Goal: Task Accomplishment & Management: Complete application form

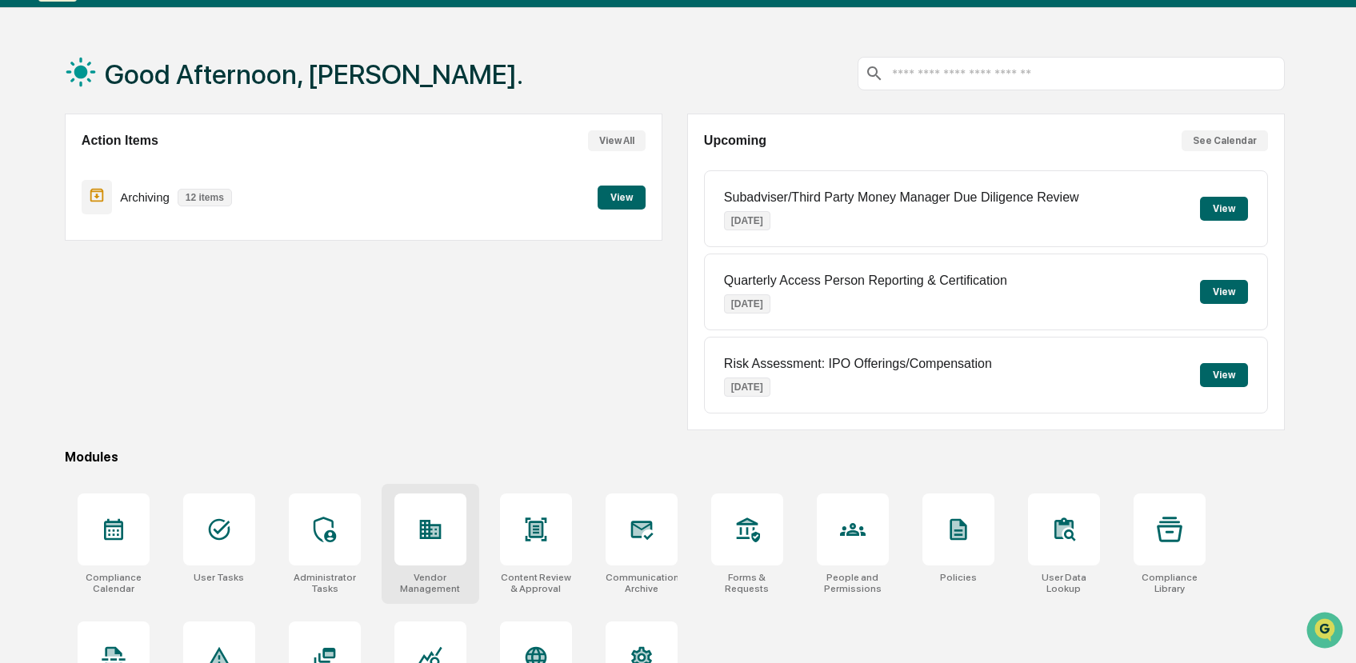
scroll to position [112, 0]
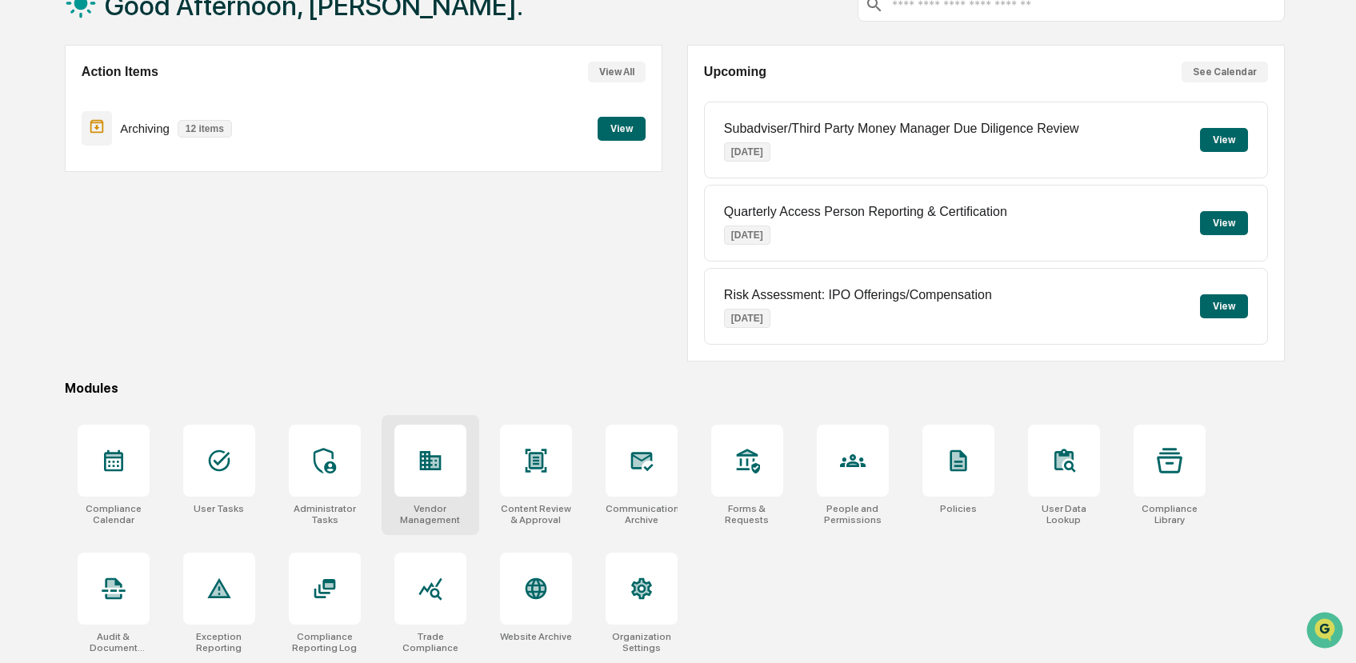
click at [423, 468] on icon at bounding box center [431, 460] width 22 height 19
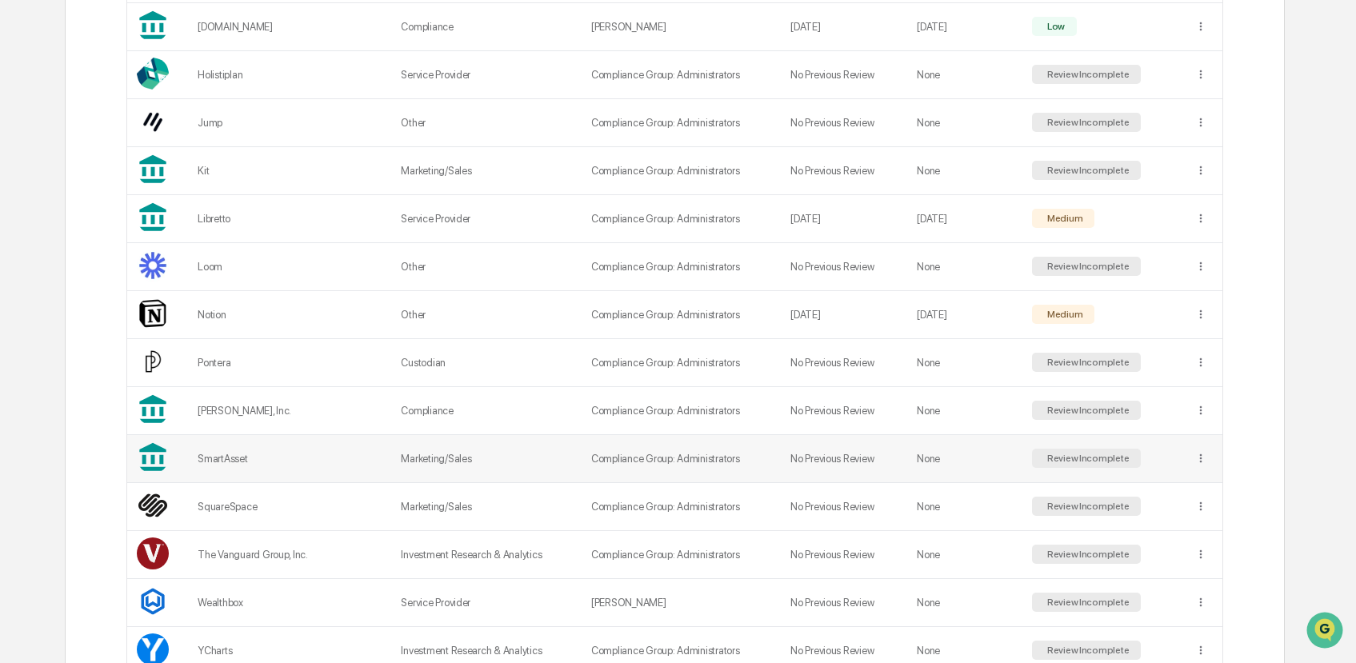
scroll to position [803, 0]
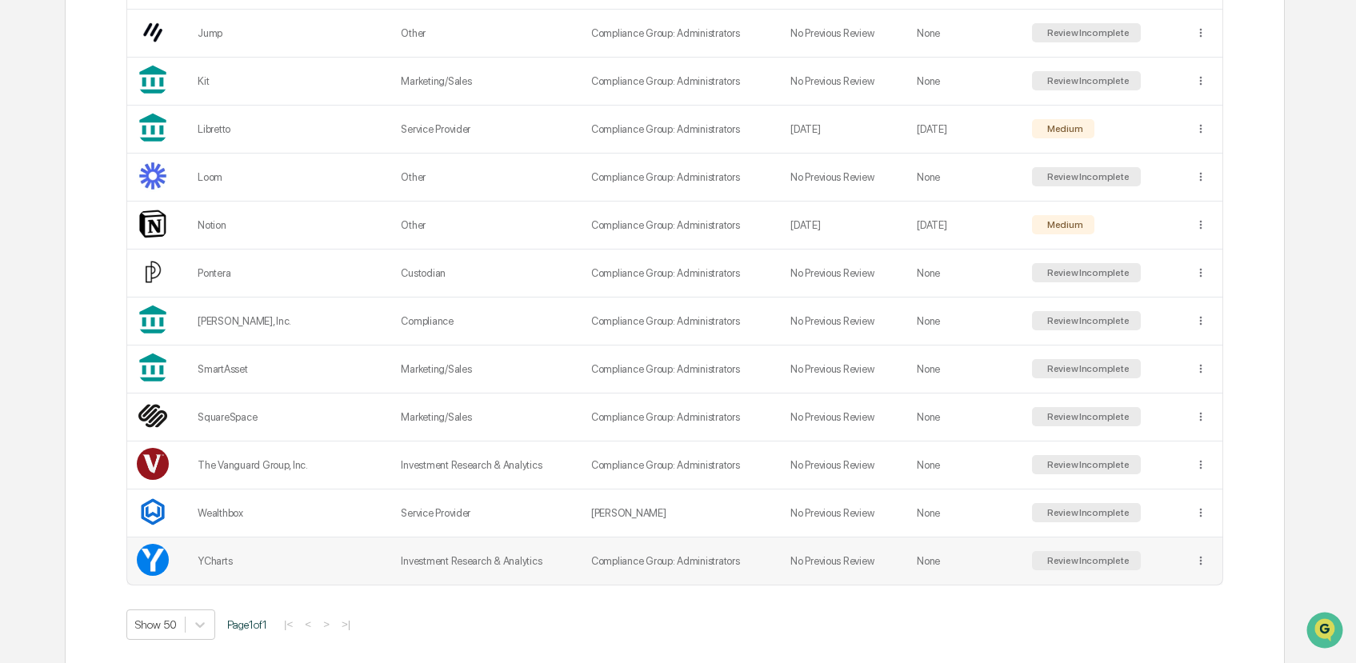
click at [431, 548] on td "Investment Research & Analytics" at bounding box center [486, 561] width 190 height 47
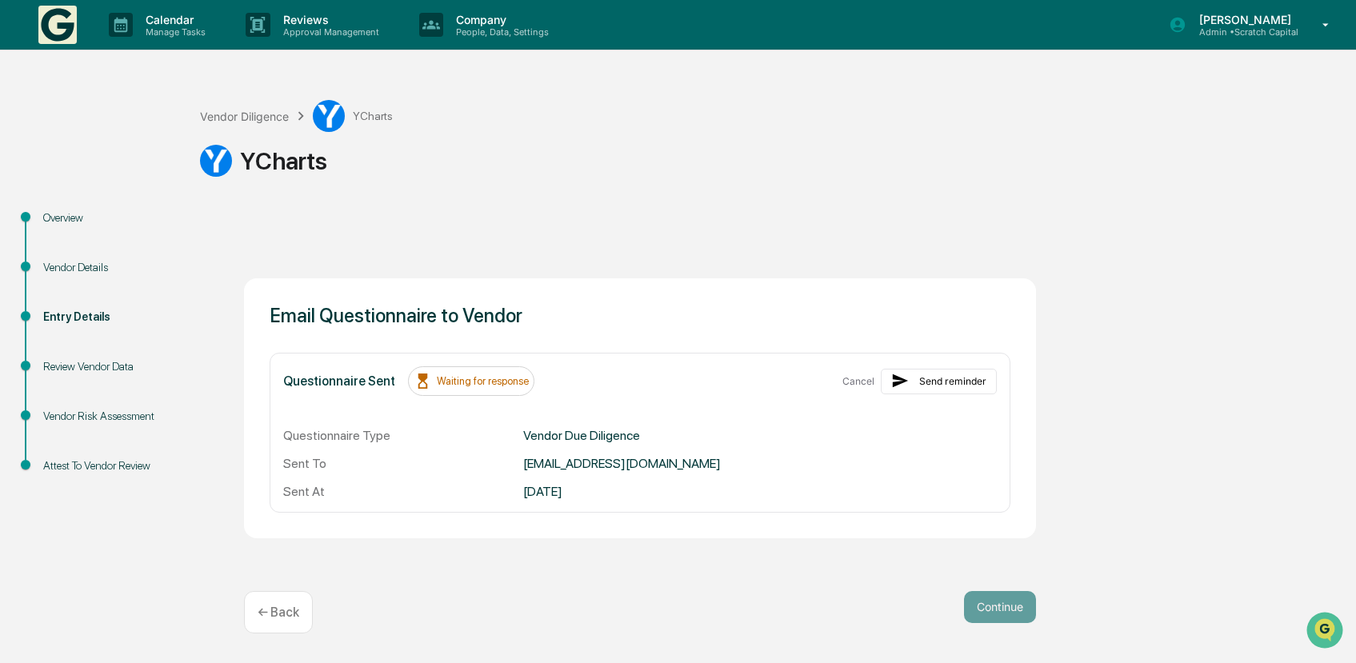
click at [77, 359] on div "Review Vendor Data" at bounding box center [108, 367] width 131 height 17
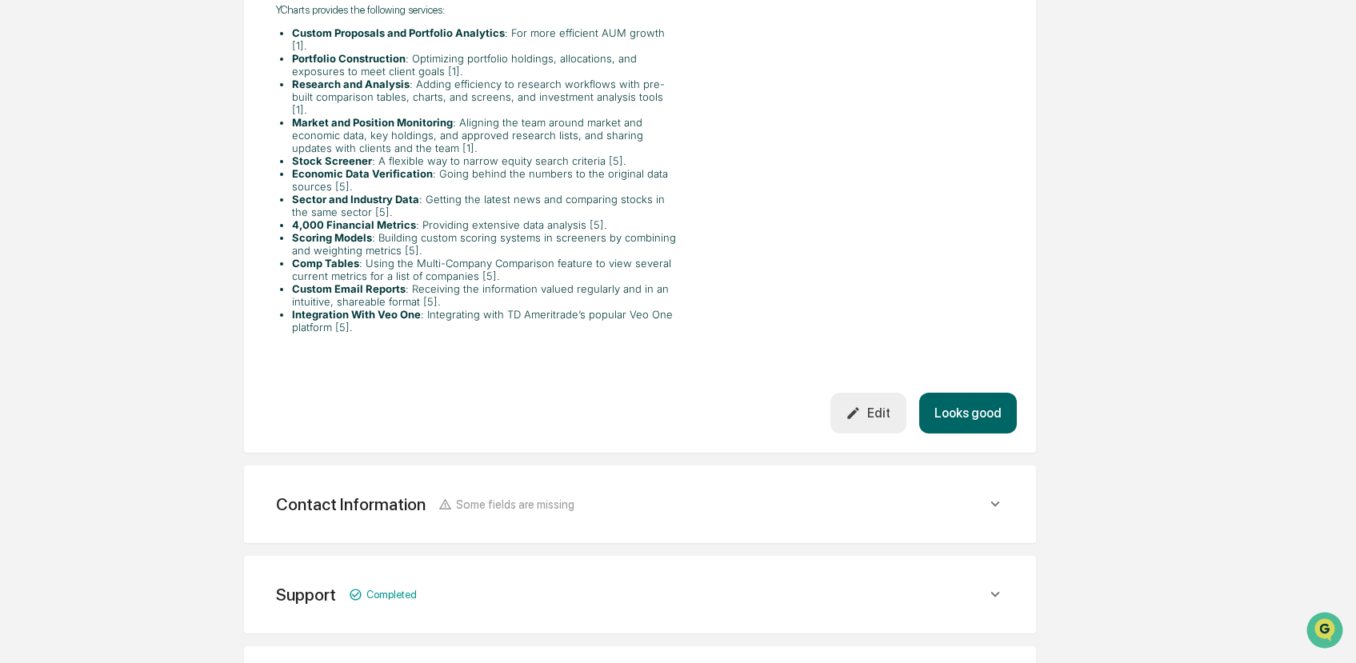
scroll to position [868, 0]
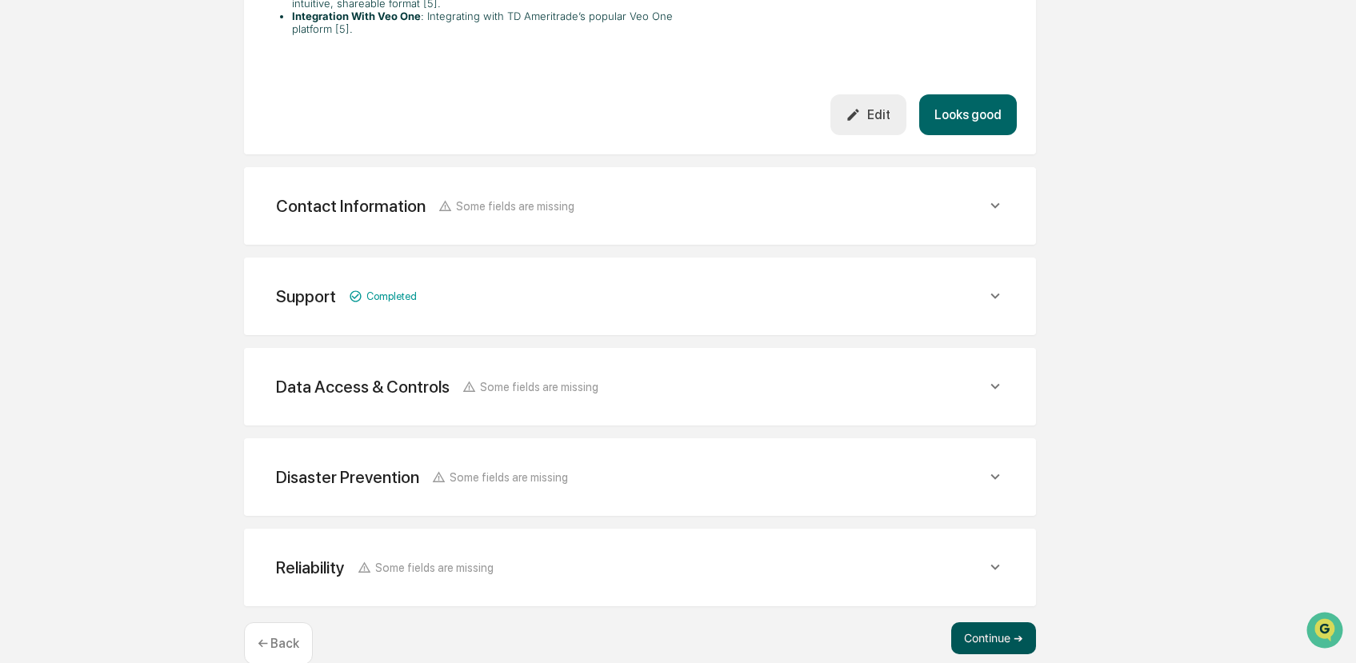
click at [1007, 623] on button "Continue ➔" at bounding box center [994, 639] width 85 height 32
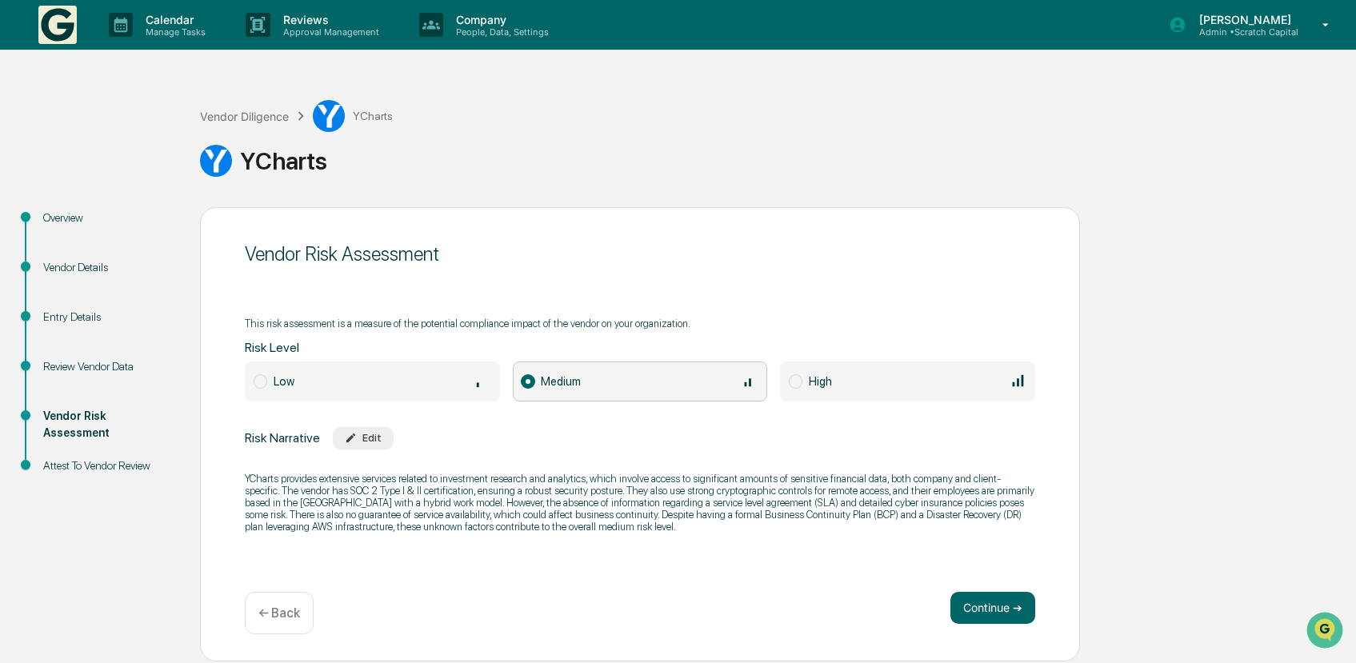
click at [1007, 607] on button "Continue ➔" at bounding box center [993, 608] width 85 height 32
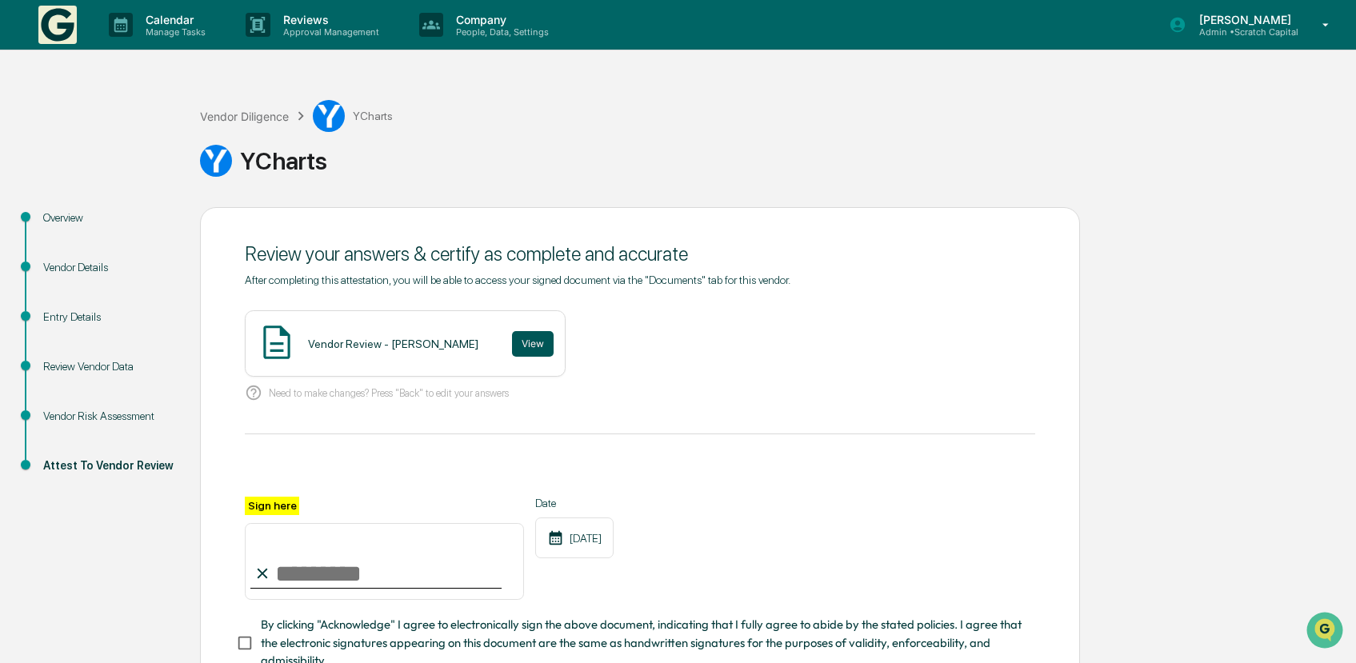
click at [530, 343] on button "View" at bounding box center [533, 344] width 42 height 26
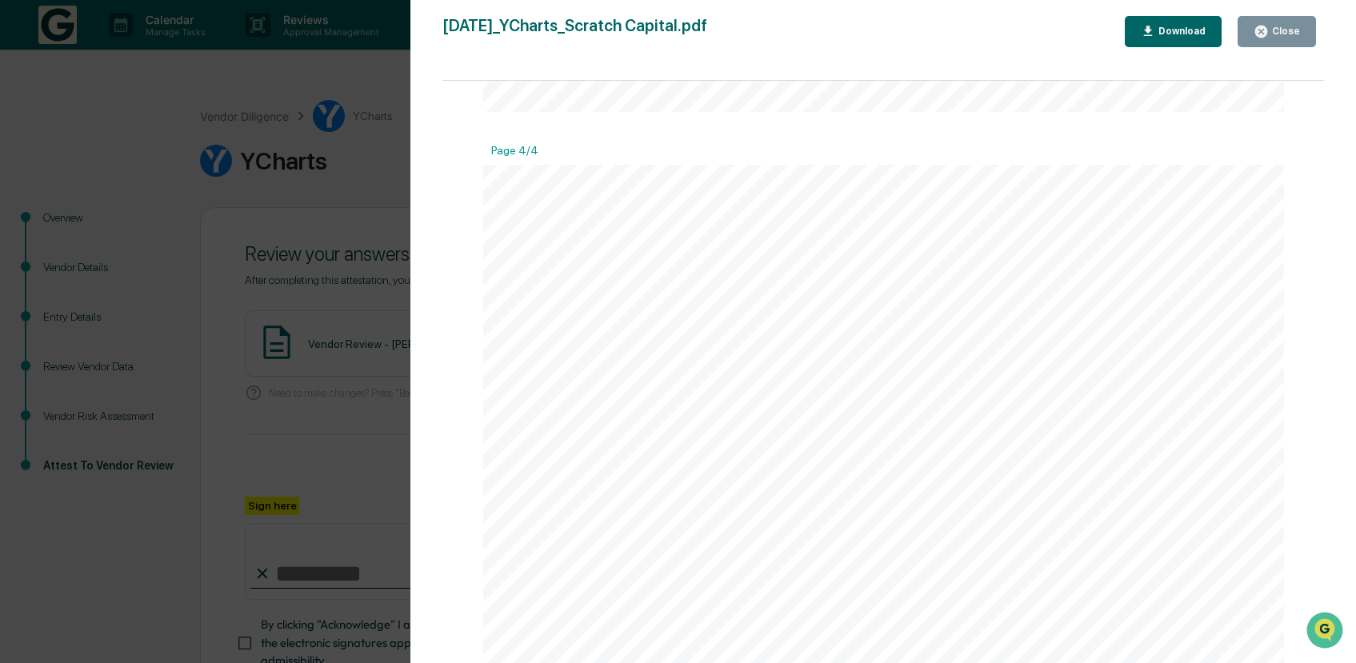
scroll to position [3564, 0]
click at [1288, 37] on div "Close" at bounding box center [1277, 31] width 46 height 15
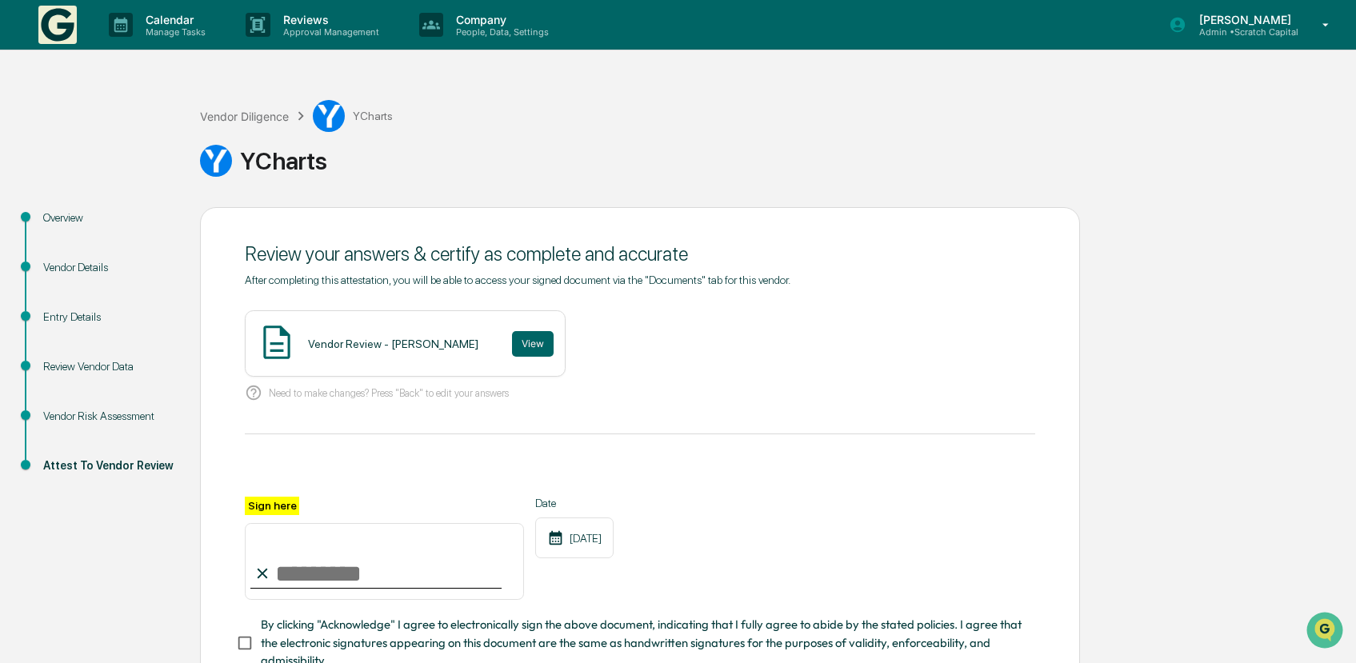
click at [375, 583] on input "Sign here" at bounding box center [384, 561] width 279 height 77
type input "**********"
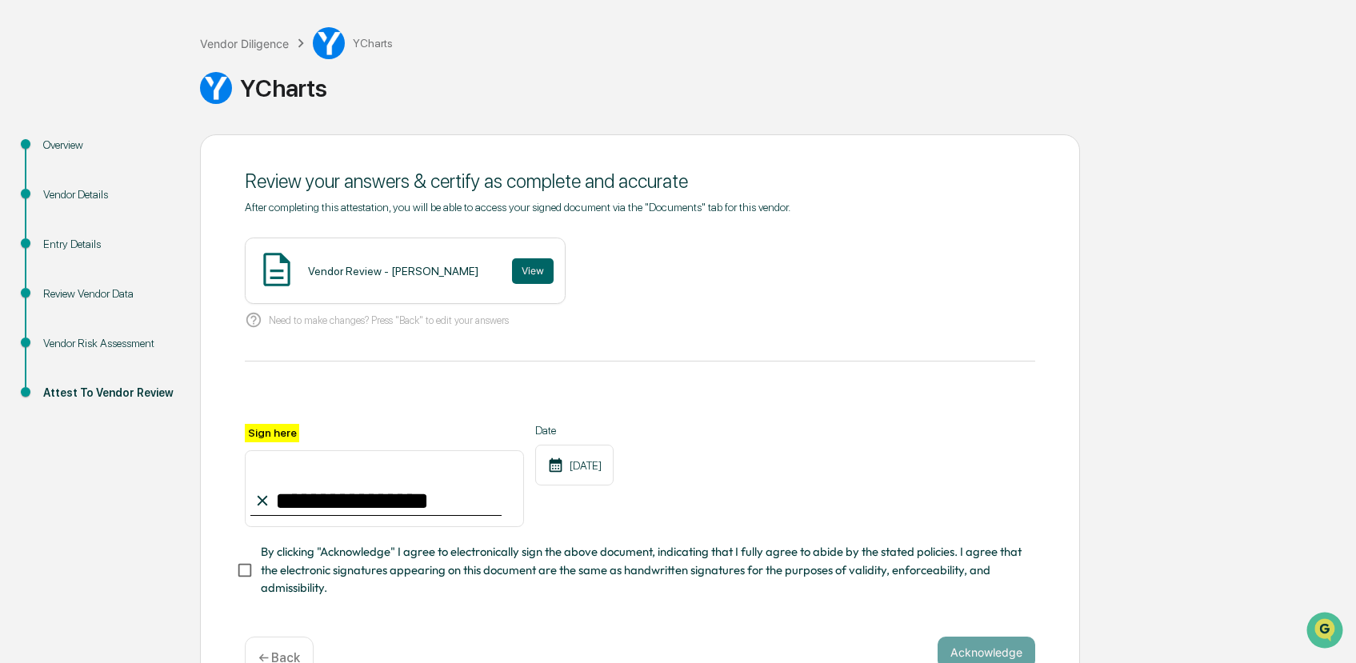
scroll to position [114, 0]
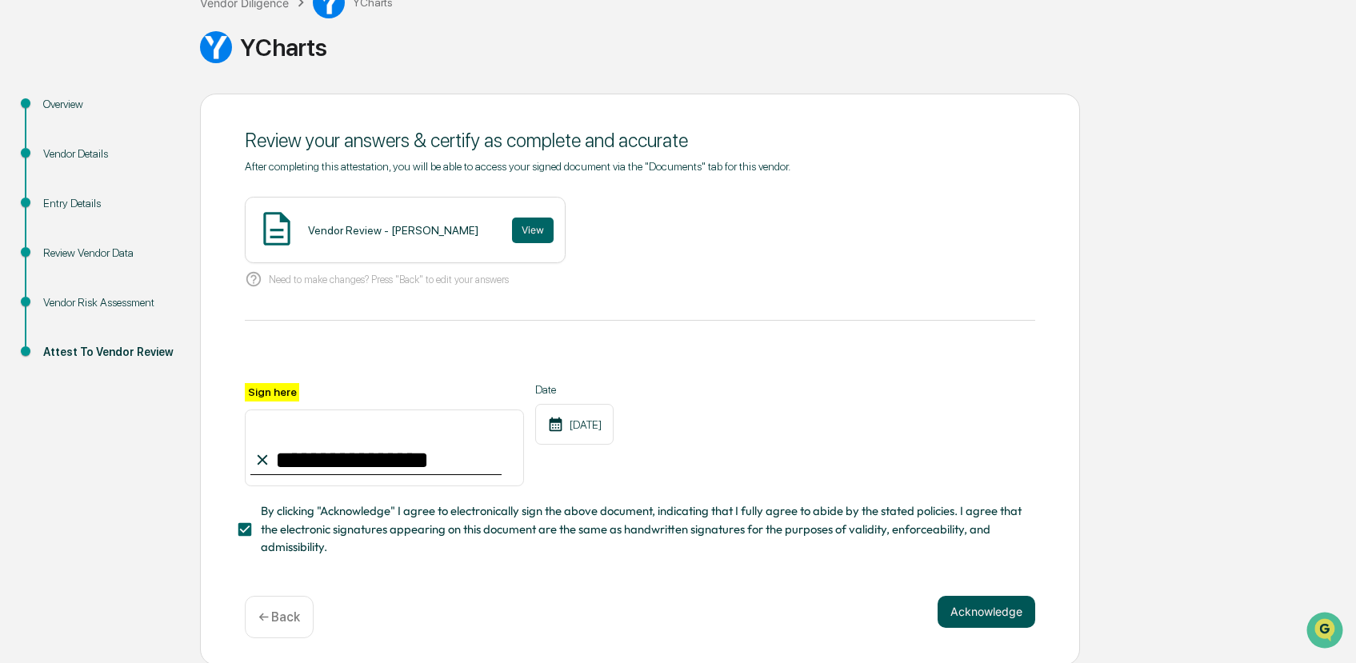
click at [996, 603] on button "Acknowledge" at bounding box center [987, 612] width 98 height 32
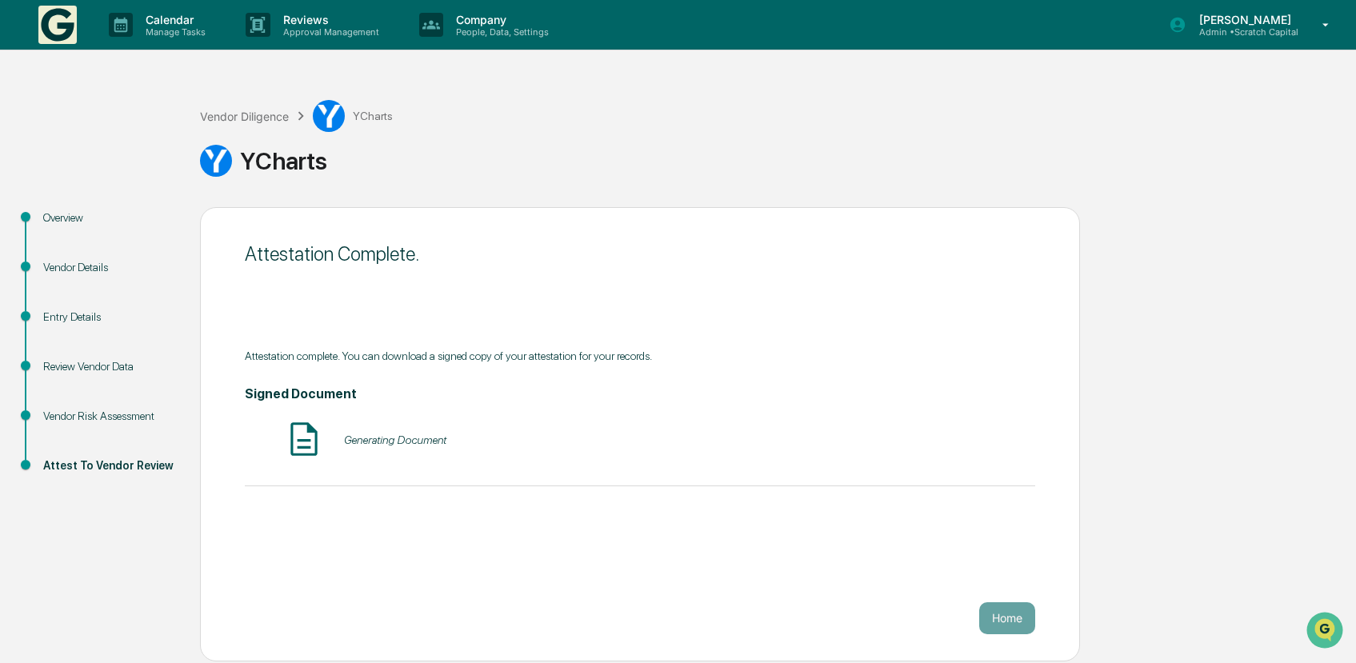
scroll to position [0, 0]
click at [1018, 627] on button "Home" at bounding box center [1008, 619] width 56 height 32
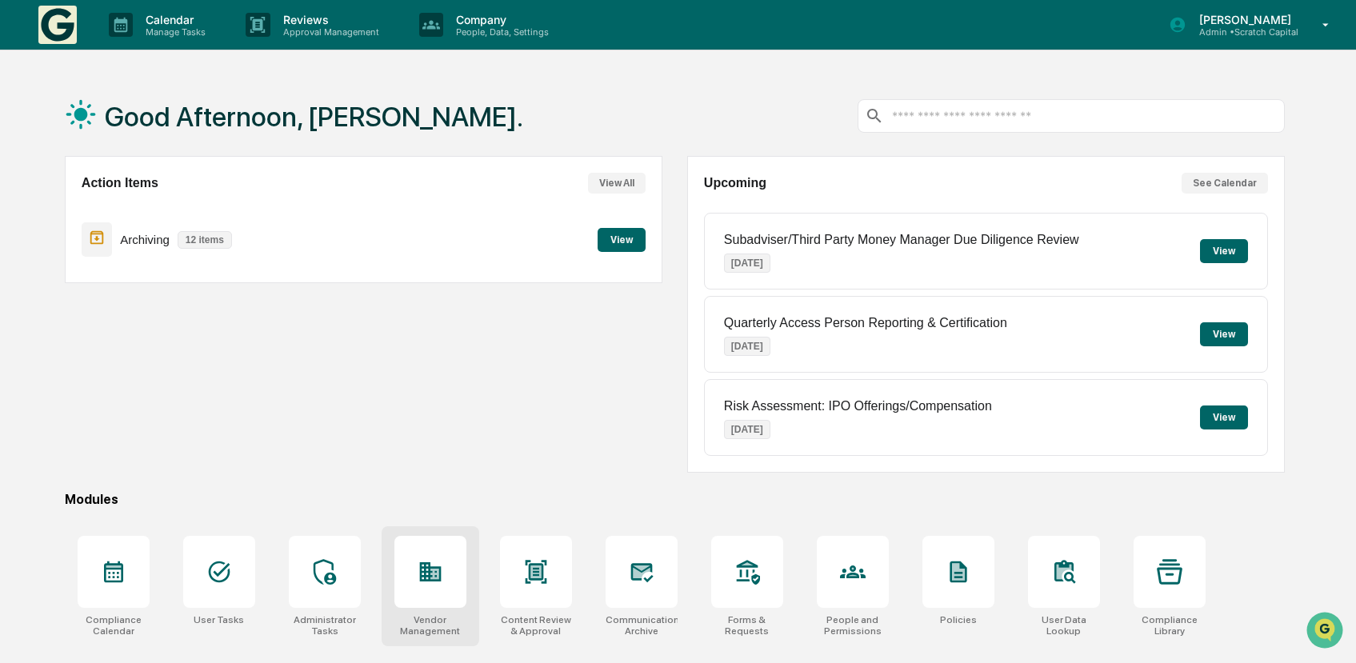
click at [424, 545] on div at bounding box center [431, 572] width 72 height 72
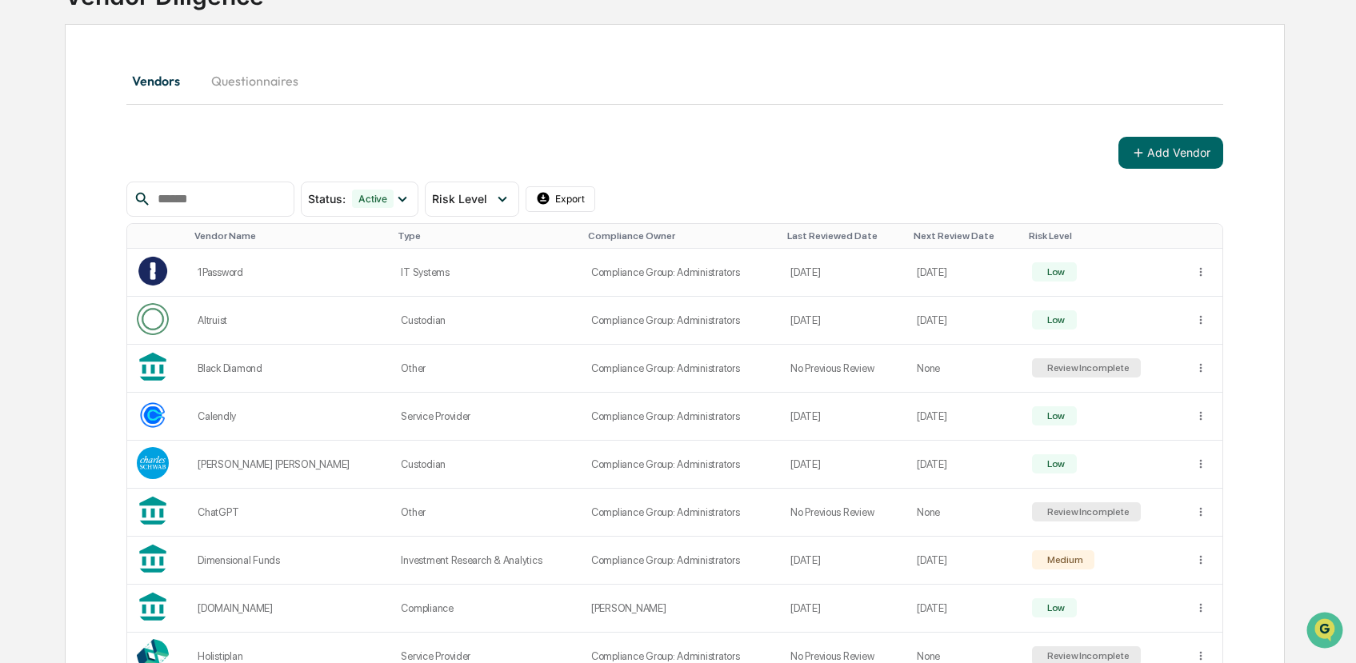
scroll to position [809, 0]
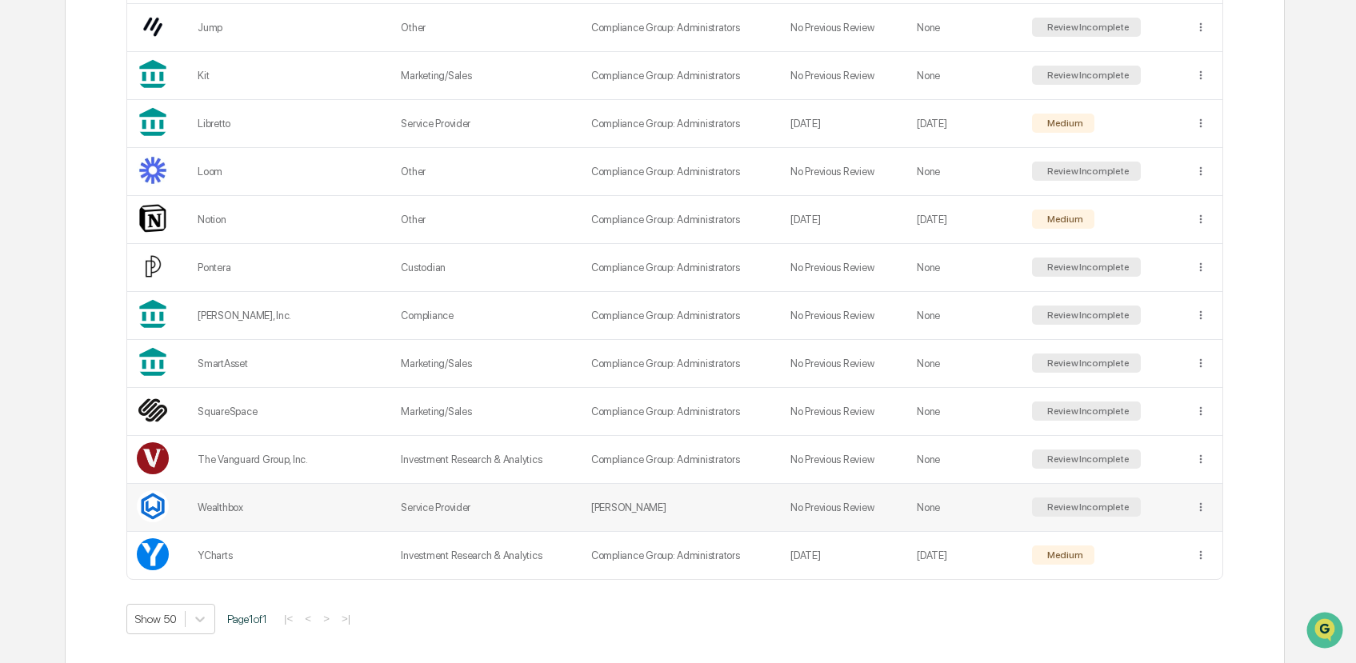
click at [455, 494] on td "Service Provider" at bounding box center [486, 508] width 190 height 48
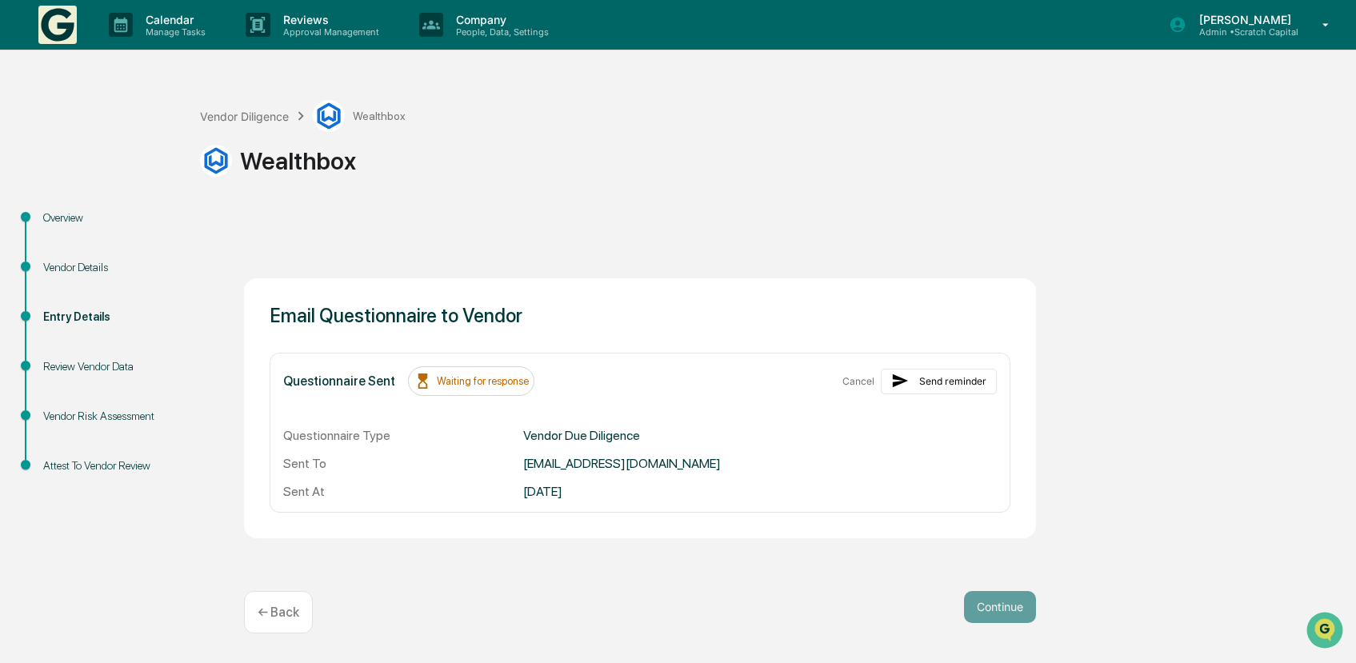
click at [94, 362] on div "Review Vendor Data" at bounding box center [108, 367] width 131 height 17
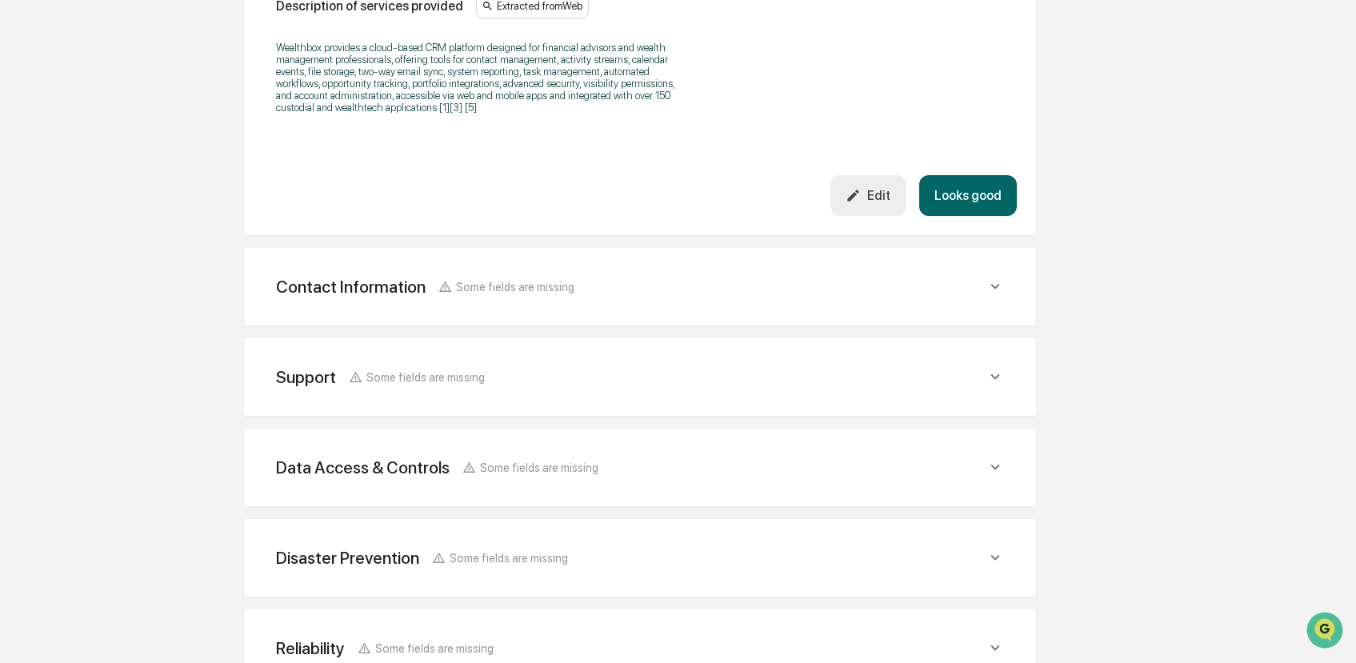
scroll to position [647, 0]
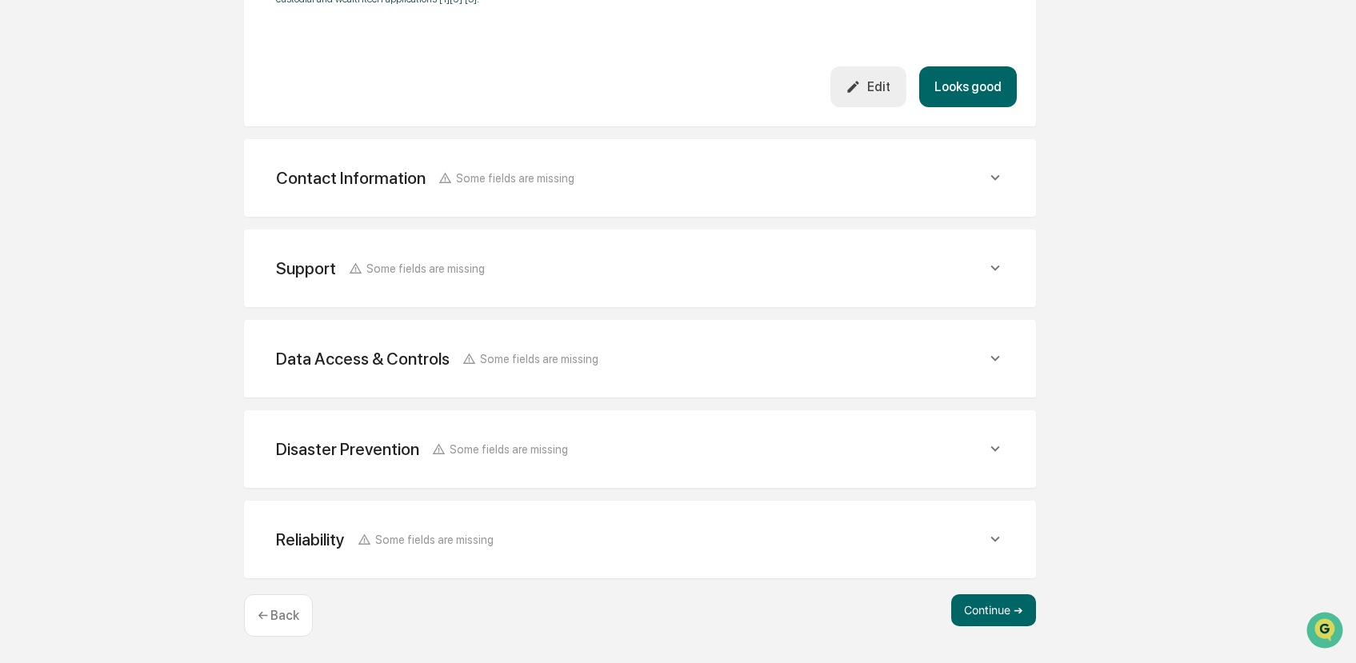
click at [993, 250] on div "Support Some fields are missing Support Phone Extracted from Web (800) 316-8967…" at bounding box center [640, 269] width 792 height 78
click at [982, 602] on button "Continue ➔" at bounding box center [994, 611] width 85 height 32
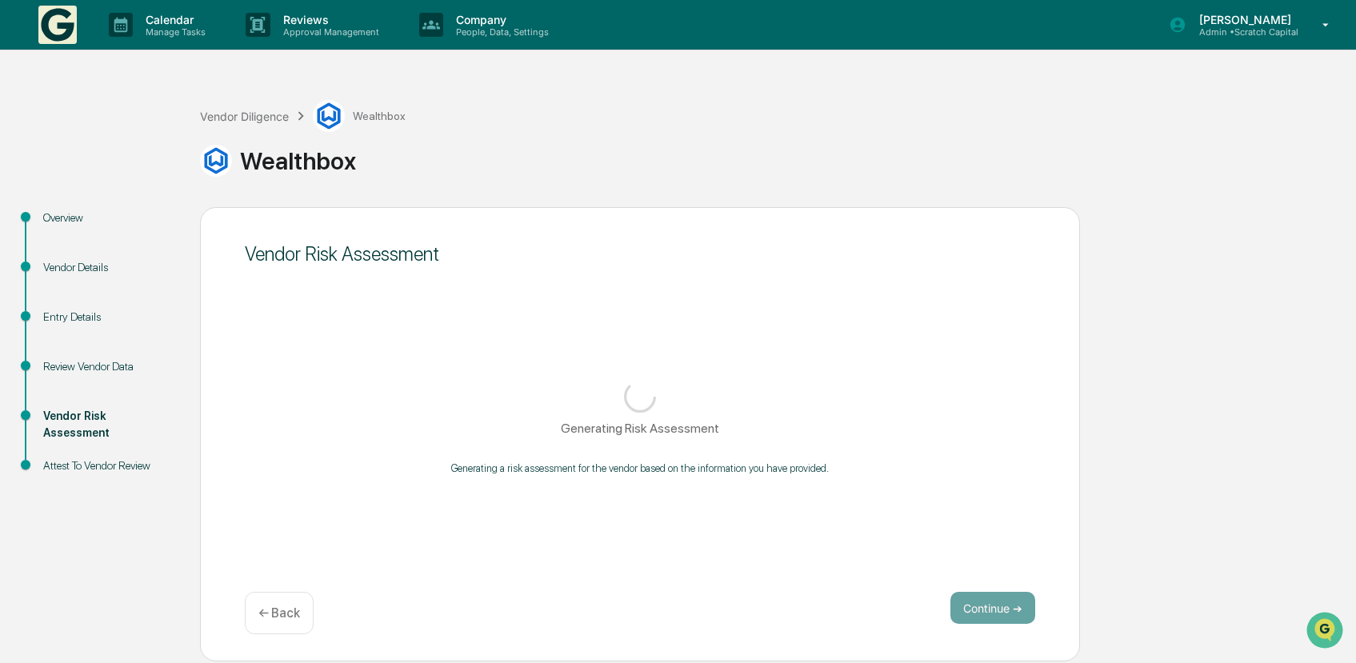
scroll to position [0, 0]
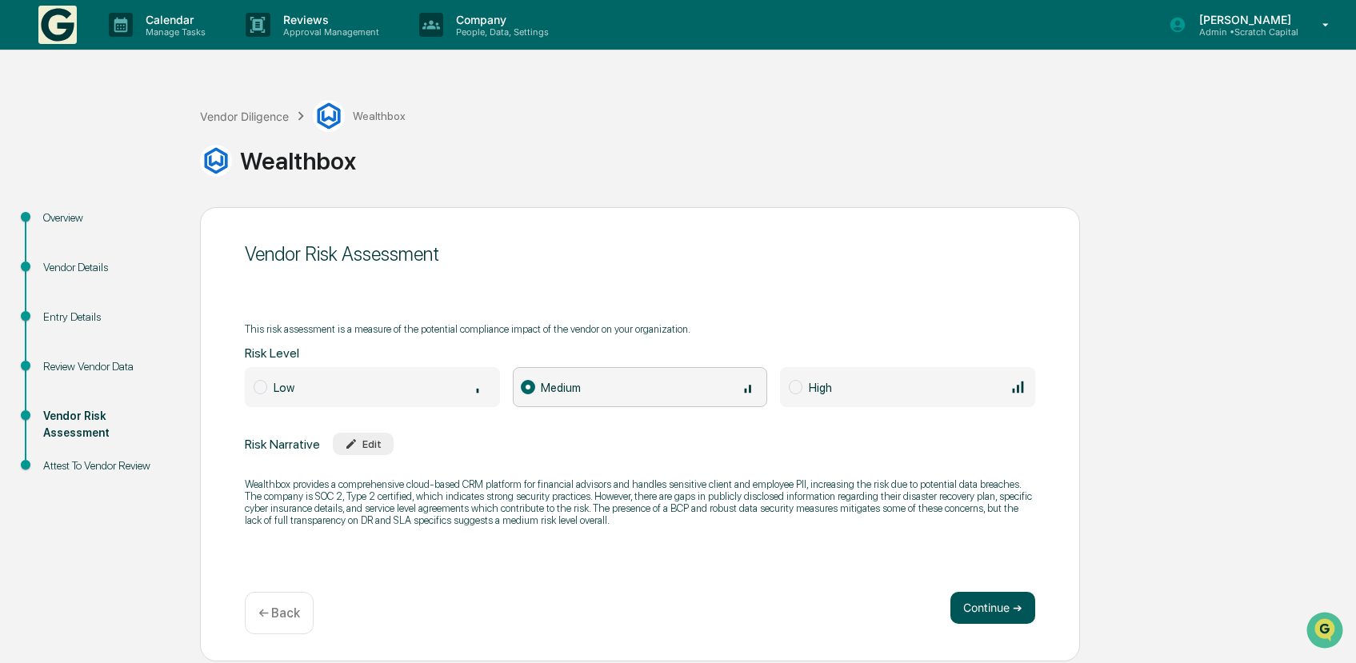
click at [979, 610] on button "Continue ➔" at bounding box center [993, 608] width 85 height 32
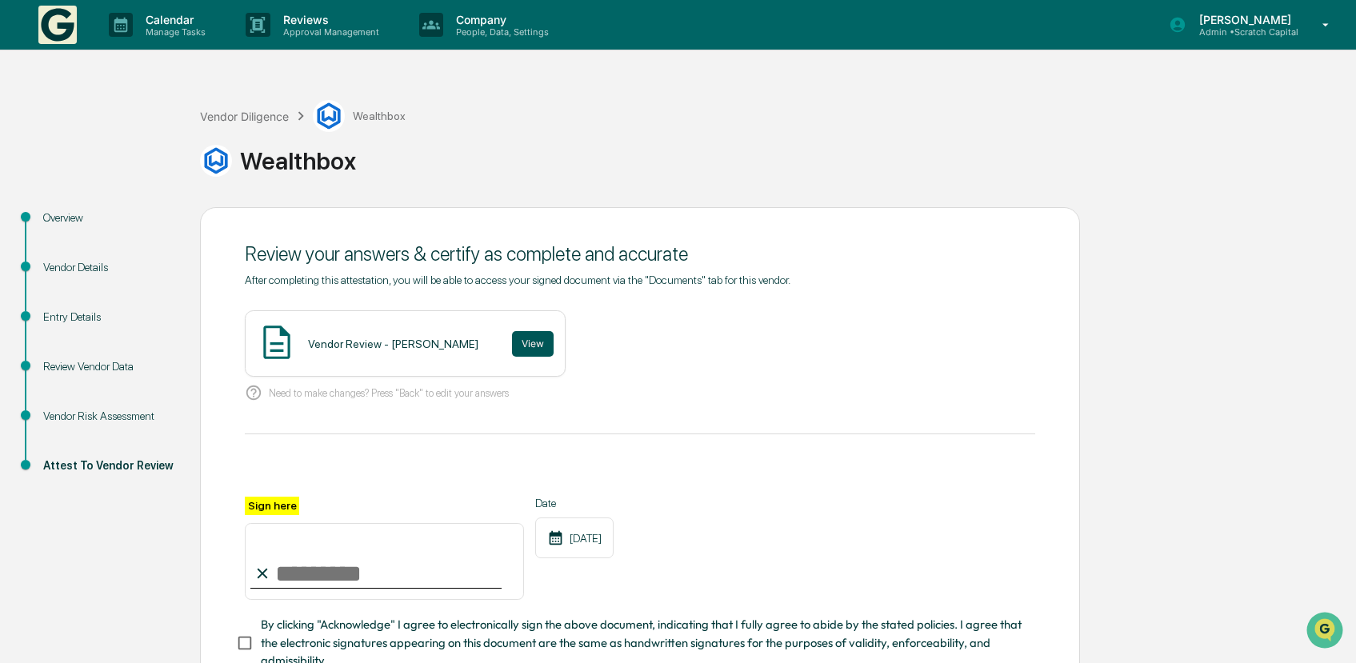
click at [523, 348] on button "View" at bounding box center [533, 344] width 42 height 26
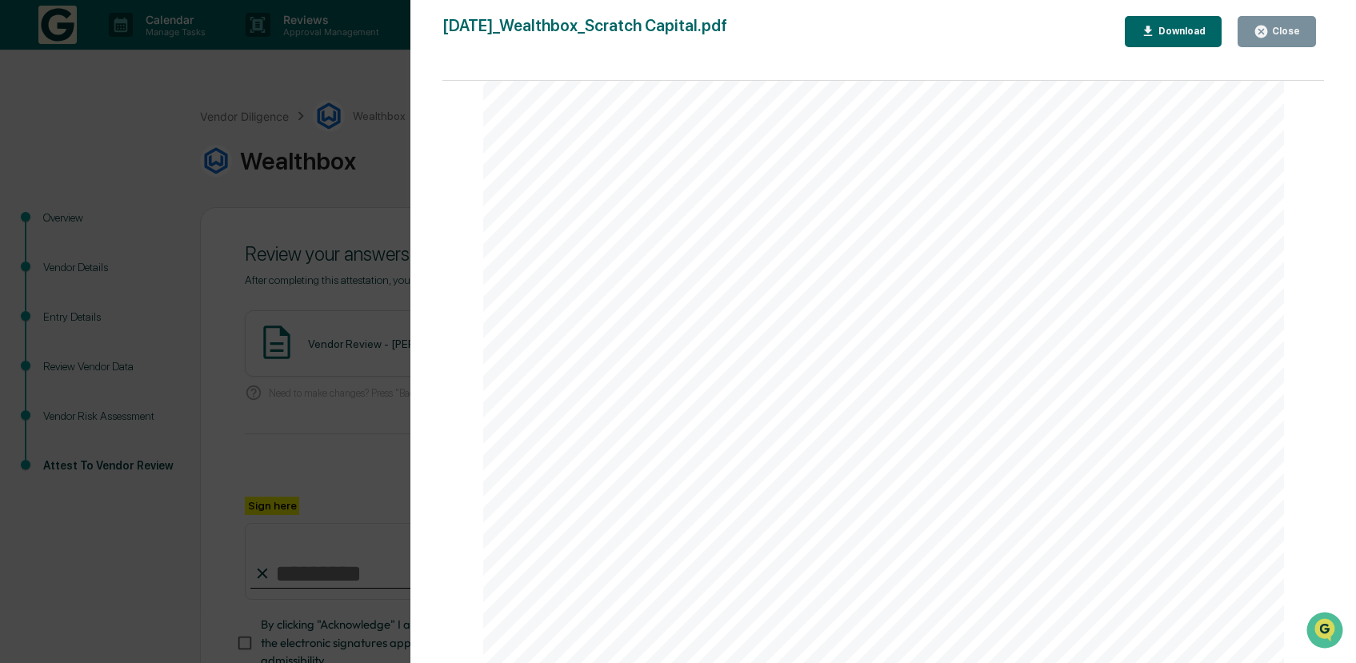
scroll to position [4001, 0]
click at [1292, 38] on div "Close" at bounding box center [1277, 31] width 46 height 15
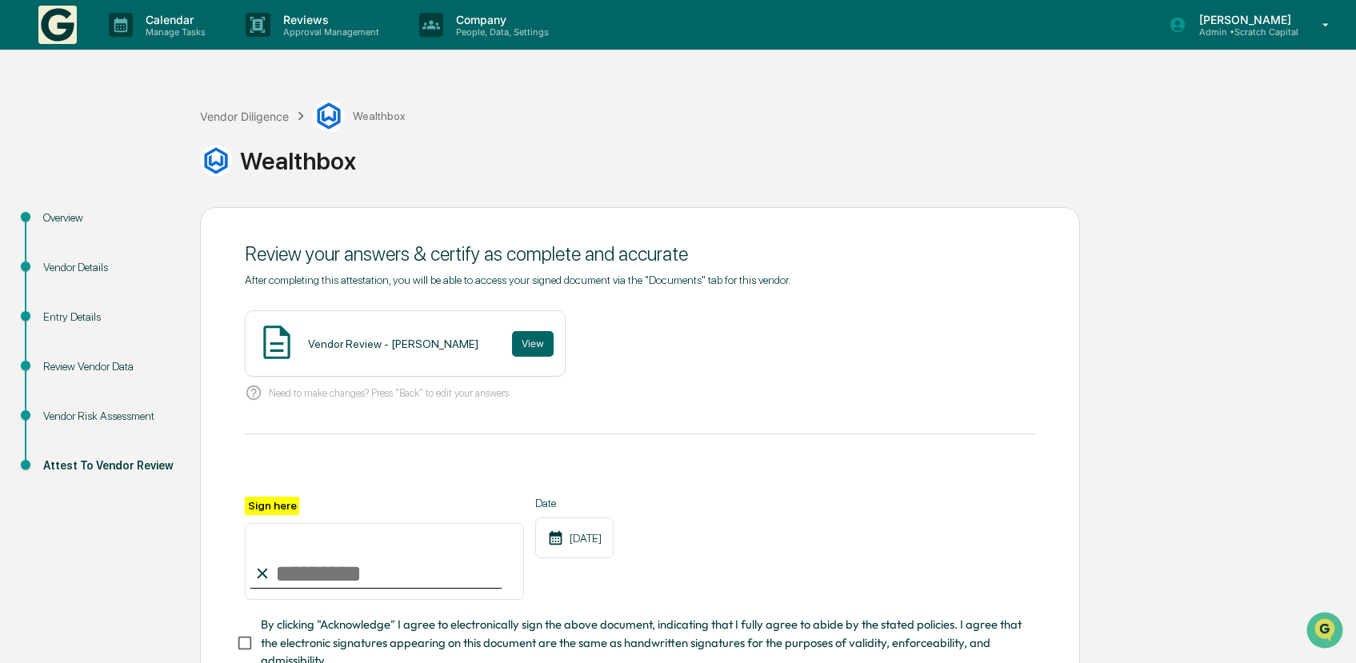
scroll to position [114, 0]
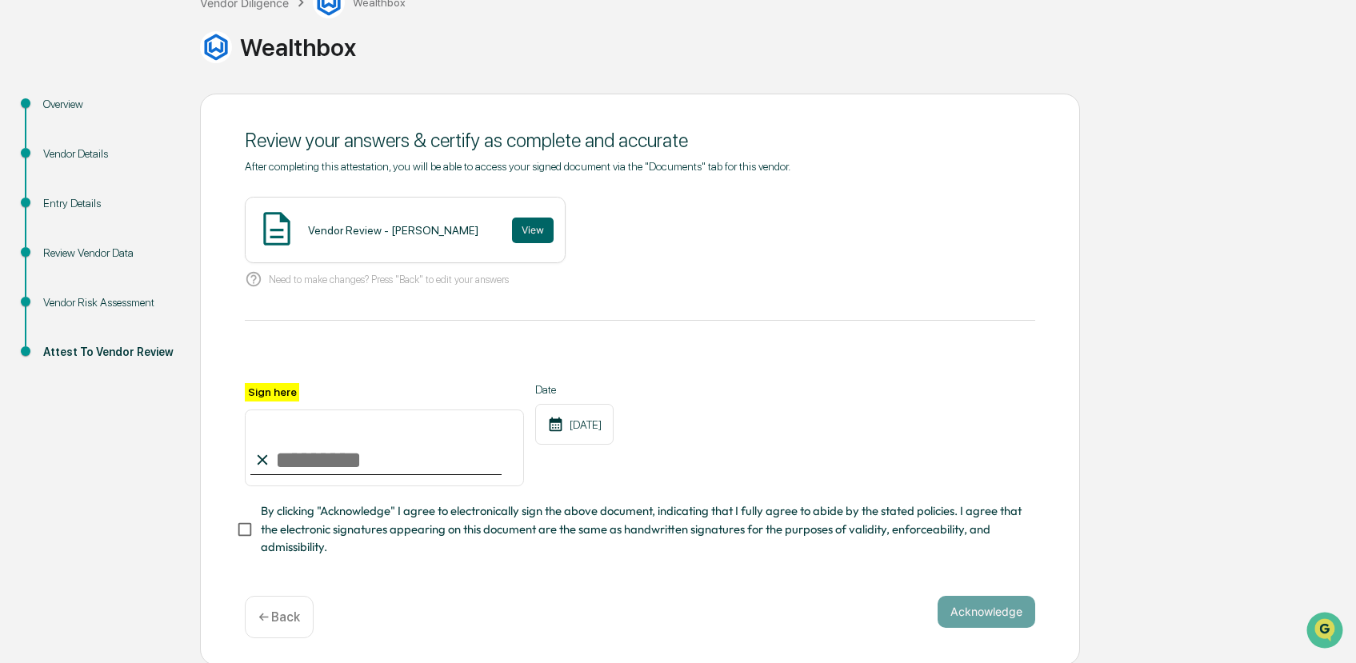
click at [384, 432] on input "Sign here" at bounding box center [384, 448] width 279 height 77
type input "**********"
click at [980, 611] on button "Acknowledge" at bounding box center [987, 612] width 98 height 32
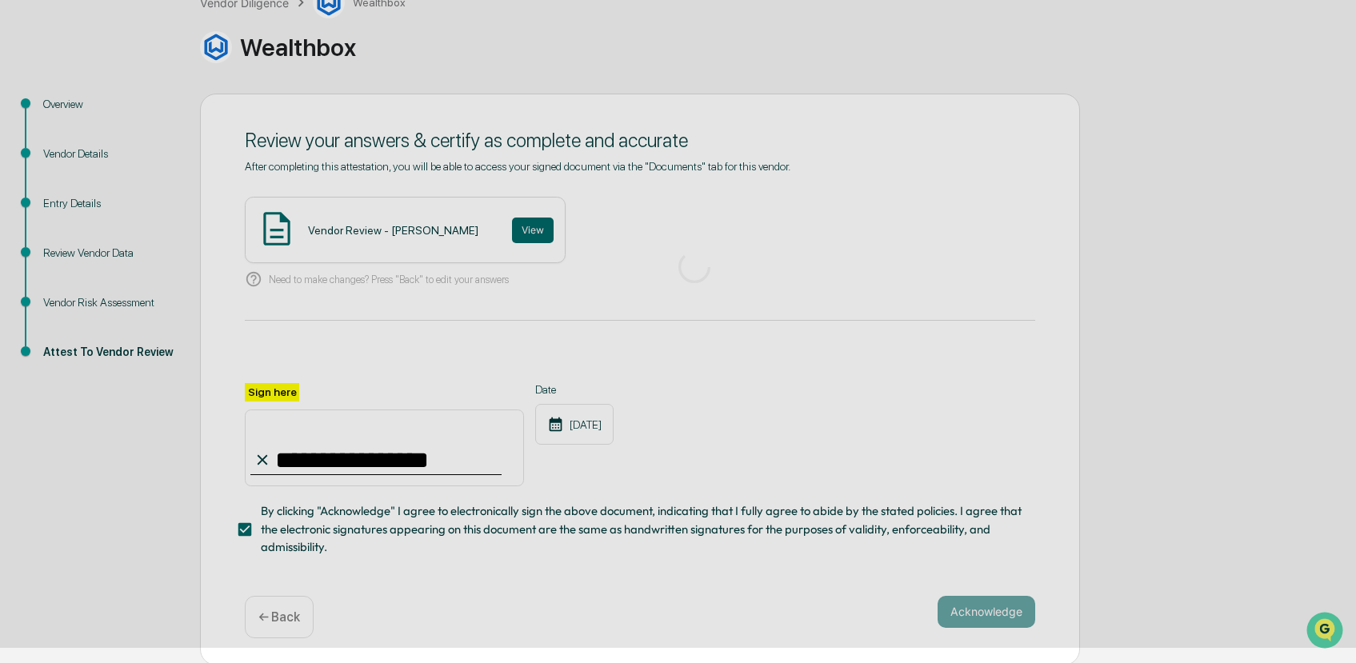
scroll to position [0, 0]
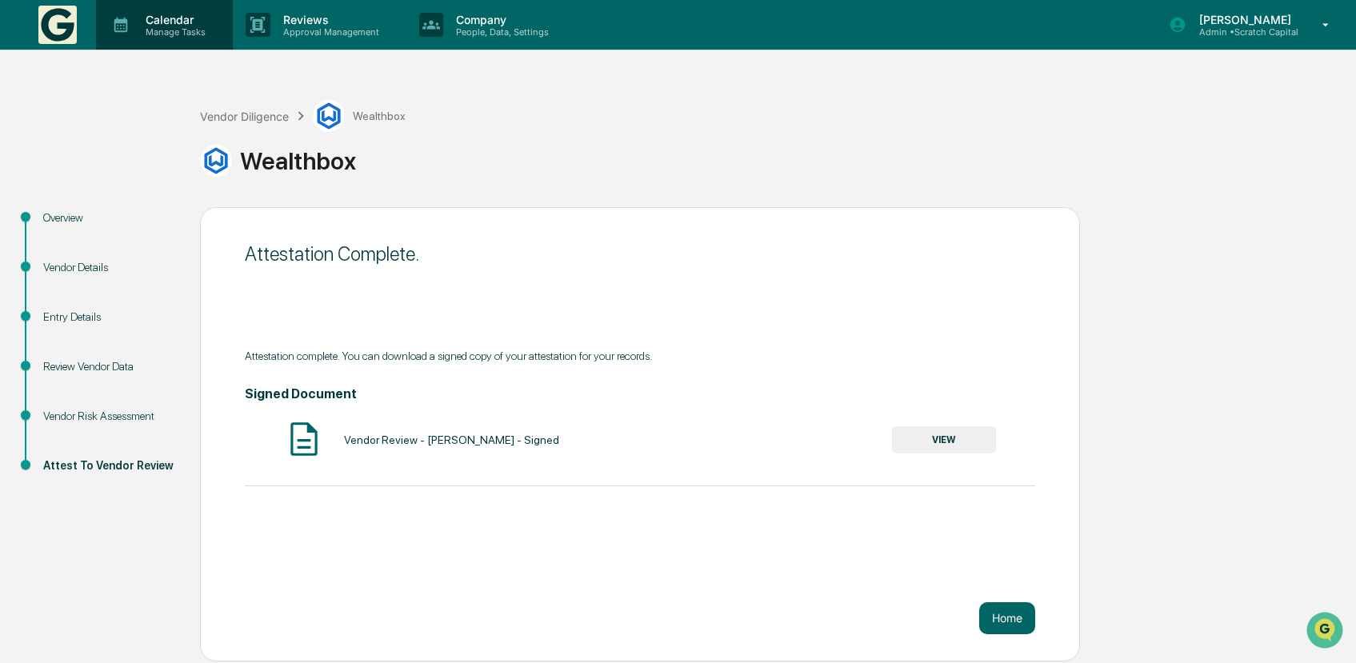
click at [215, 34] on div "Calendar Manage Tasks" at bounding box center [162, 25] width 121 height 25
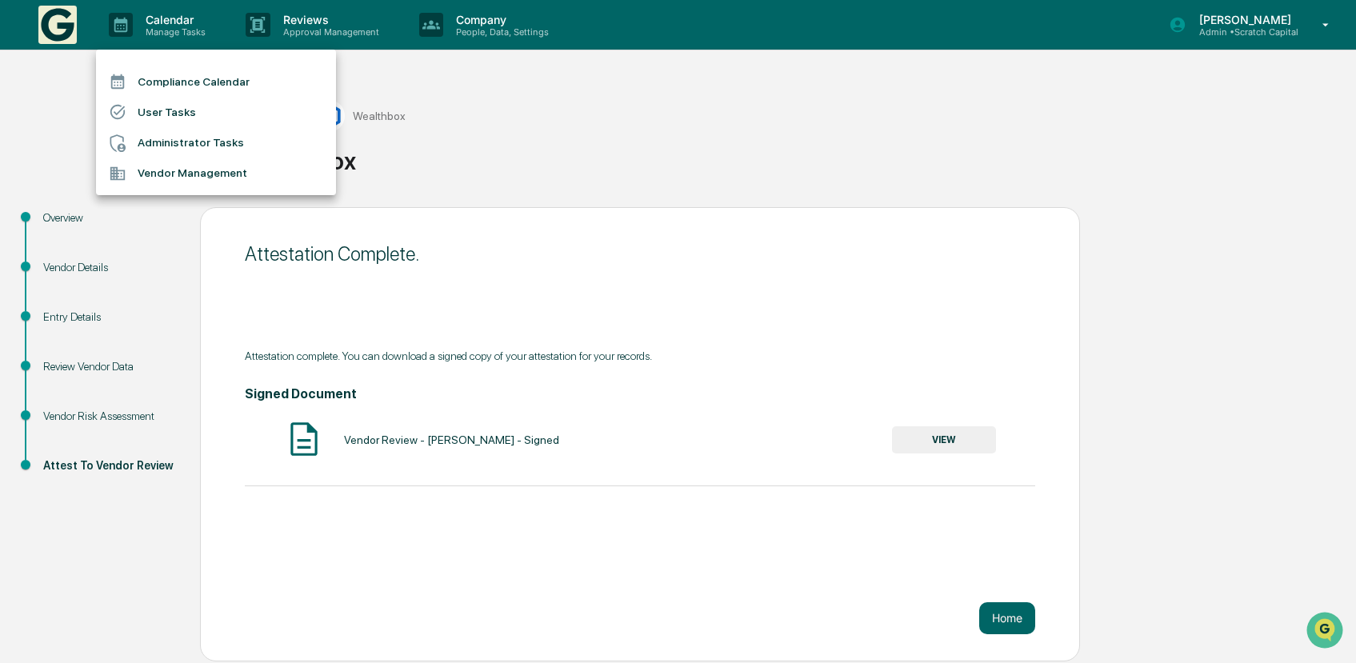
click at [524, 166] on div at bounding box center [678, 331] width 1356 height 663
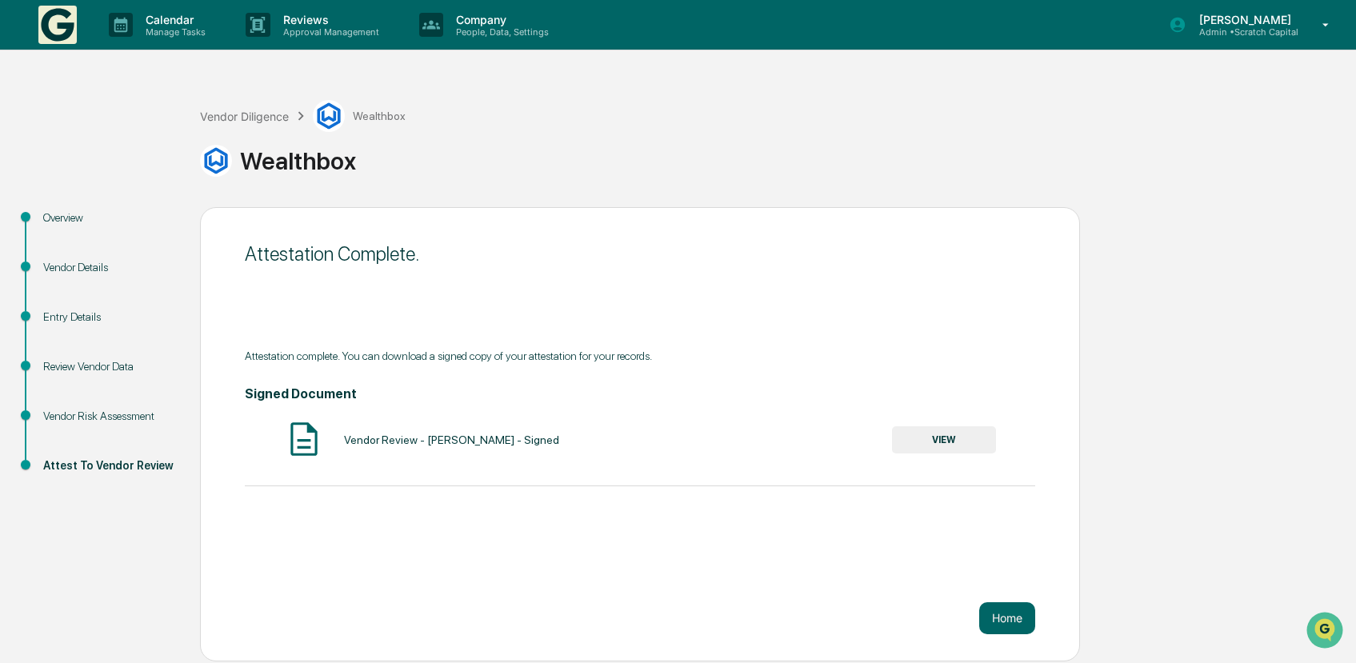
click at [231, 107] on div "Vendor Diligence Wealthbox" at bounding box center [303, 116] width 206 height 32
click at [234, 118] on div "Vendor Diligence" at bounding box center [244, 117] width 89 height 14
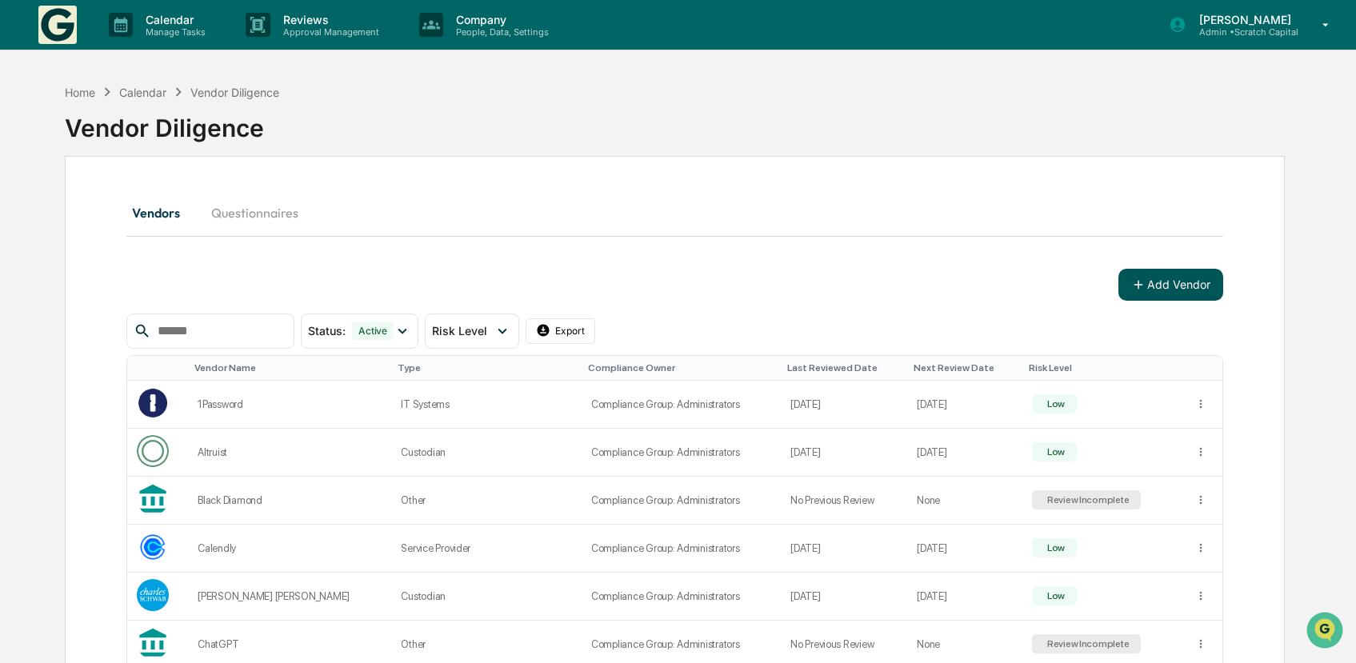
click at [1211, 286] on button "Add Vendor" at bounding box center [1171, 285] width 105 height 32
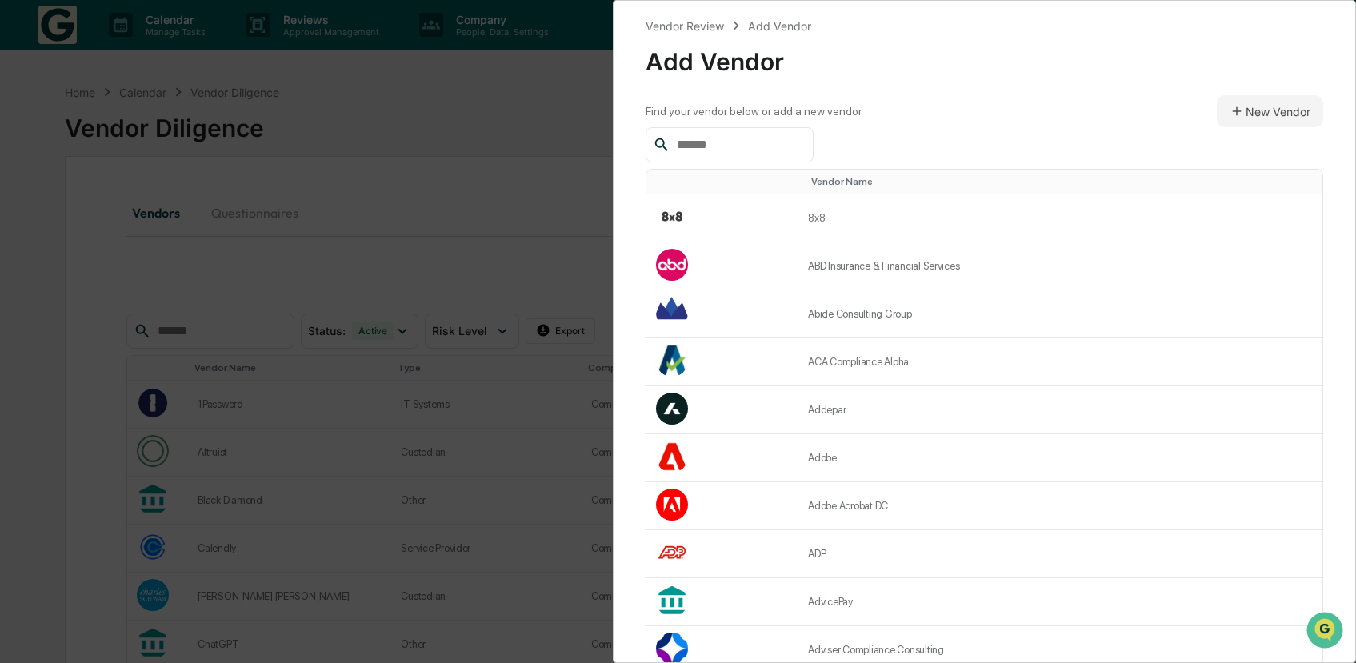
click at [783, 147] on input "text" at bounding box center [739, 144] width 136 height 21
type input "*"
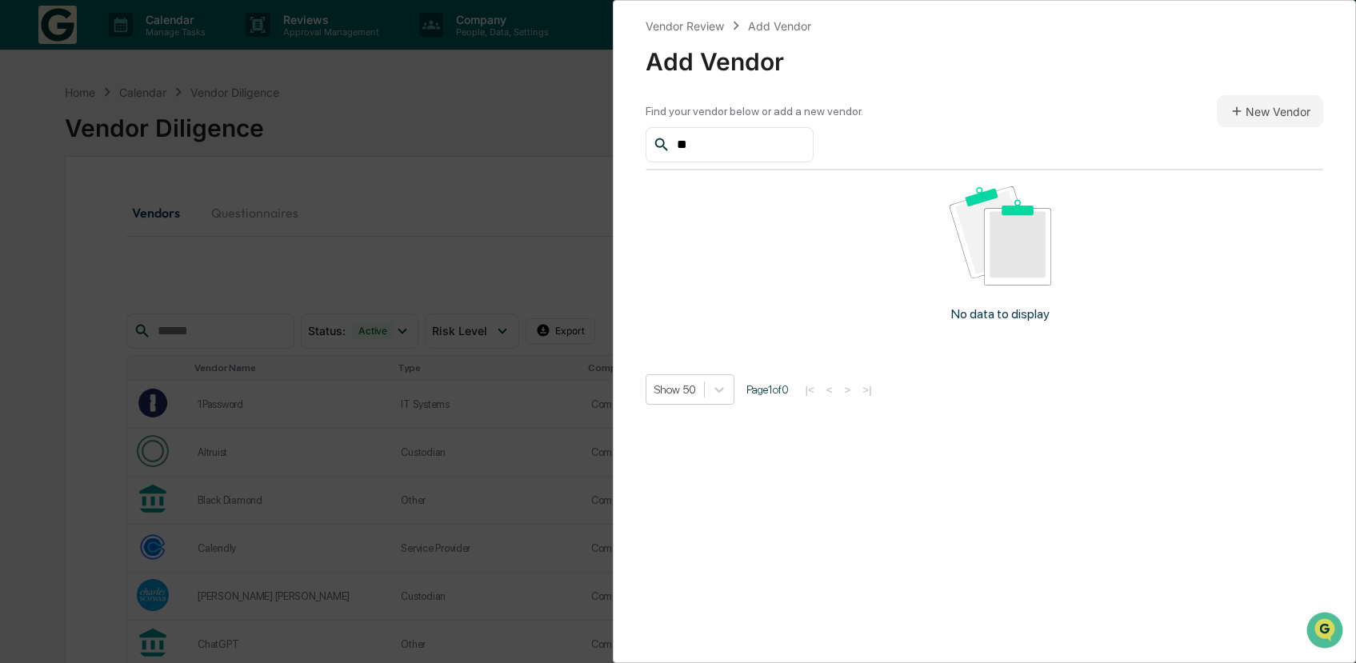
type input "*"
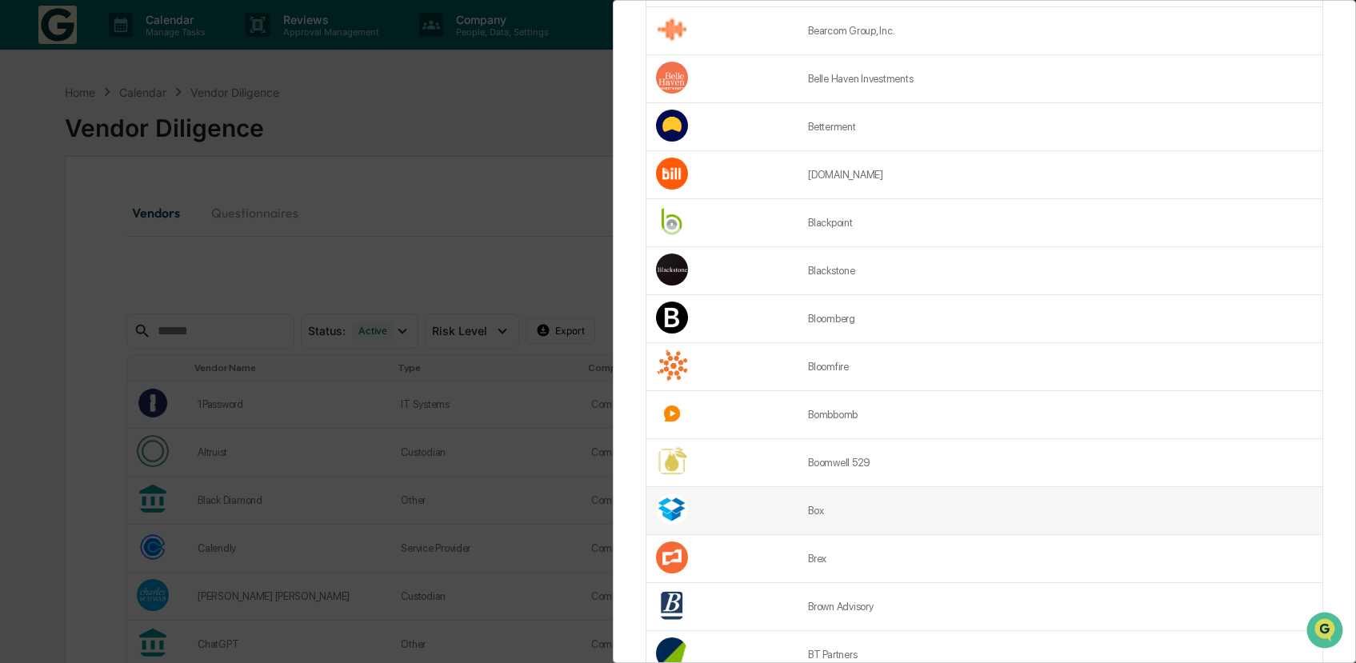
scroll to position [1940, 0]
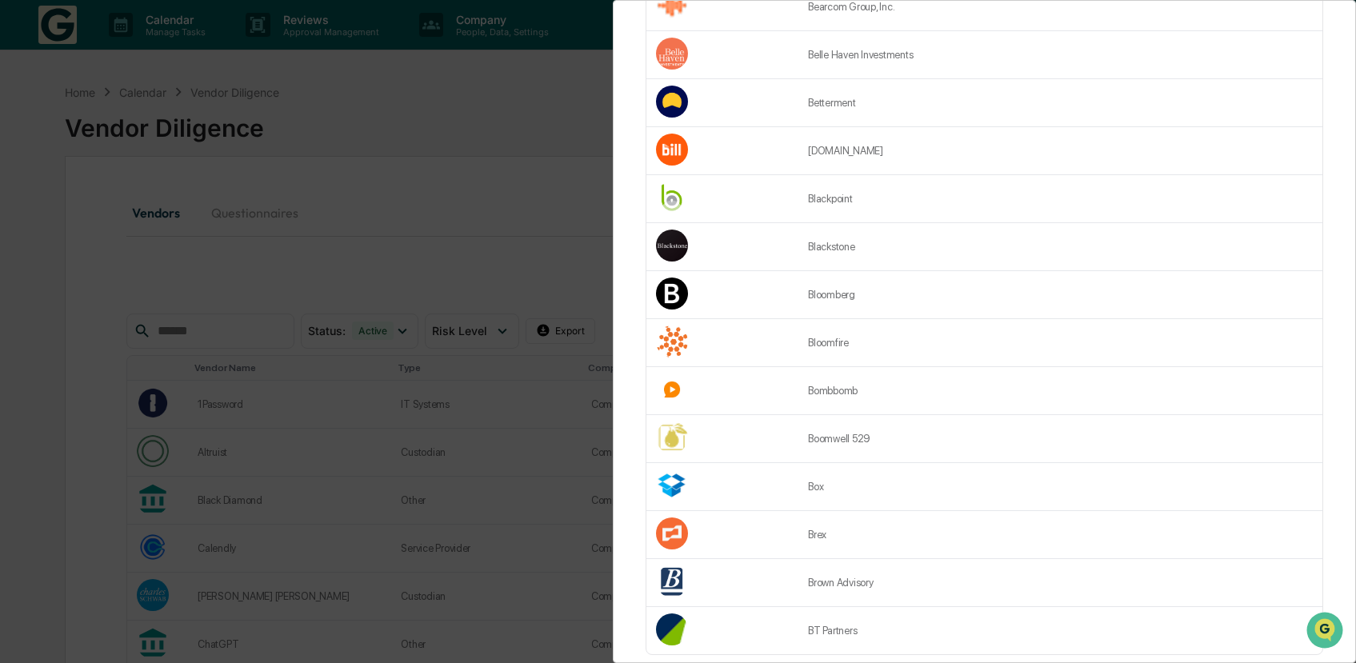
click at [371, 154] on div "Vendor Review Add Vendor Add Vendor Find your vendor below or add a new vendor.…" at bounding box center [678, 331] width 1356 height 663
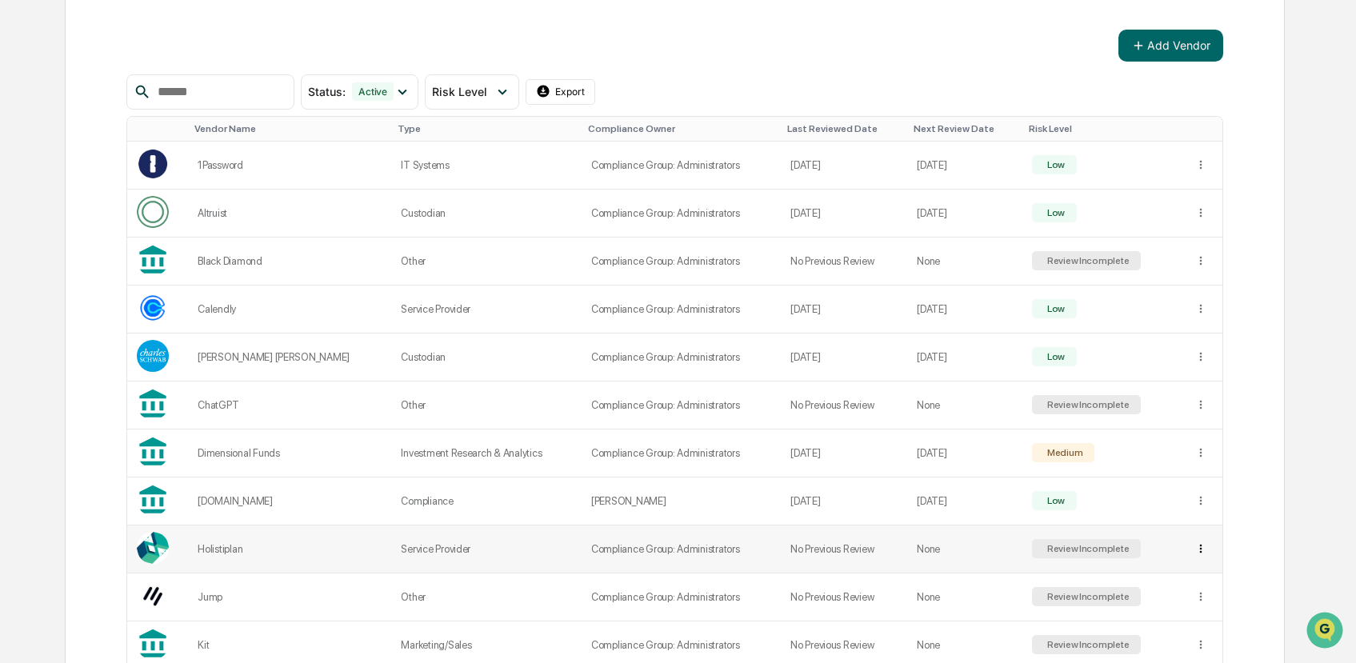
scroll to position [0, 0]
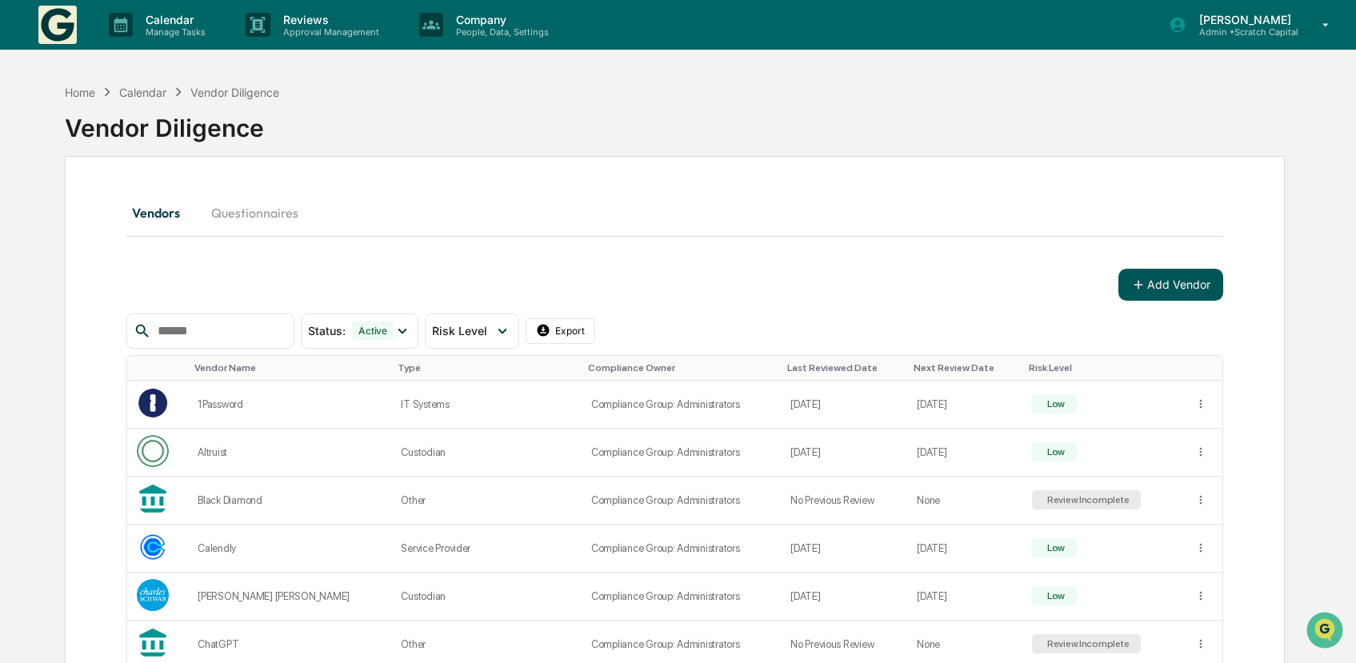
click at [1182, 298] on button "Add Vendor" at bounding box center [1171, 285] width 105 height 32
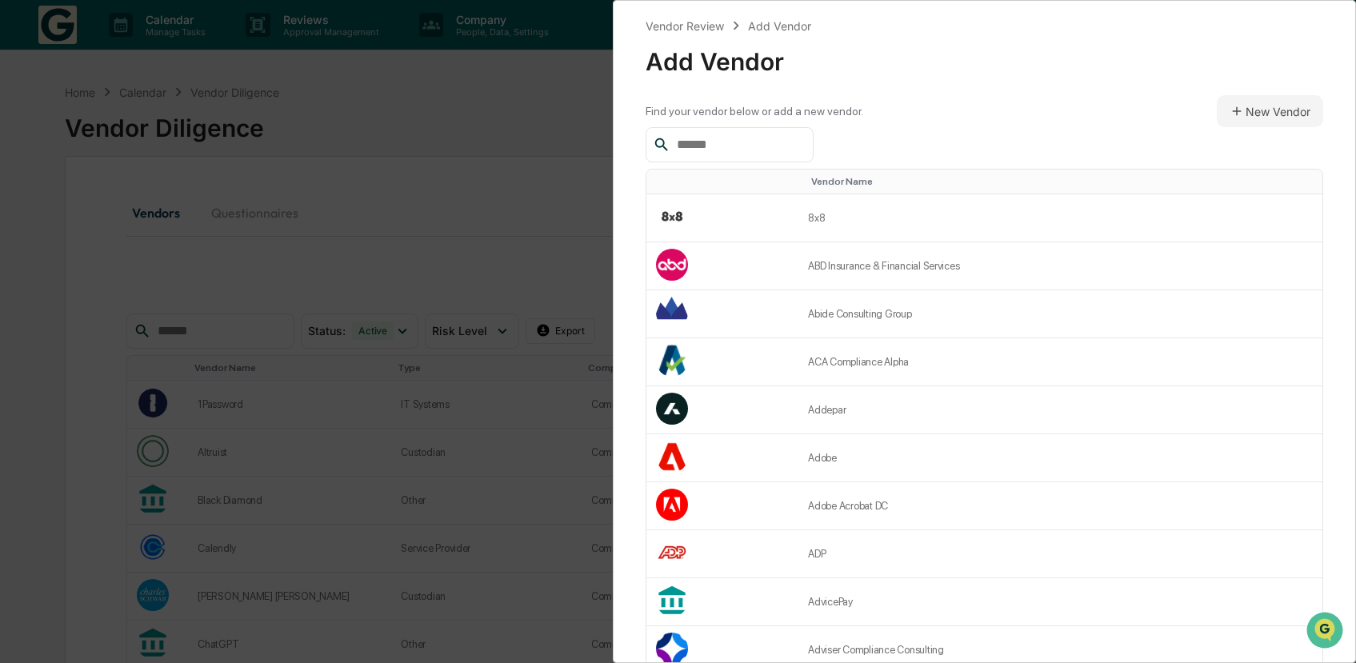
click at [775, 136] on input "text" at bounding box center [739, 144] width 136 height 21
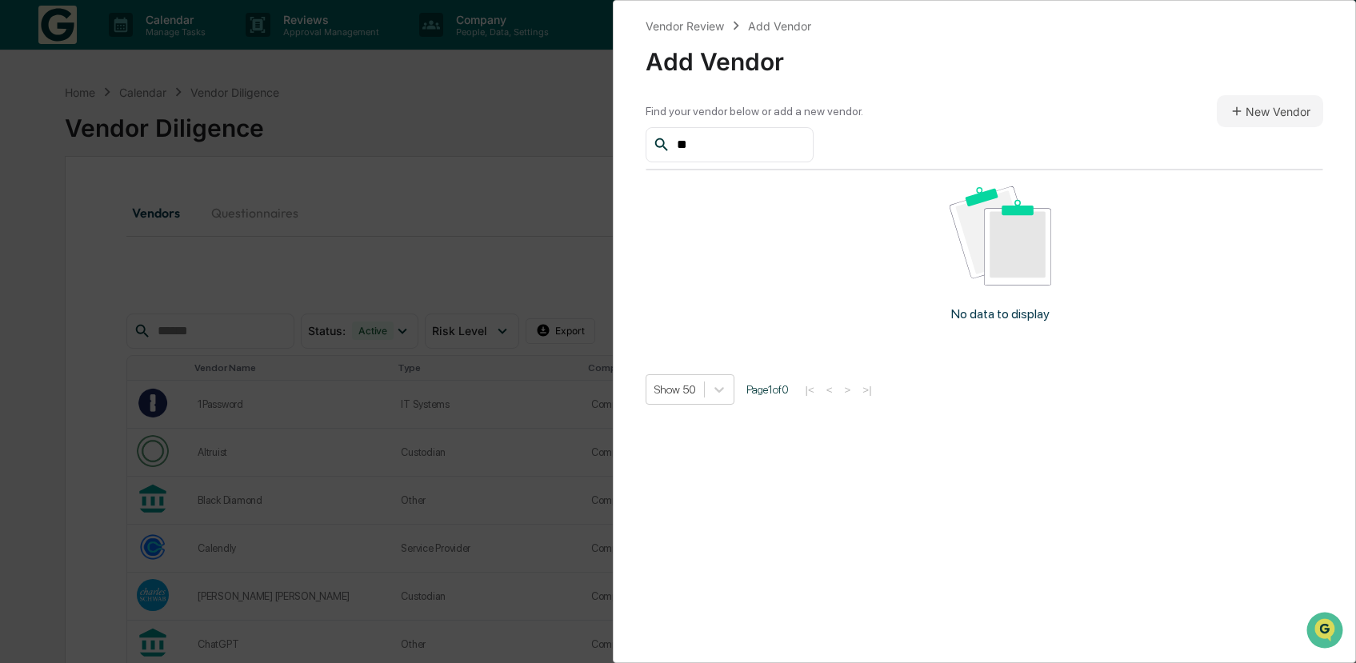
type input "*"
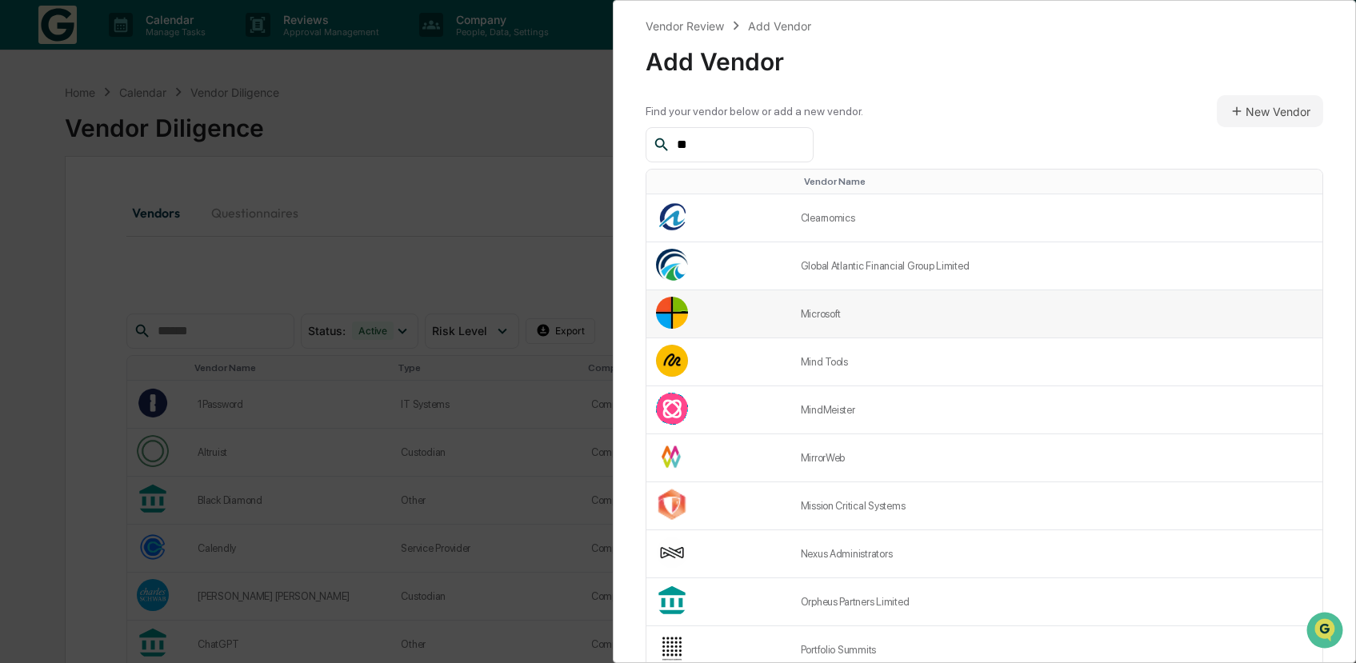
type input "**"
click at [846, 311] on td "Microsoft" at bounding box center [1056, 314] width 531 height 48
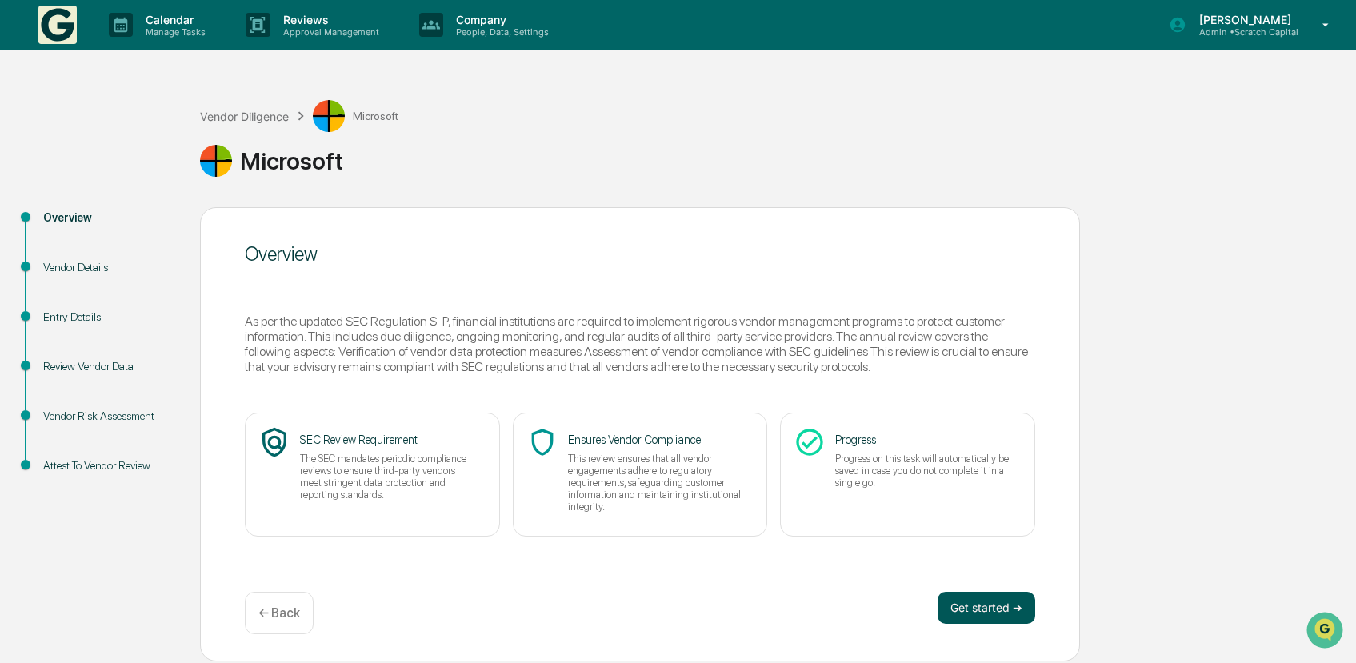
click at [1003, 603] on button "Get started ➔" at bounding box center [987, 608] width 98 height 32
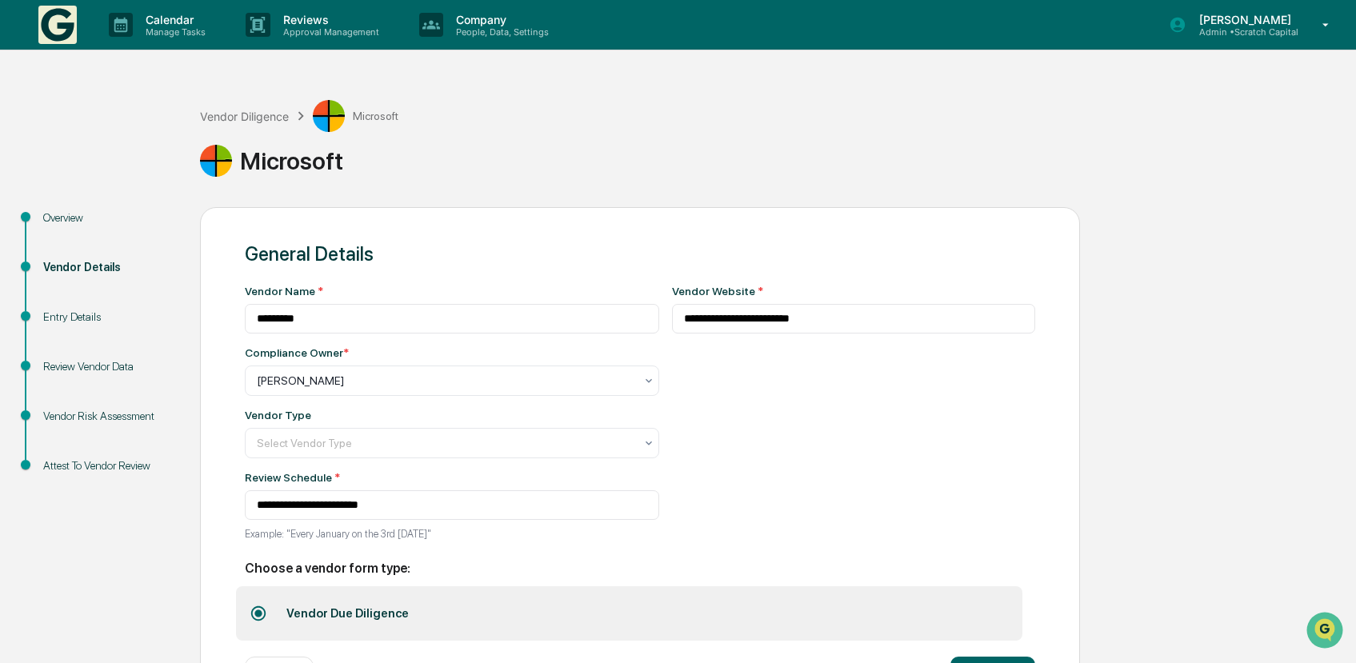
scroll to position [65, 0]
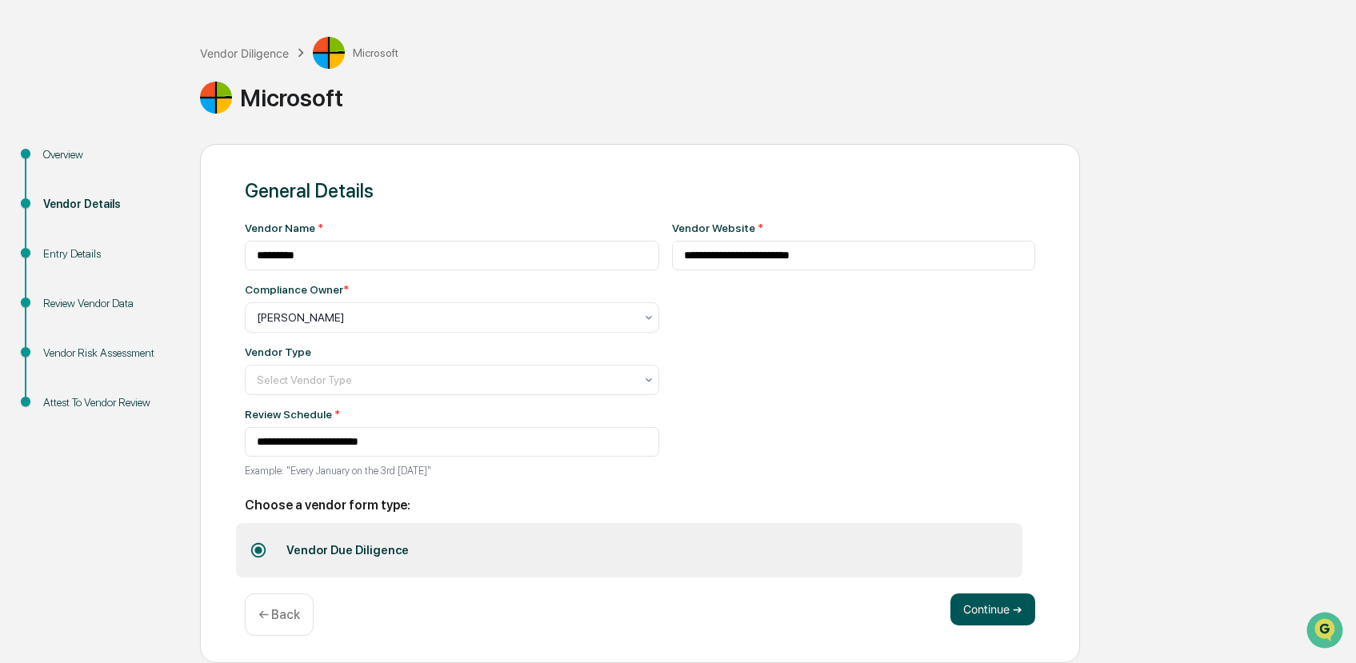
click at [975, 594] on button "Continue ➔" at bounding box center [993, 610] width 85 height 32
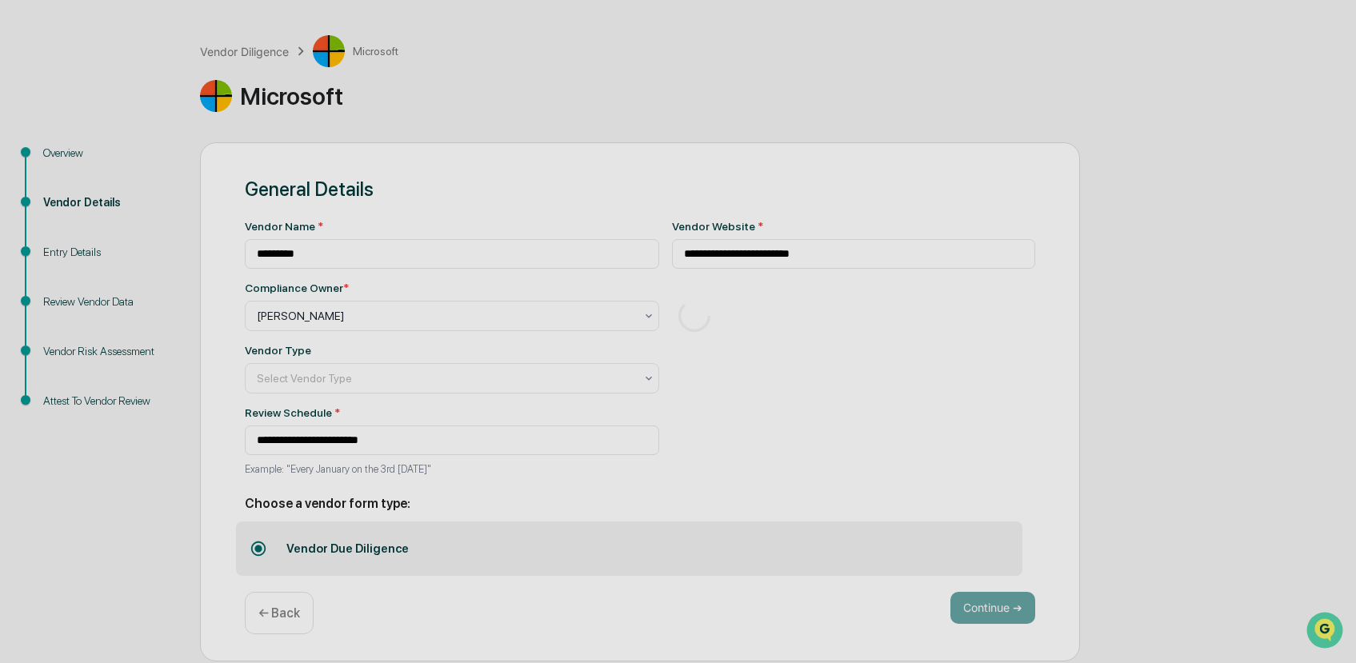
scroll to position [0, 0]
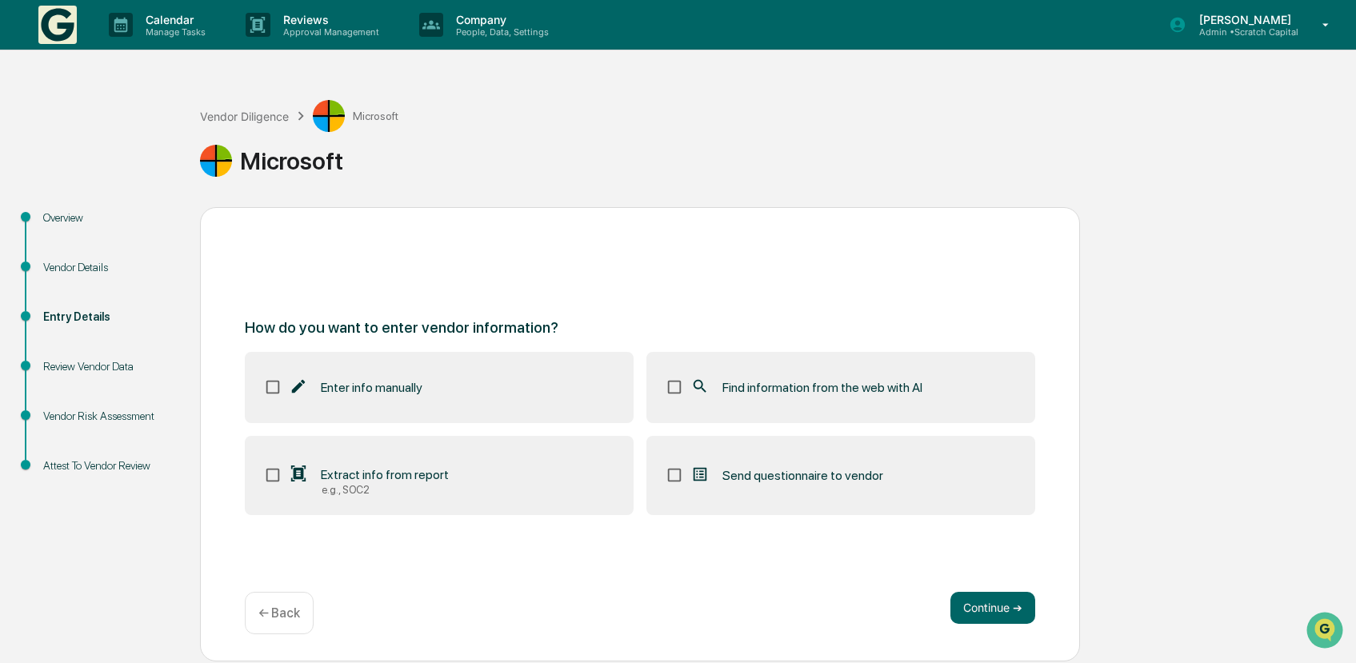
click at [781, 415] on label "Find information from the web with AI" at bounding box center [841, 387] width 389 height 70
click at [993, 618] on button "Continue ➔" at bounding box center [993, 608] width 85 height 32
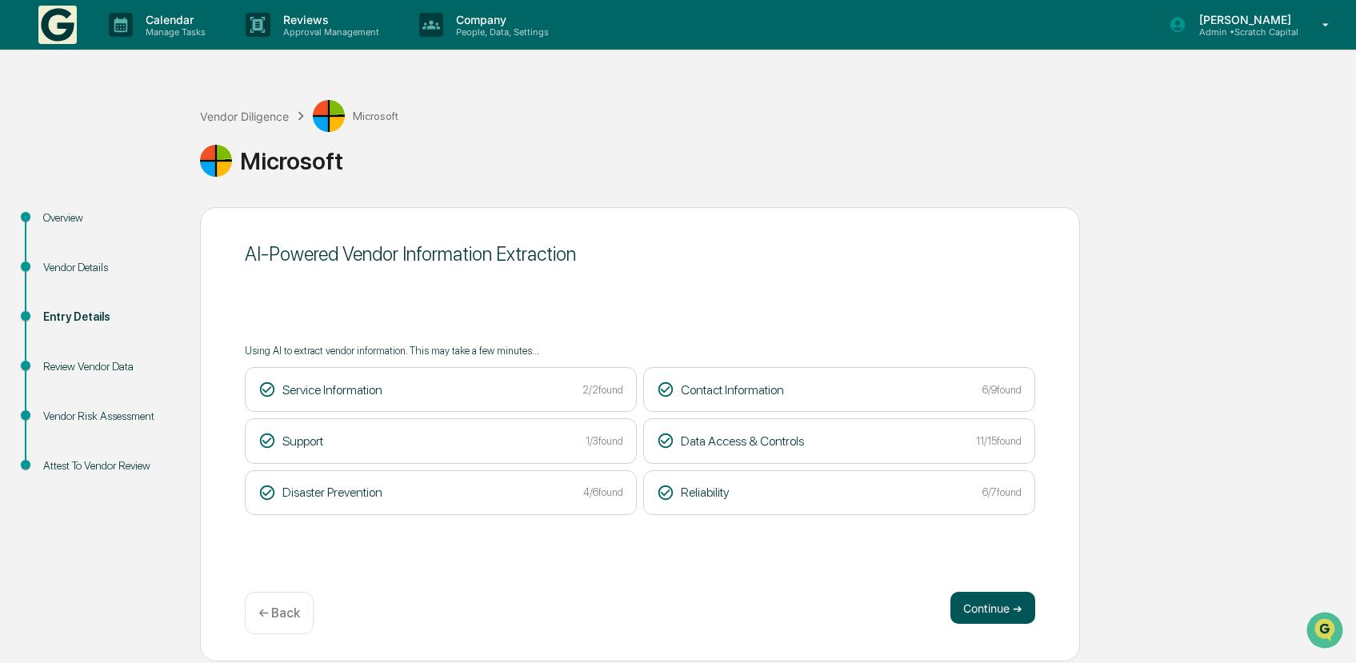
click at [991, 606] on button "Continue ➔" at bounding box center [993, 608] width 85 height 32
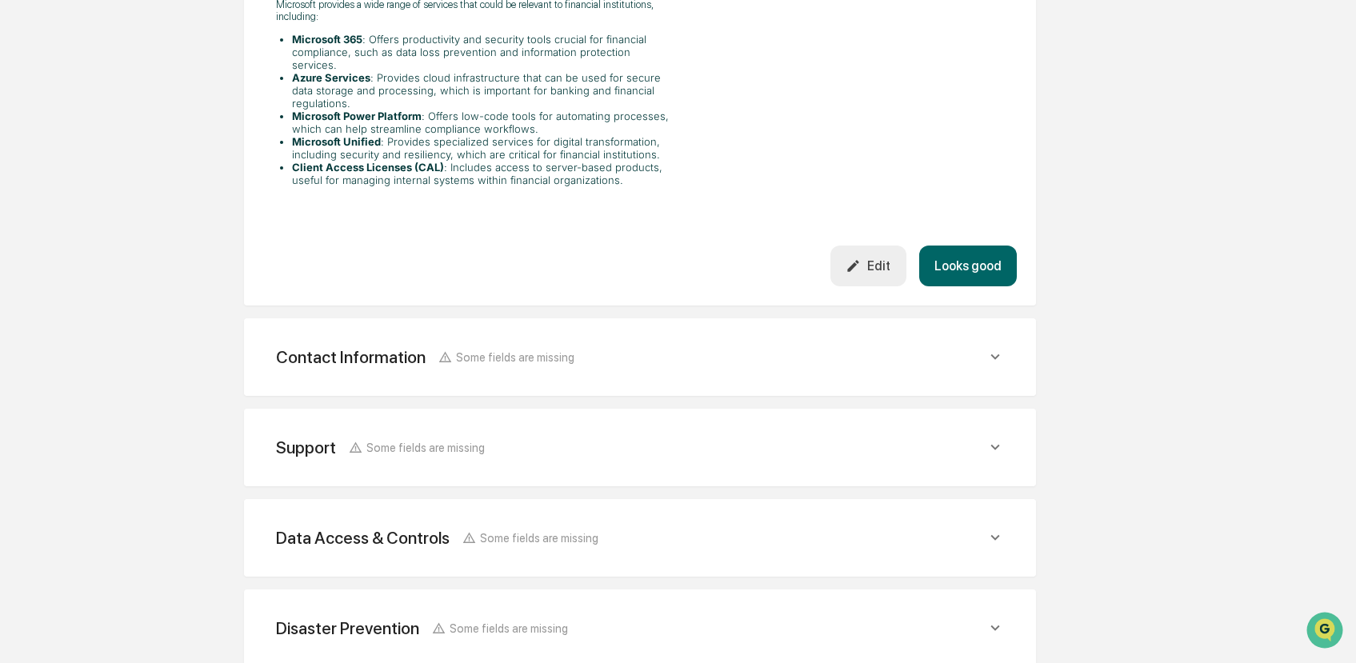
scroll to position [732, 0]
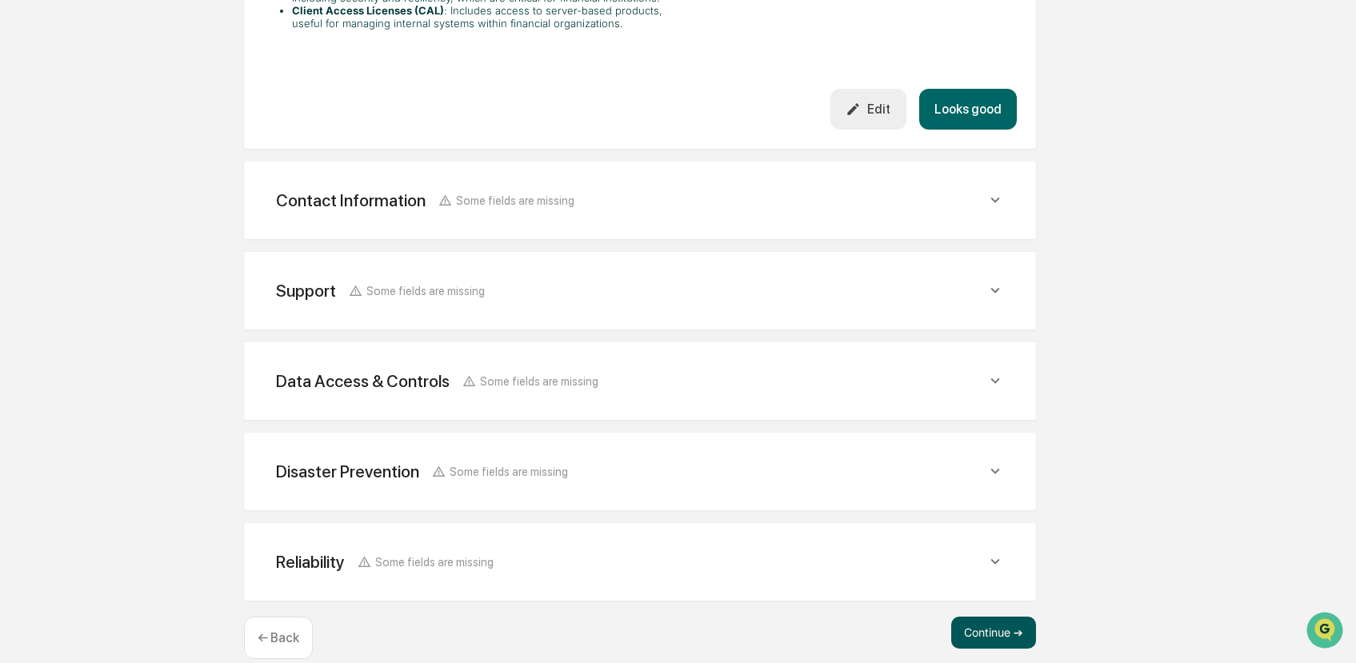
click at [980, 617] on button "Continue ➔" at bounding box center [994, 633] width 85 height 32
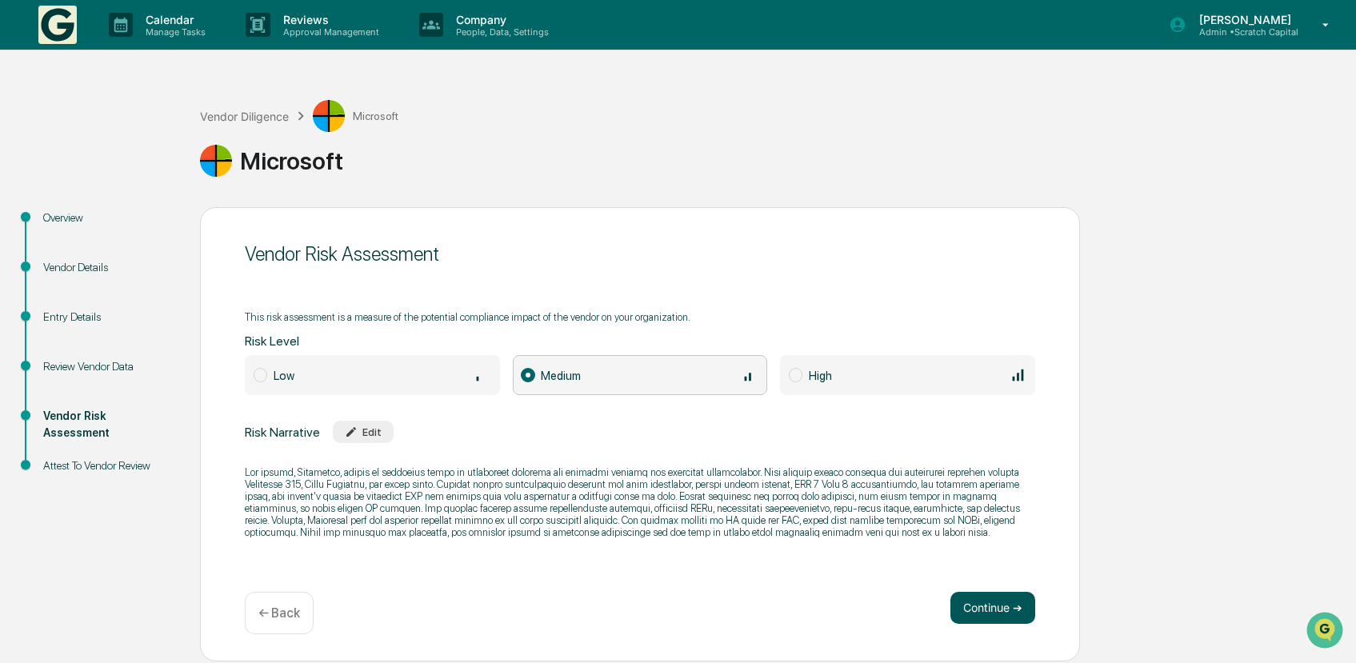
click at [988, 610] on button "Continue ➔" at bounding box center [993, 608] width 85 height 32
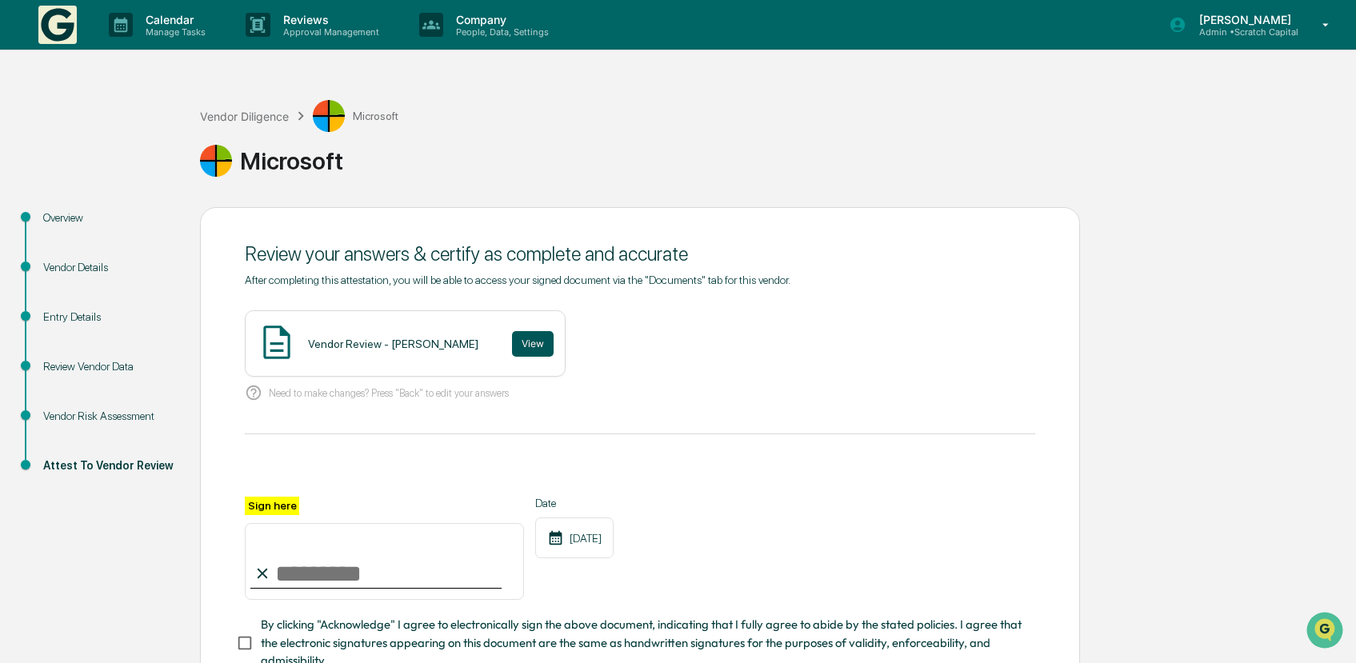
click at [547, 347] on button "View" at bounding box center [533, 344] width 42 height 26
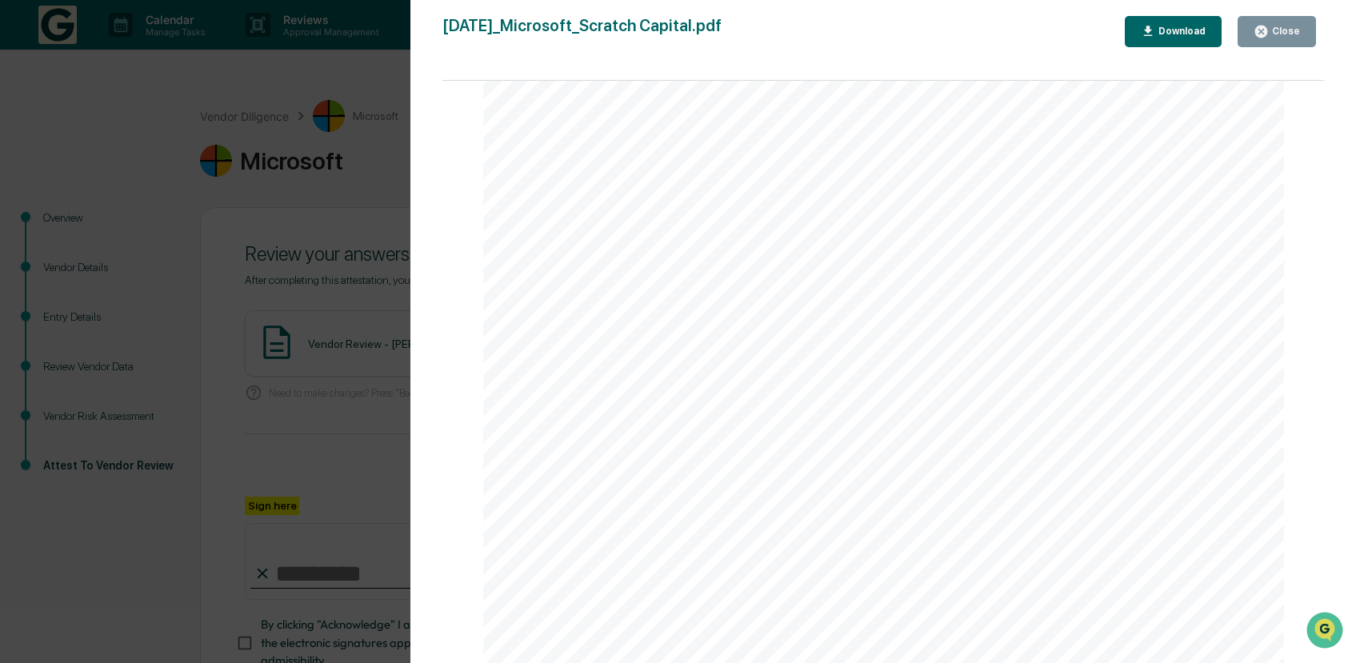
scroll to position [114, 0]
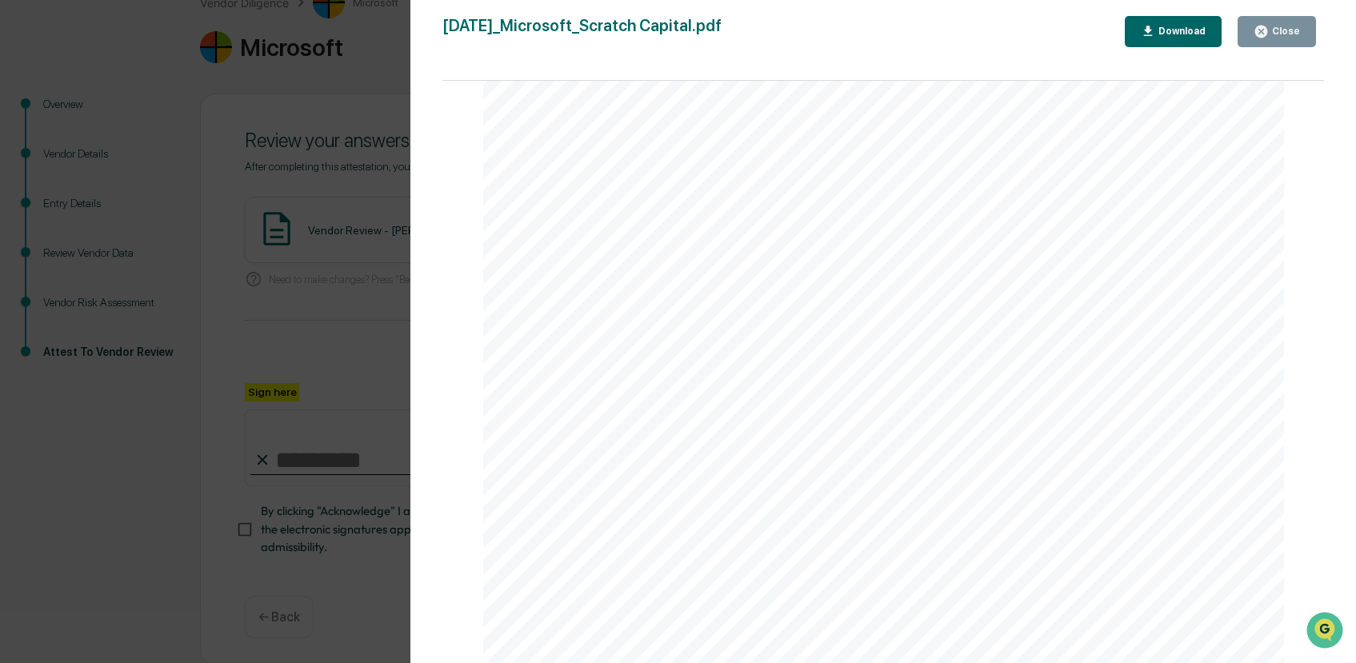
click at [1277, 25] on div "Close" at bounding box center [1277, 31] width 46 height 15
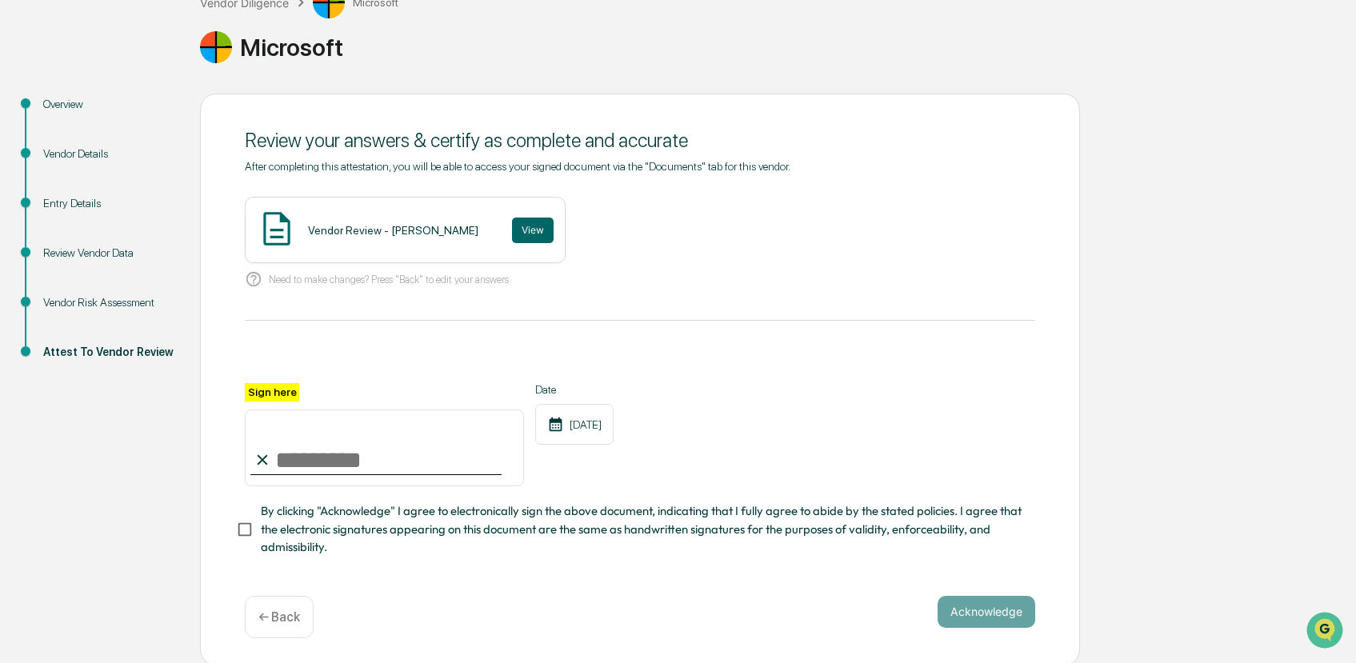
click at [411, 473] on input "Sign here" at bounding box center [384, 448] width 279 height 77
type input "**********"
click at [1013, 610] on button "Acknowledge" at bounding box center [987, 612] width 98 height 32
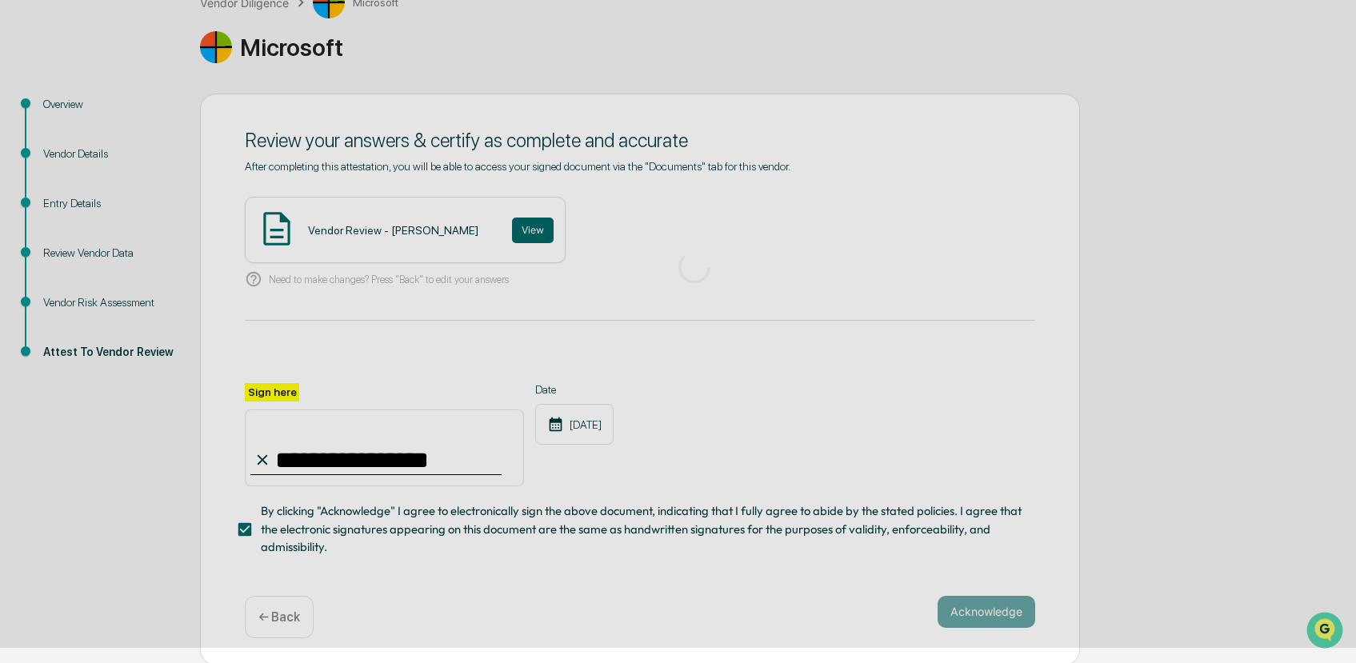
scroll to position [0, 0]
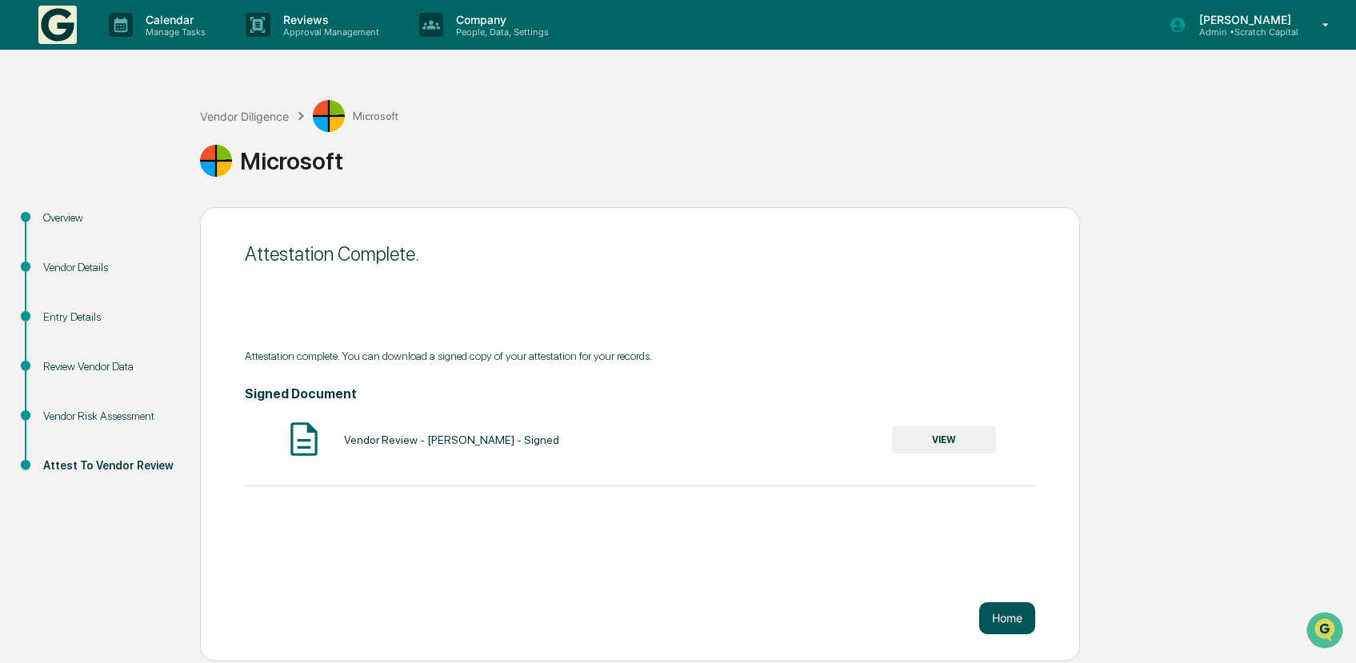
click at [1011, 615] on button "Home" at bounding box center [1008, 619] width 56 height 32
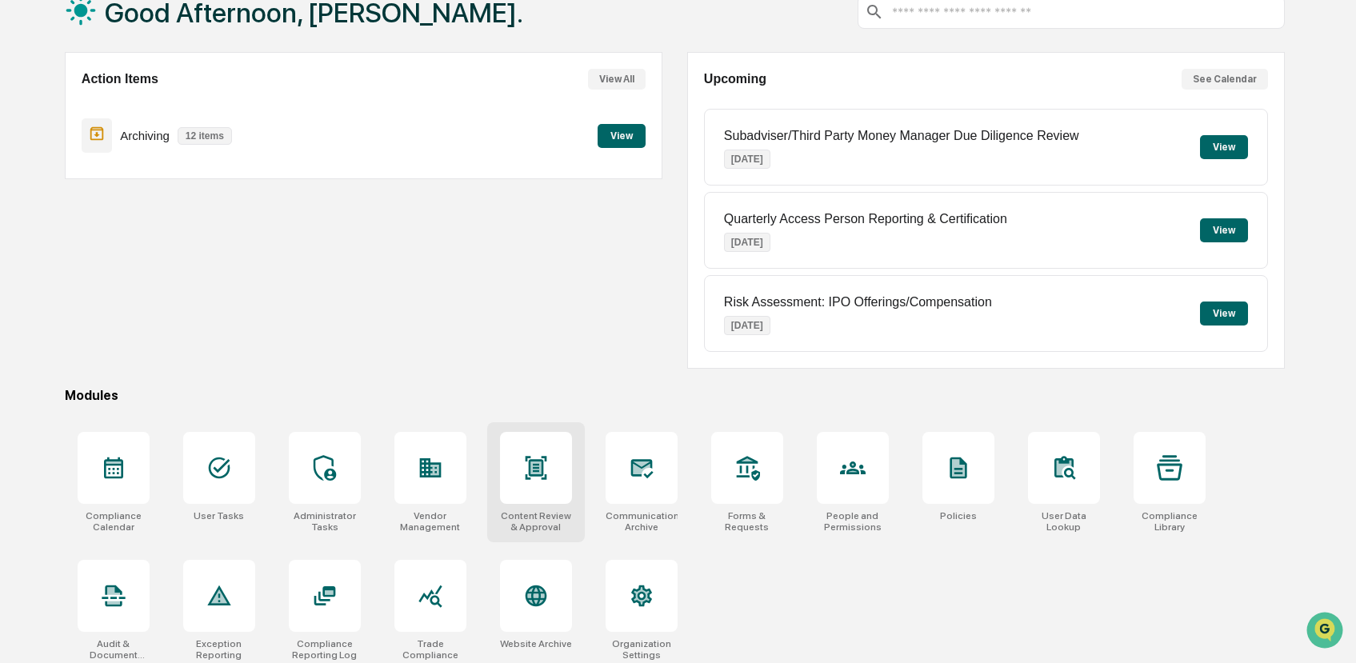
scroll to position [112, 0]
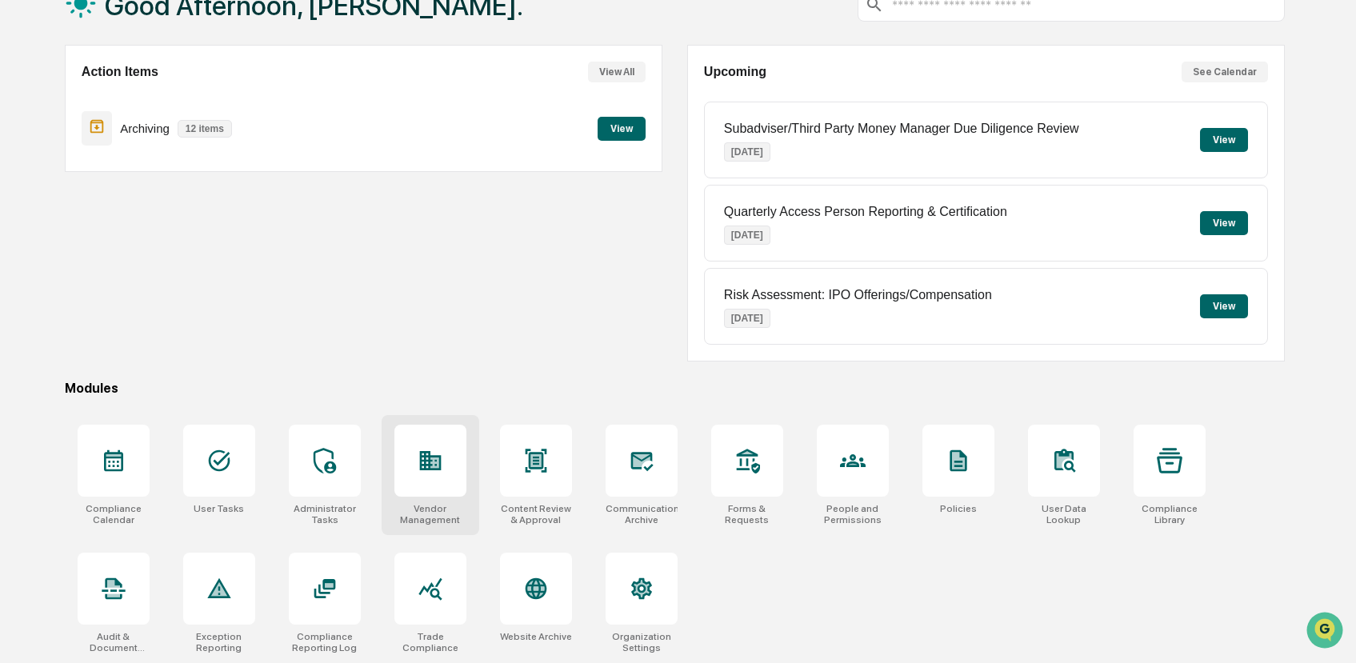
click at [418, 487] on div at bounding box center [431, 461] width 72 height 72
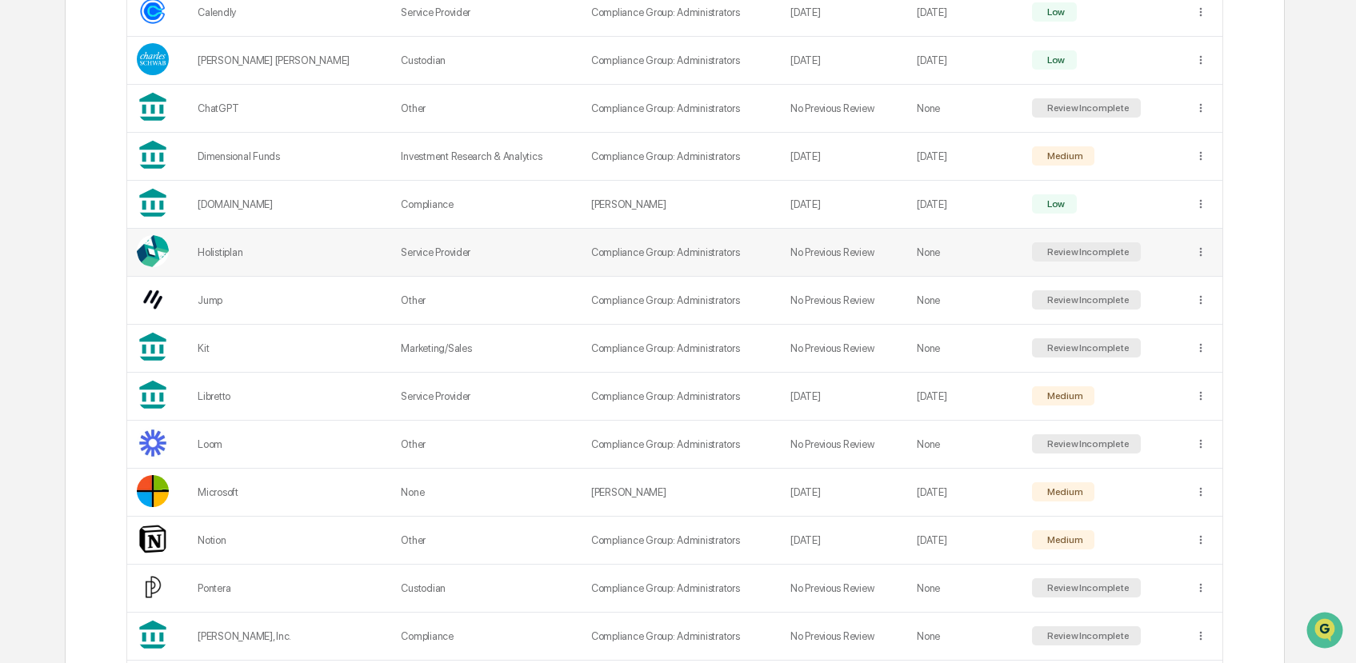
scroll to position [423, 0]
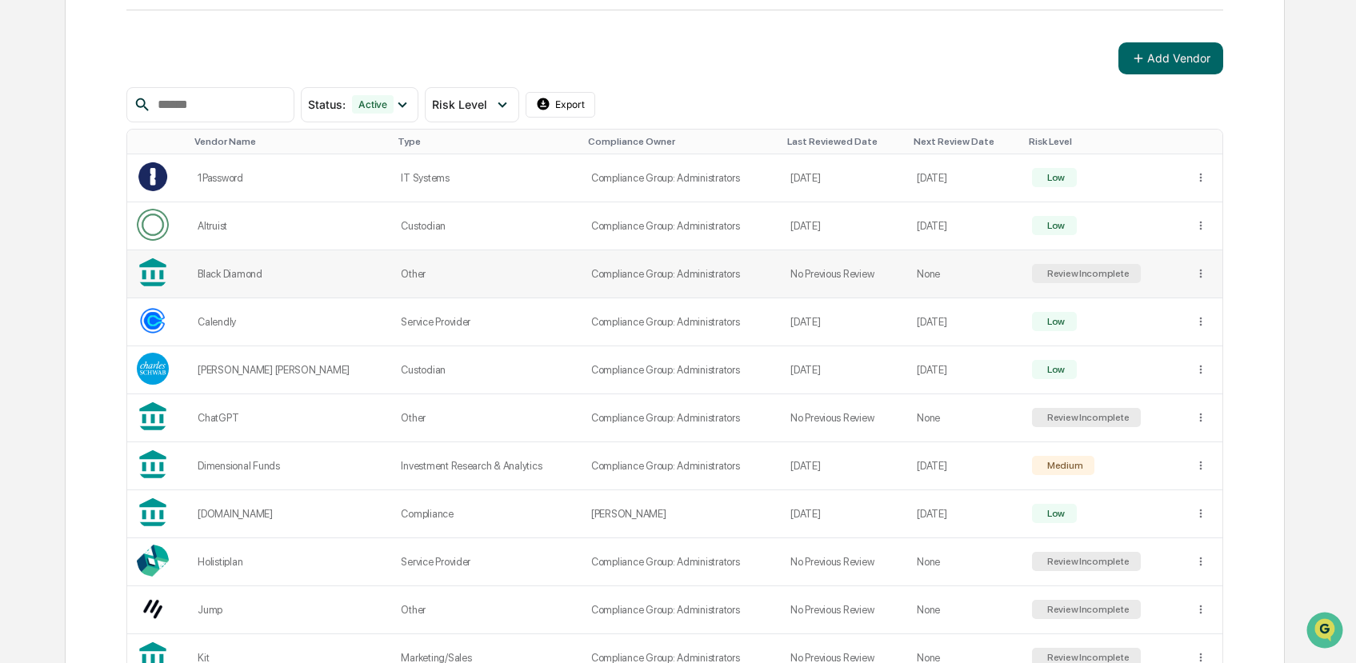
click at [453, 267] on td "Other" at bounding box center [486, 274] width 190 height 48
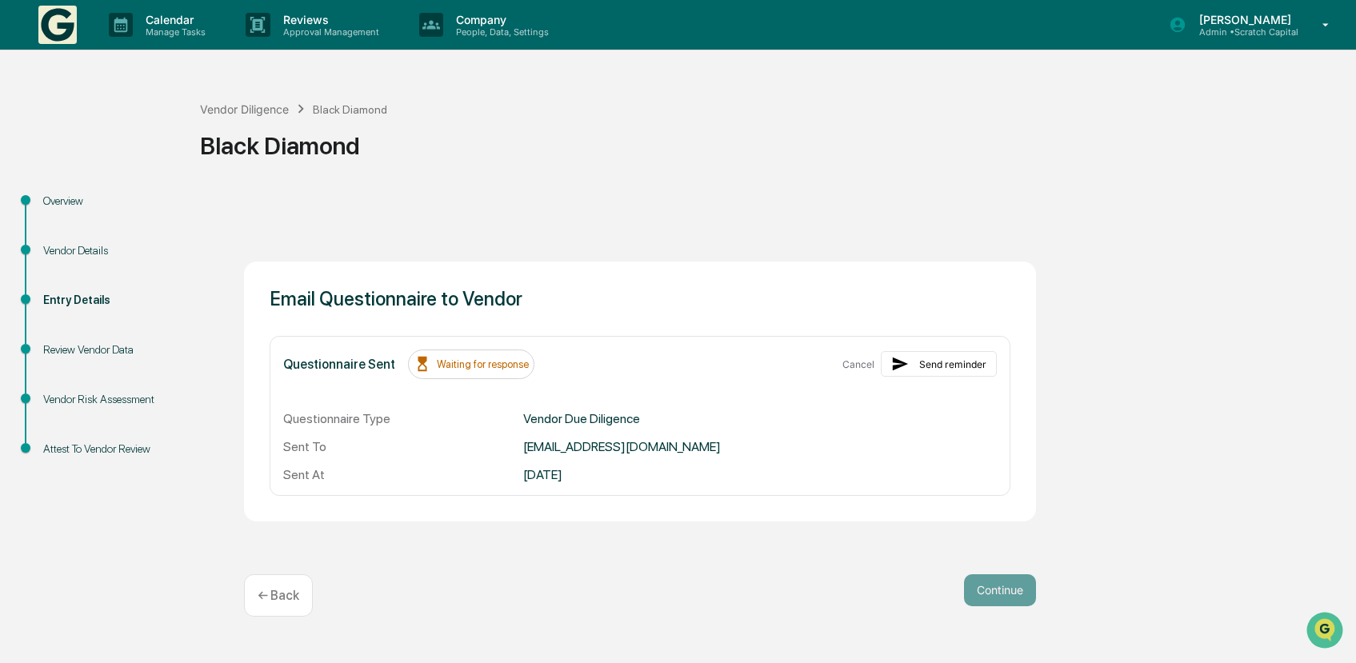
click at [67, 250] on div "Vendor Details" at bounding box center [108, 250] width 131 height 17
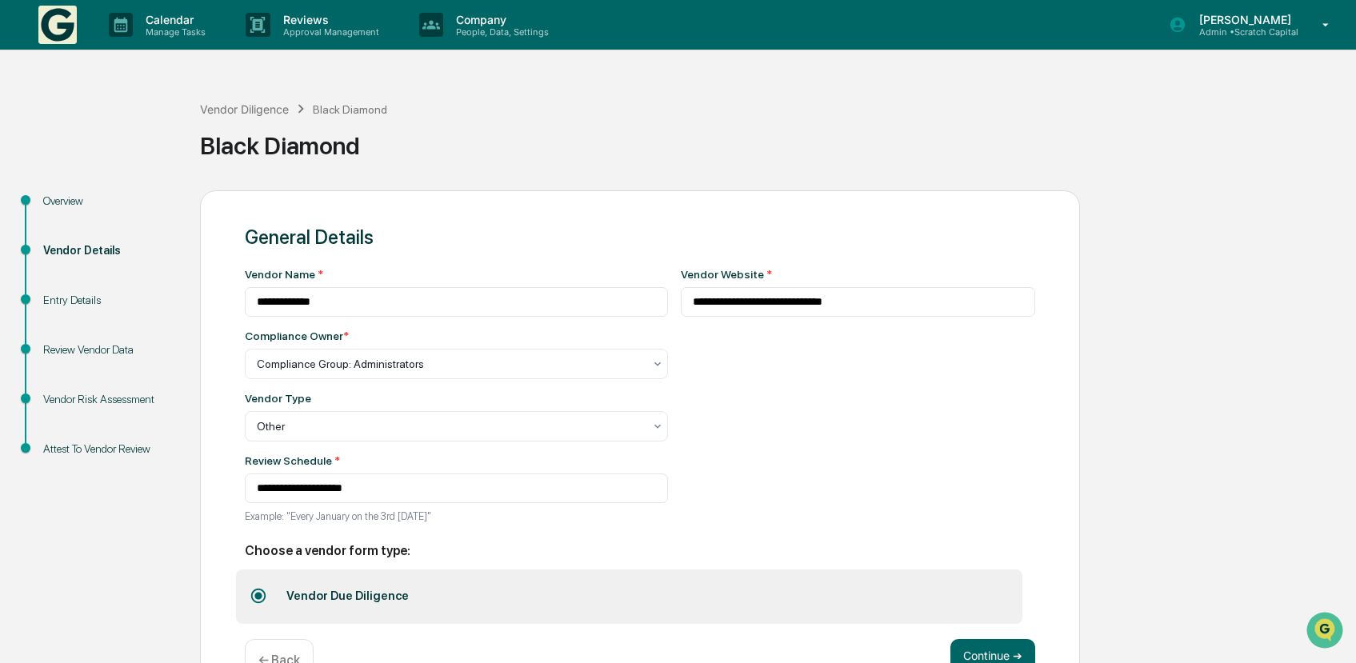
click at [71, 342] on div "Review Vendor Data" at bounding box center [108, 350] width 131 height 17
click at [114, 353] on div "Review Vendor Data" at bounding box center [108, 350] width 131 height 17
click at [83, 299] on div "Entry Details" at bounding box center [108, 300] width 131 height 17
click at [39, 303] on div "Entry Details" at bounding box center [108, 320] width 157 height 50
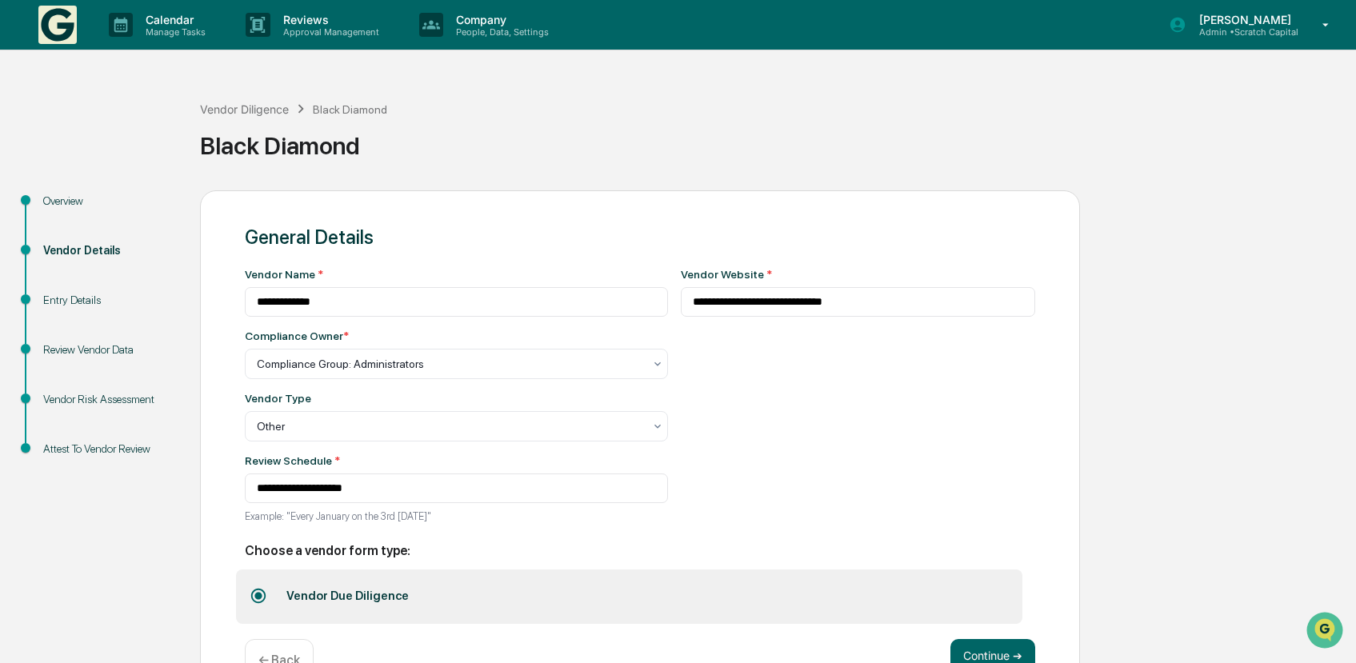
scroll to position [49, 0]
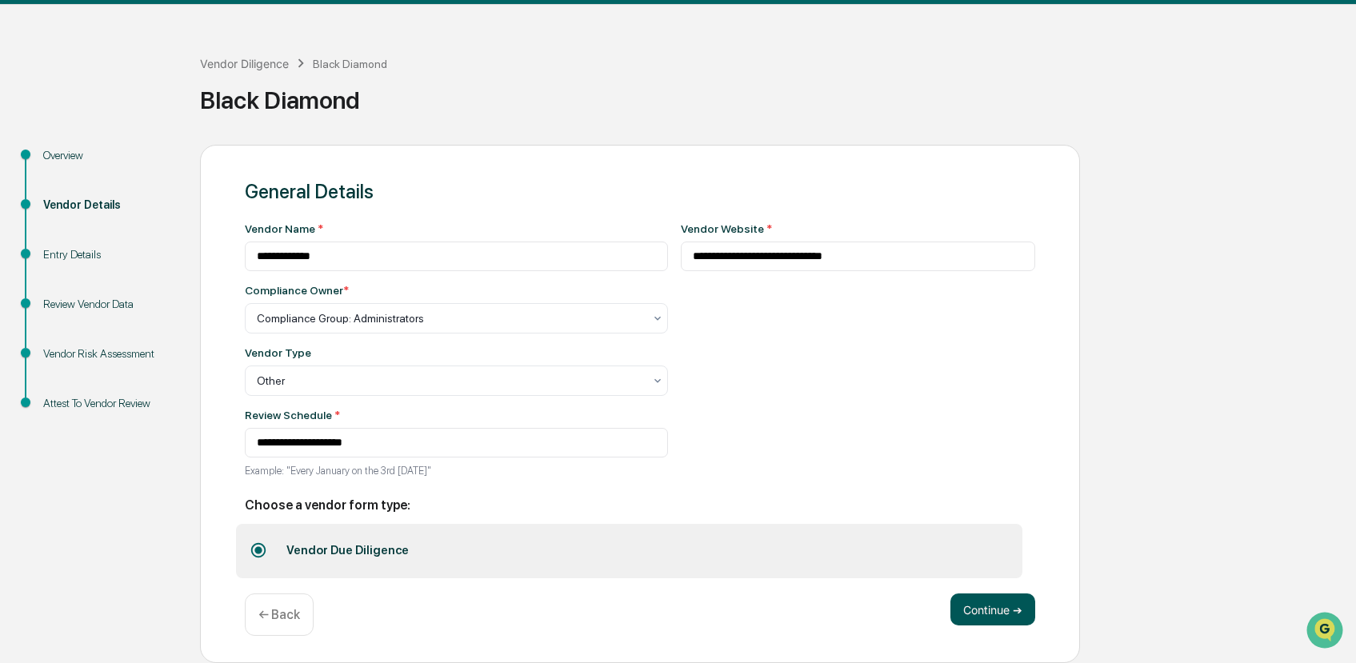
click at [984, 599] on button "Continue ➔" at bounding box center [993, 610] width 85 height 32
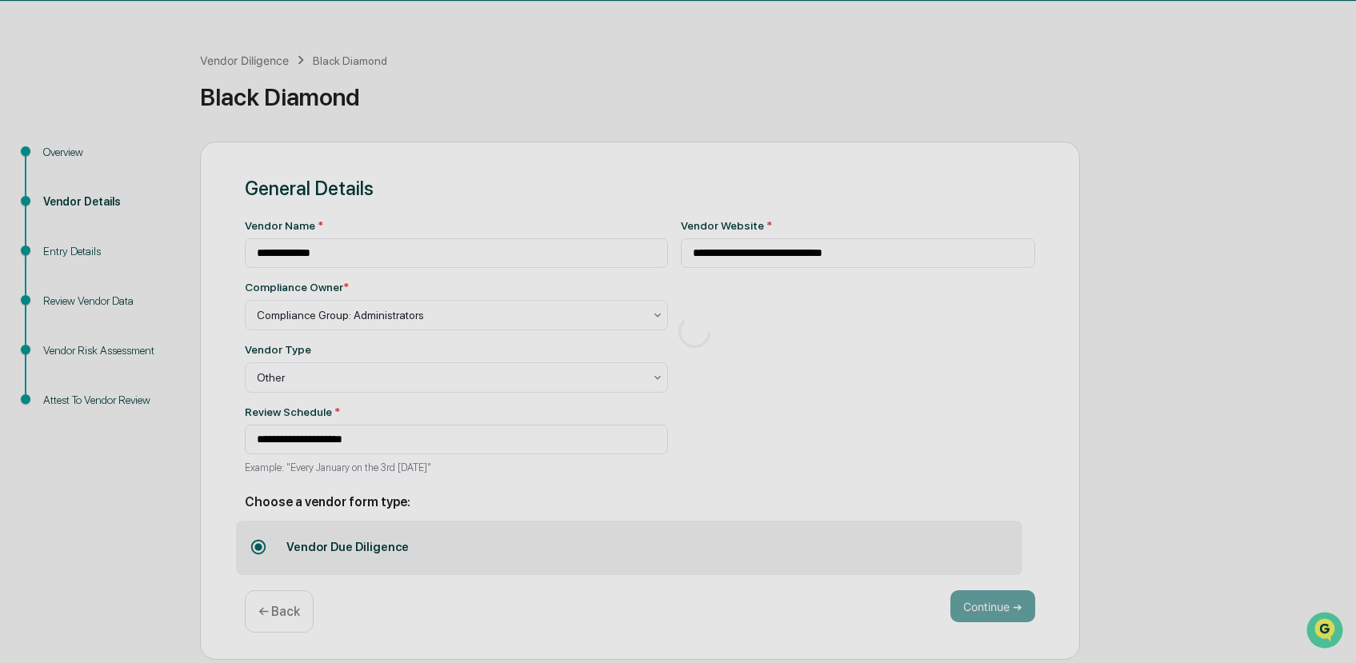
scroll to position [0, 0]
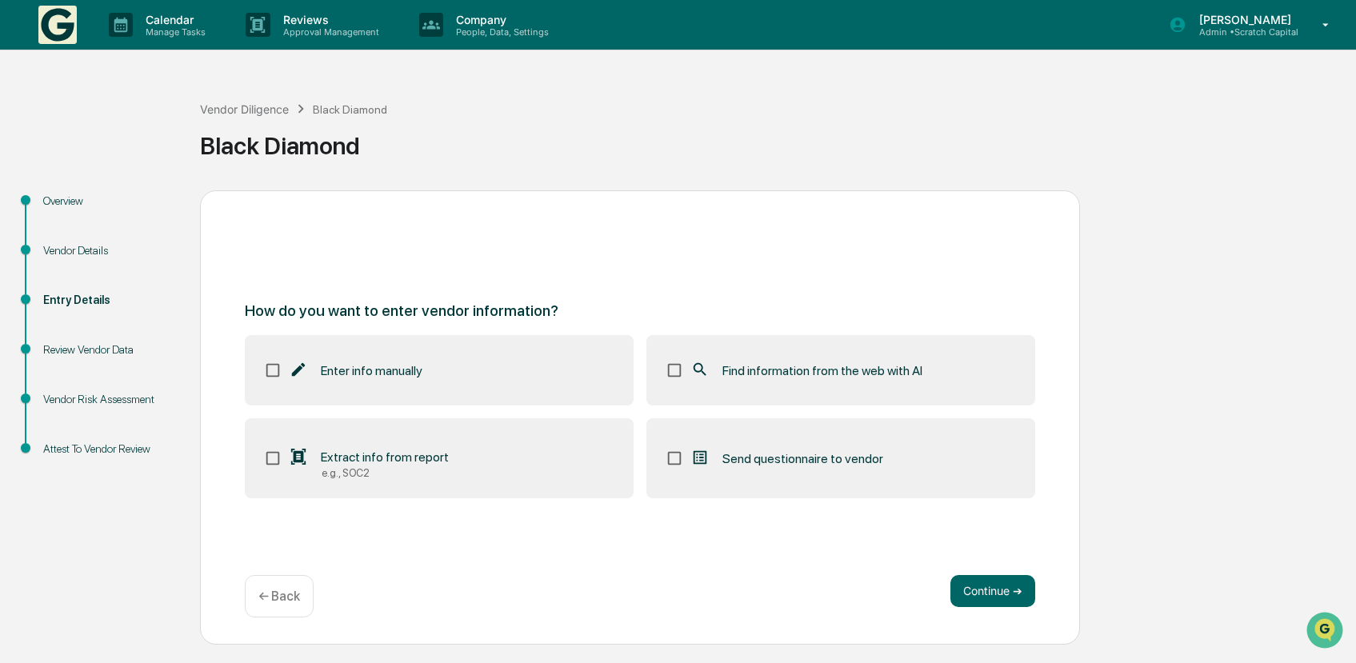
click at [864, 399] on label "Find information from the web with AI" at bounding box center [841, 370] width 389 height 70
click at [1005, 587] on button "Continue ➔" at bounding box center [993, 591] width 85 height 32
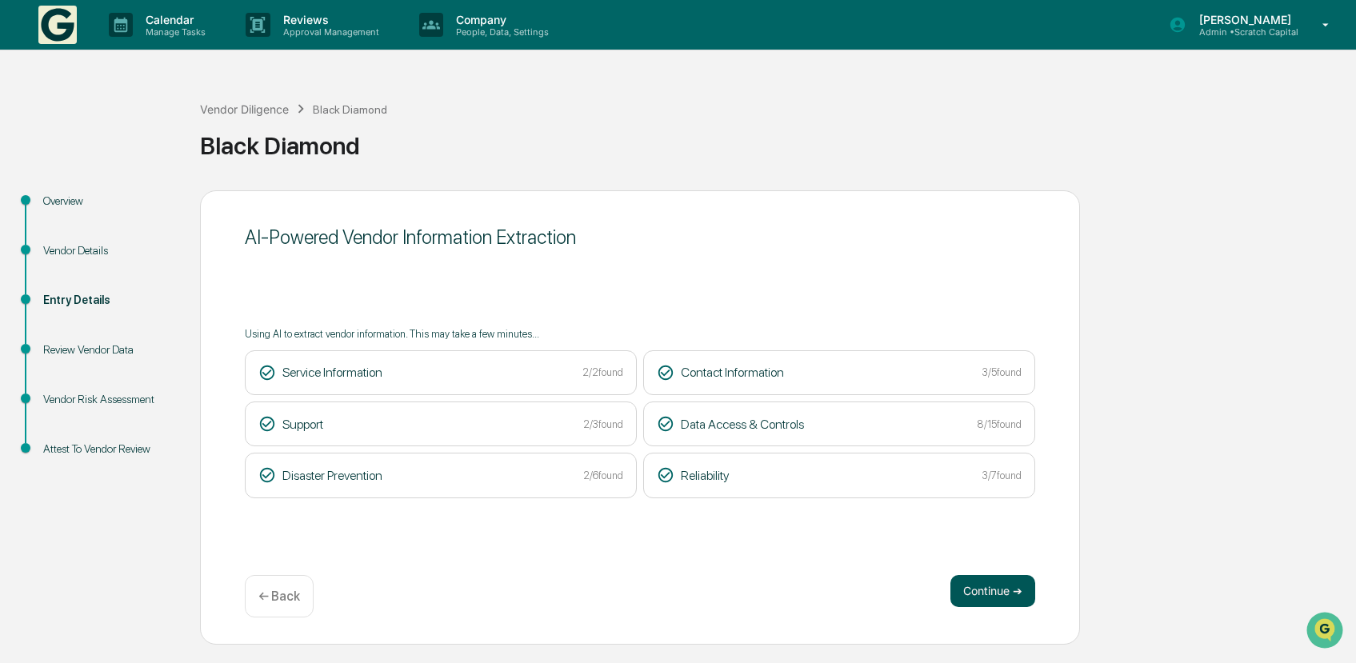
click at [994, 590] on button "Continue ➔" at bounding box center [993, 591] width 85 height 32
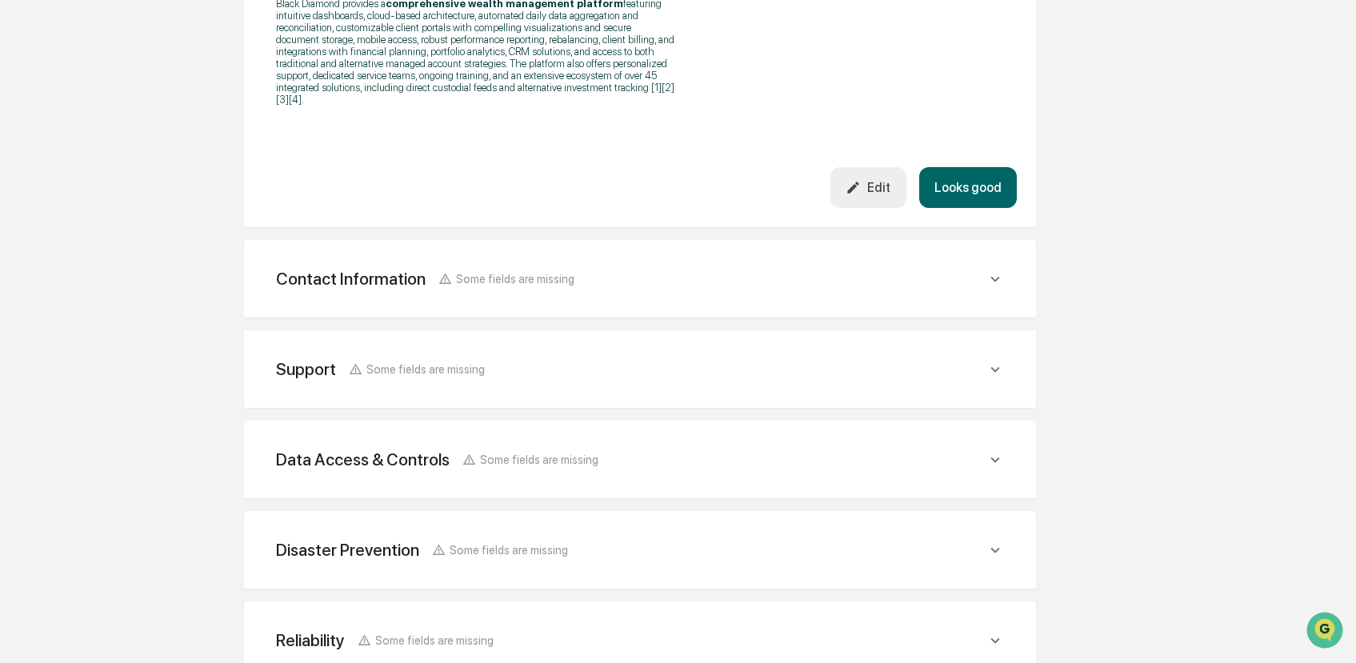
scroll to position [568, 0]
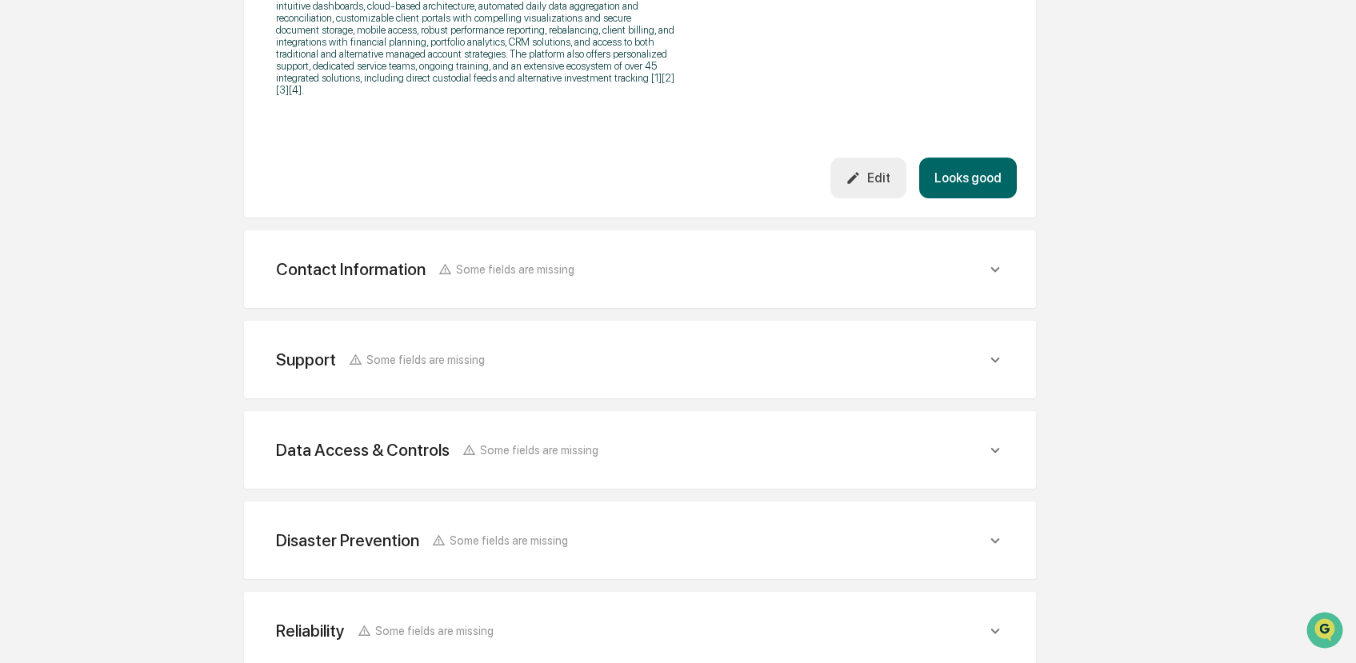
click at [723, 369] on div "Support Some fields are missing" at bounding box center [631, 360] width 711 height 20
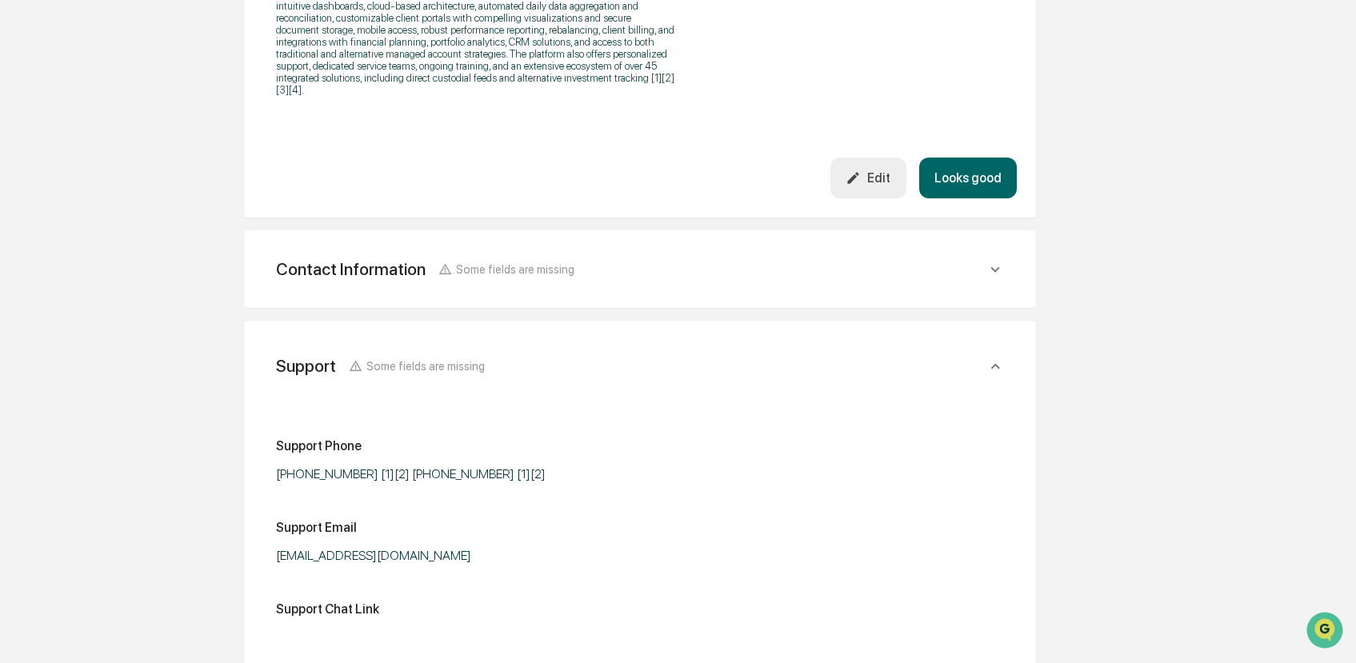
click at [740, 323] on div "Review the vendor's information and fill in any missing fields. Service Informa…" at bounding box center [640, 350] width 792 height 1325
click at [763, 279] on div "Contact Information Some fields are missing" at bounding box center [631, 269] width 711 height 20
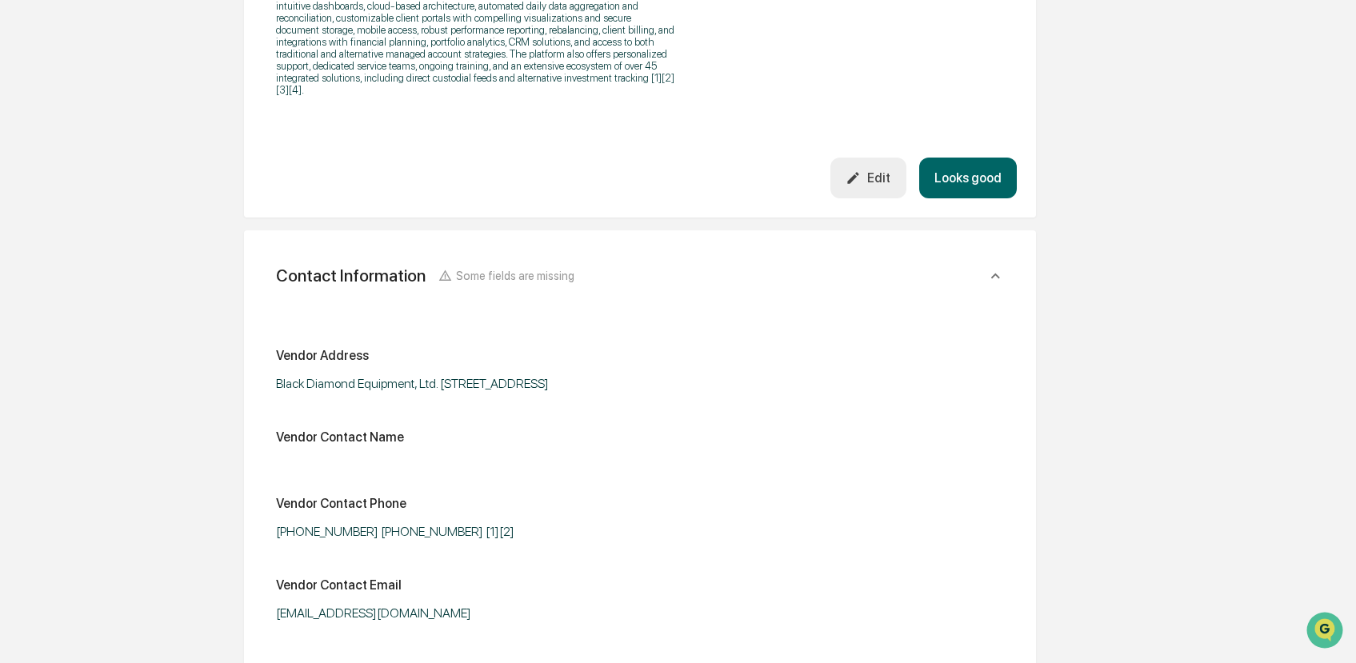
click at [763, 286] on div "Contact Information Some fields are missing" at bounding box center [631, 276] width 711 height 20
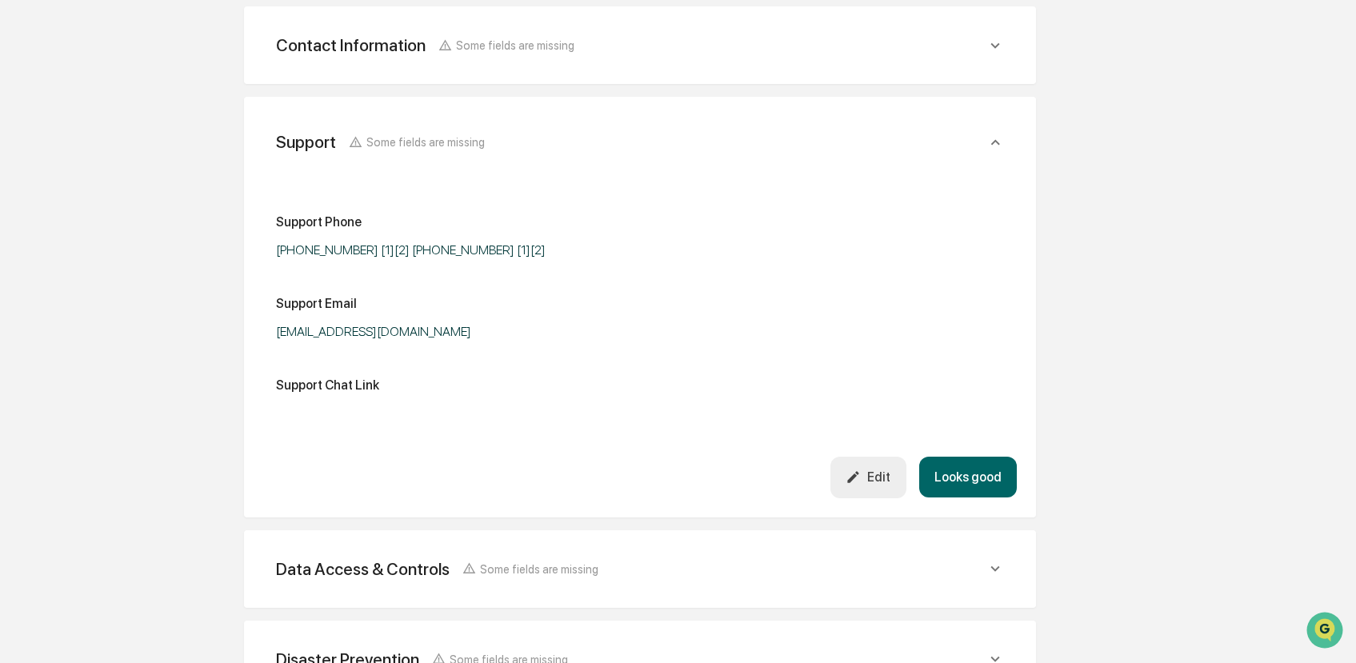
scroll to position [1010, 0]
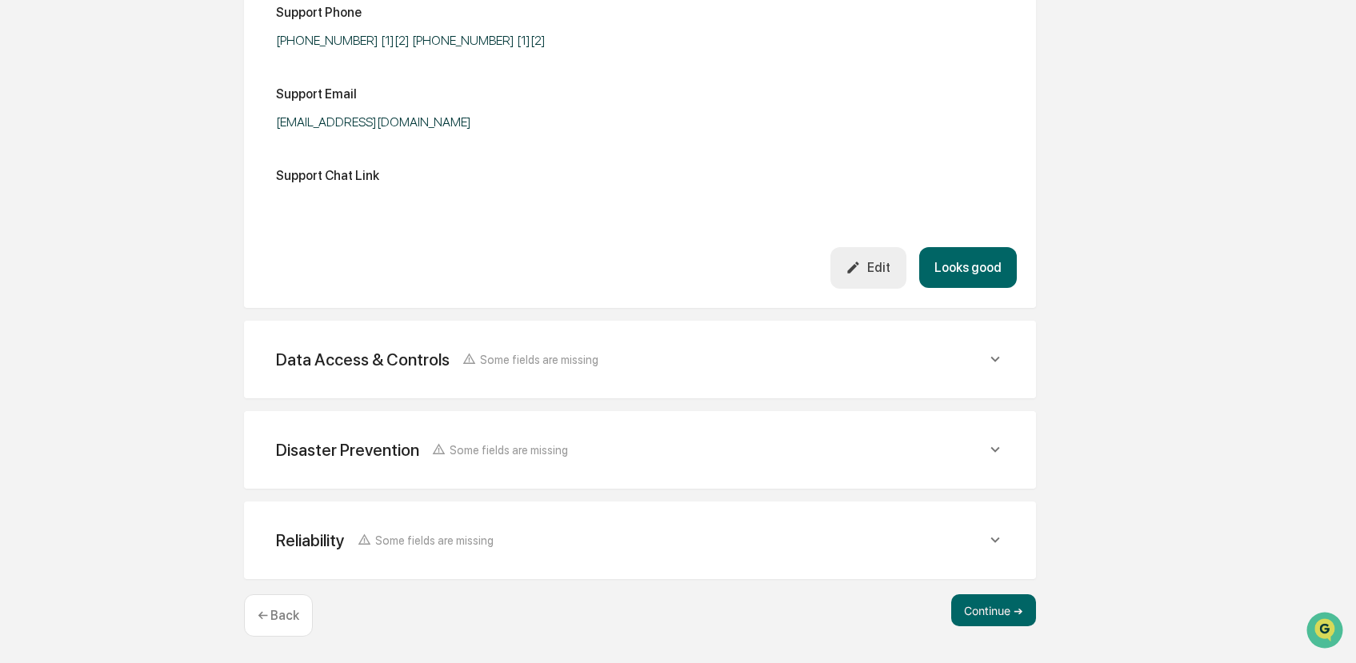
click at [800, 349] on div "Data Access & Controls Some fields are missing" at bounding box center [640, 359] width 754 height 39
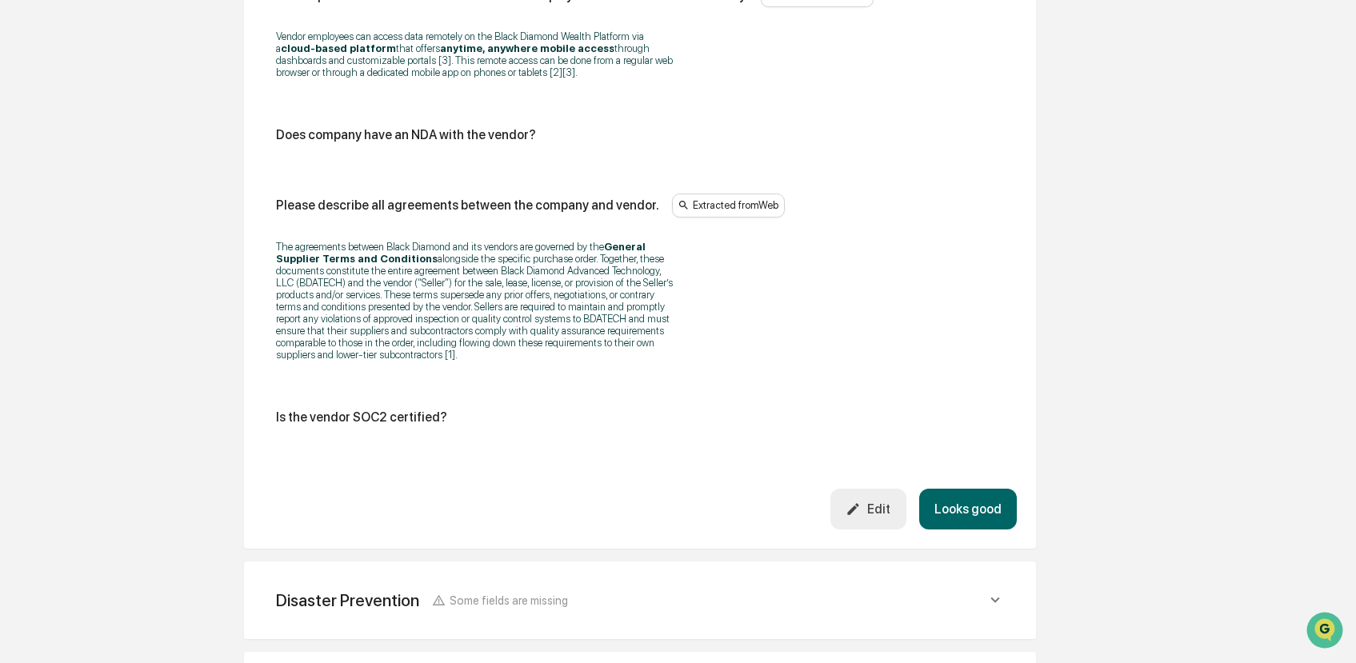
scroll to position [2784, 0]
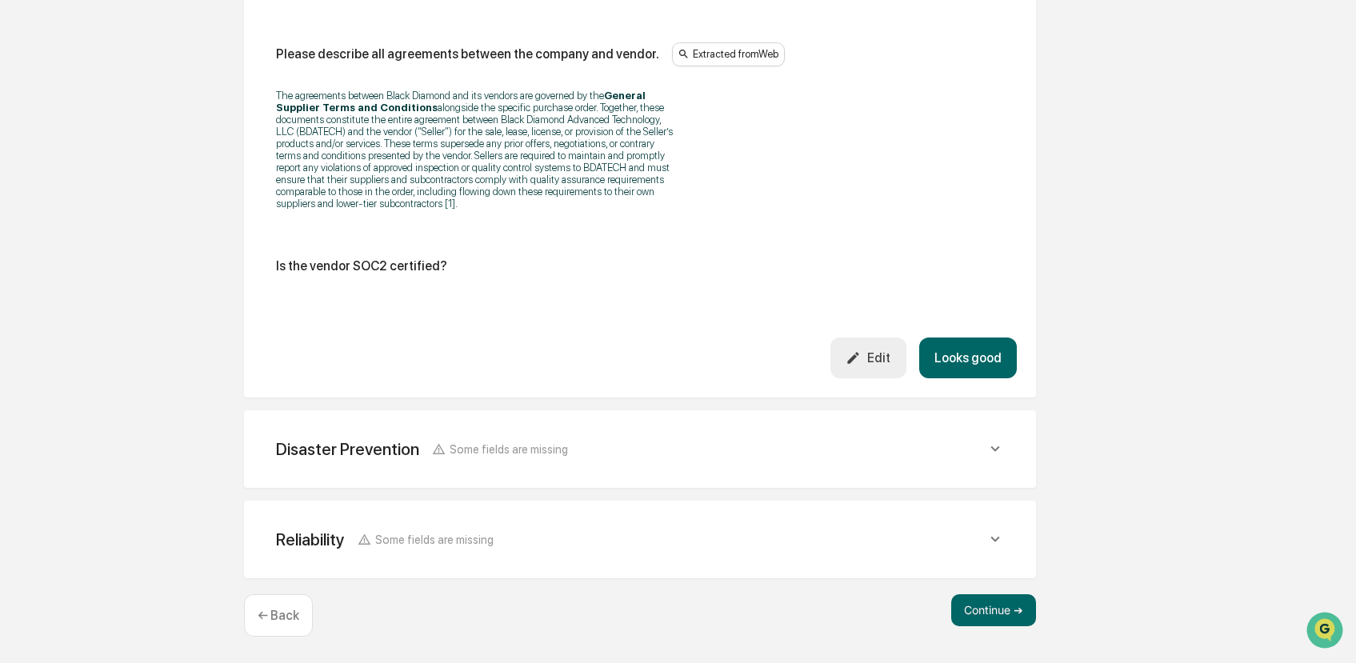
click at [868, 347] on button "Edit" at bounding box center [869, 358] width 76 height 41
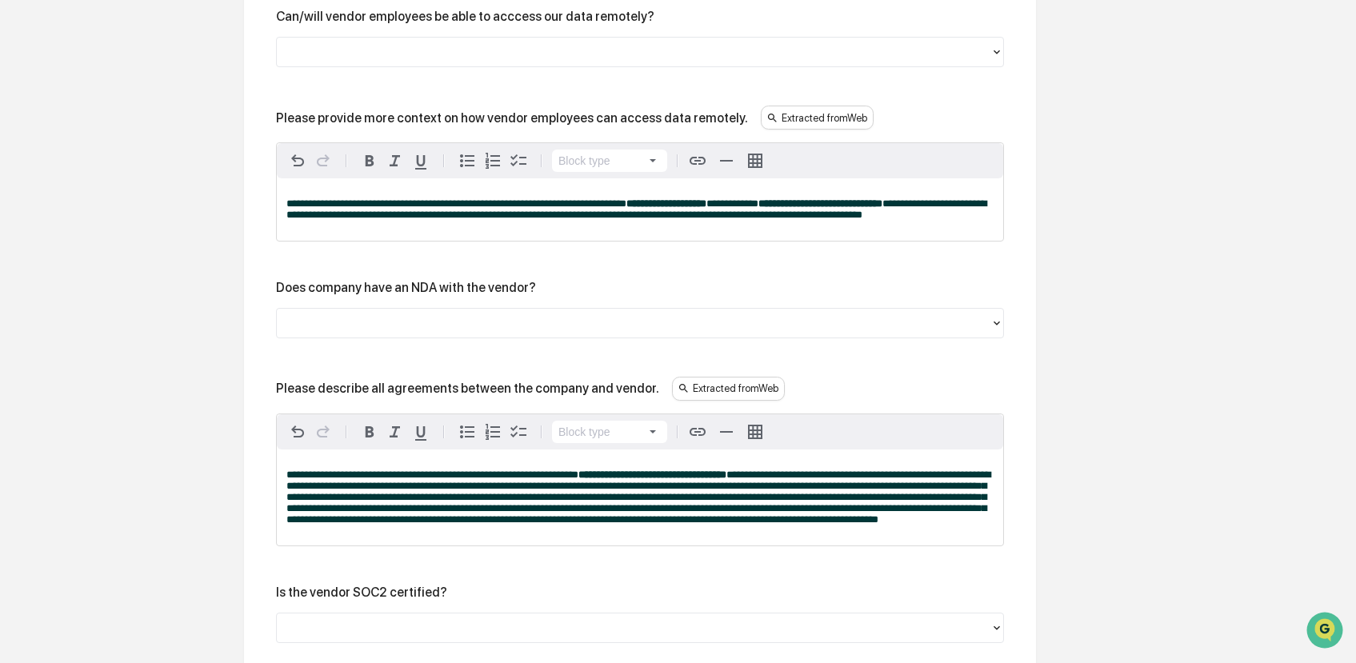
scroll to position [3227, 0]
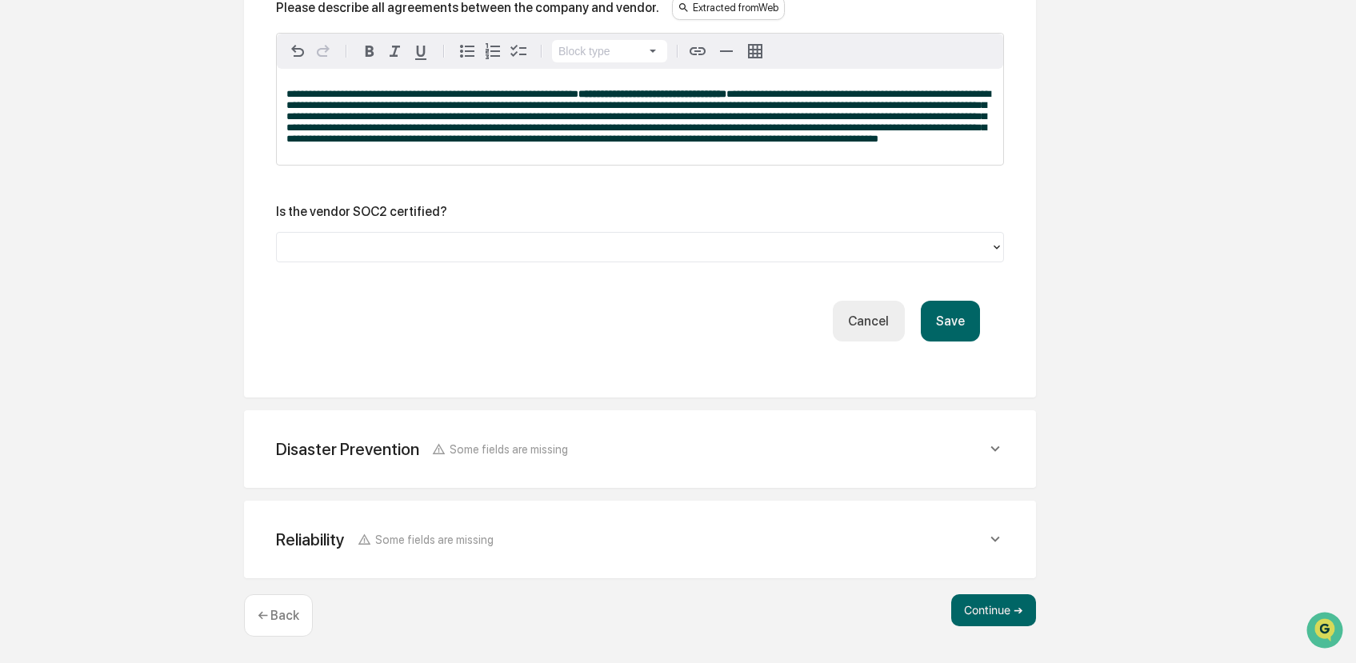
click at [425, 250] on div at bounding box center [634, 247] width 698 height 18
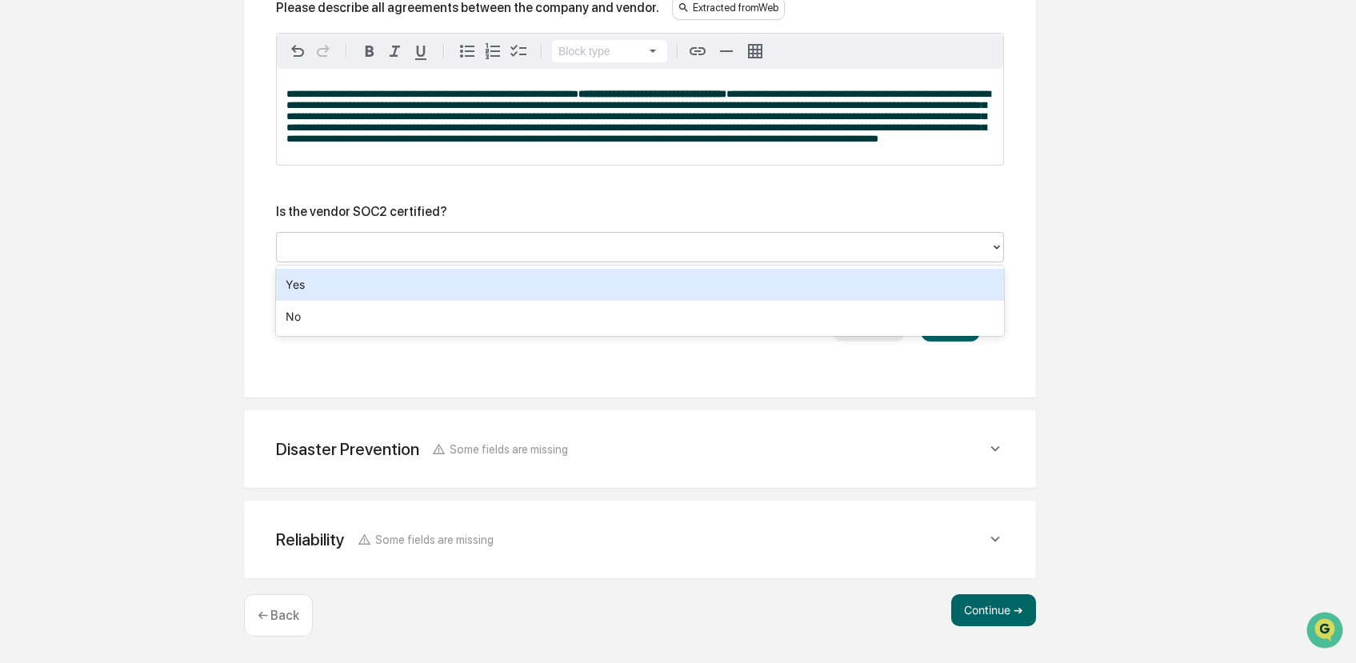
click at [404, 291] on div "Yes" at bounding box center [640, 285] width 728 height 32
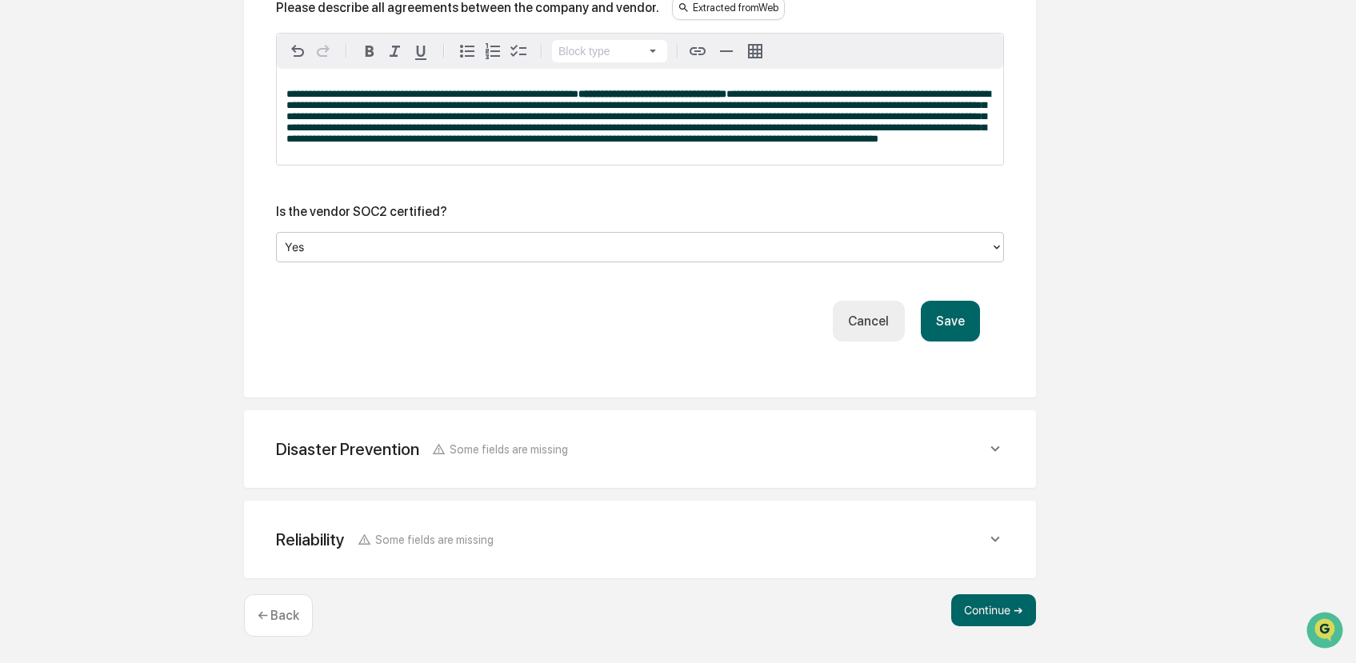
click at [965, 335] on button "Save" at bounding box center [950, 321] width 59 height 41
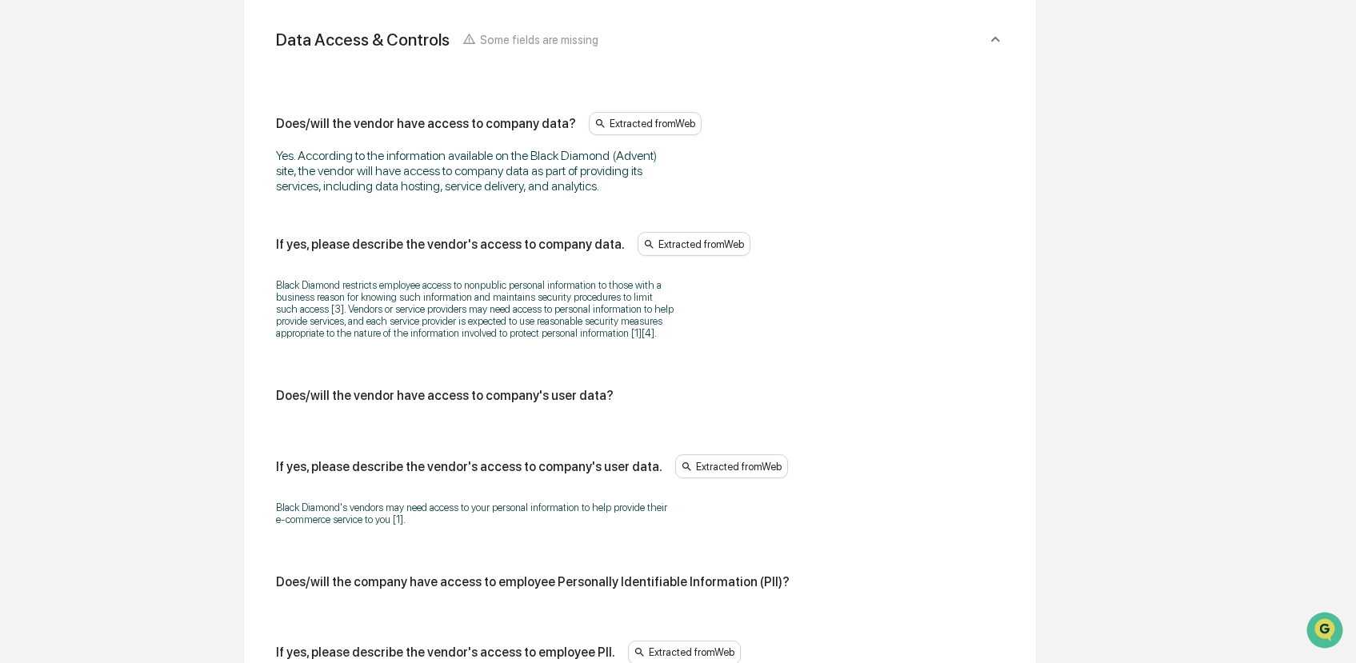
scroll to position [2799, 0]
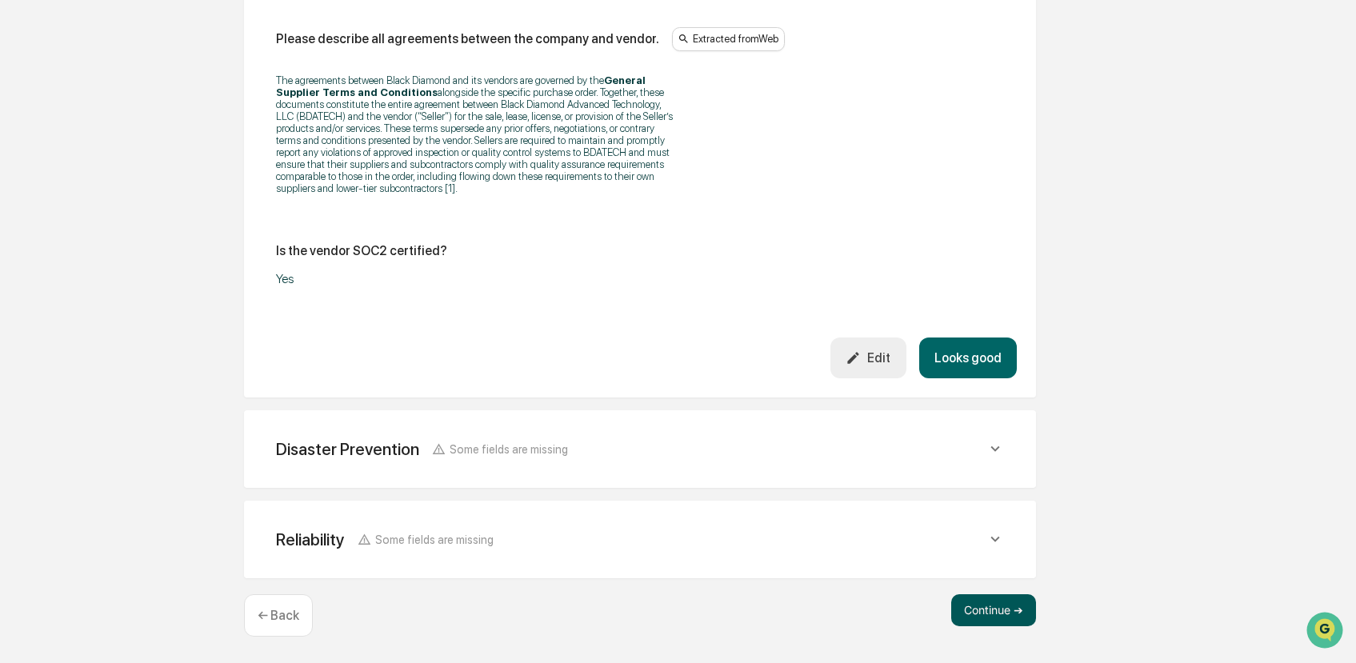
click at [978, 621] on button "Continue ➔" at bounding box center [994, 611] width 85 height 32
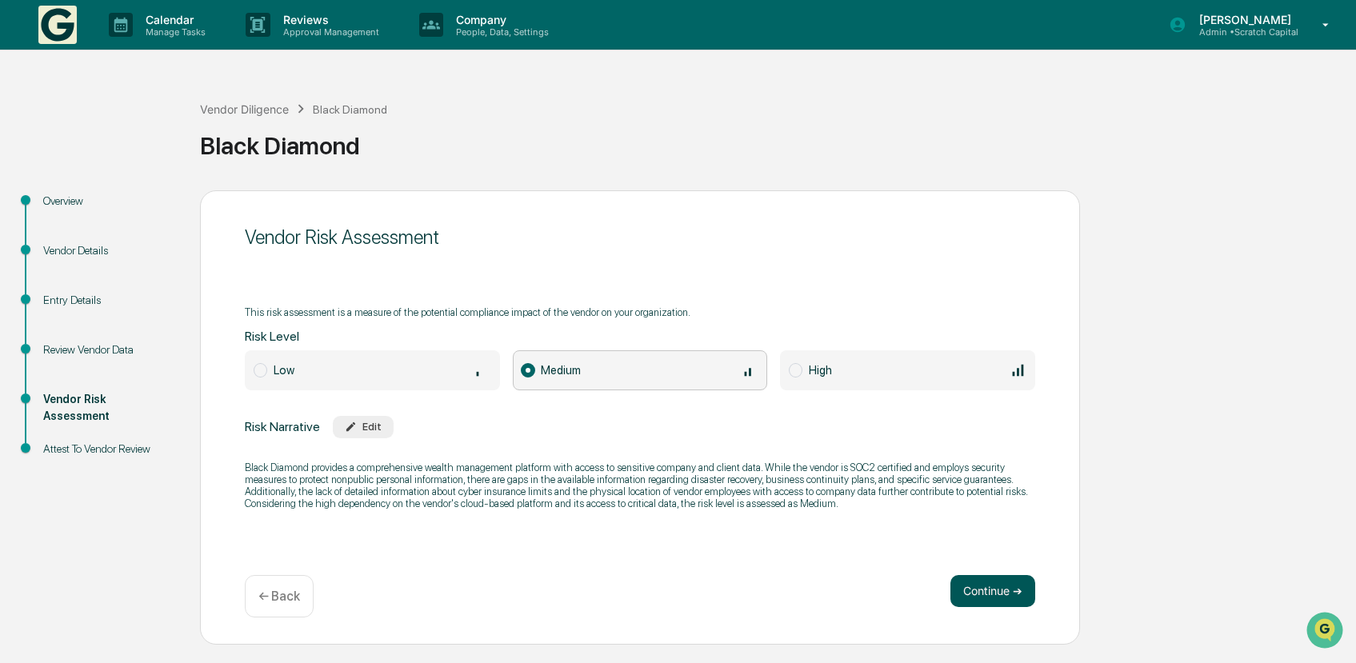
click at [980, 599] on button "Continue ➔" at bounding box center [993, 591] width 85 height 32
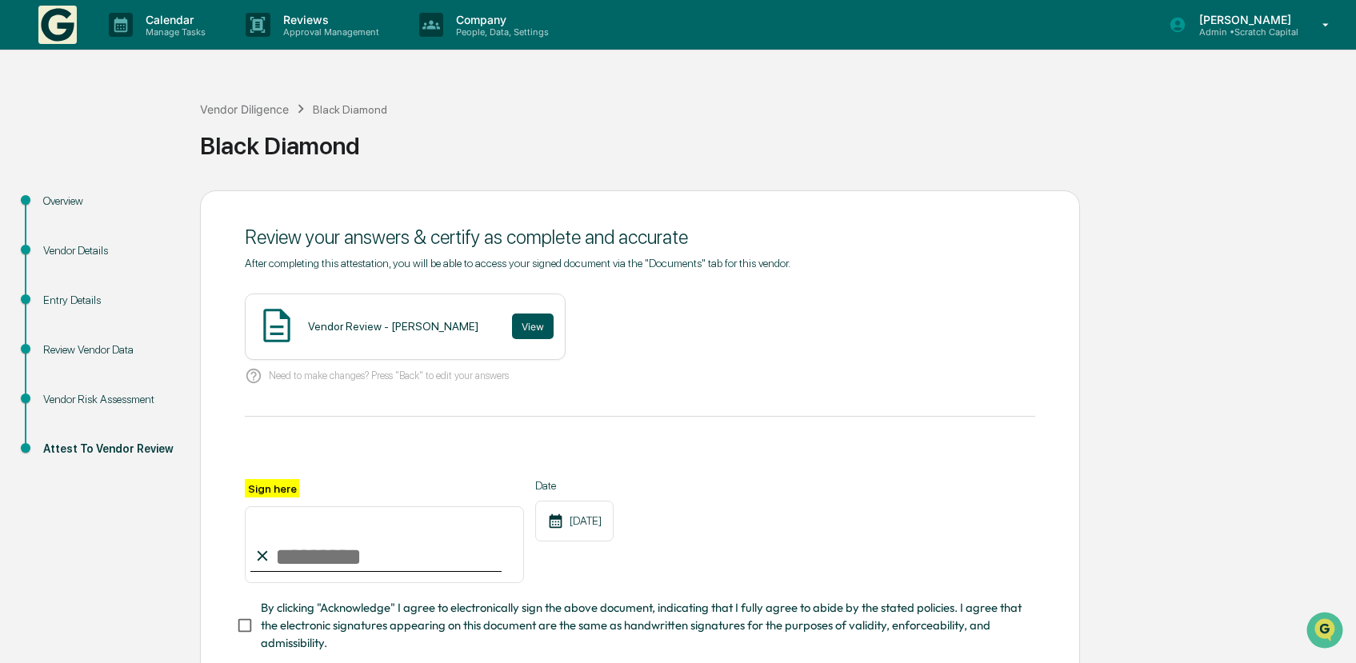
click at [523, 339] on button "View" at bounding box center [533, 327] width 42 height 26
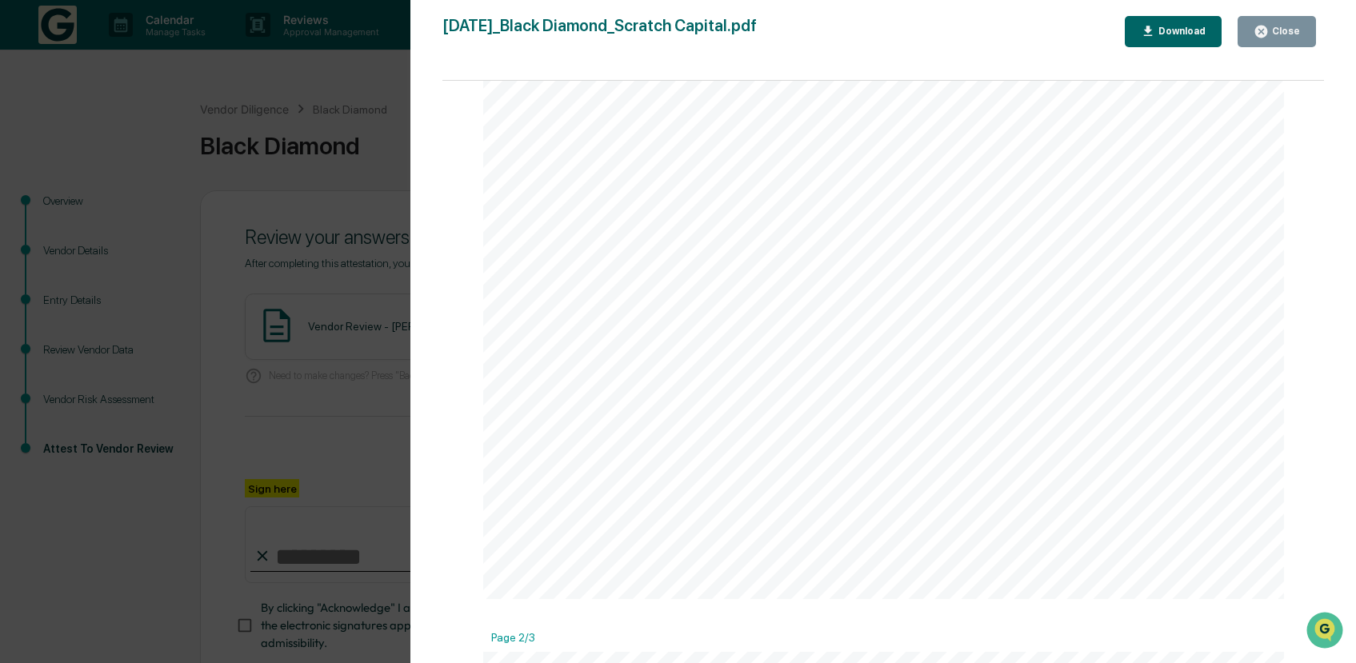
scroll to position [708, 0]
click at [1264, 46] on button "Close" at bounding box center [1277, 31] width 78 height 31
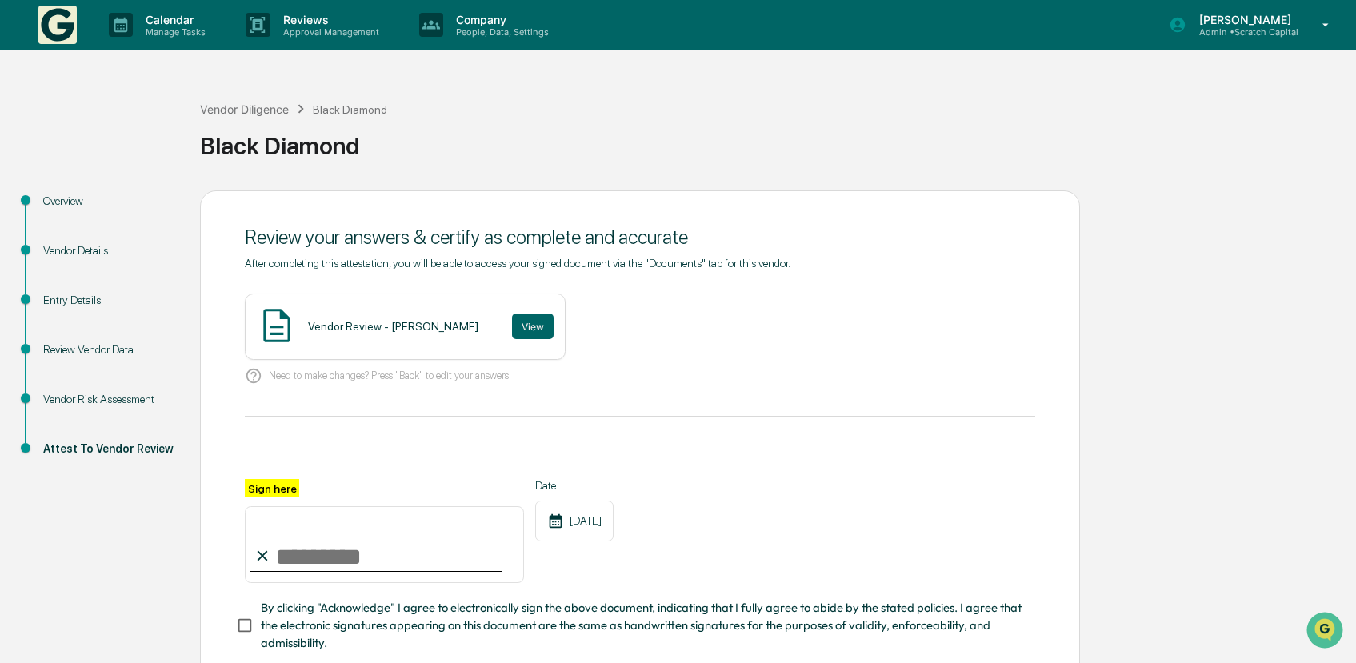
scroll to position [97, 0]
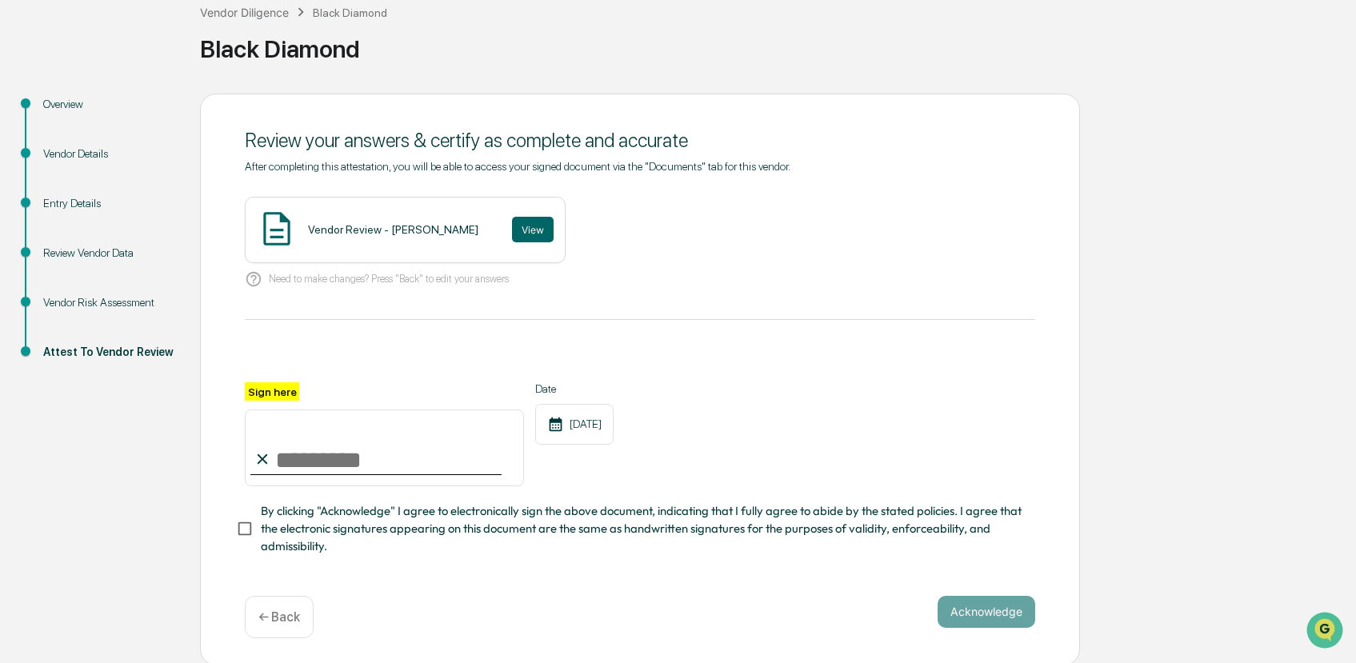
click at [346, 457] on input "Sign here" at bounding box center [384, 448] width 279 height 77
type input "**********"
click at [978, 611] on button "Acknowledge" at bounding box center [987, 612] width 98 height 32
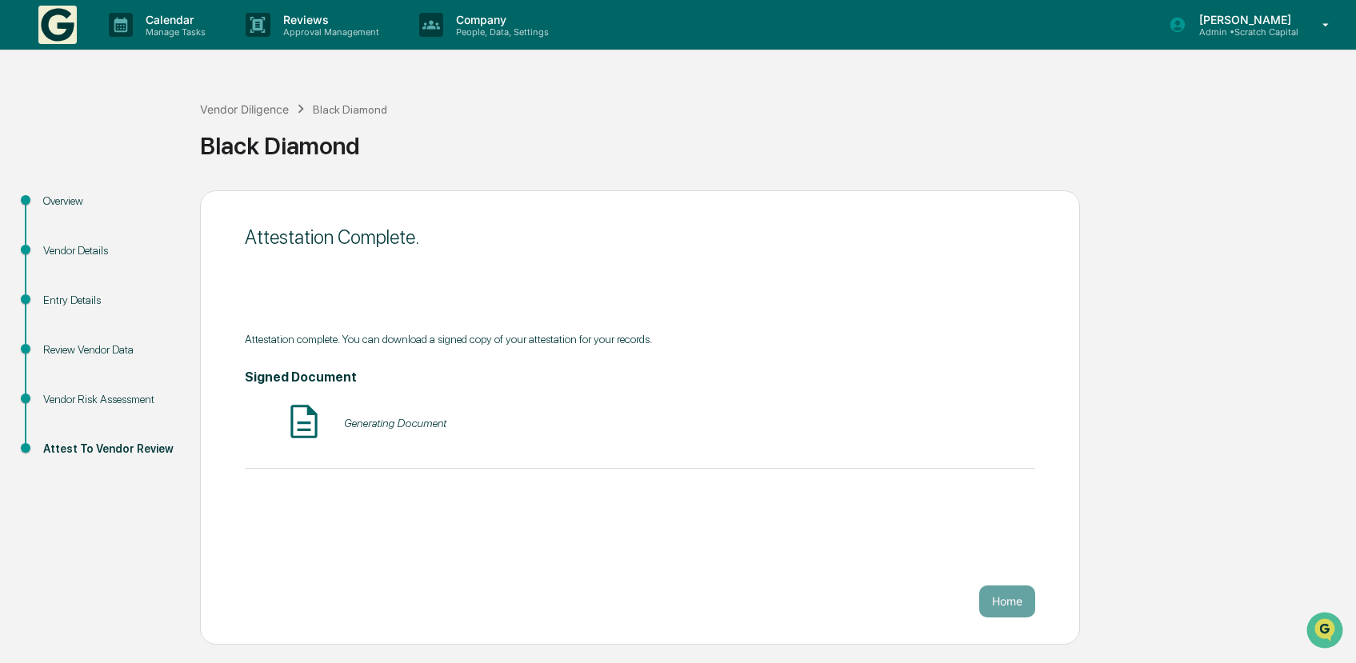
scroll to position [0, 0]
click at [257, 108] on div "Vendor Diligence" at bounding box center [244, 109] width 89 height 14
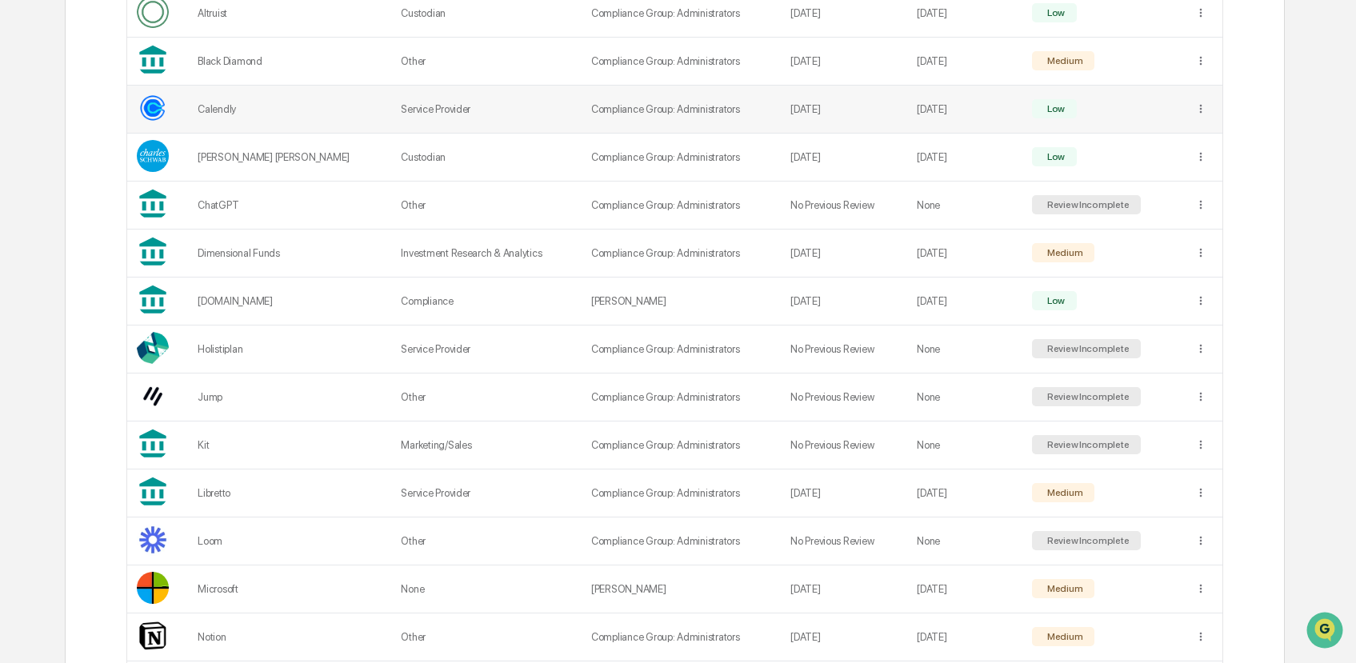
scroll to position [416, 0]
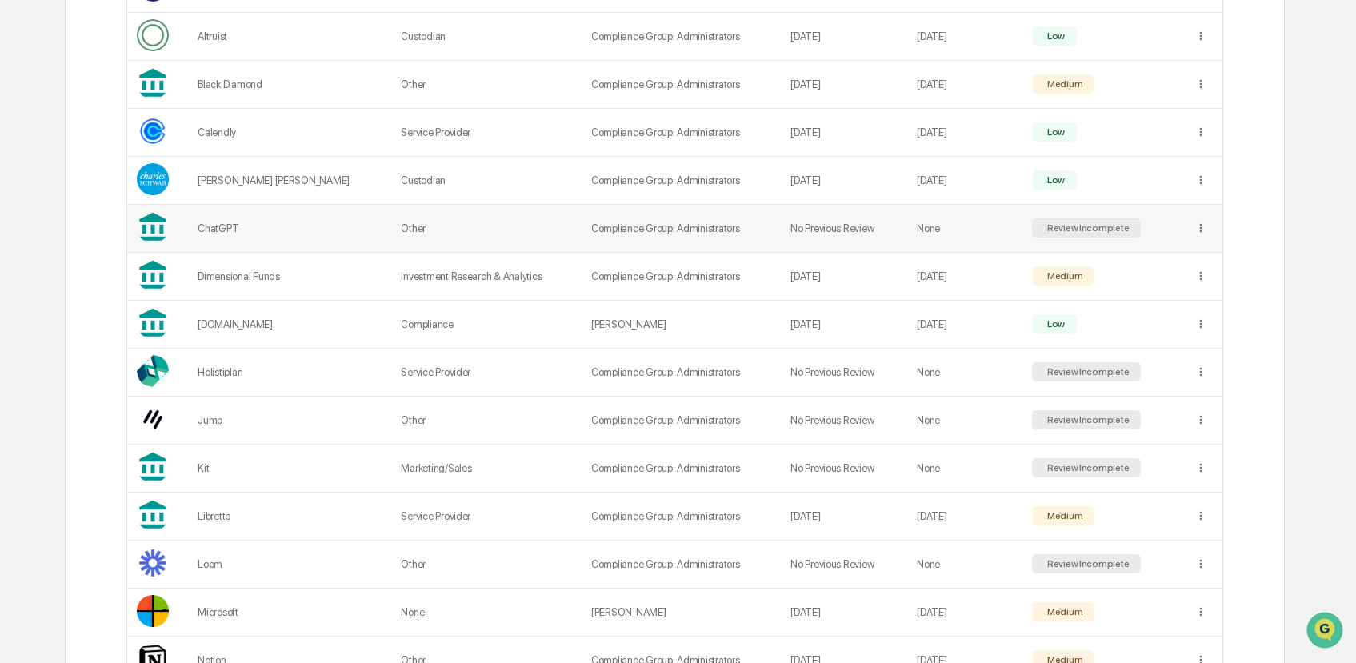
click at [391, 222] on td "Other" at bounding box center [486, 229] width 190 height 48
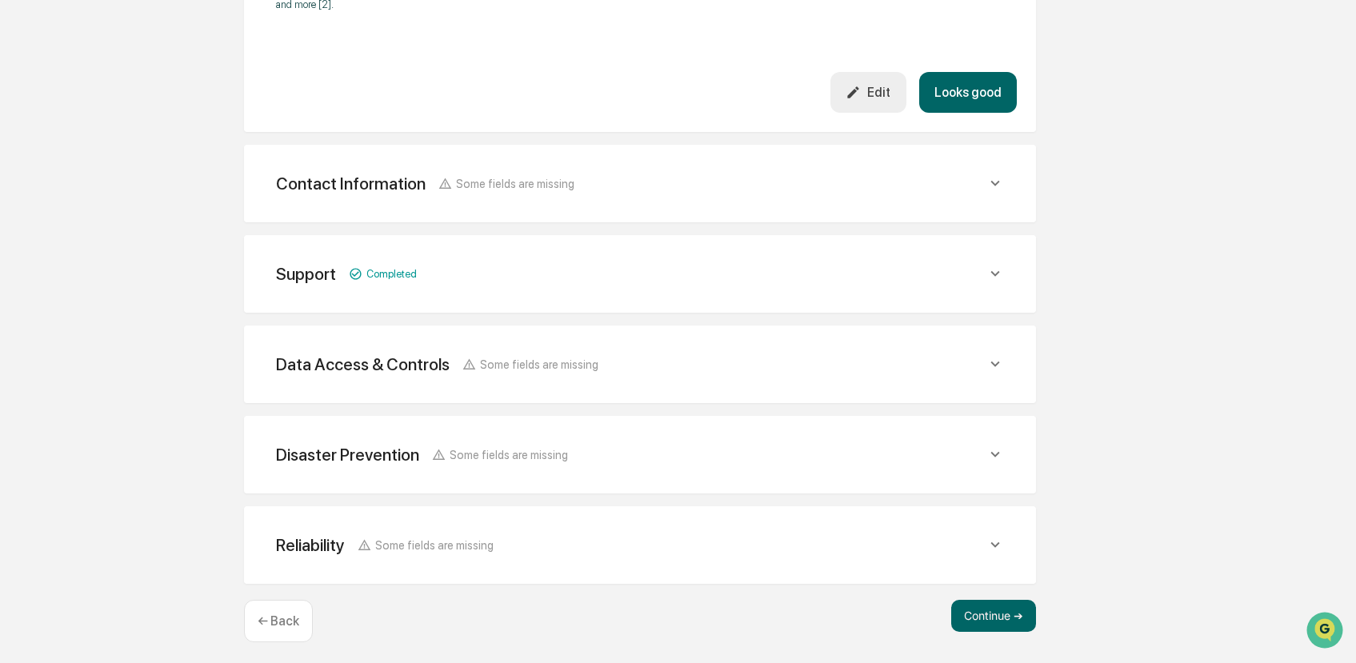
scroll to position [615, 0]
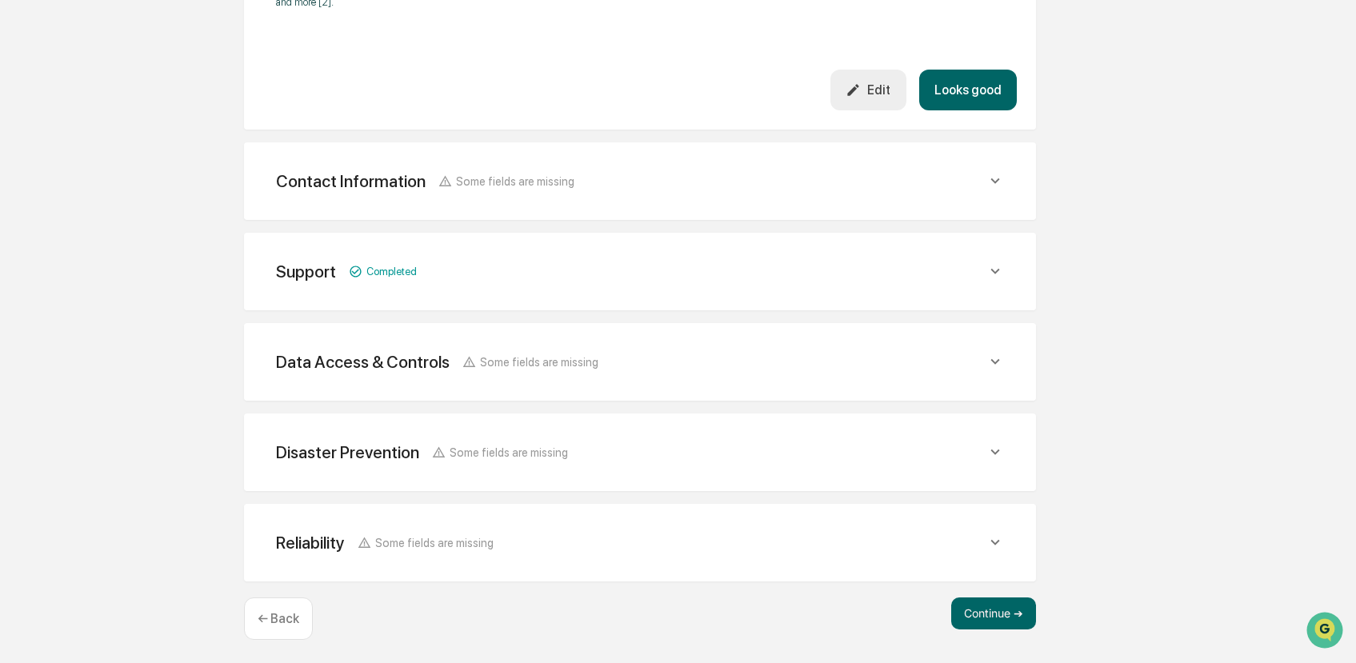
click at [959, 346] on div "Data Access & Controls Some fields are missing" at bounding box center [640, 362] width 754 height 39
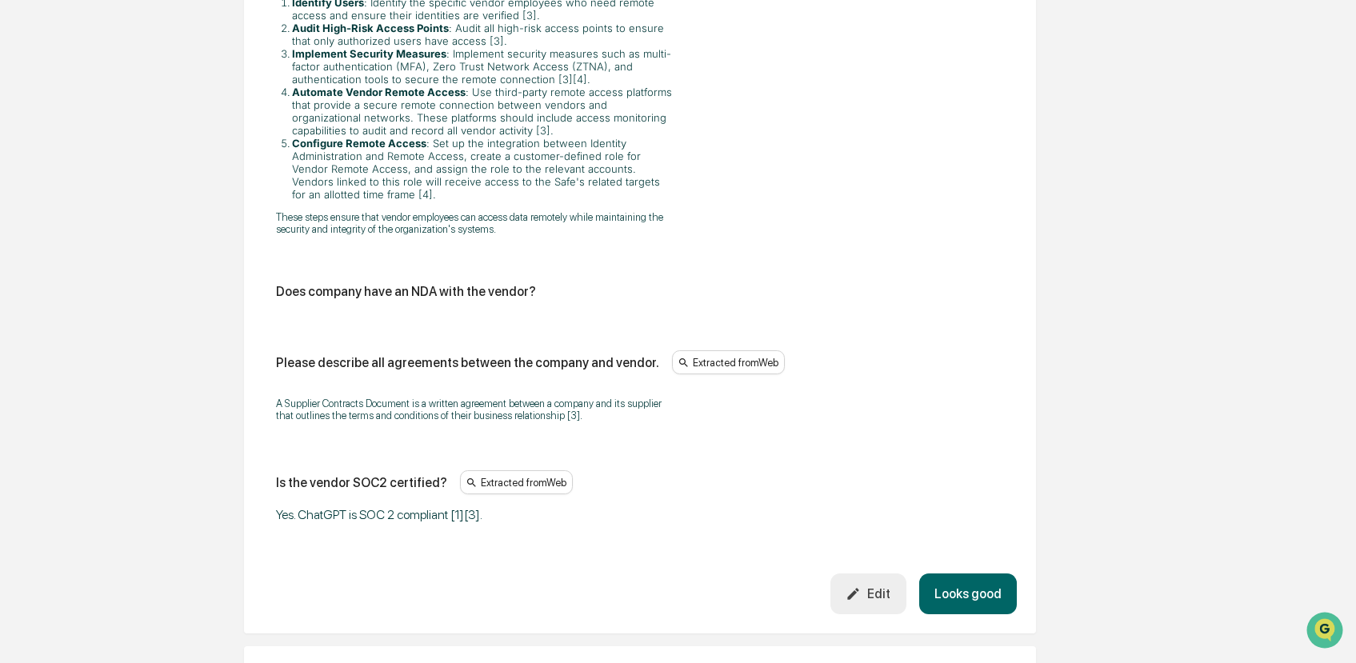
scroll to position [2980, 0]
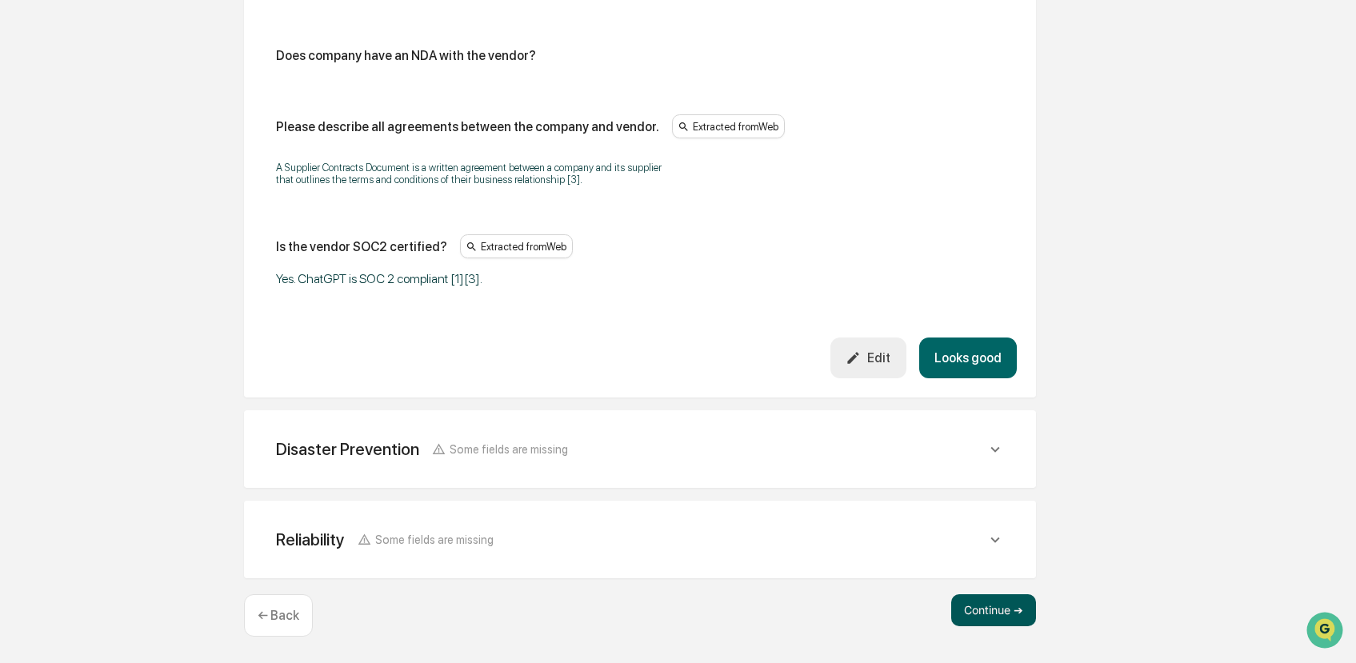
click at [992, 604] on button "Continue ➔" at bounding box center [994, 611] width 85 height 32
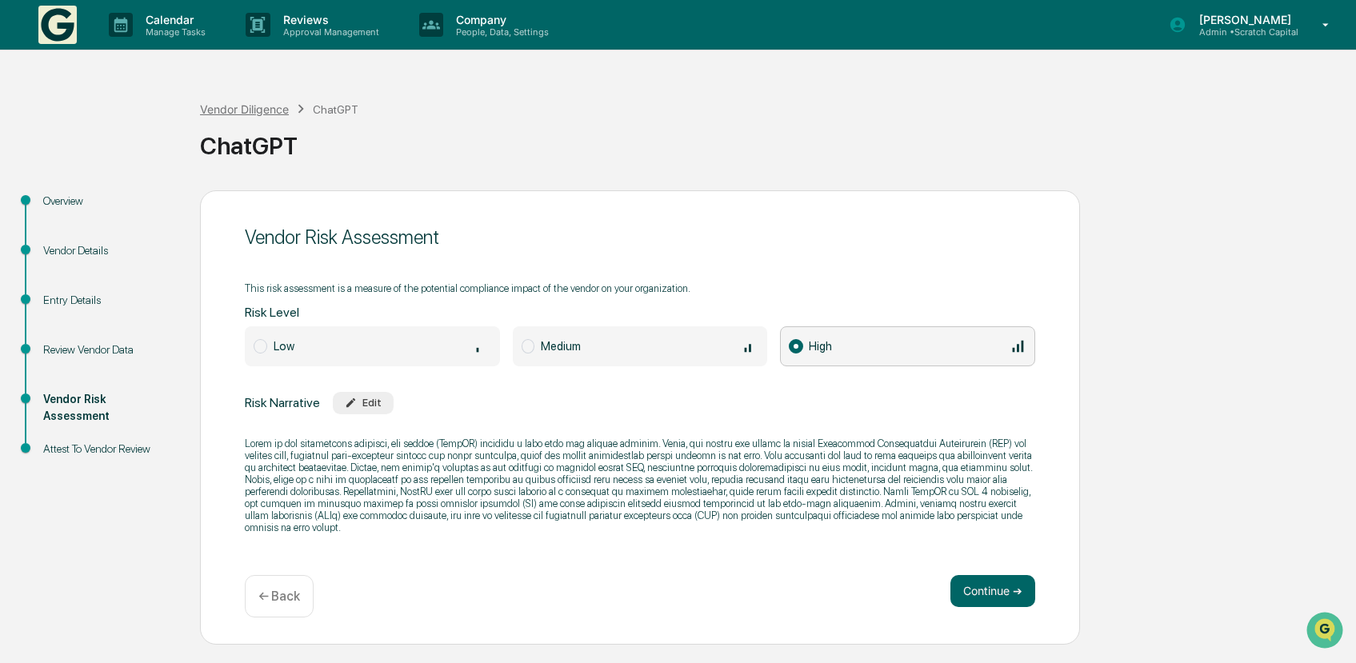
click at [263, 111] on div "Vendor Diligence" at bounding box center [244, 109] width 89 height 14
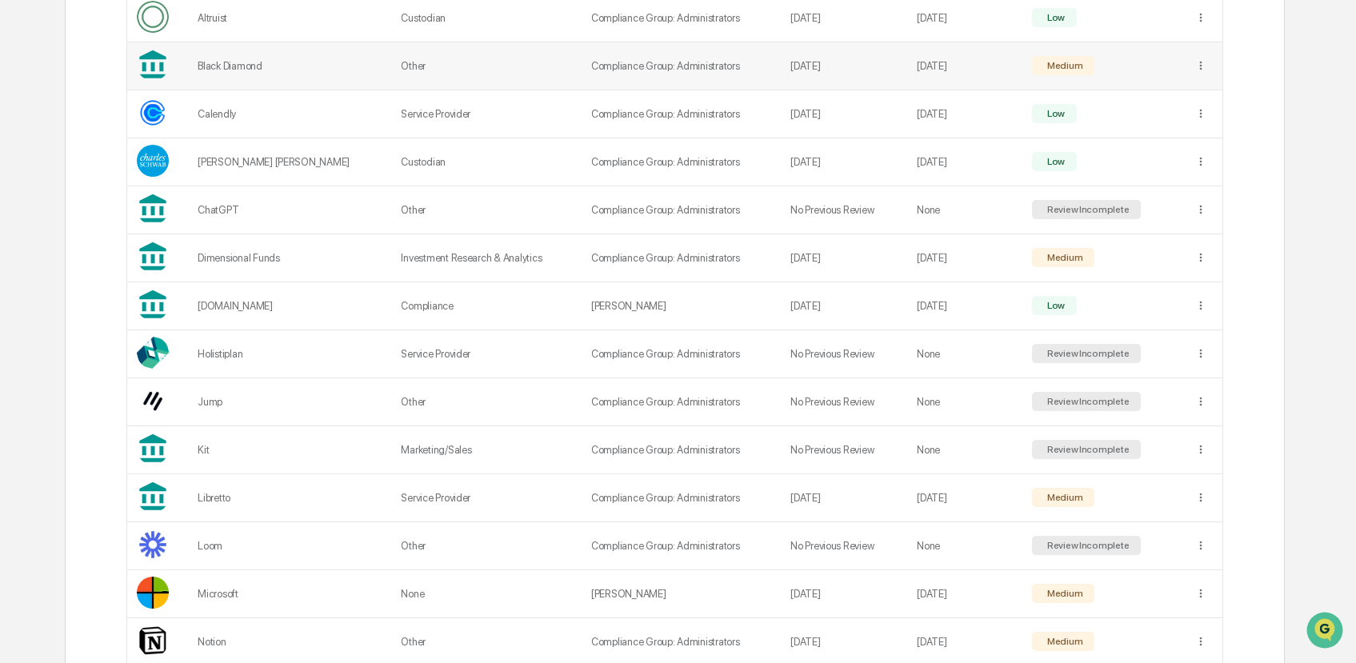
scroll to position [448, 0]
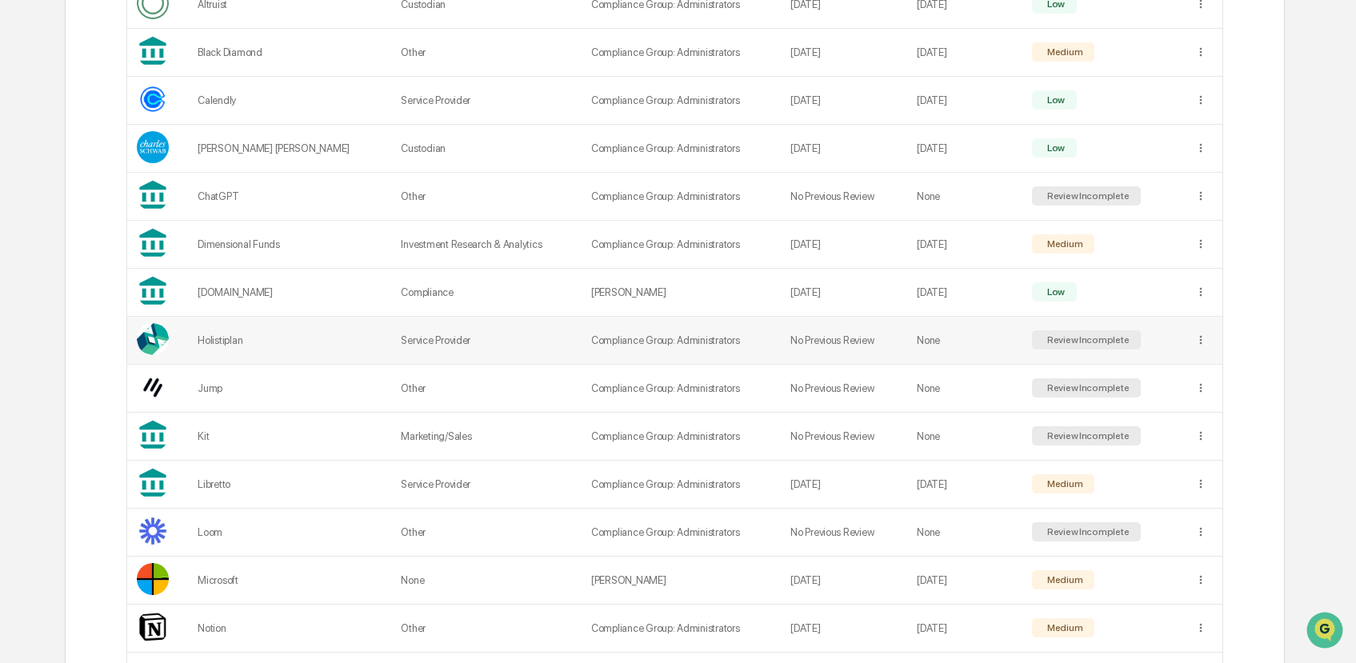
click at [582, 330] on td "Compliance Group: Administrators" at bounding box center [681, 341] width 199 height 48
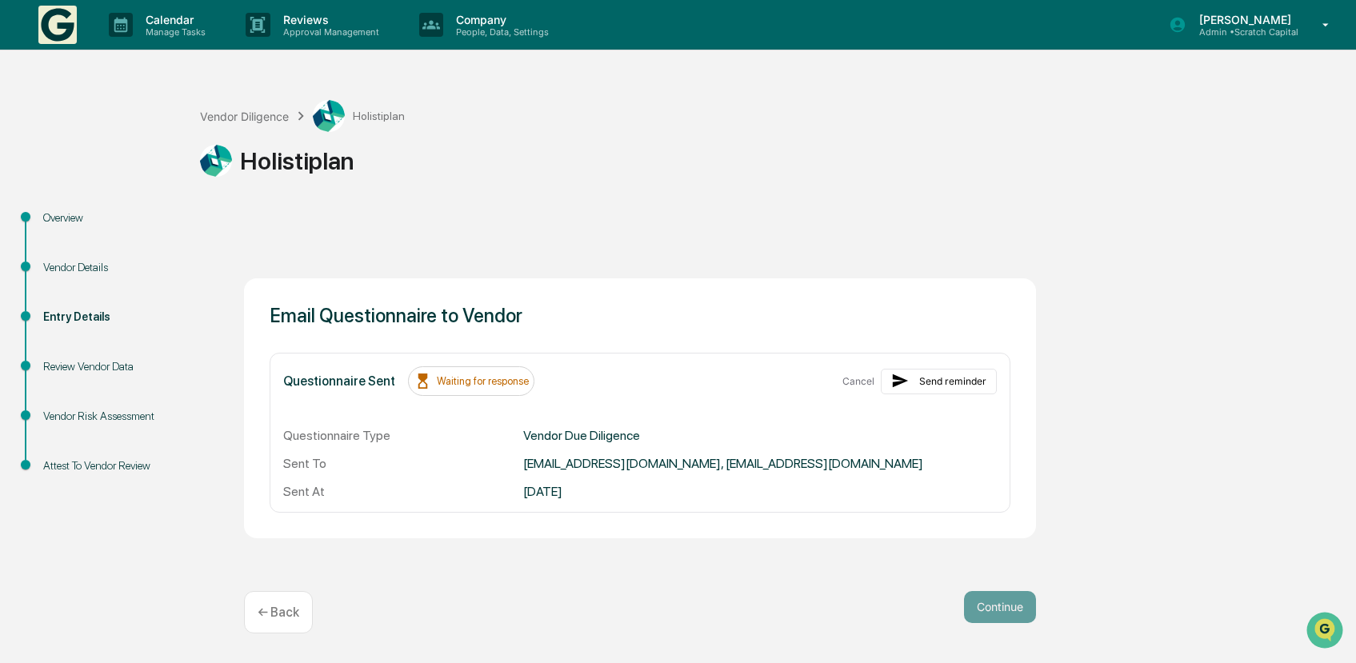
click at [84, 270] on div "Vendor Details" at bounding box center [108, 267] width 131 height 17
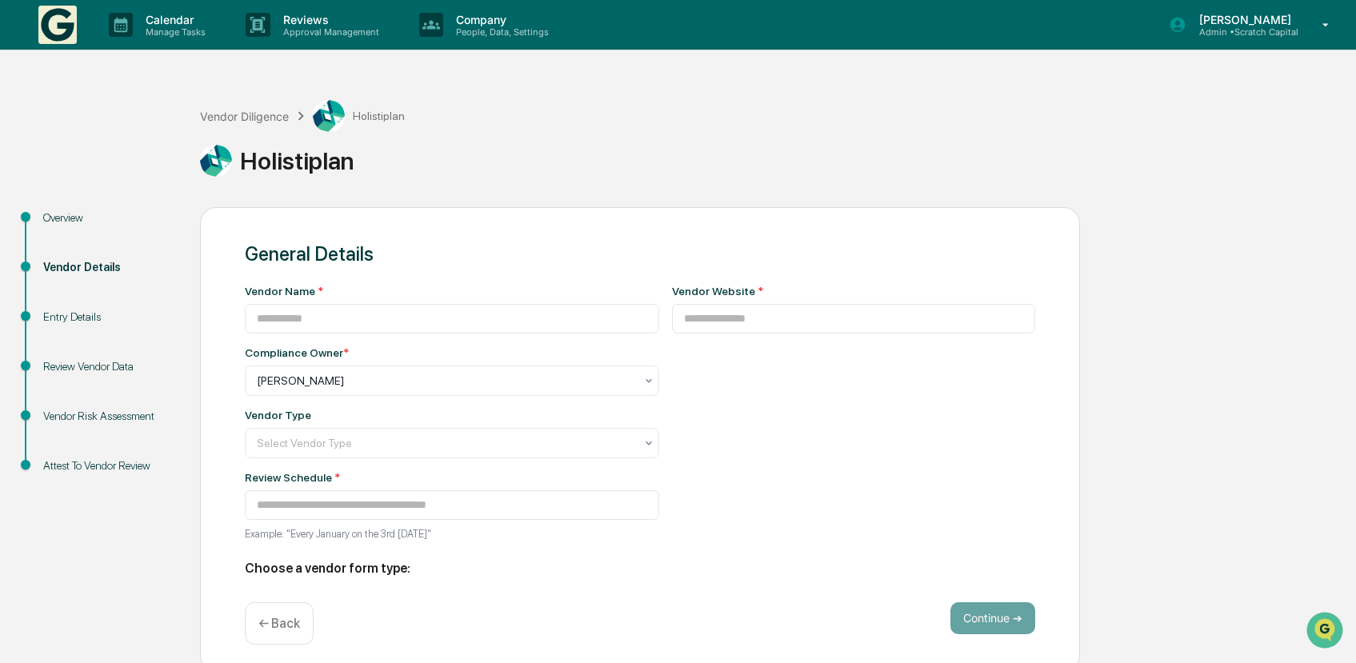
type input "**********"
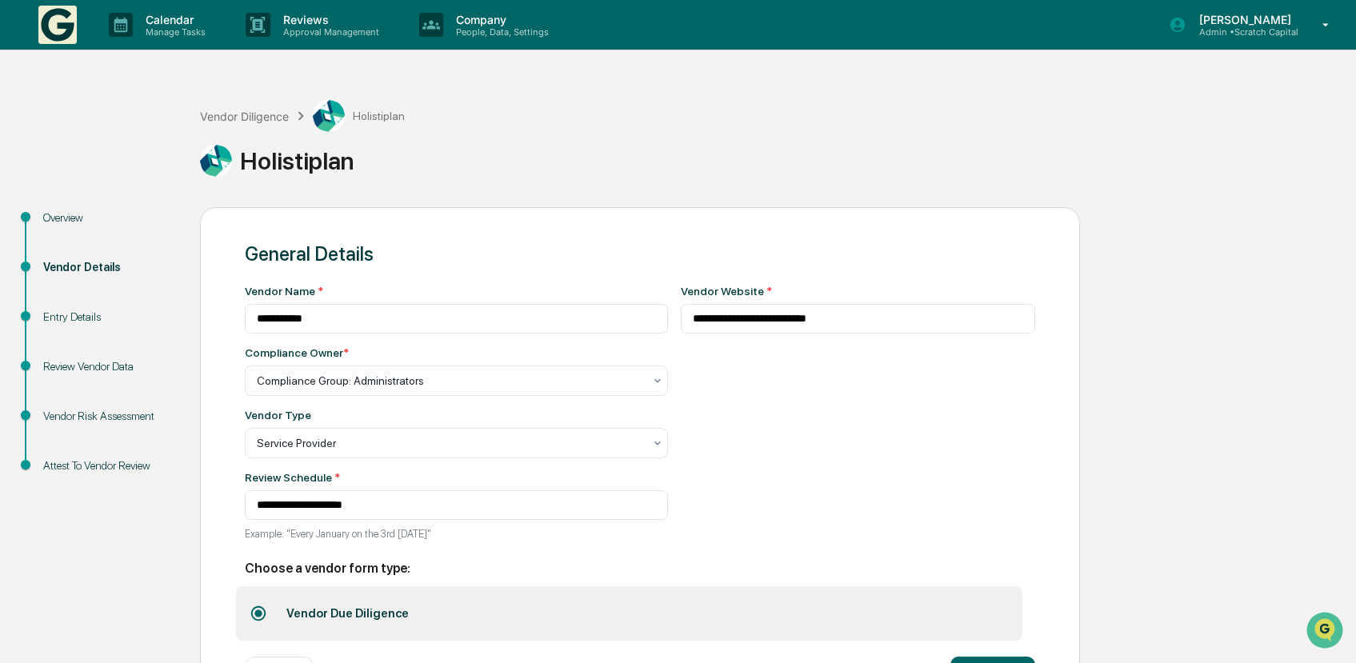
click at [127, 370] on div "Review Vendor Data" at bounding box center [108, 367] width 131 height 17
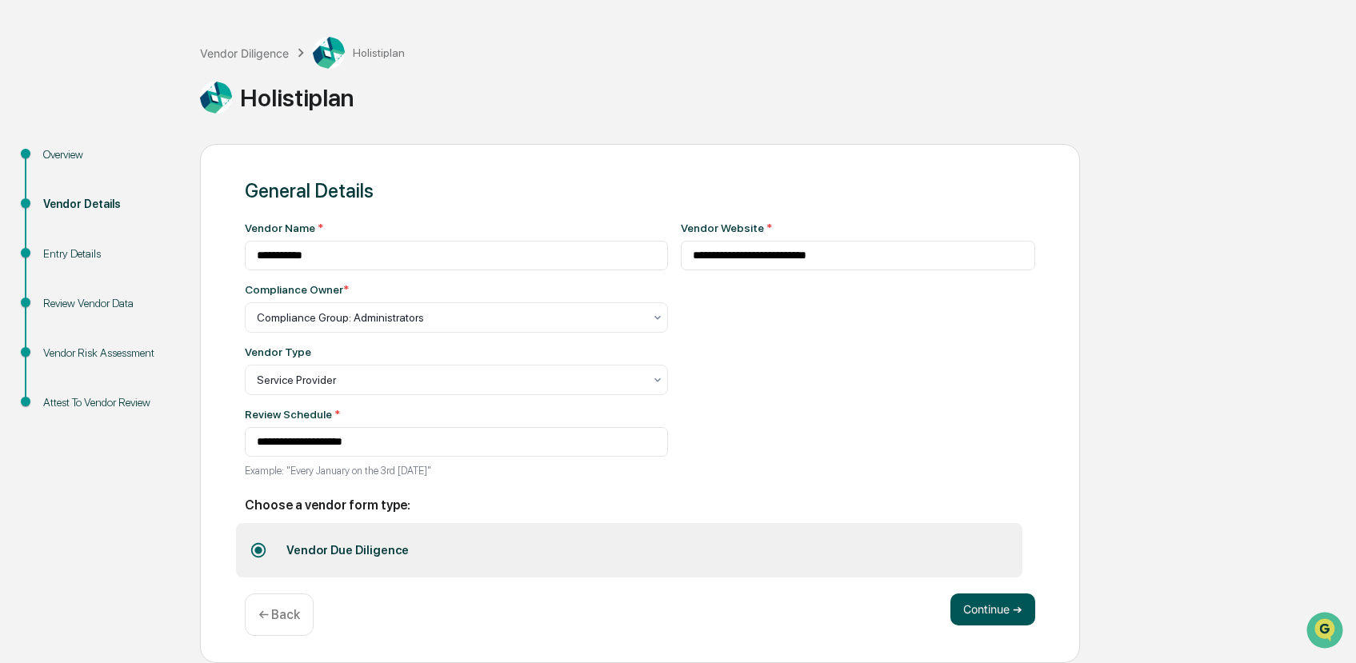
click at [976, 605] on button "Continue ➔" at bounding box center [993, 610] width 85 height 32
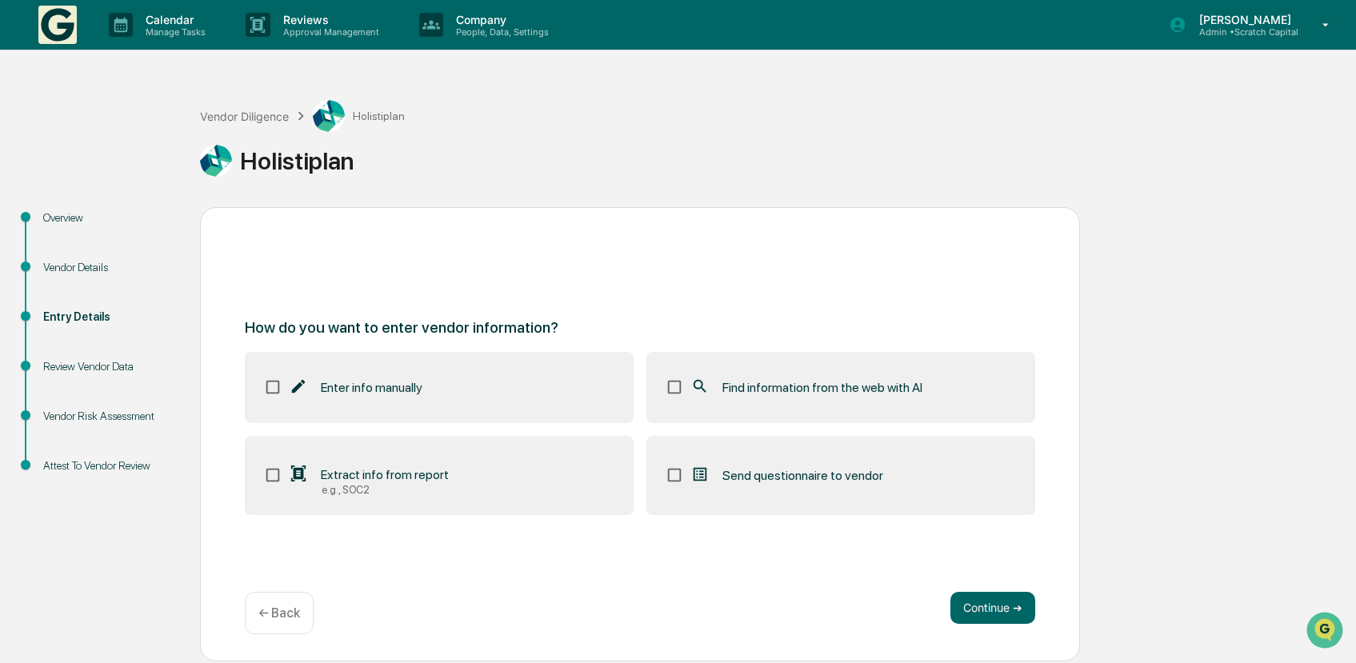
scroll to position [0, 0]
click at [889, 383] on span "Find information from the web with AI" at bounding box center [823, 387] width 200 height 15
click at [966, 600] on button "Continue ➔" at bounding box center [993, 608] width 85 height 32
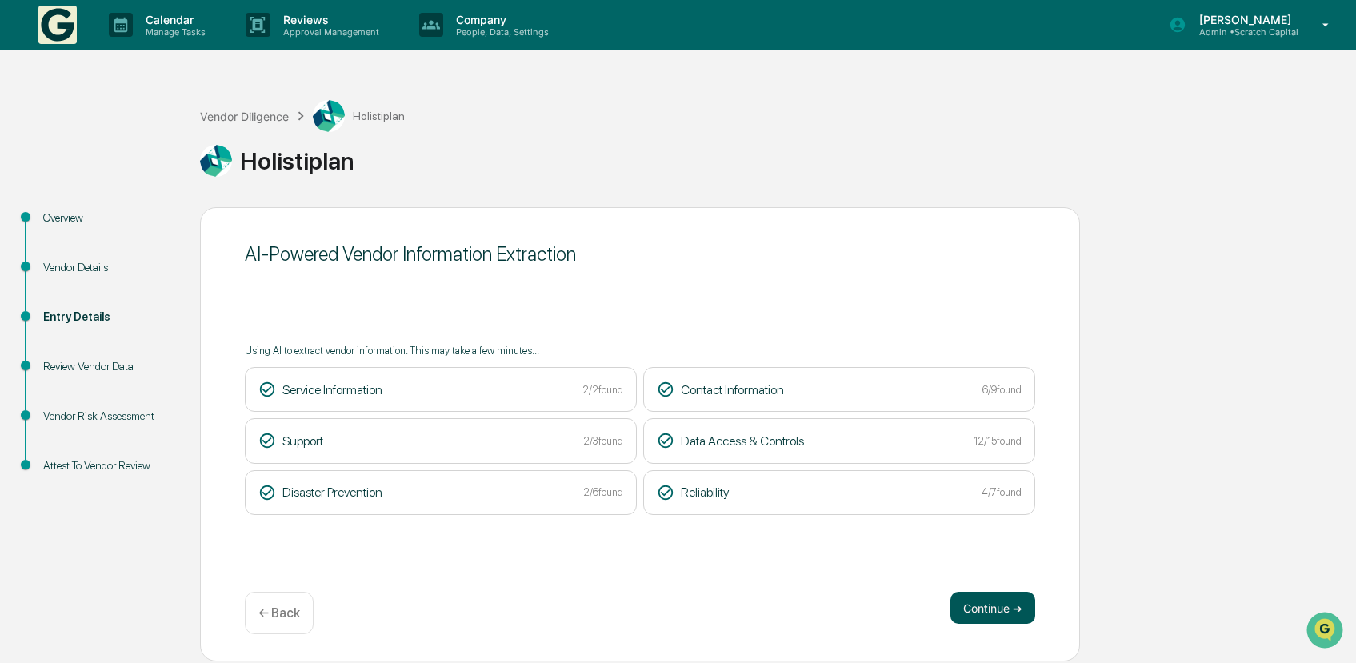
click at [1016, 615] on button "Continue ➔" at bounding box center [993, 608] width 85 height 32
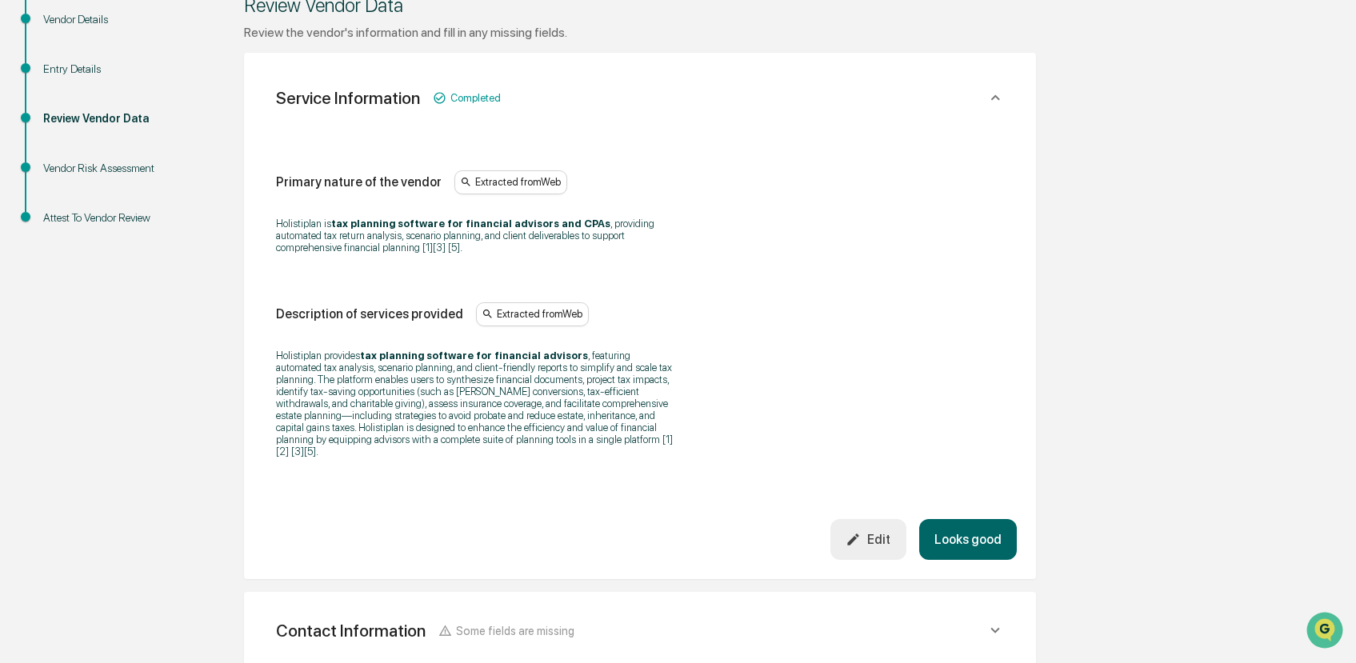
scroll to position [695, 0]
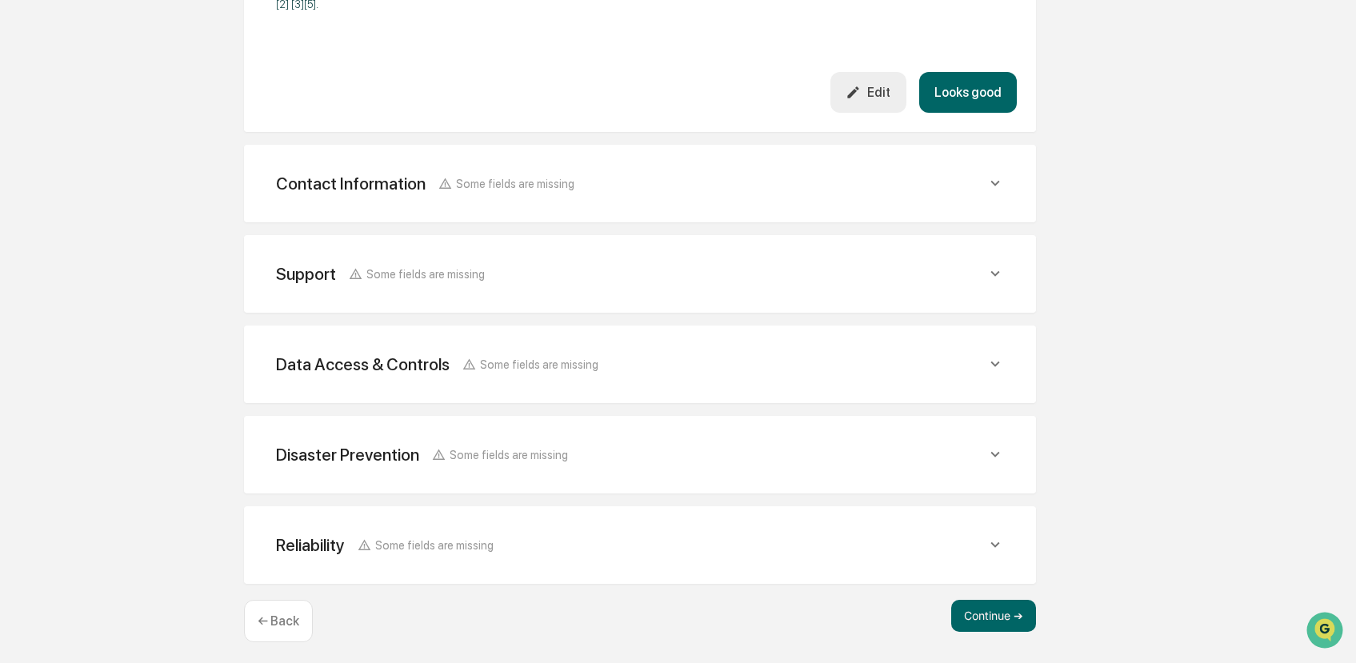
click at [948, 435] on div "Disaster Prevention Some fields are missing" at bounding box center [640, 454] width 754 height 39
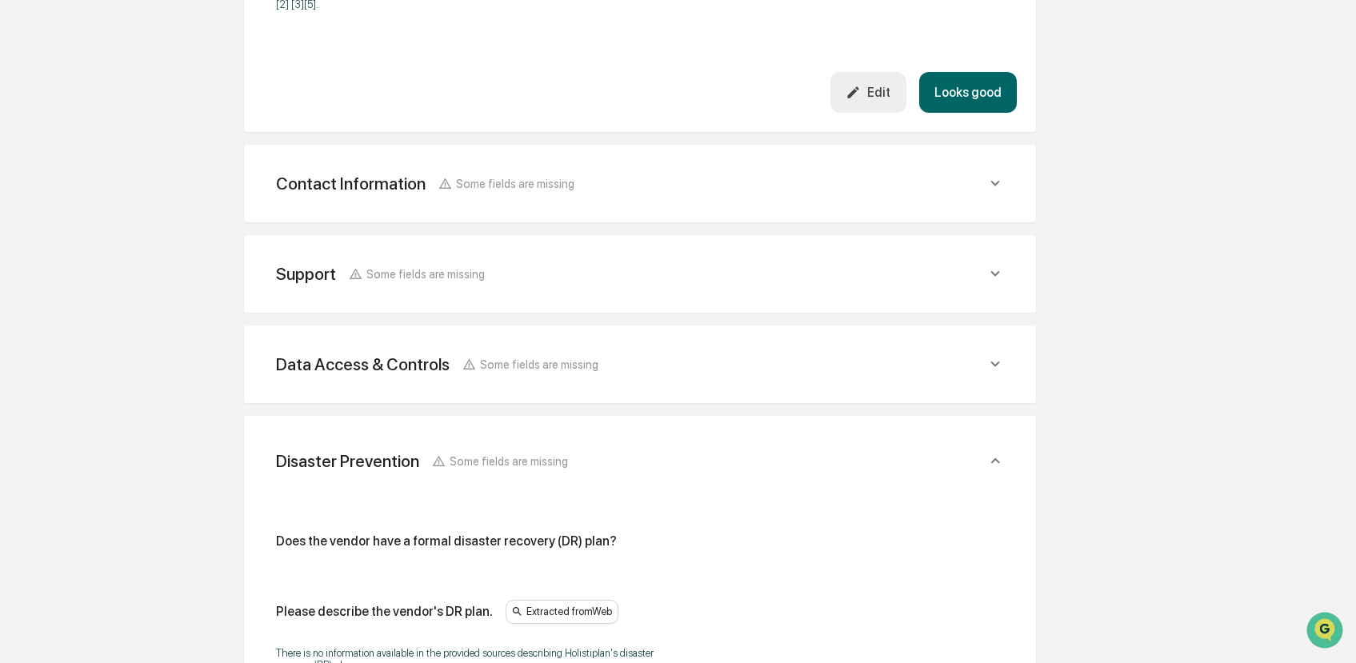
click at [924, 358] on div "Data Access & Controls Some fields are missing" at bounding box center [631, 365] width 711 height 20
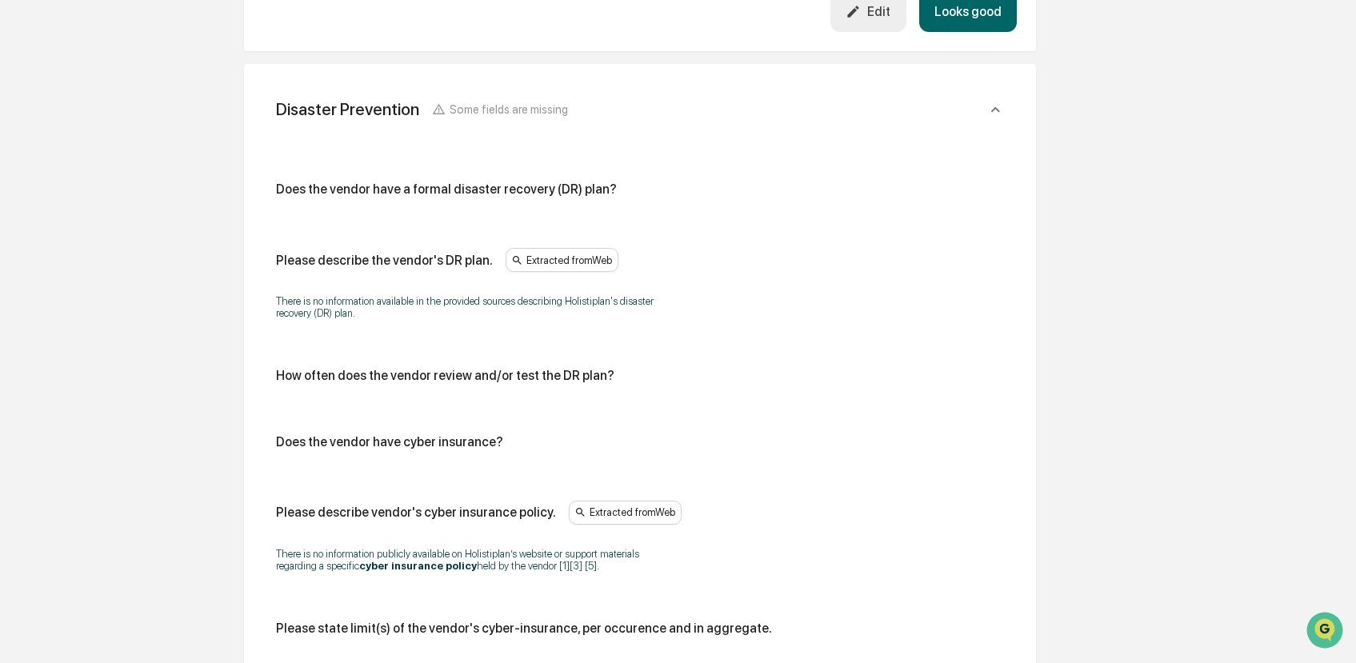
scroll to position [3456, 0]
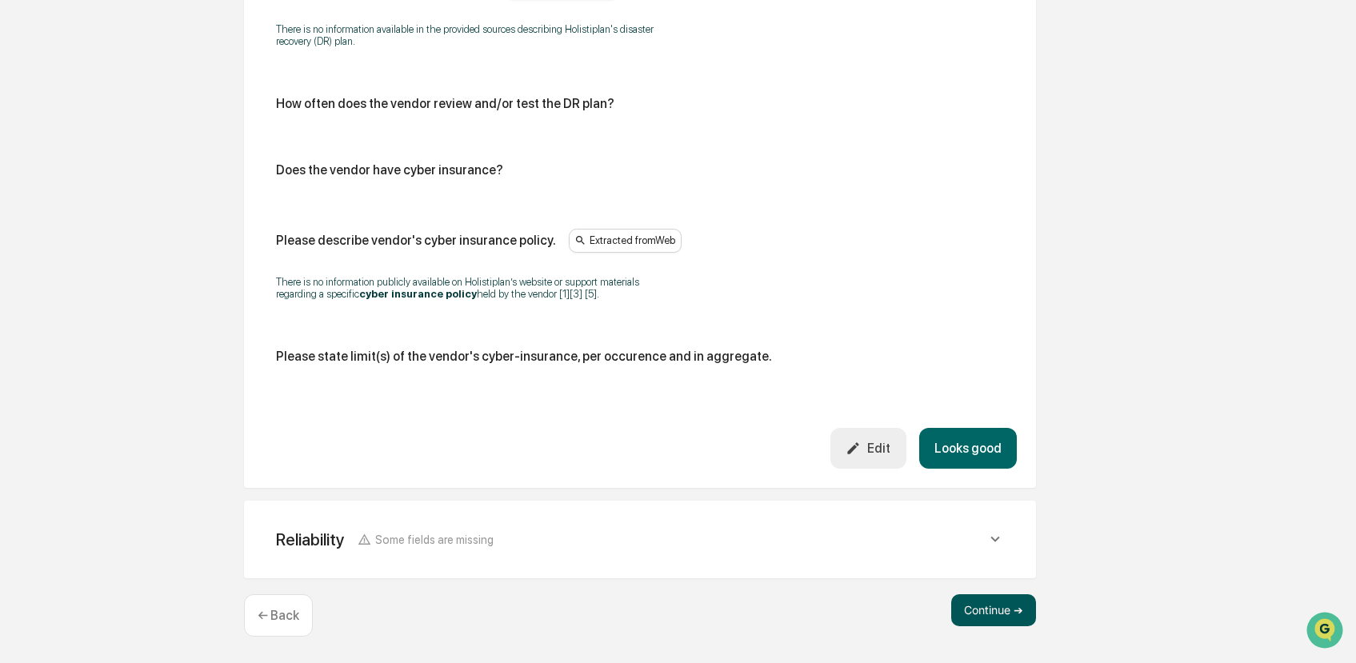
click at [1007, 604] on button "Continue ➔" at bounding box center [994, 611] width 85 height 32
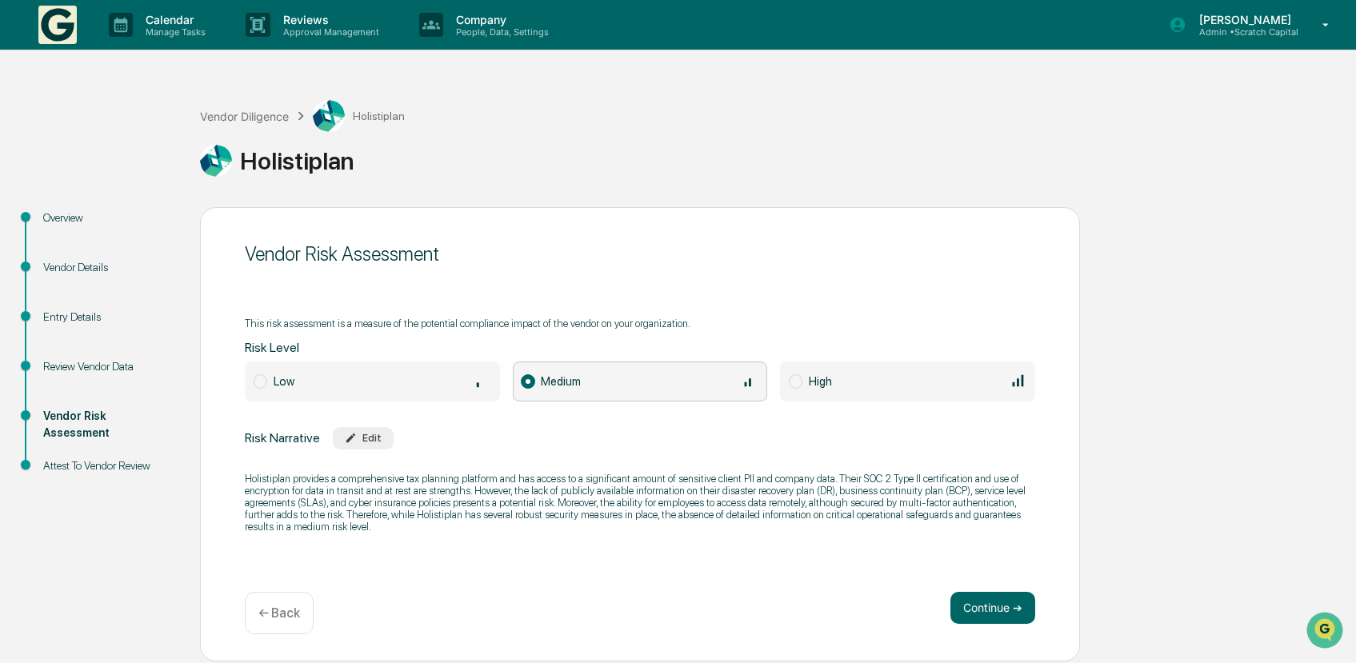
click at [1007, 604] on button "Continue ➔" at bounding box center [993, 608] width 85 height 32
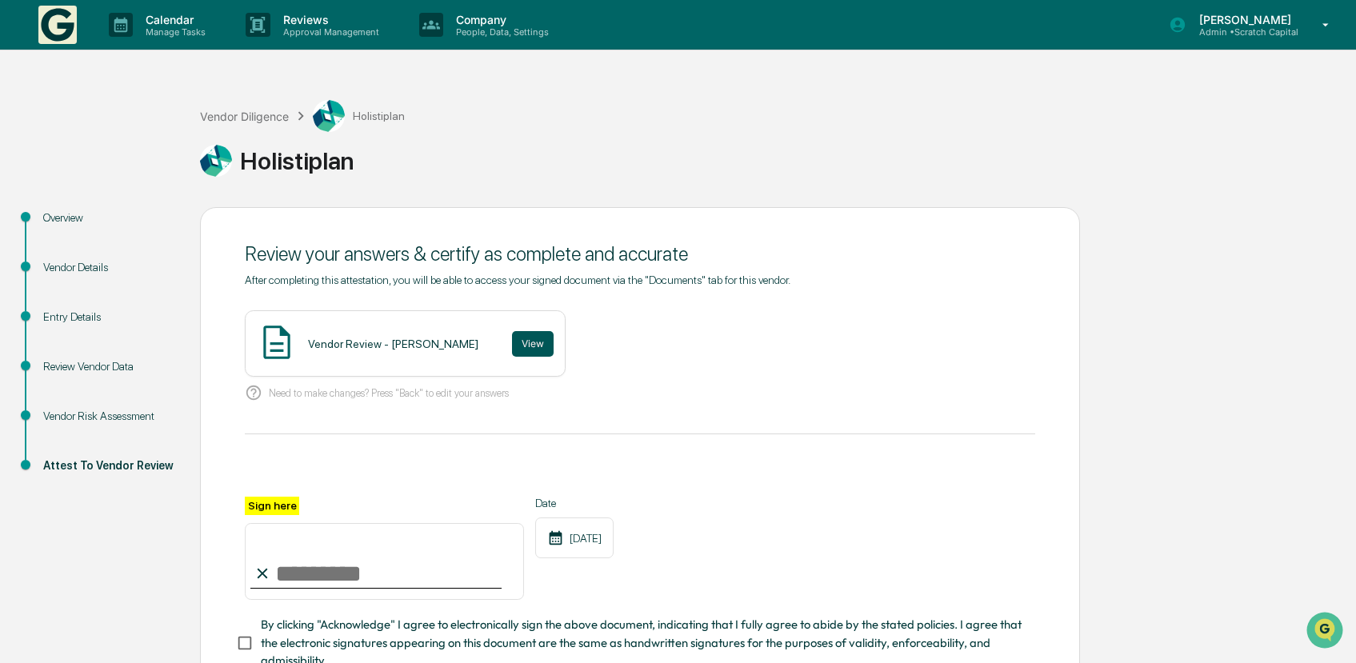
click at [547, 334] on button "View" at bounding box center [533, 344] width 42 height 26
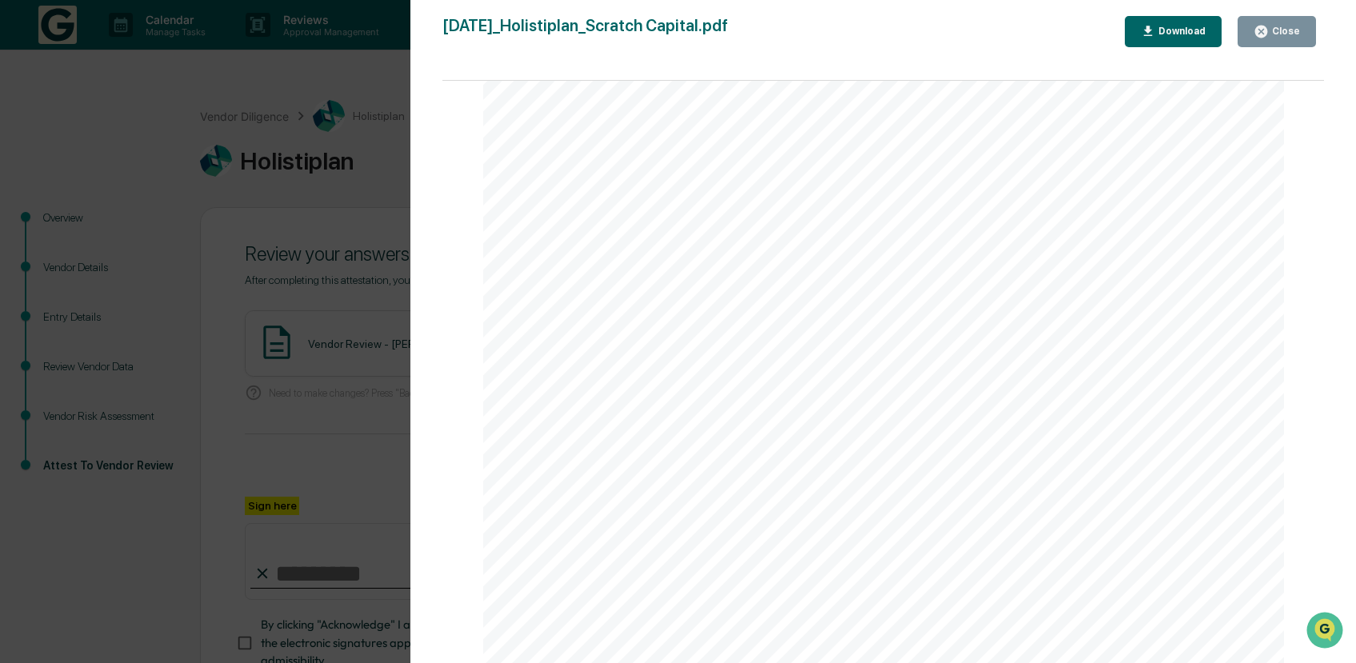
scroll to position [4019, 0]
click at [1283, 28] on div "Close" at bounding box center [1284, 31] width 31 height 11
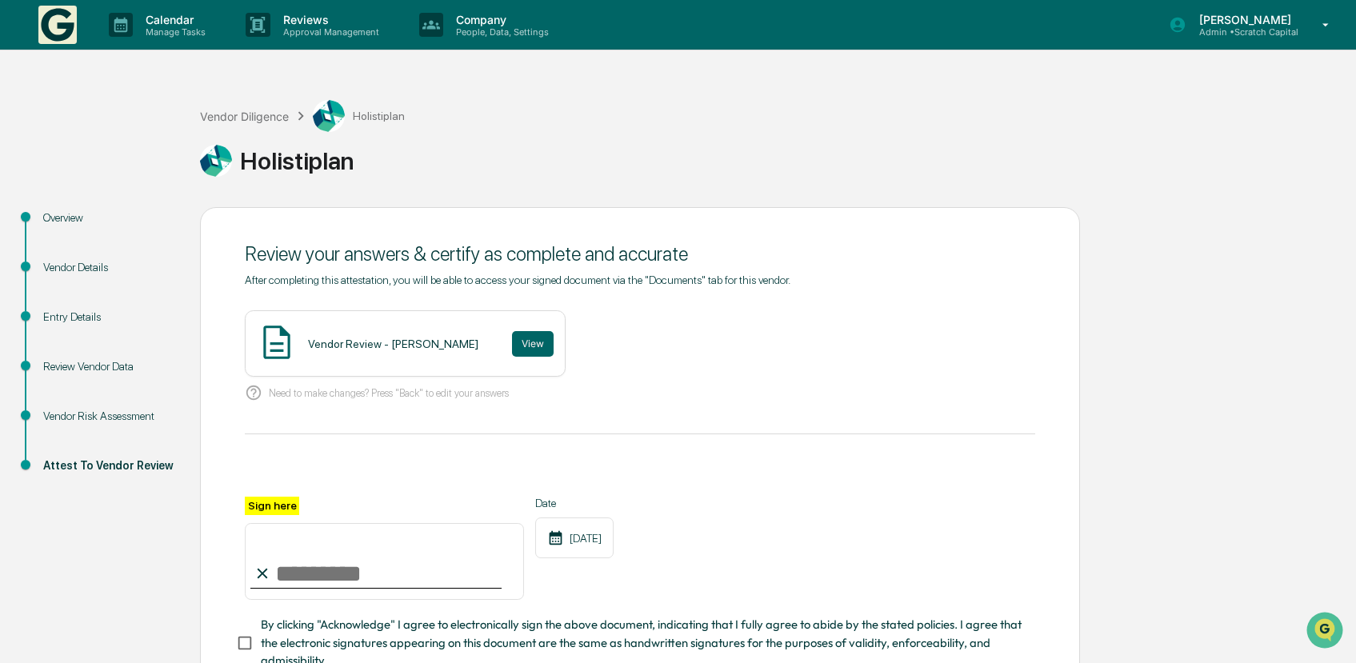
scroll to position [114, 0]
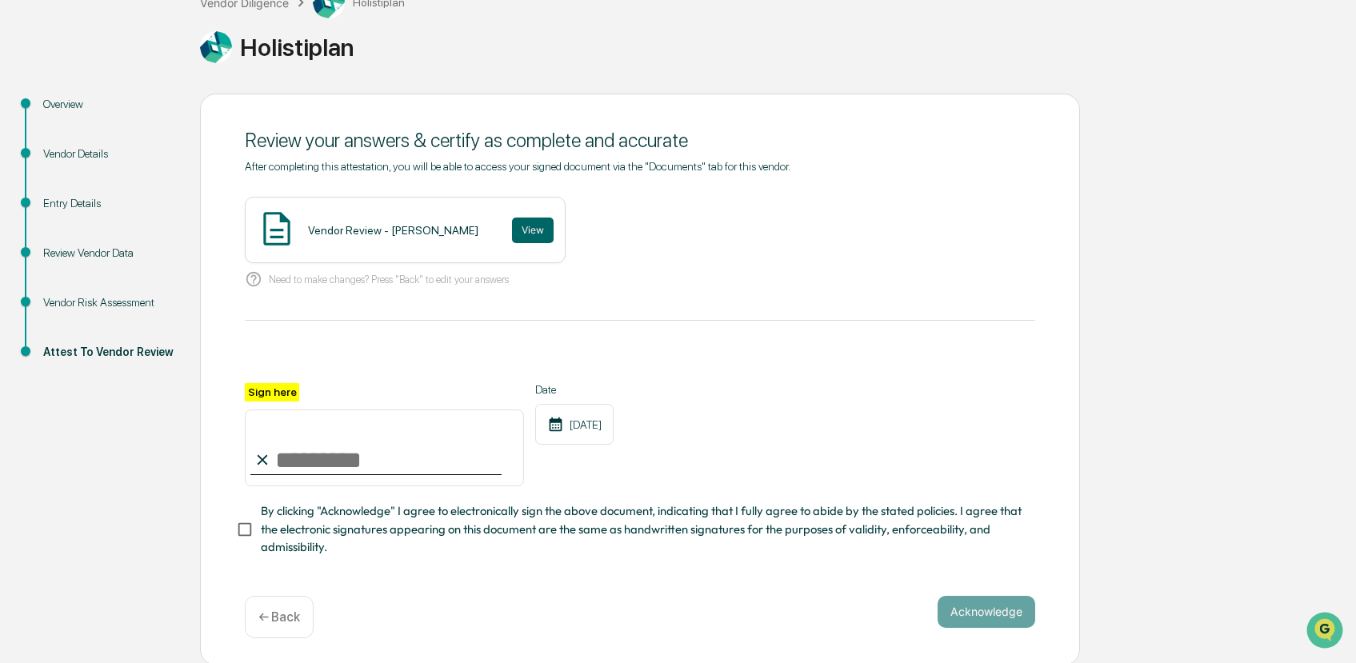
click at [346, 441] on input "Sign here" at bounding box center [384, 448] width 279 height 77
type input "**********"
click at [283, 516] on span "By clicking "Acknowledge" I agree to electronically sign the above document, in…" at bounding box center [642, 530] width 762 height 54
click at [988, 602] on button "Acknowledge" at bounding box center [987, 612] width 98 height 32
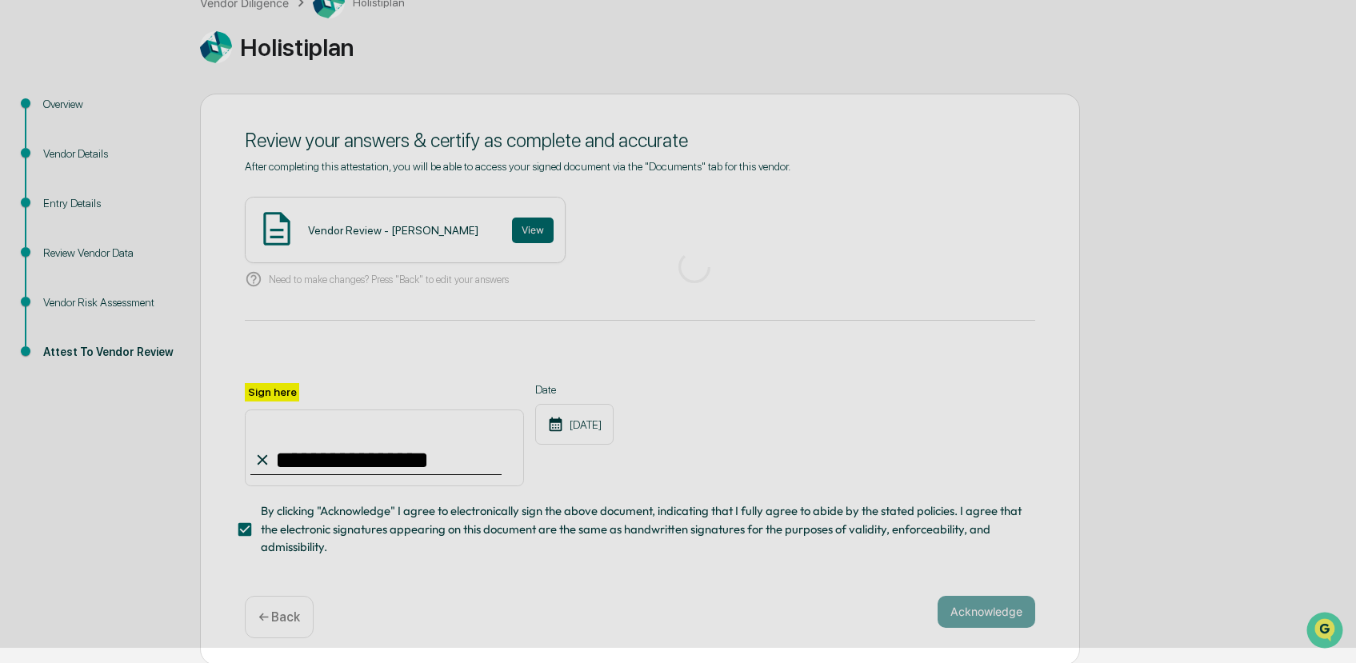
scroll to position [0, 0]
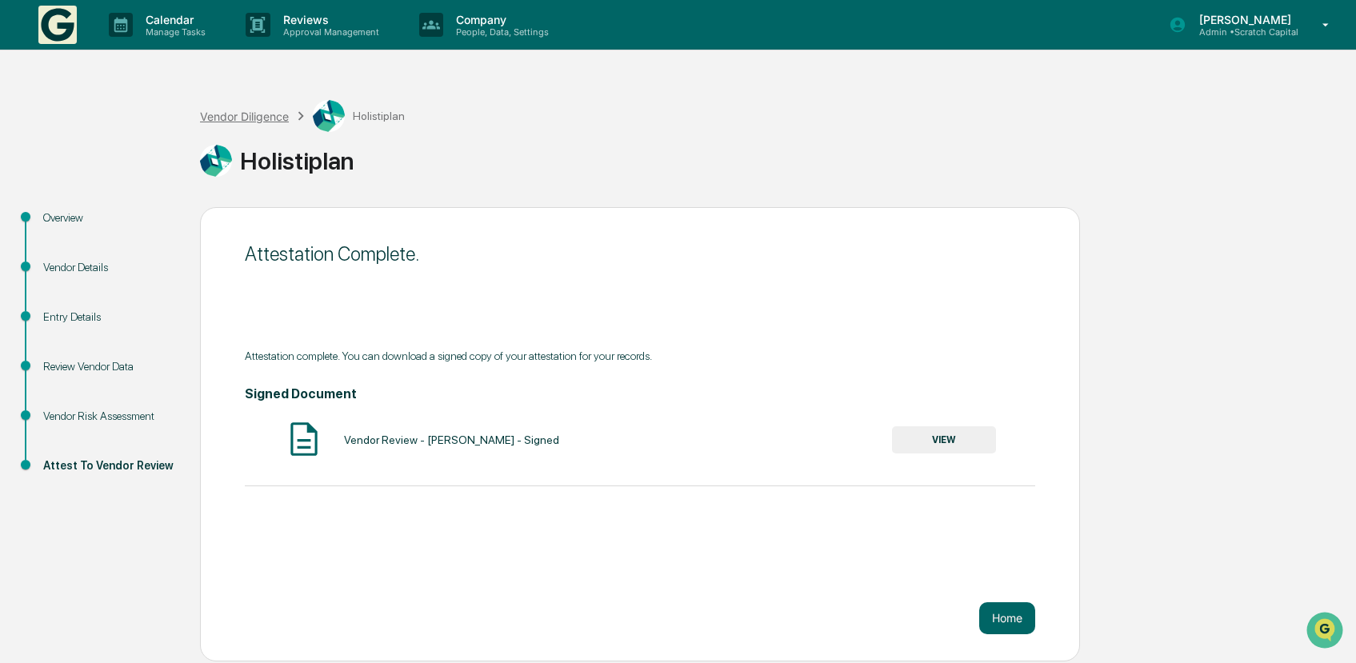
click at [259, 118] on div "Vendor Diligence" at bounding box center [244, 117] width 89 height 14
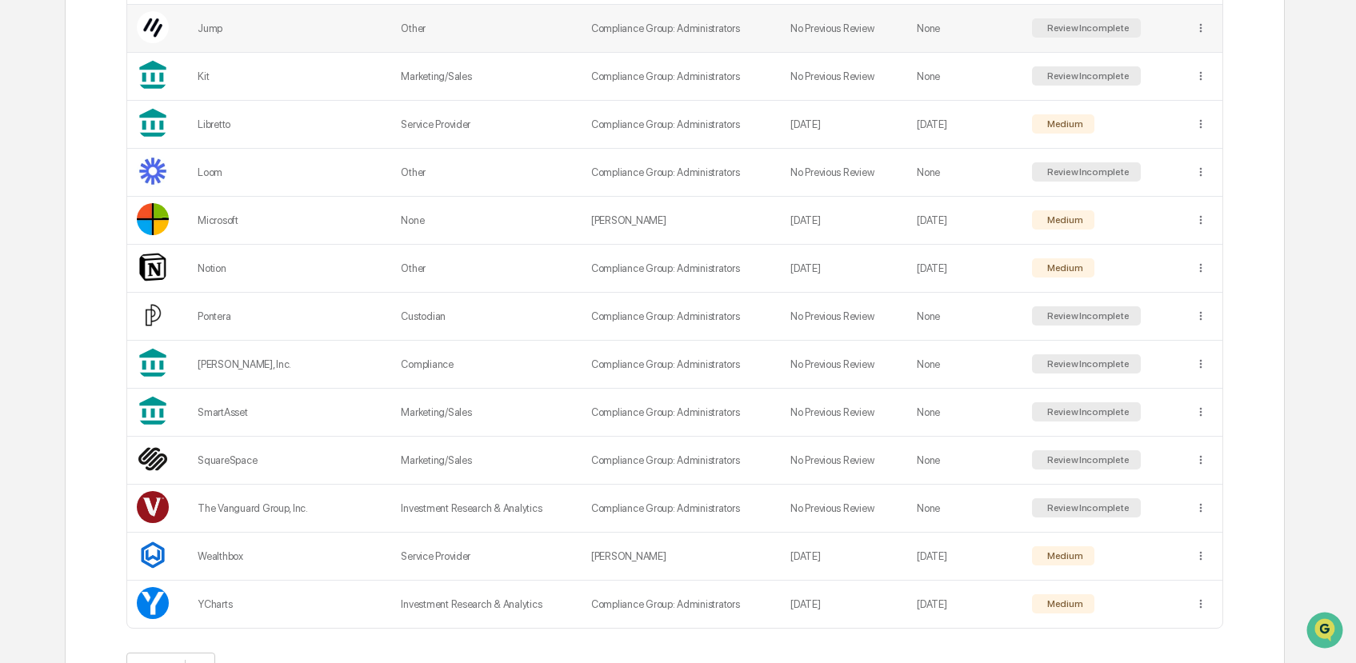
scroll to position [856, 0]
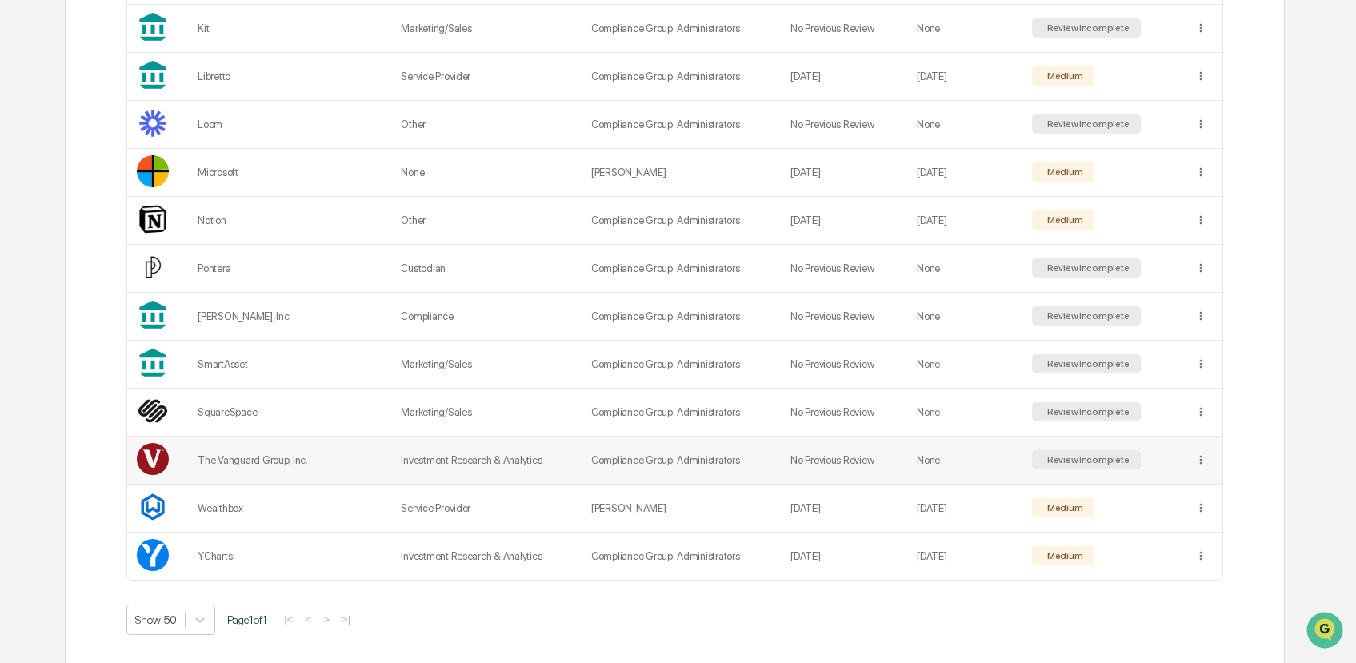
click at [449, 454] on td "Investment Research & Analytics" at bounding box center [486, 461] width 190 height 48
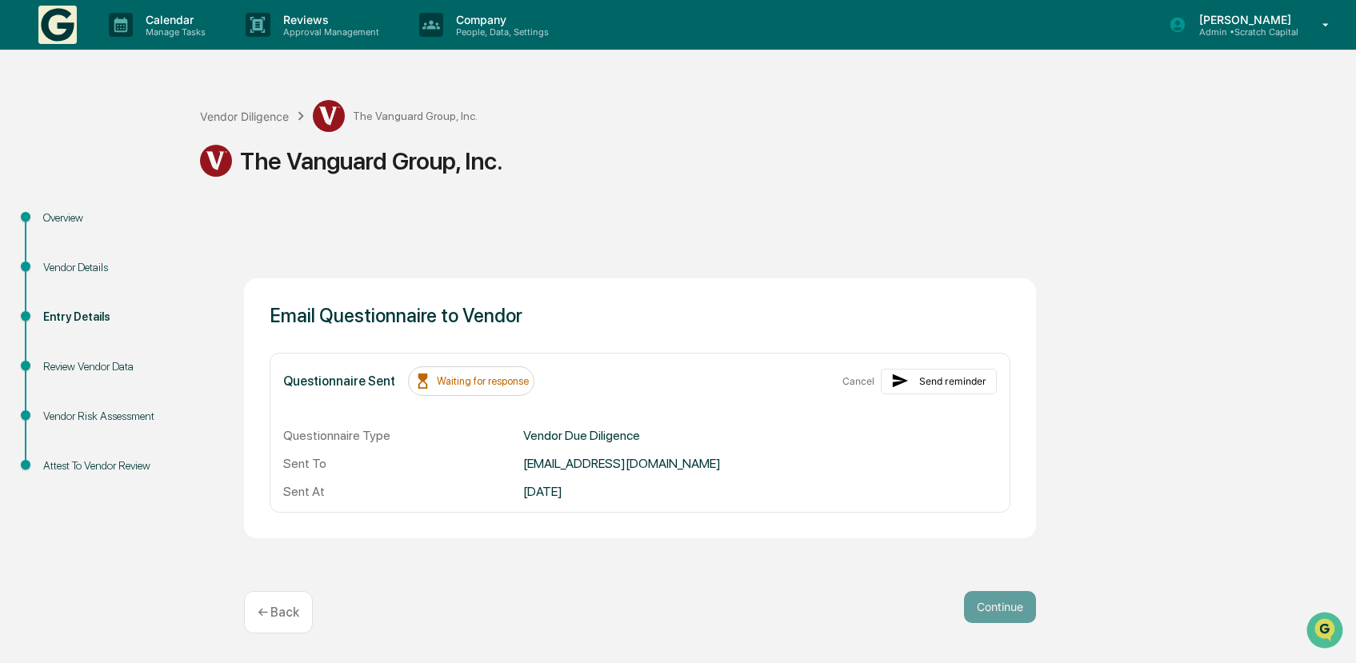
click at [100, 374] on div "Review Vendor Data" at bounding box center [108, 367] width 131 height 17
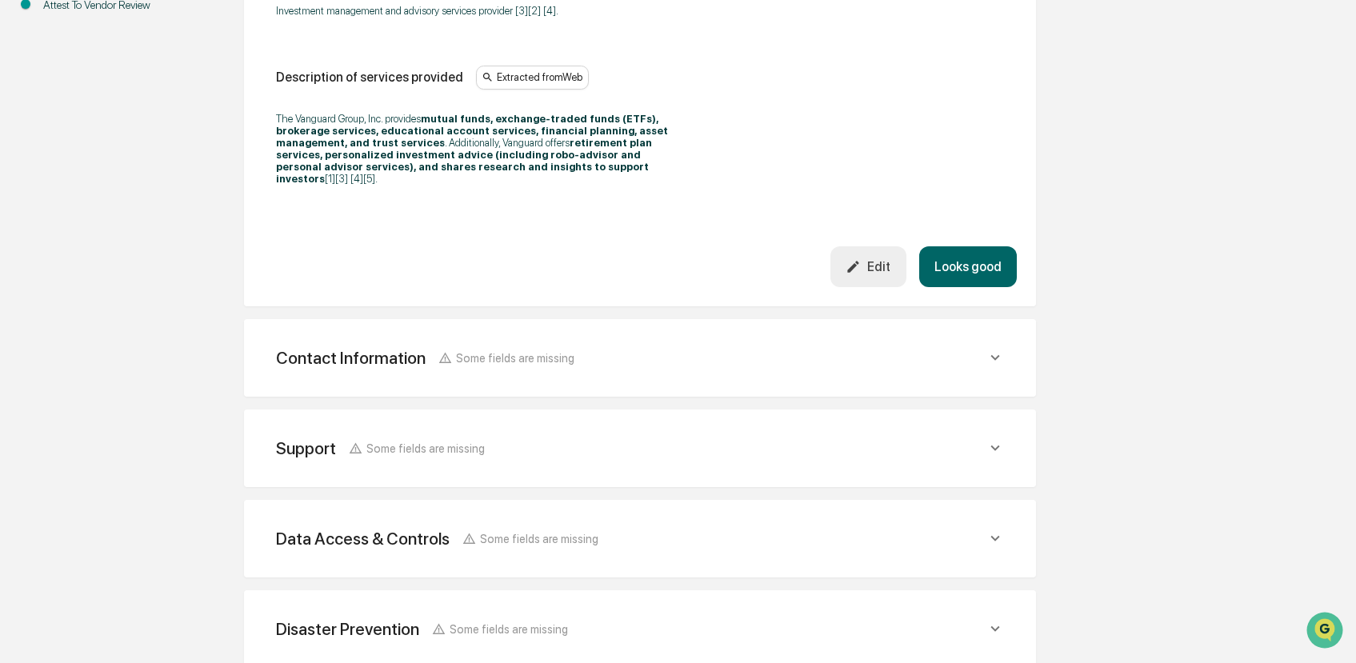
scroll to position [635, 0]
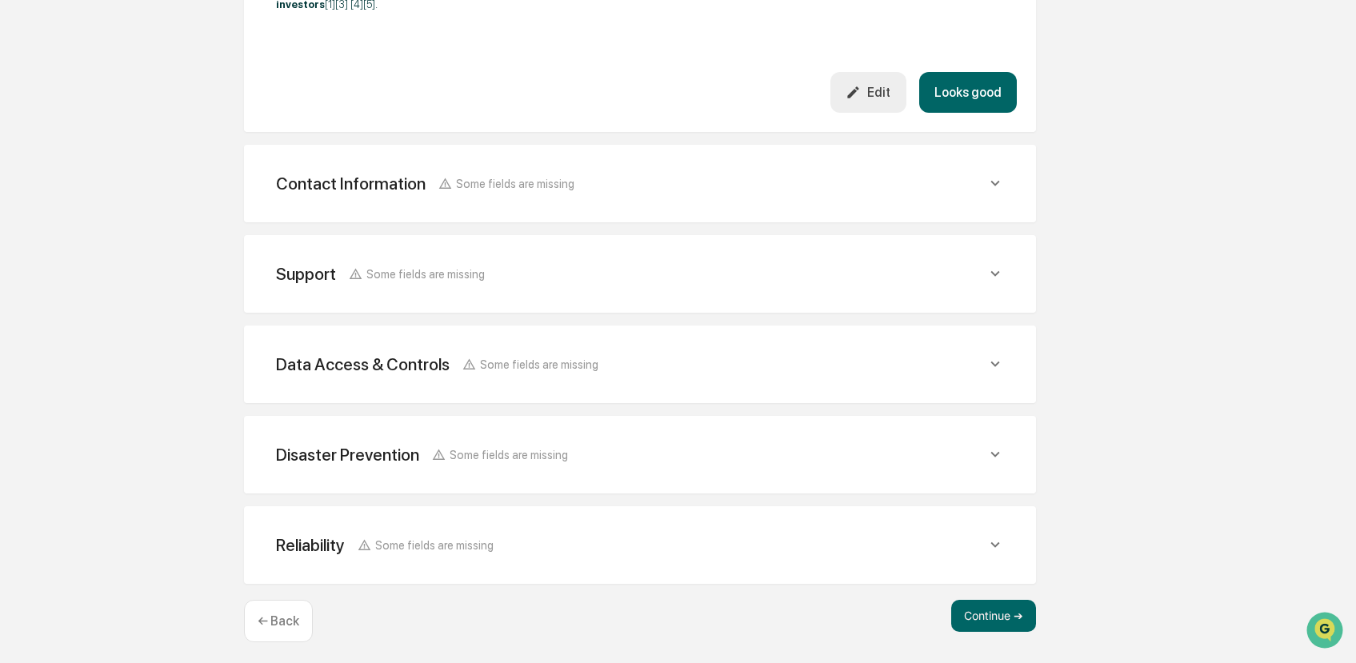
click at [936, 335] on div "Data Access & Controls Some fields are missing Does/will the vendor have access…" at bounding box center [640, 365] width 792 height 78
click at [927, 347] on div "Data Access & Controls Some fields are missing" at bounding box center [640, 364] width 754 height 39
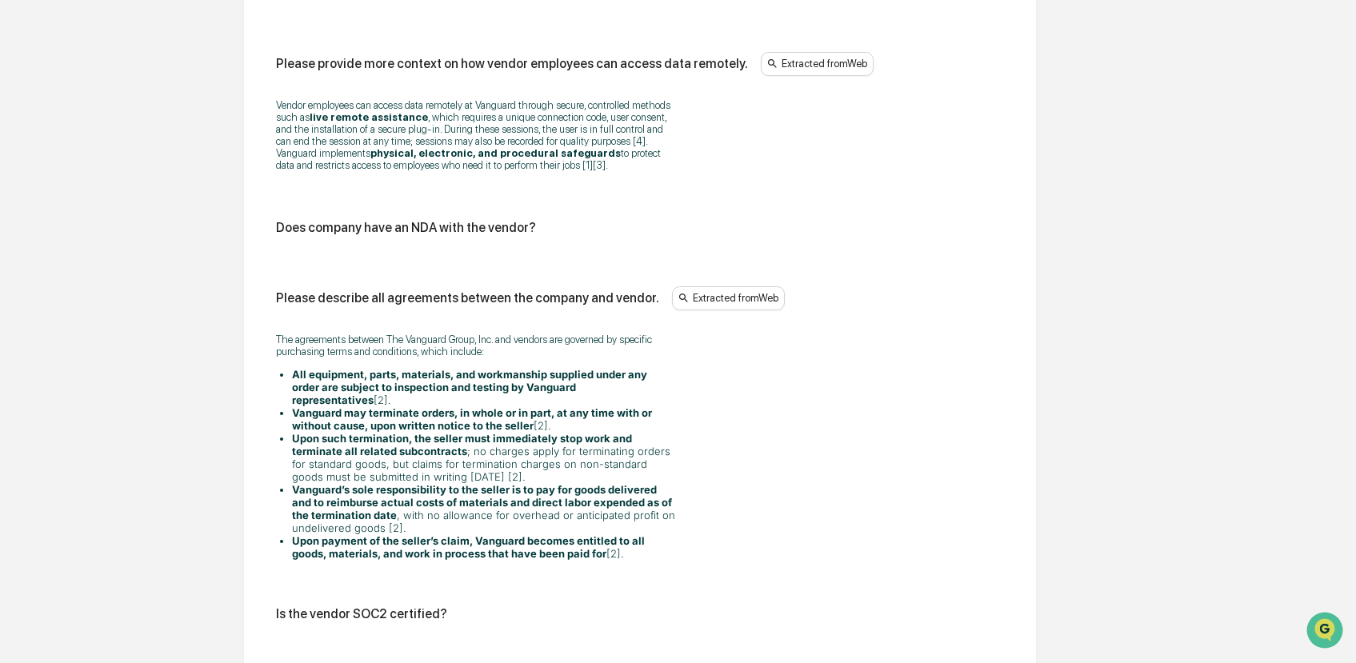
scroll to position [2557, 0]
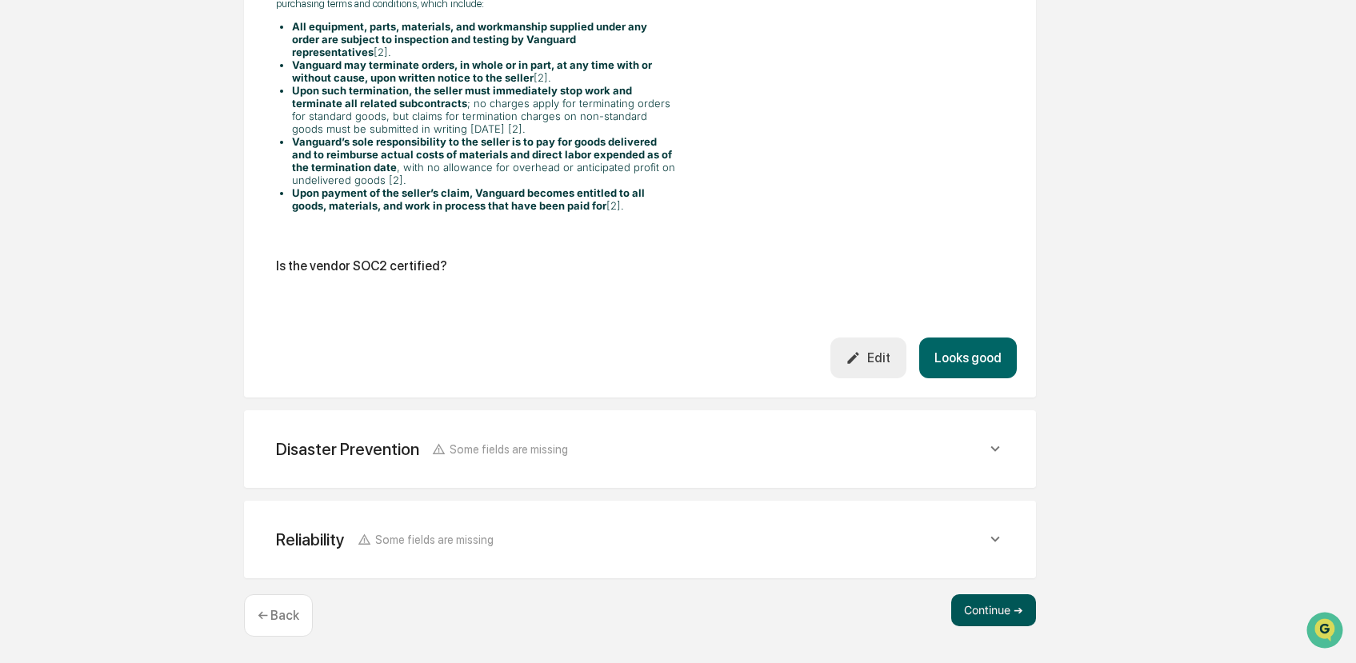
click at [985, 607] on button "Continue ➔" at bounding box center [994, 611] width 85 height 32
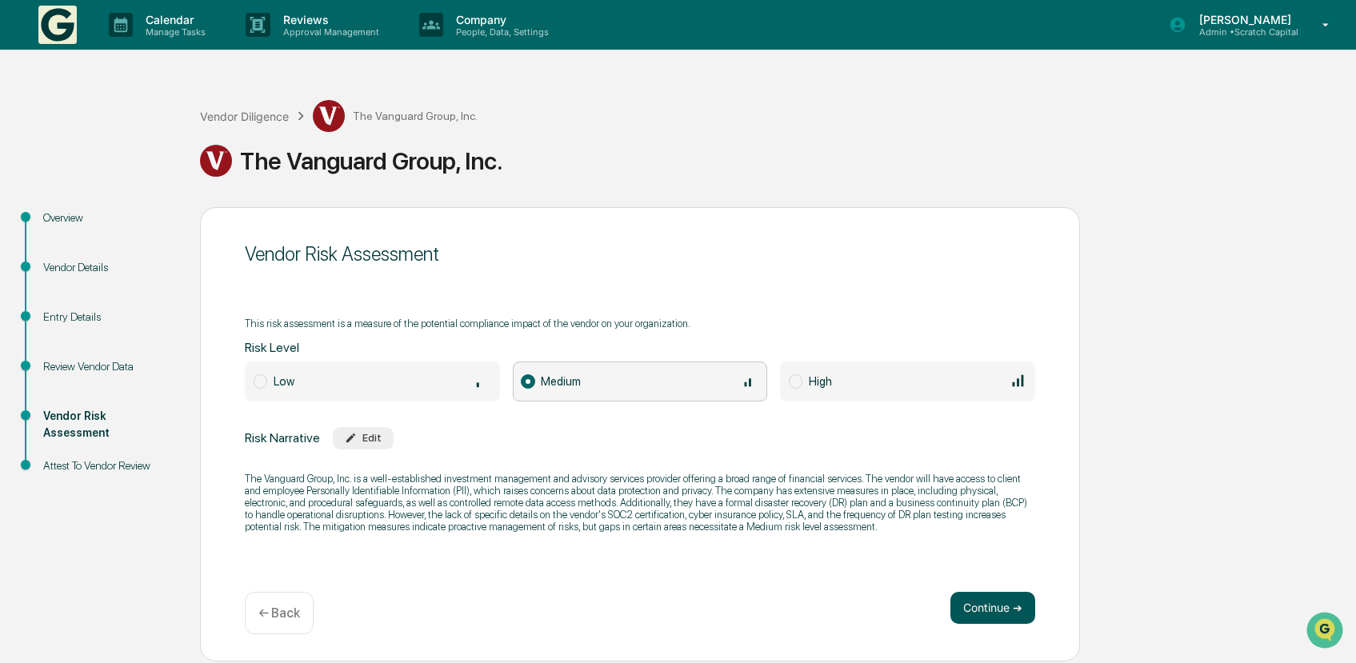
click at [1011, 609] on button "Continue ➔" at bounding box center [993, 608] width 85 height 32
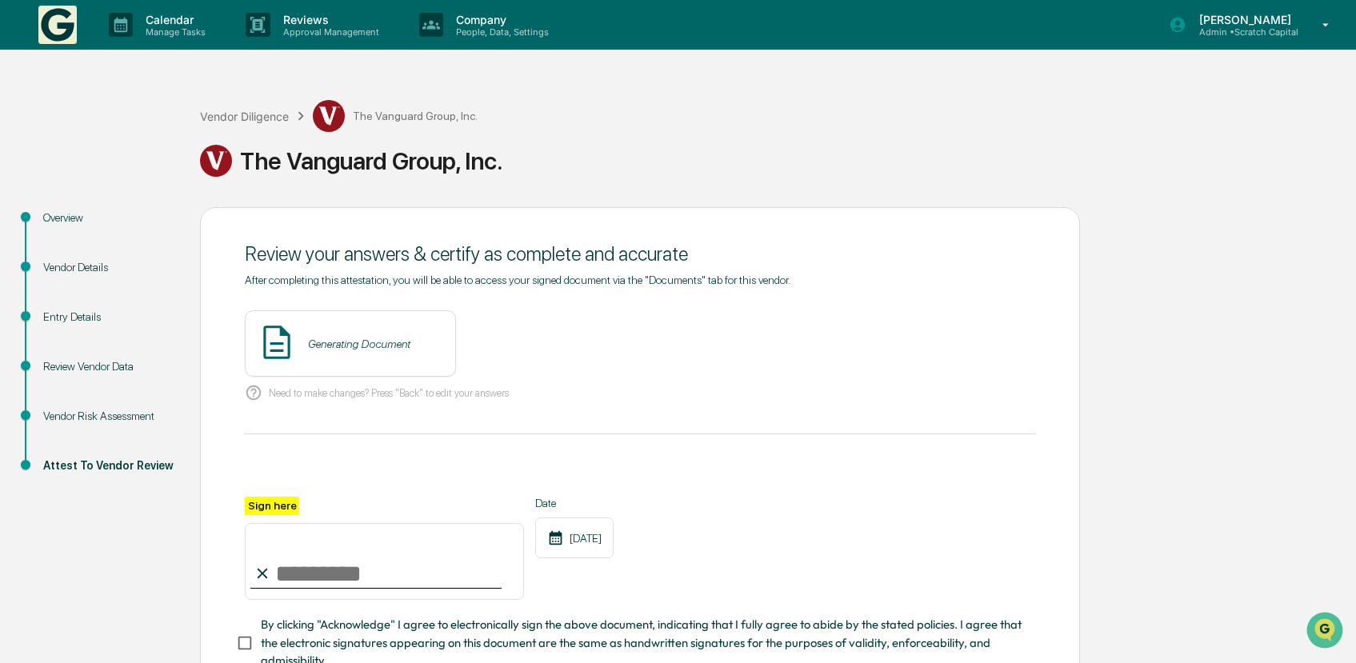
click at [396, 356] on div "Generating Document" at bounding box center [350, 344] width 211 height 66
click at [512, 338] on button "View" at bounding box center [533, 344] width 42 height 26
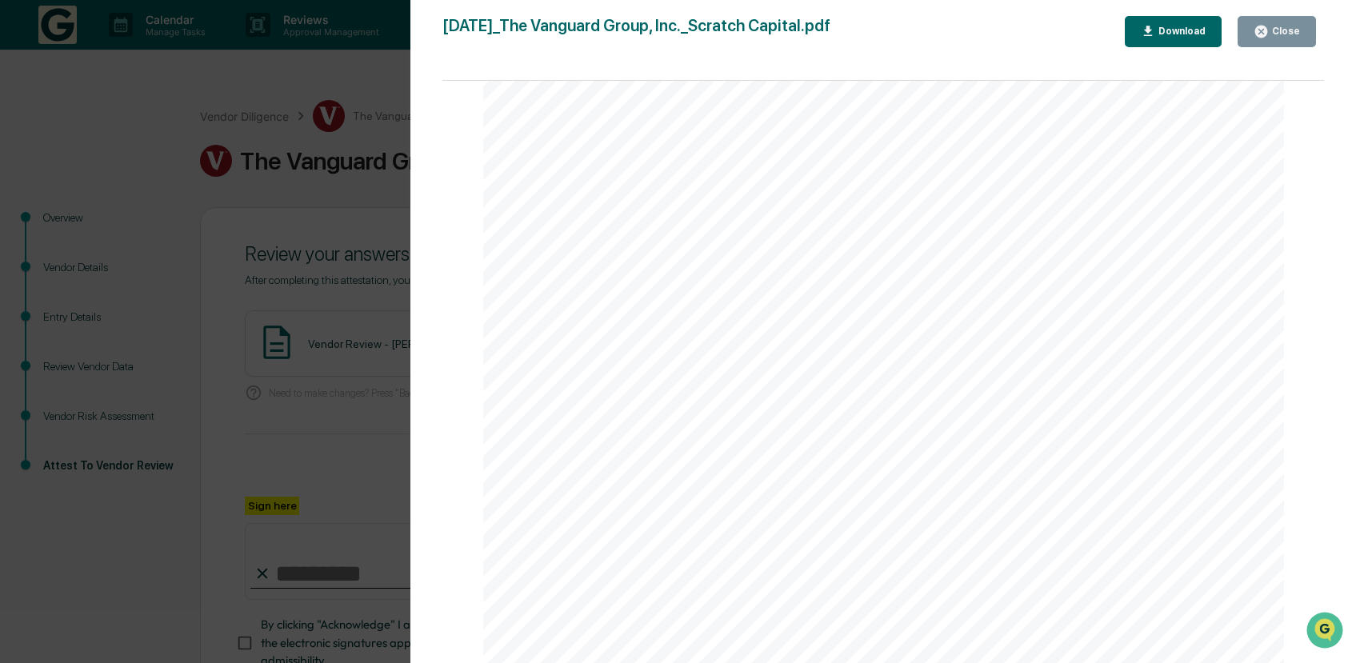
scroll to position [4033, 0]
click at [1273, 40] on button "Close" at bounding box center [1277, 31] width 78 height 31
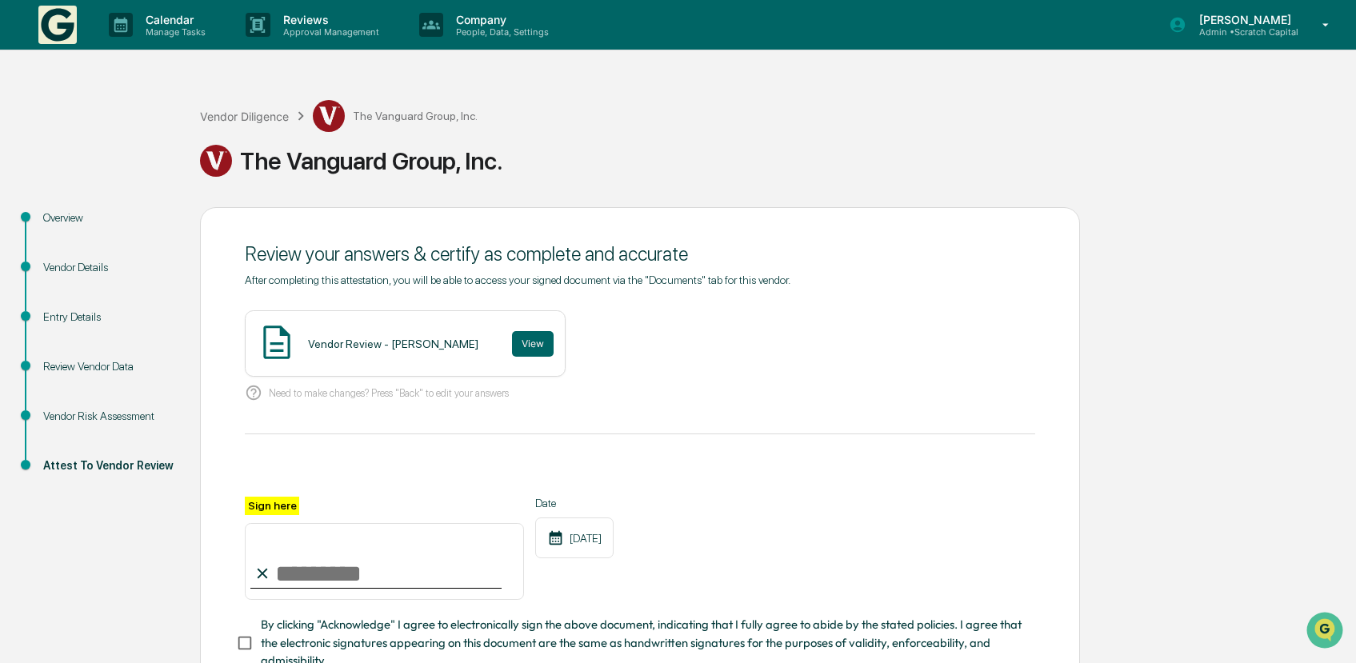
scroll to position [6, 0]
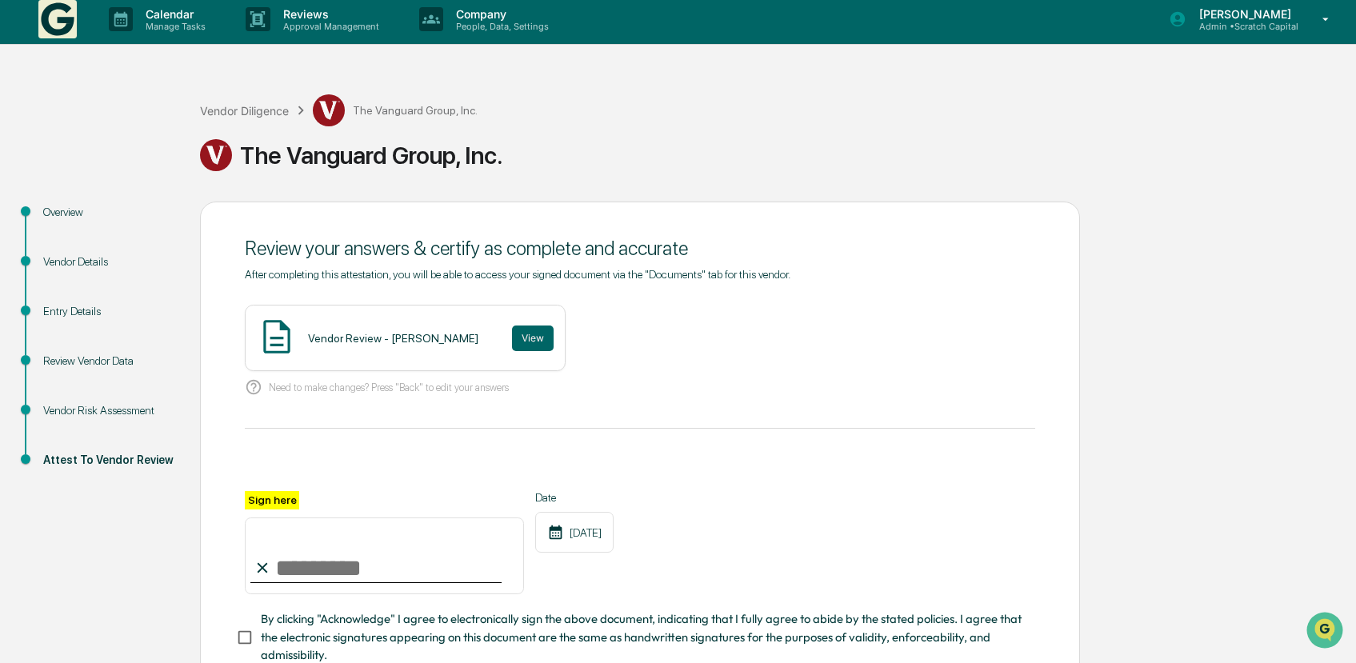
click at [411, 548] on input "Sign here" at bounding box center [384, 556] width 279 height 77
type input "**********"
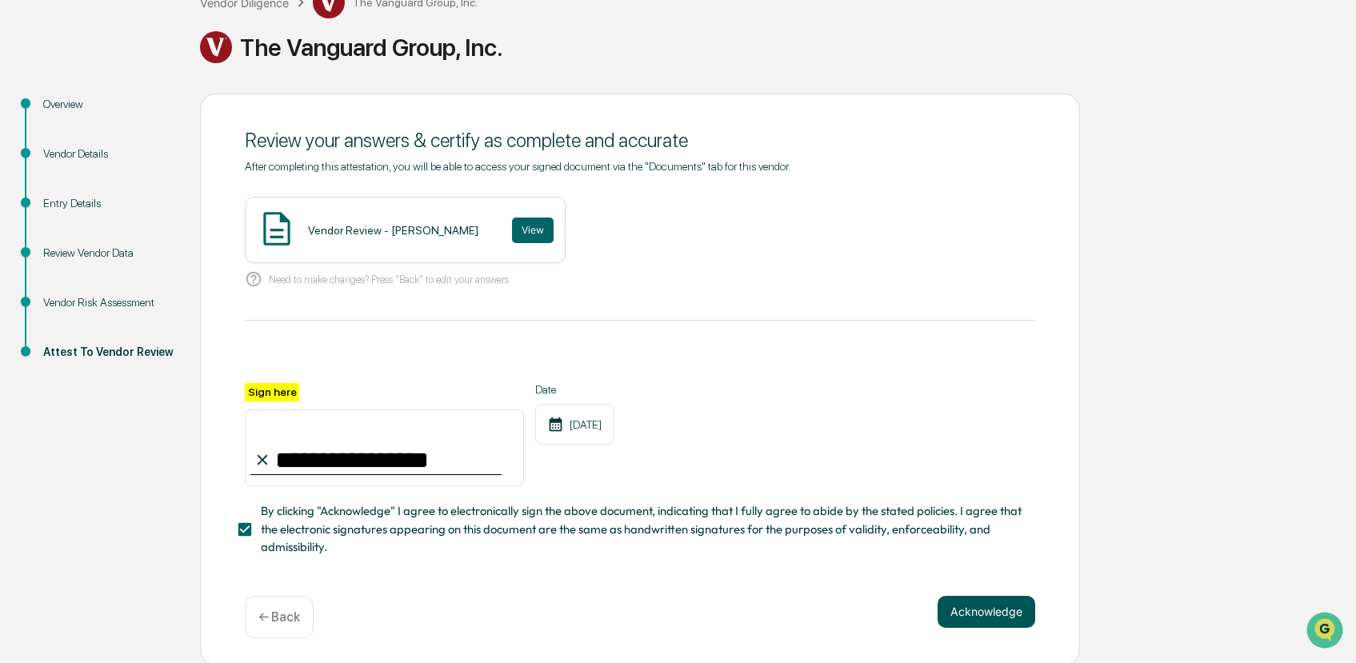
click at [940, 619] on button "Acknowledge" at bounding box center [987, 612] width 98 height 32
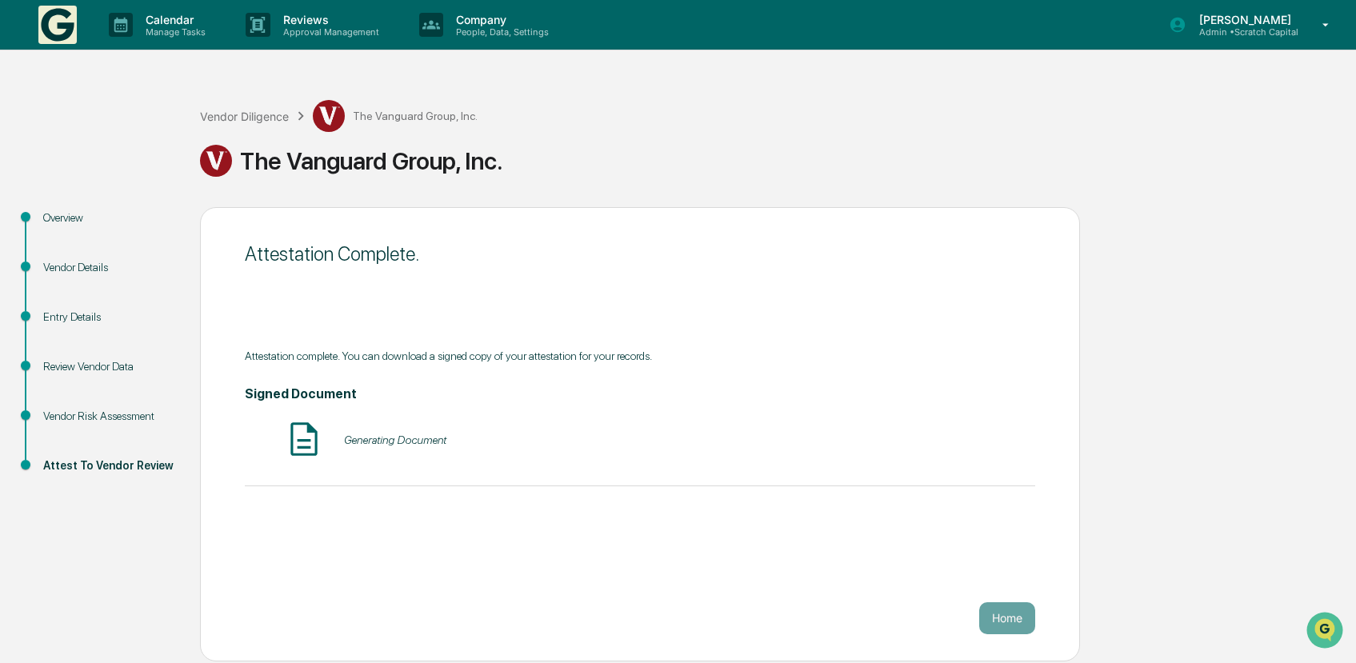
scroll to position [0, 0]
click at [262, 118] on div "Vendor Diligence" at bounding box center [244, 117] width 89 height 14
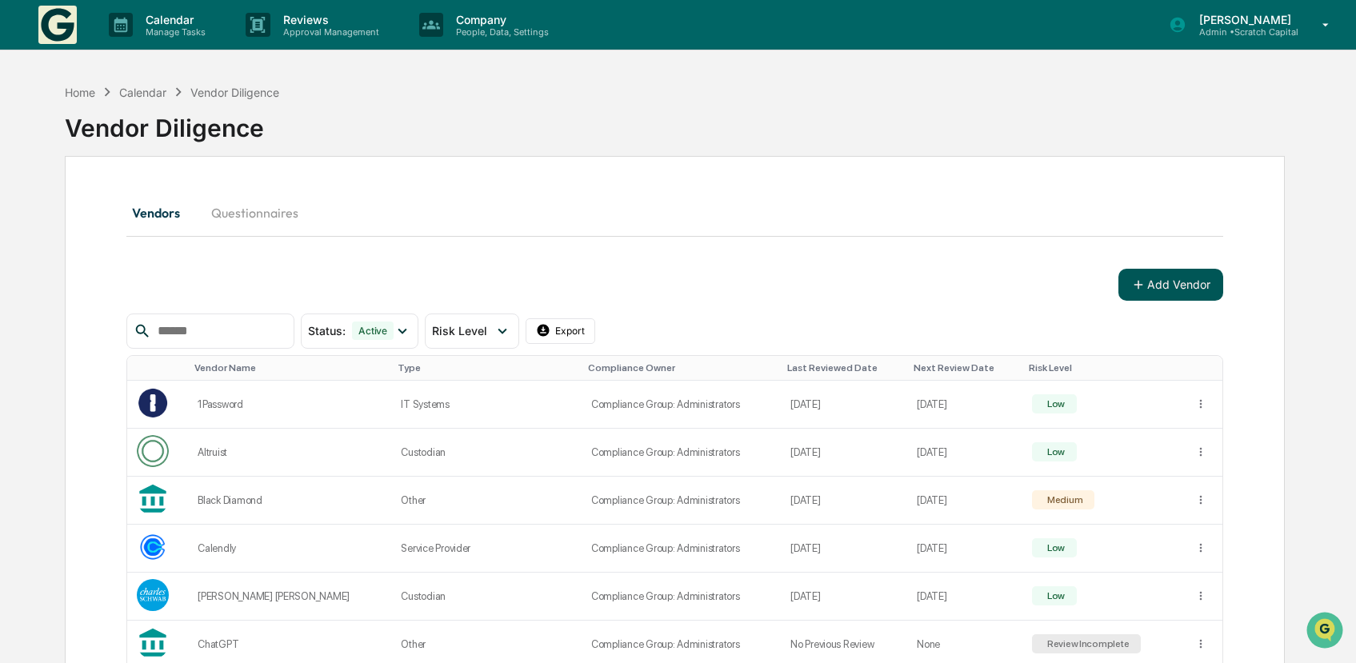
click at [1148, 295] on button "Add Vendor" at bounding box center [1171, 285] width 105 height 32
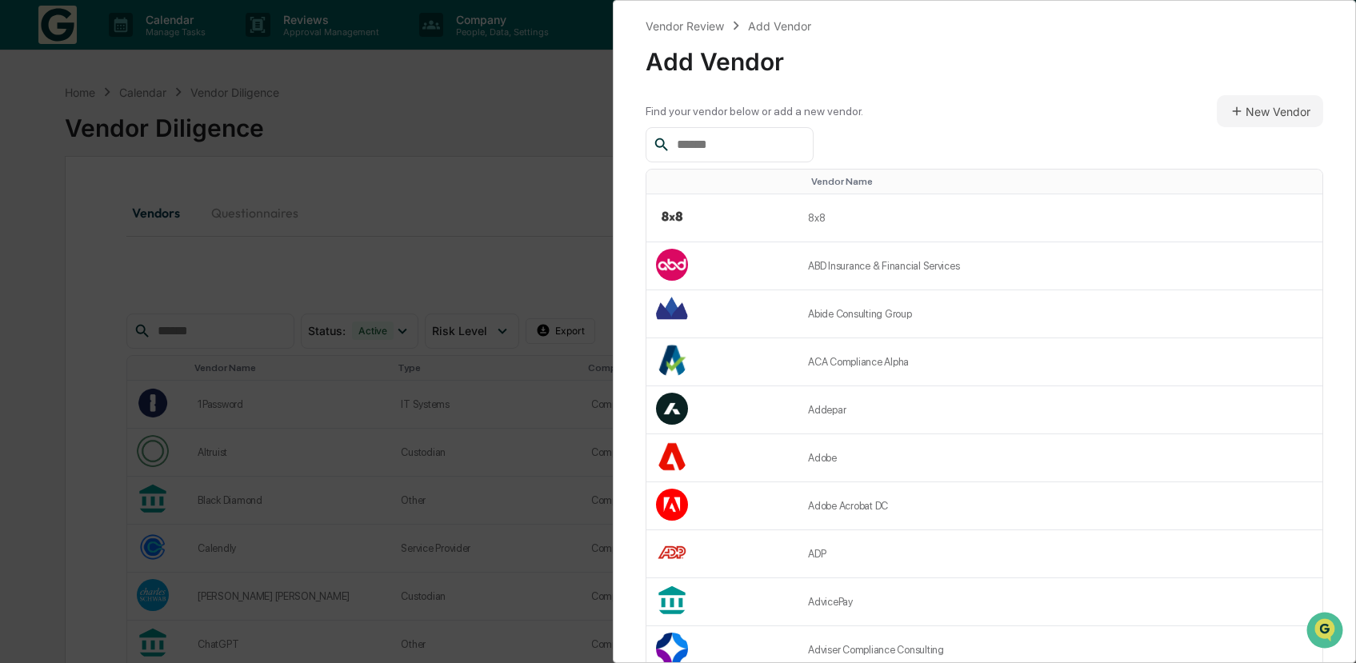
click at [711, 154] on input "text" at bounding box center [739, 144] width 136 height 21
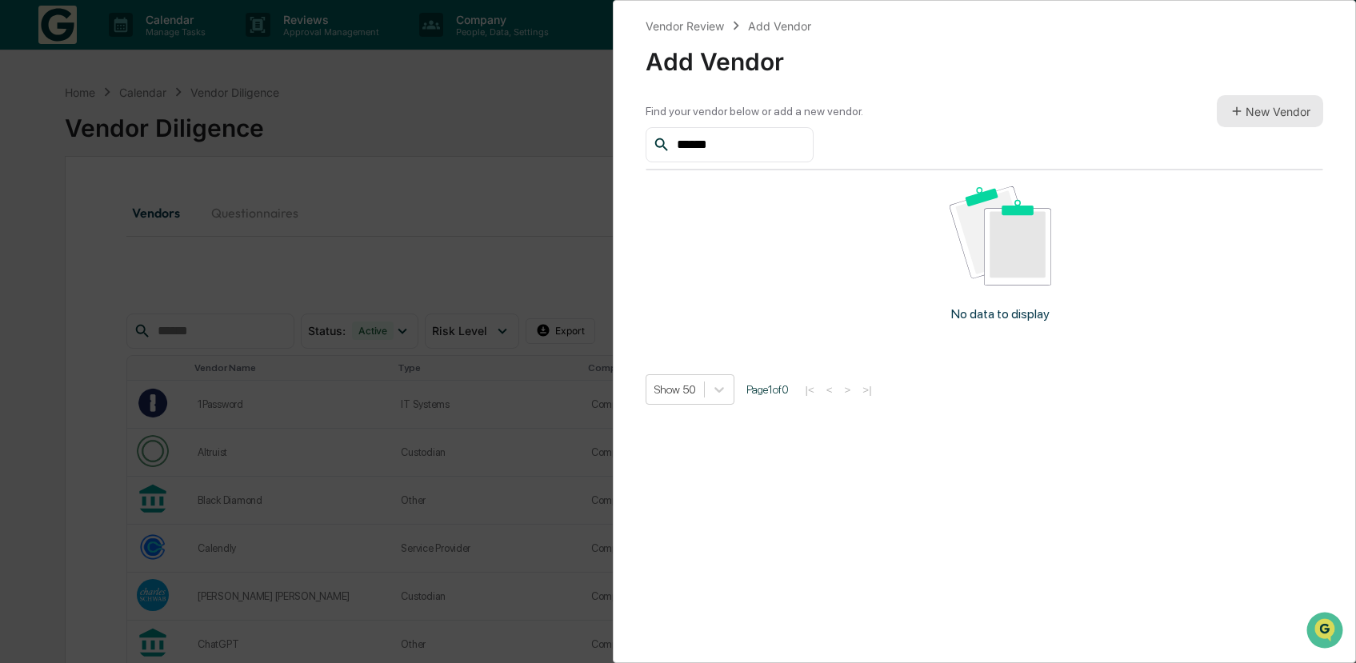
type input "******"
click at [1260, 114] on button "New Vendor" at bounding box center [1270, 111] width 106 height 32
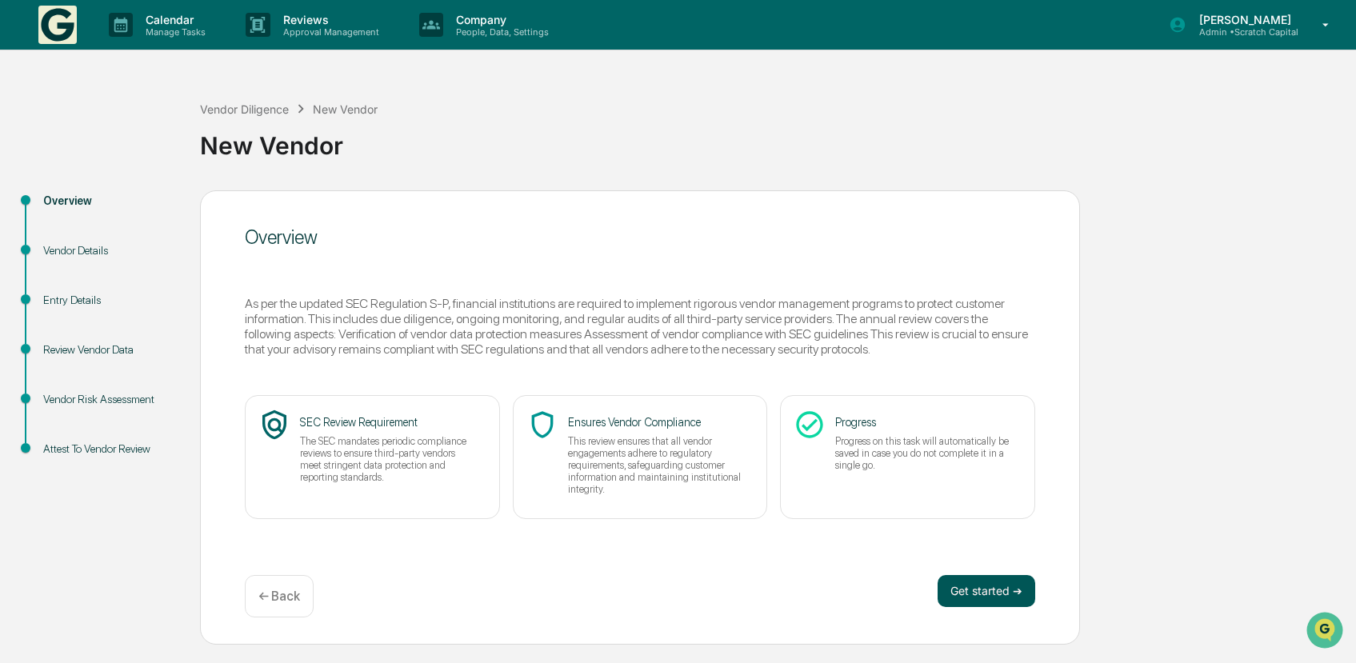
click at [996, 590] on button "Get started ➔" at bounding box center [987, 591] width 98 height 32
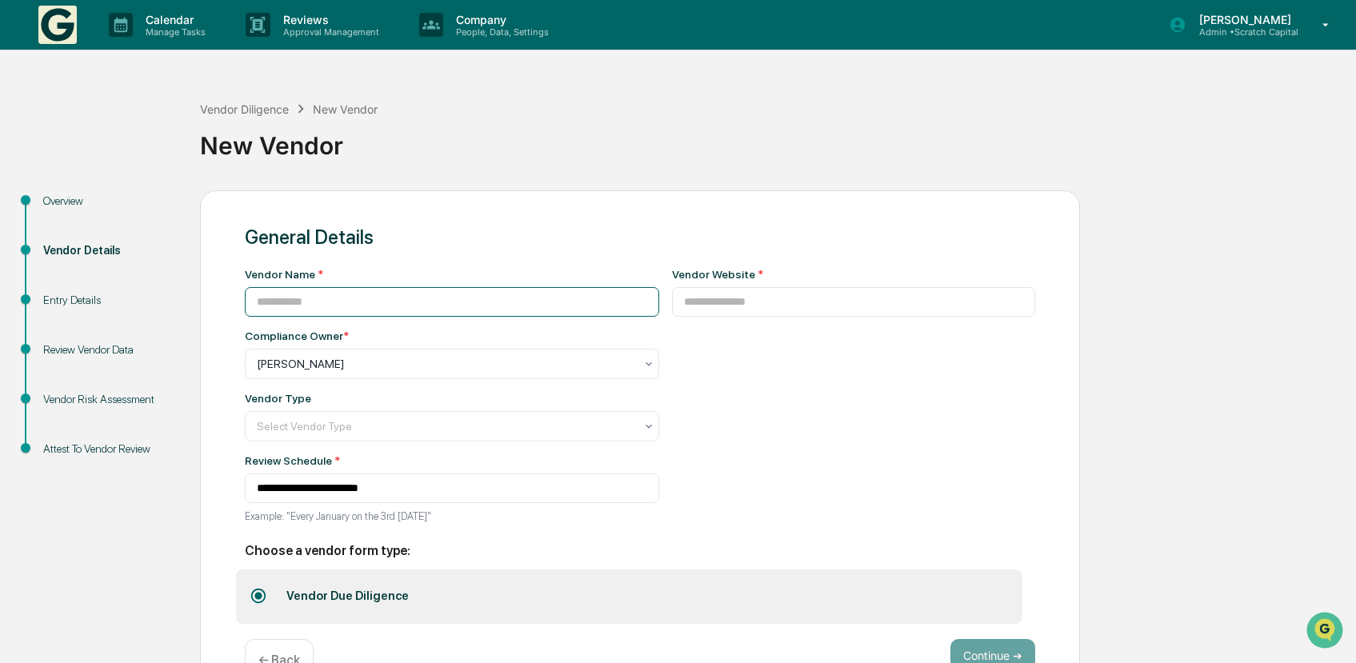
click at [452, 287] on input at bounding box center [452, 302] width 415 height 30
type input "******"
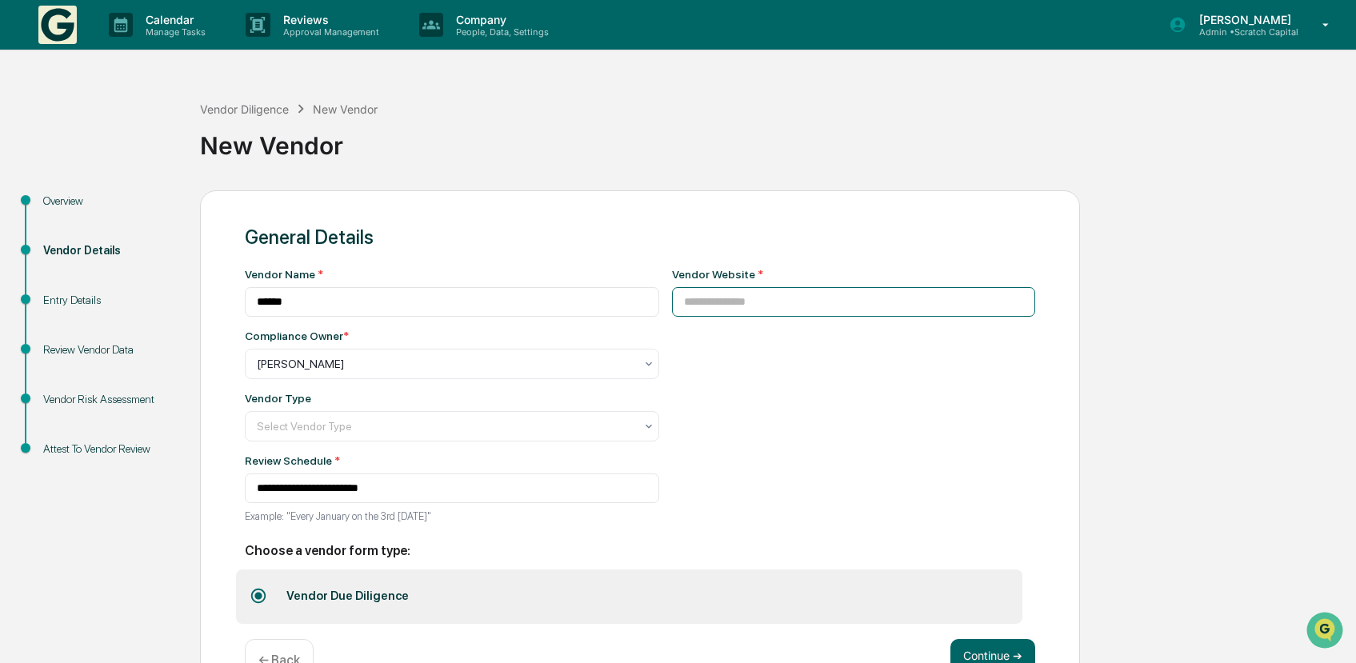
click at [790, 295] on input at bounding box center [854, 302] width 364 height 30
paste input "**********"
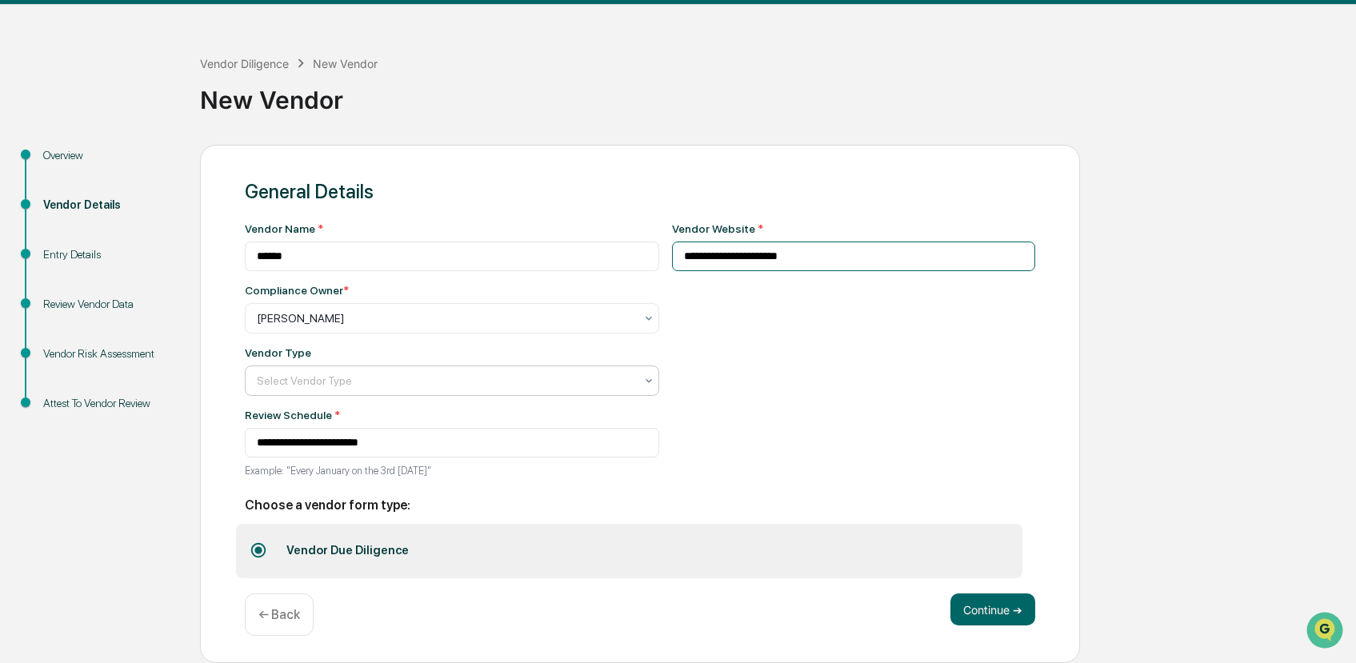
type input "**********"
click at [479, 370] on div "Select Vendor Type" at bounding box center [446, 381] width 394 height 22
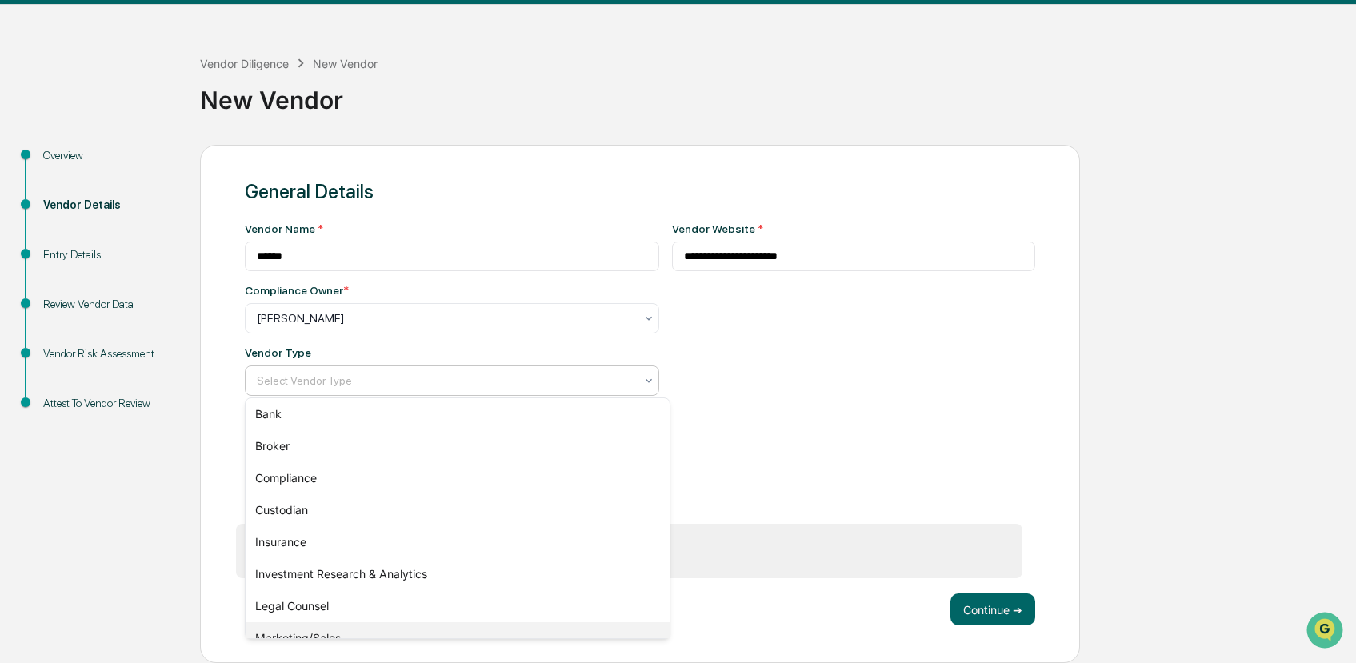
scroll to position [38, 0]
click at [745, 431] on div "**********" at bounding box center [854, 354] width 364 height 265
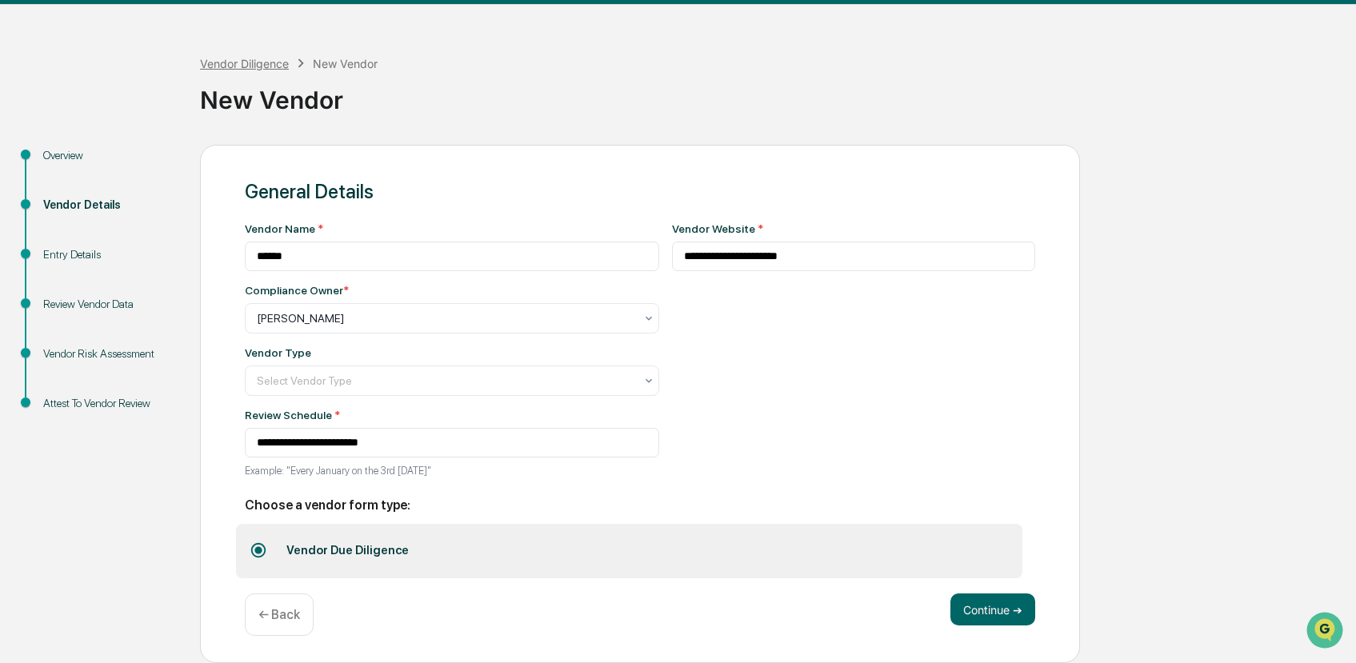
click at [258, 57] on div "Vendor Diligence" at bounding box center [244, 64] width 89 height 14
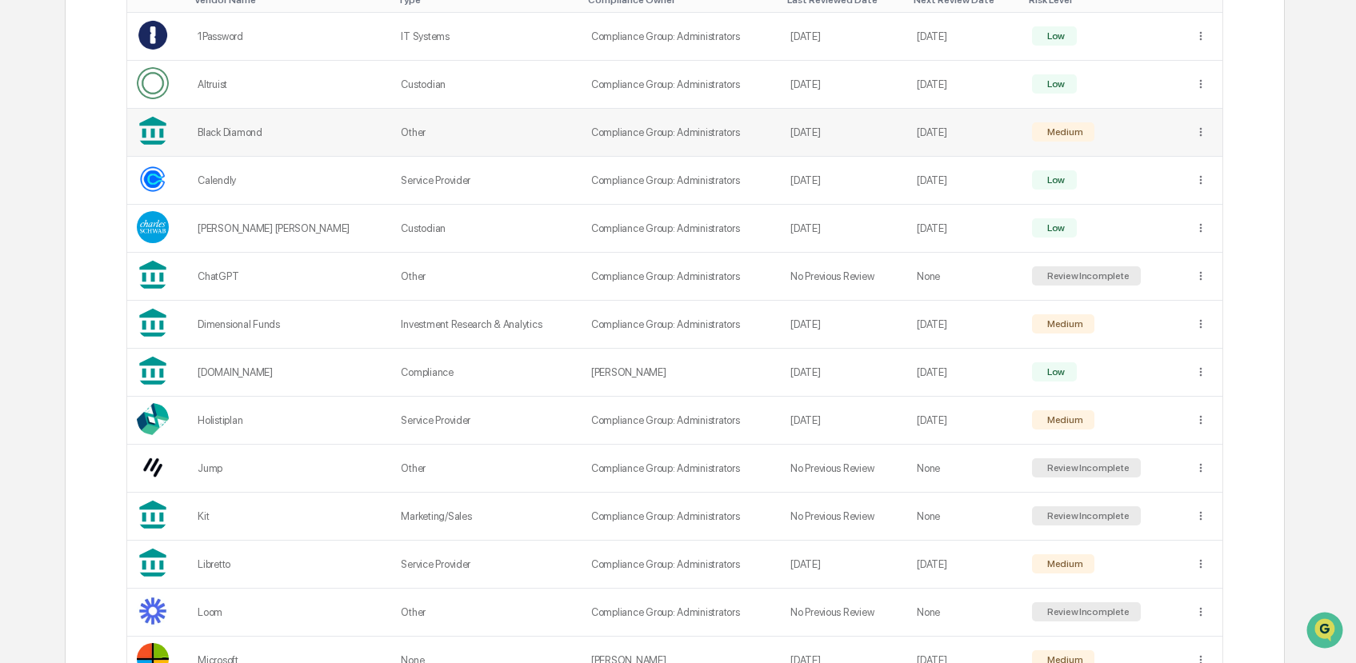
click at [391, 131] on td "Other" at bounding box center [486, 133] width 190 height 48
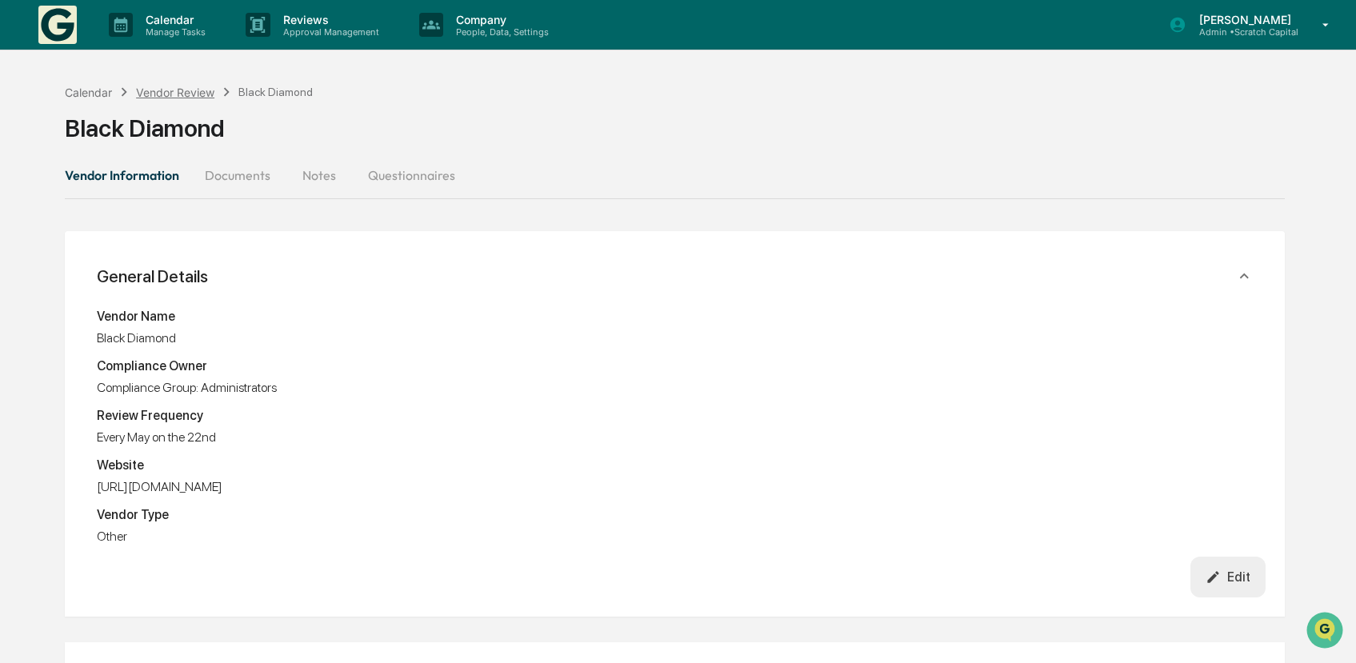
click at [190, 90] on div "Vendor Review" at bounding box center [175, 93] width 78 height 14
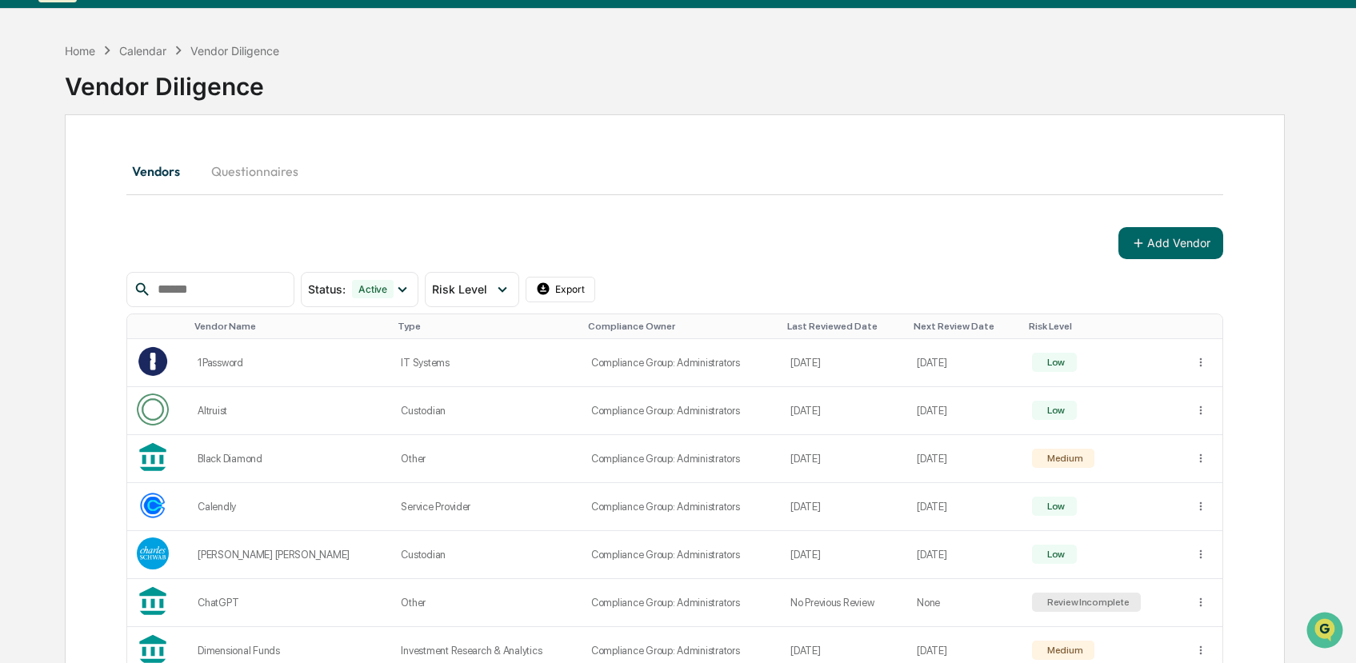
scroll to position [6, 0]
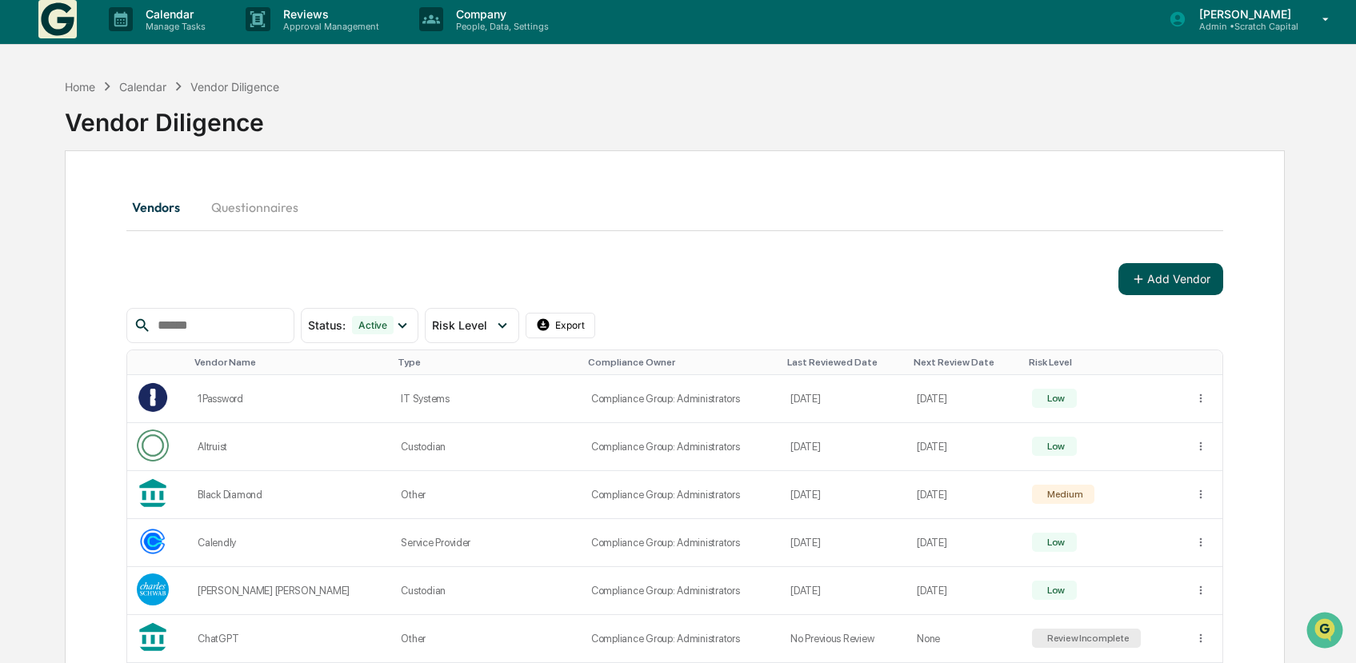
click at [1161, 283] on button "Add Vendor" at bounding box center [1171, 279] width 105 height 32
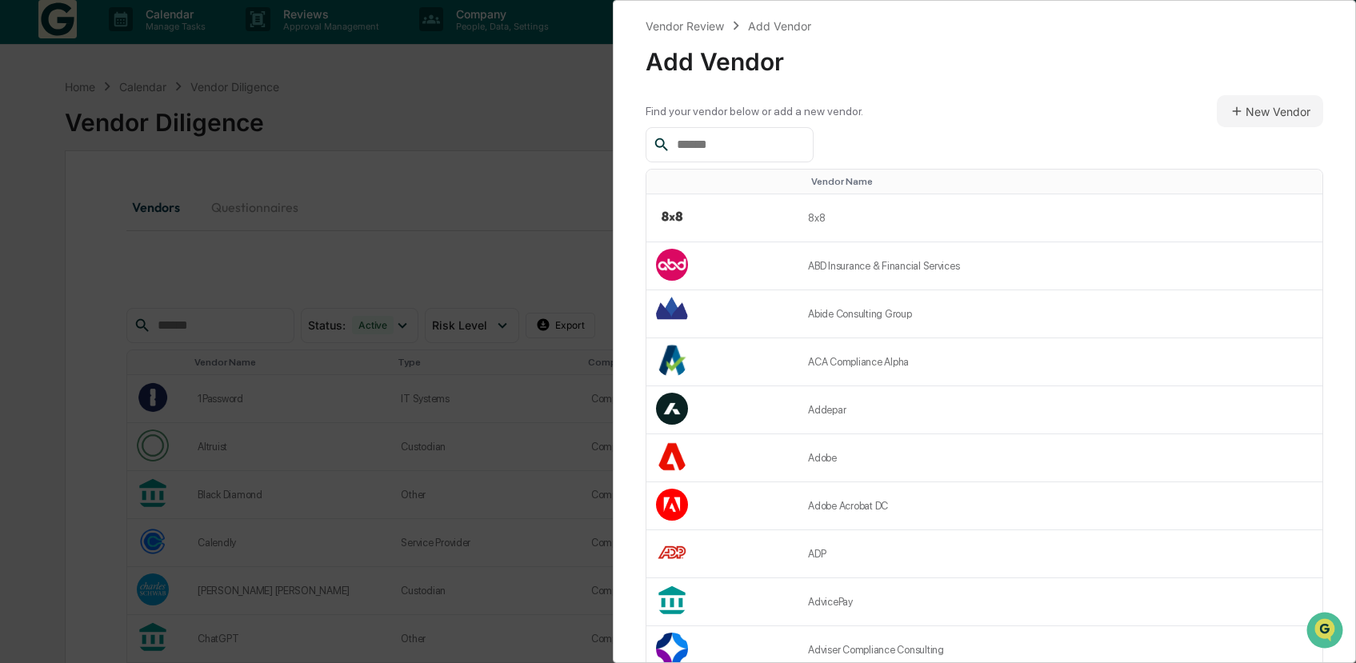
click at [784, 153] on input "text" at bounding box center [739, 144] width 136 height 21
type input "*"
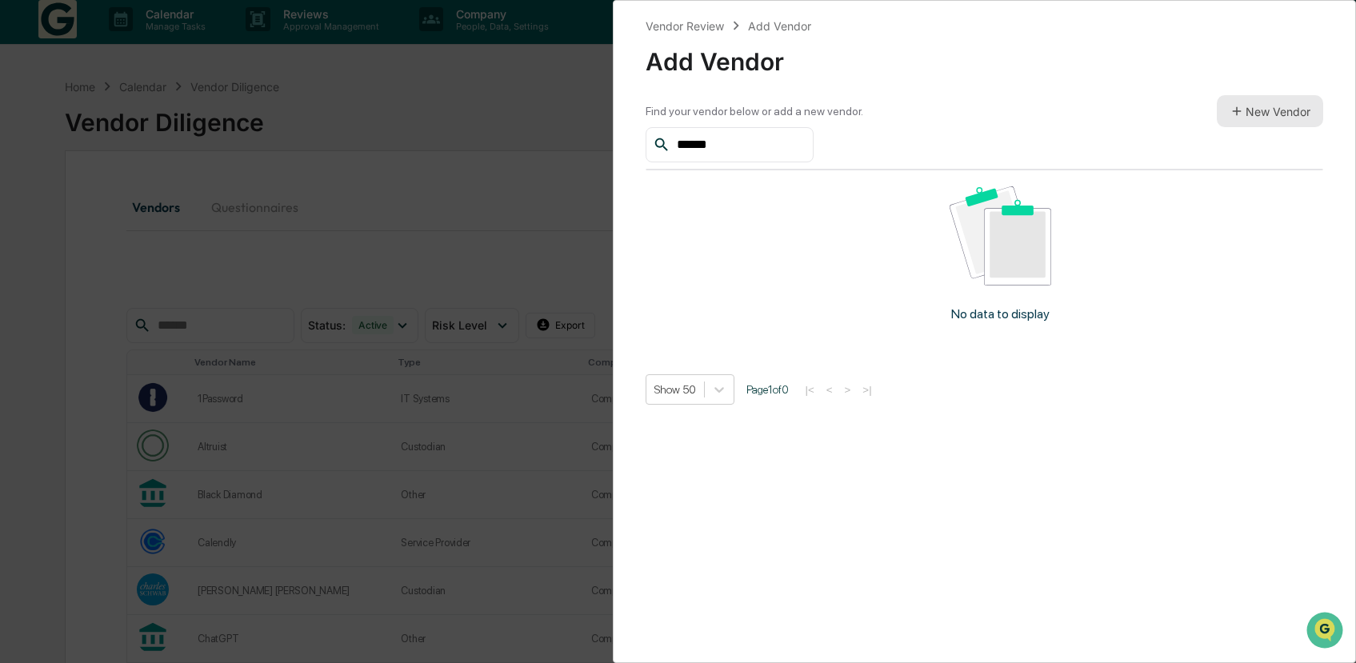
type input "******"
click at [1271, 105] on button "New Vendor" at bounding box center [1270, 111] width 106 height 32
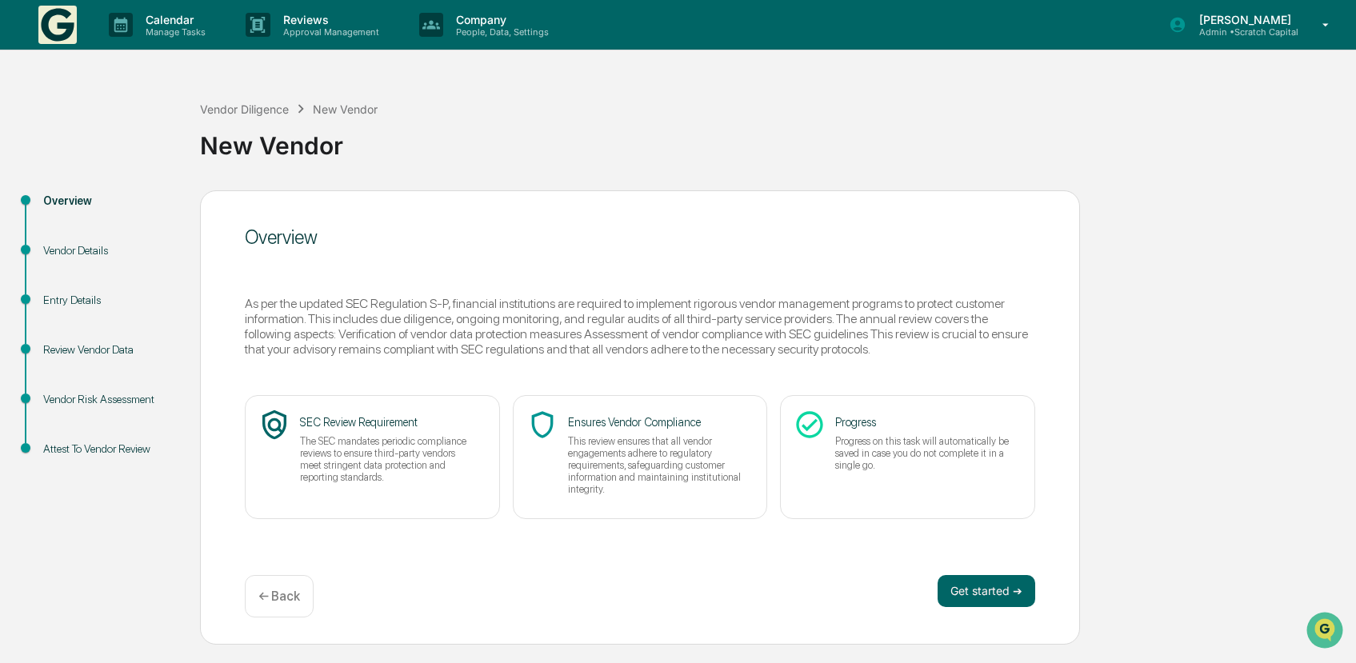
click at [981, 611] on div "Get started ➔ ← Back" at bounding box center [640, 596] width 791 height 42
click at [966, 591] on button "Get started ➔" at bounding box center [987, 591] width 98 height 32
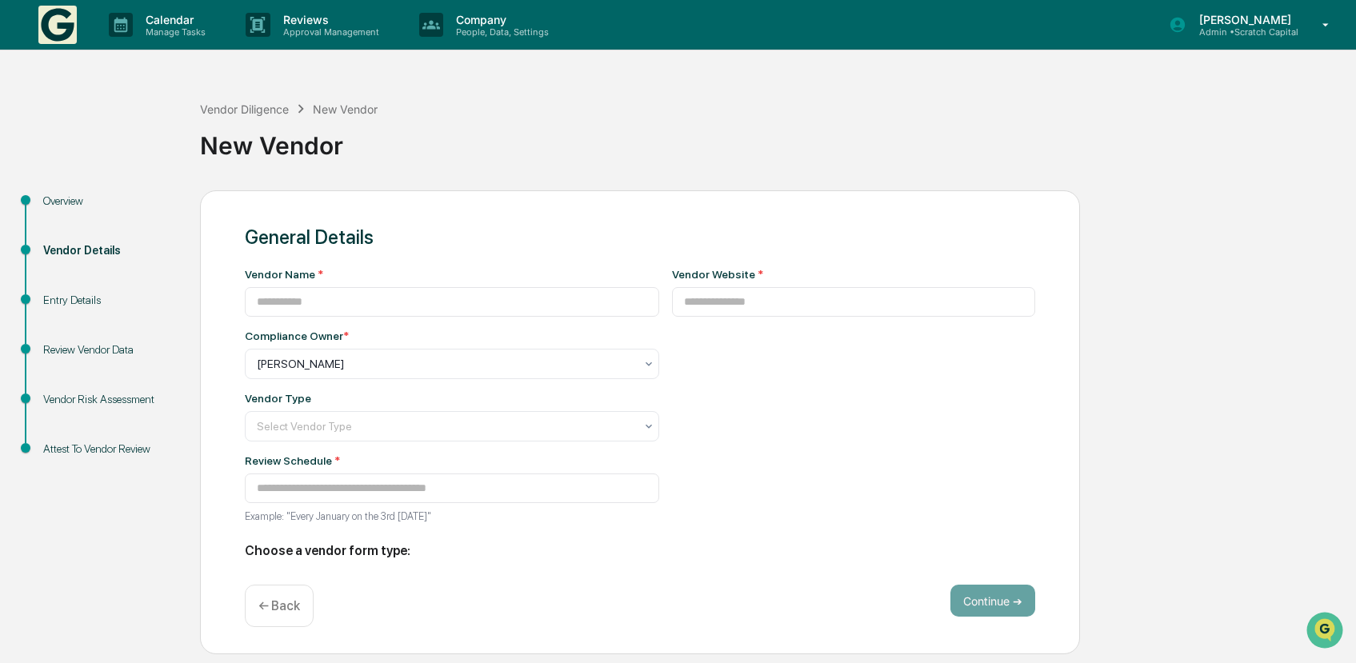
type input "**********"
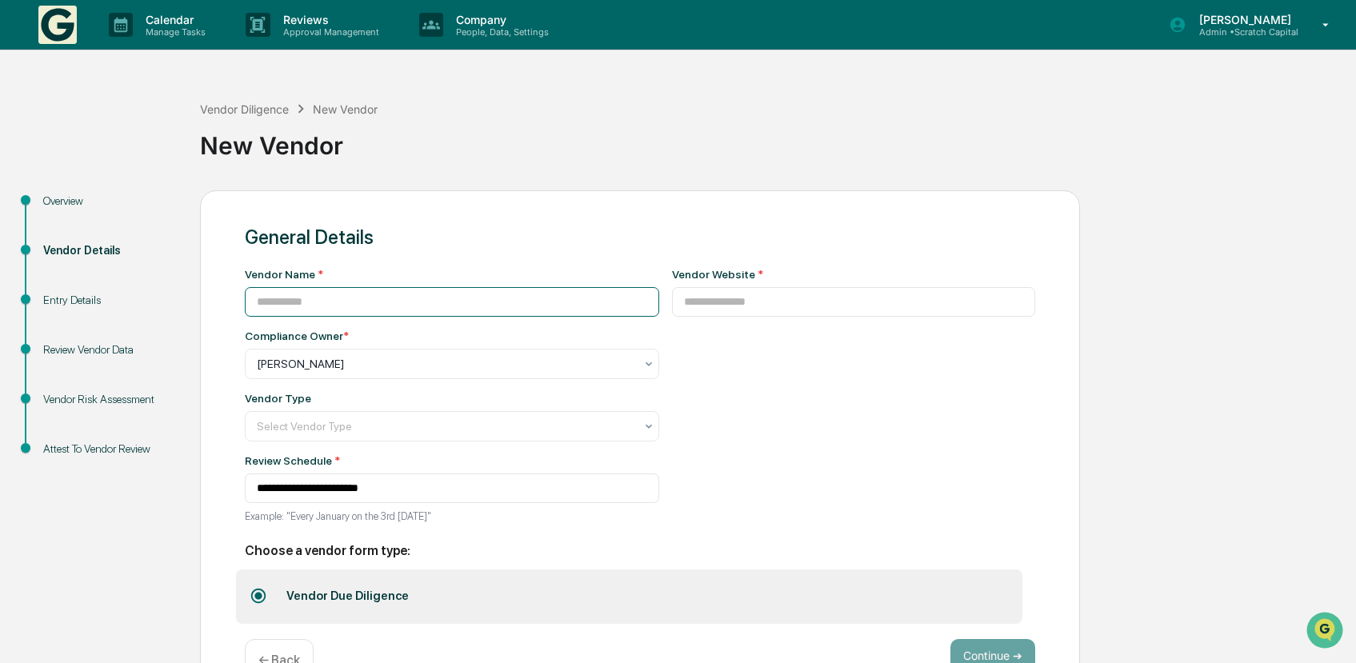
click at [438, 305] on input at bounding box center [452, 302] width 415 height 30
type input "*"
type input "******"
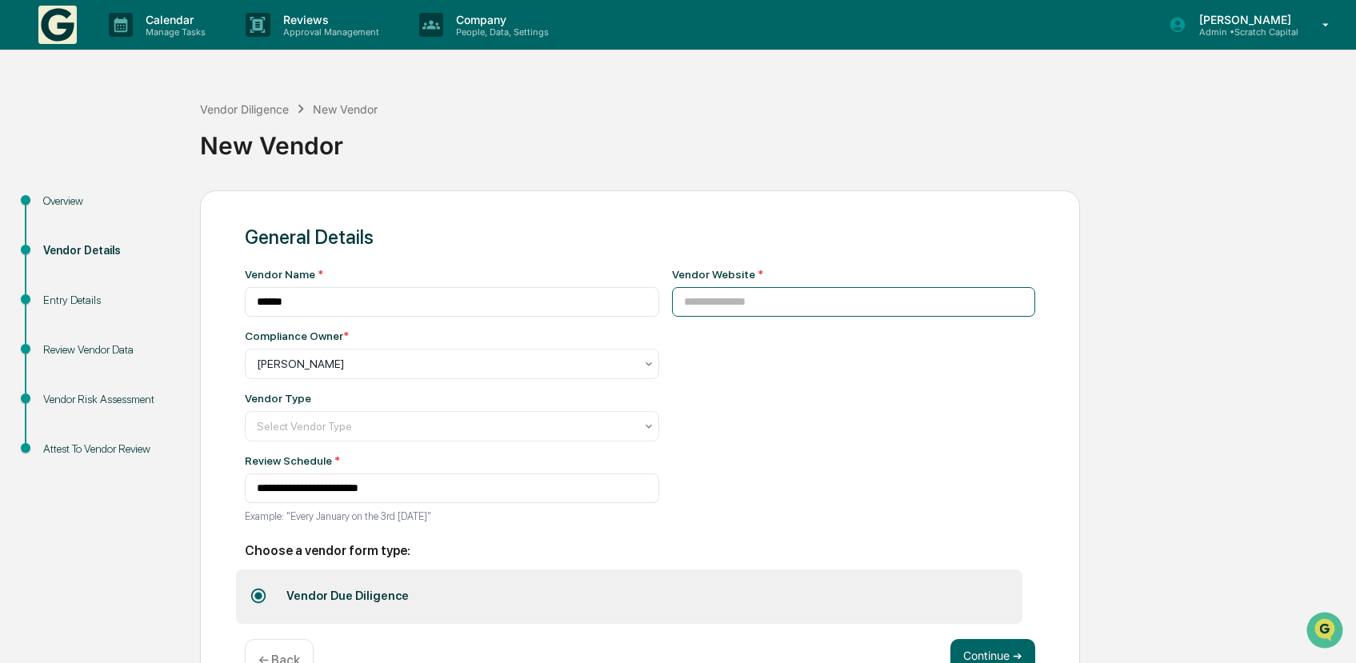
click at [782, 299] on input at bounding box center [854, 302] width 364 height 30
paste input "**********"
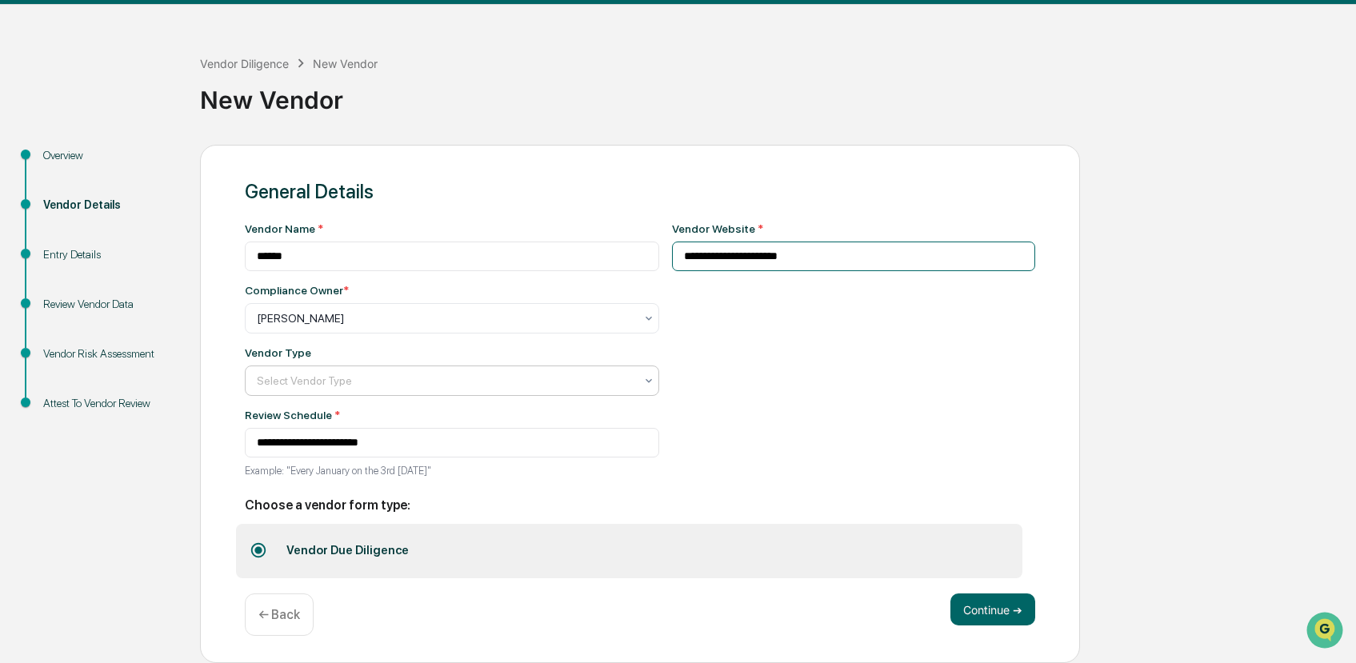
type input "**********"
click at [448, 383] on div at bounding box center [446, 381] width 378 height 16
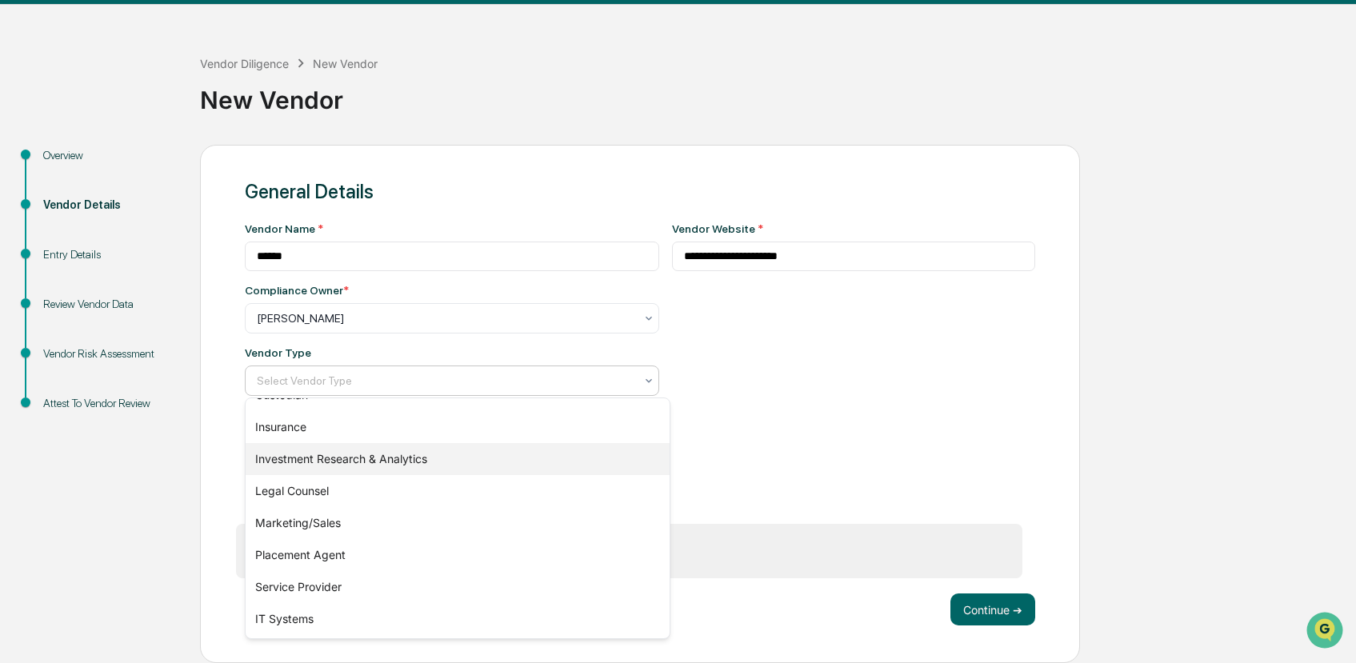
scroll to position [152, 0]
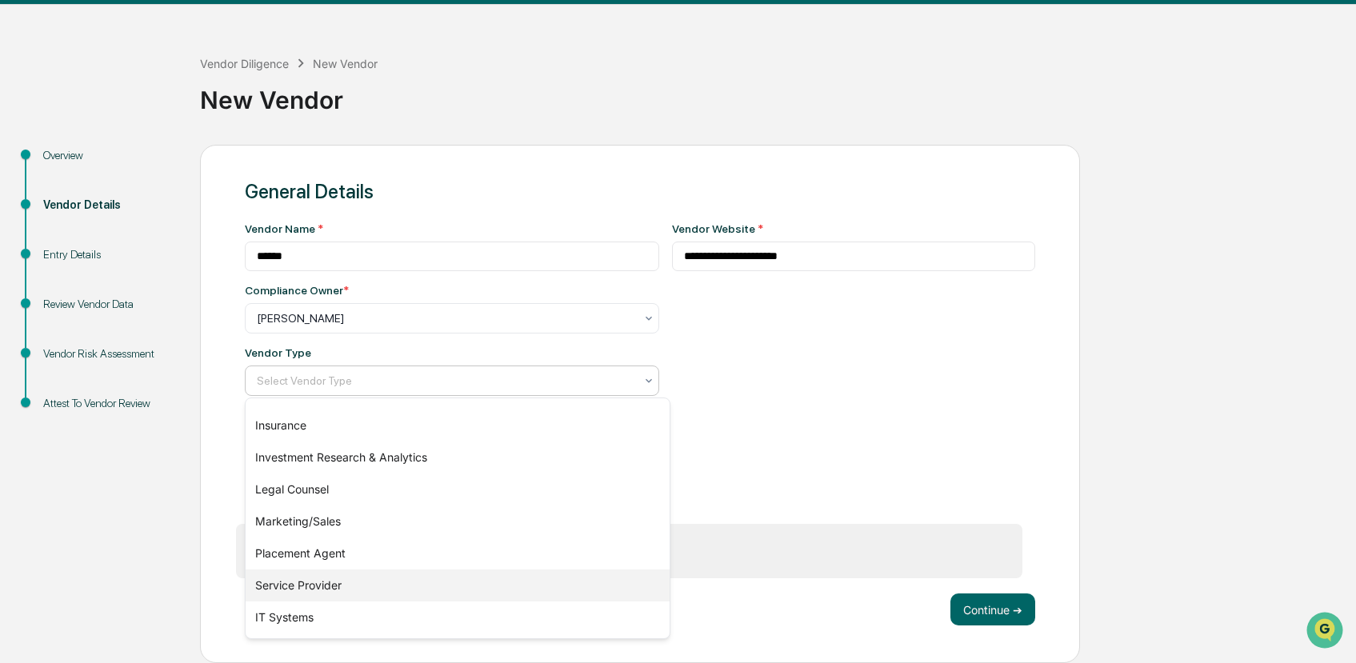
click at [332, 578] on div "Service Provider" at bounding box center [458, 586] width 424 height 32
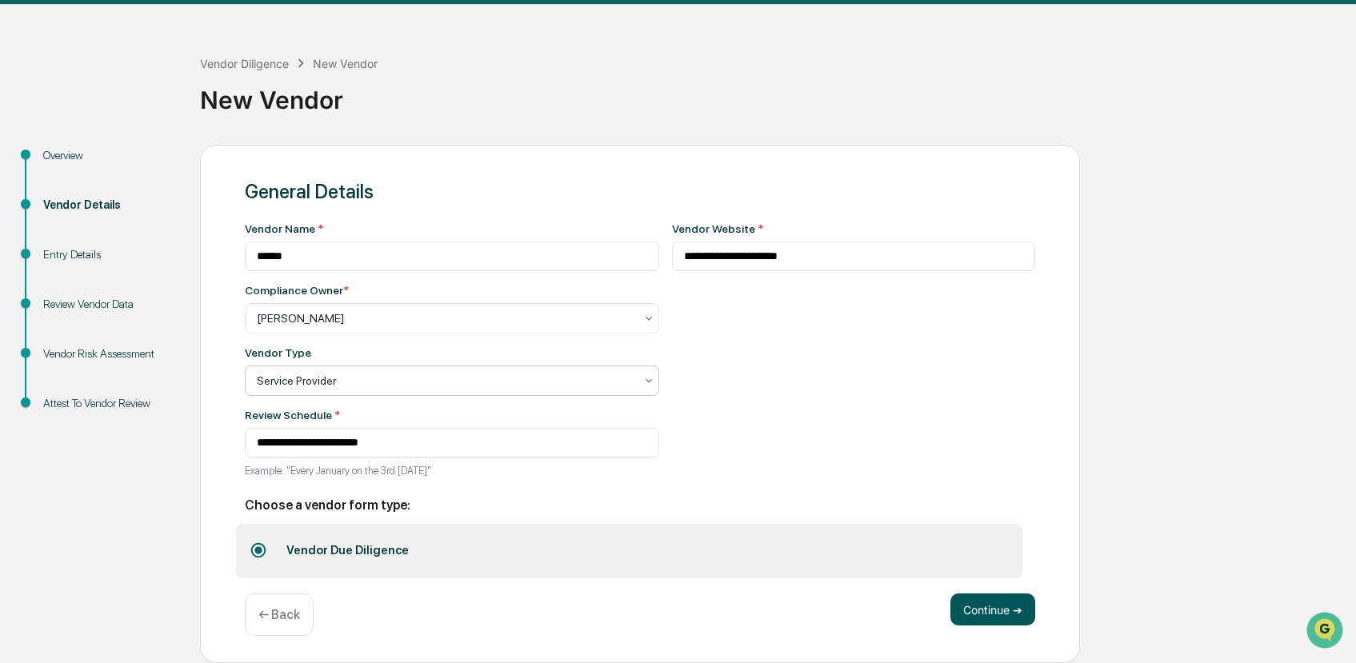
click at [992, 608] on button "Continue ➔" at bounding box center [993, 610] width 85 height 32
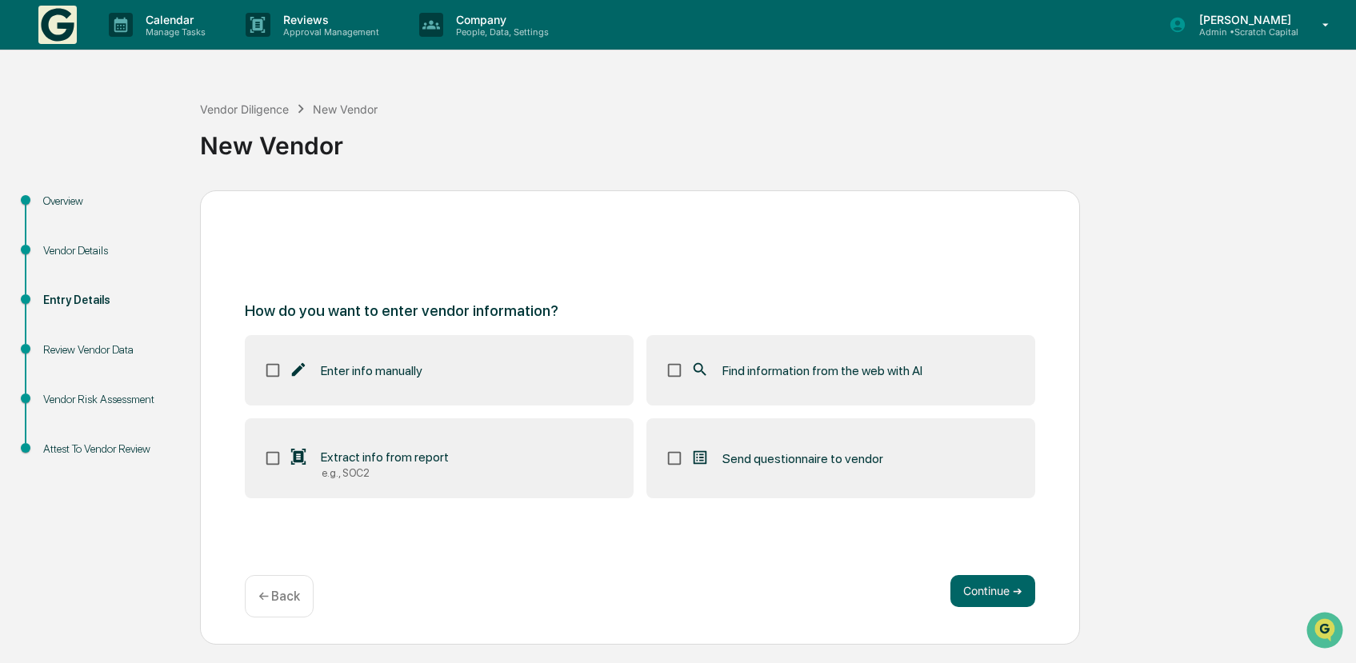
scroll to position [0, 0]
click at [786, 371] on span "Find information from the web with AI" at bounding box center [823, 370] width 200 height 15
click at [988, 595] on button "Continue ➔" at bounding box center [993, 591] width 85 height 32
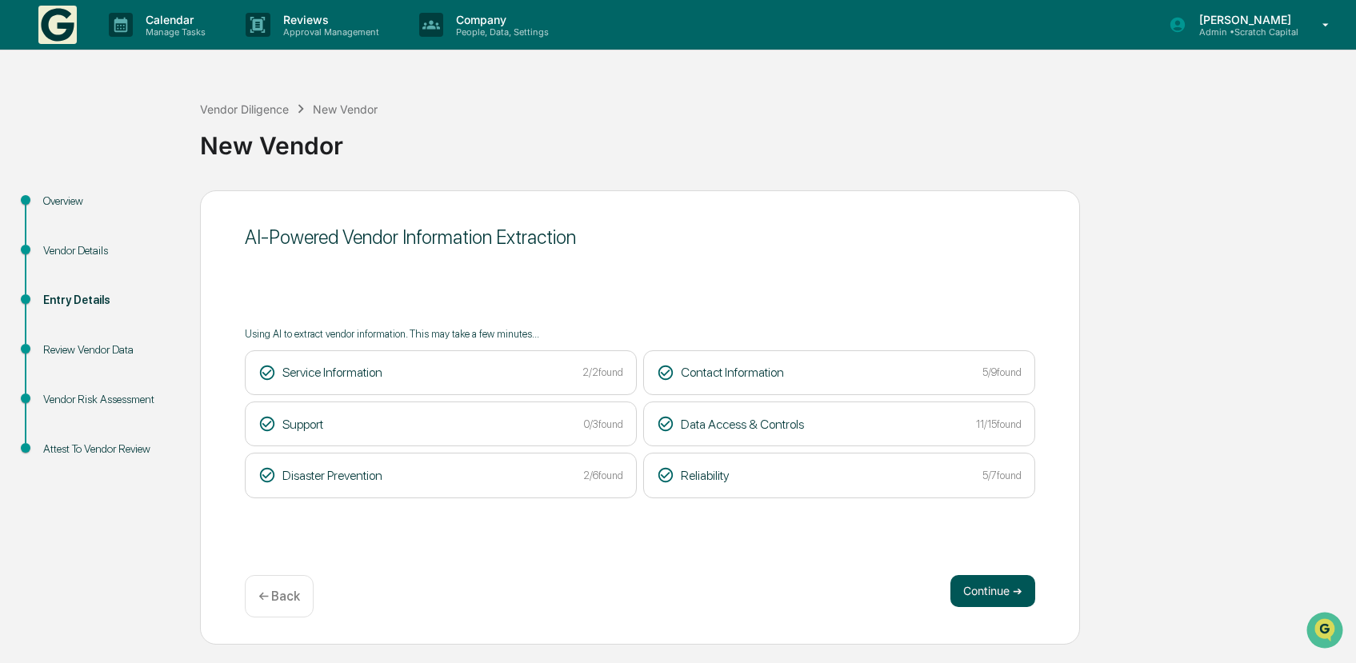
click at [997, 595] on button "Continue ➔" at bounding box center [993, 591] width 85 height 32
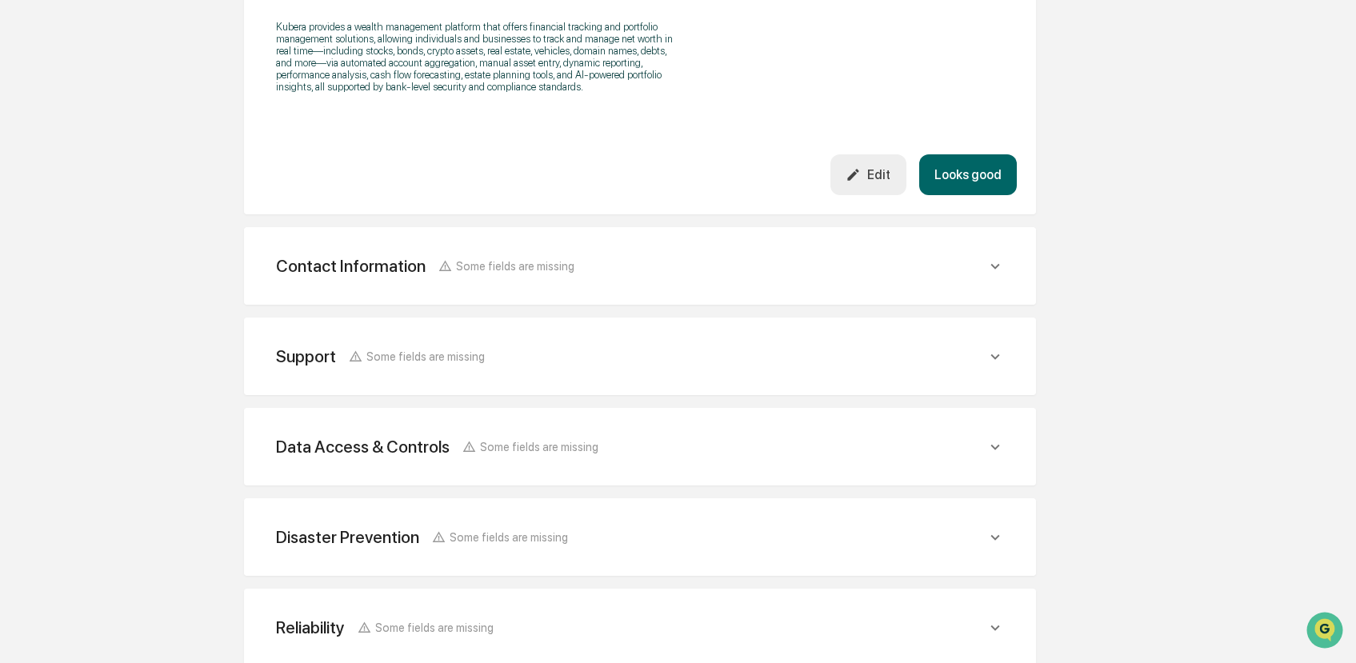
scroll to position [599, 0]
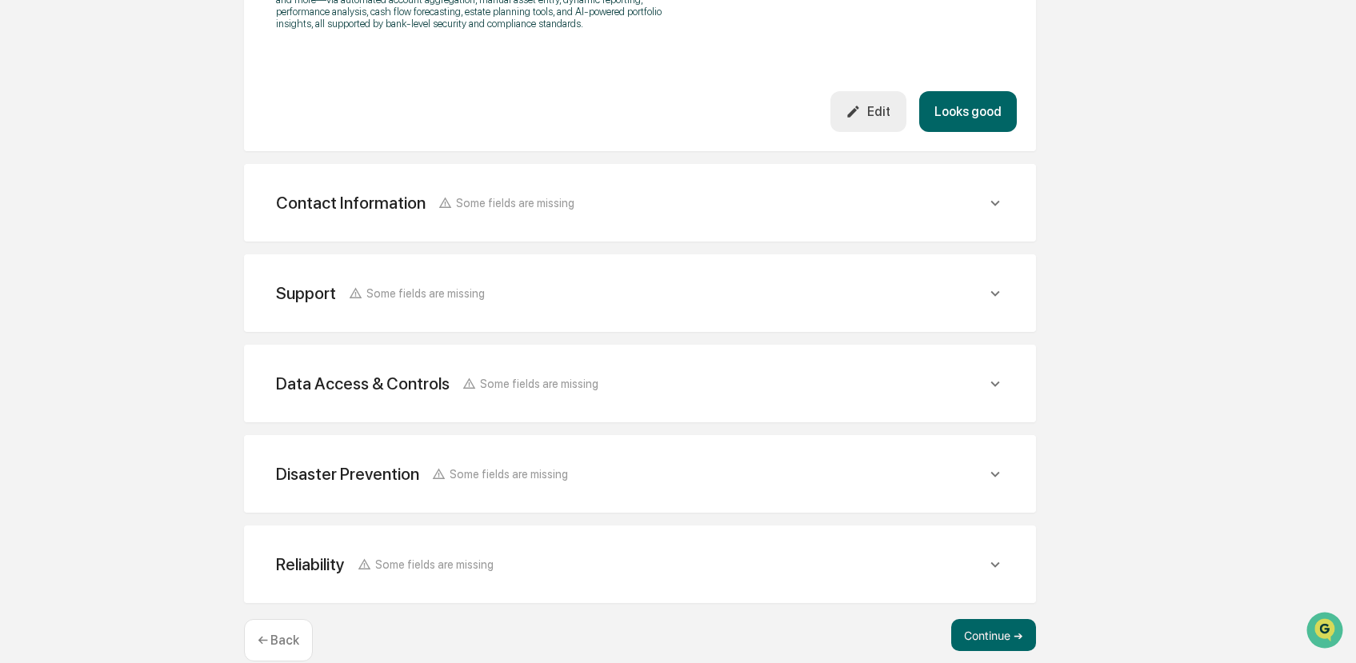
click at [782, 403] on div "Data Access & Controls Some fields are missing" at bounding box center [640, 383] width 754 height 39
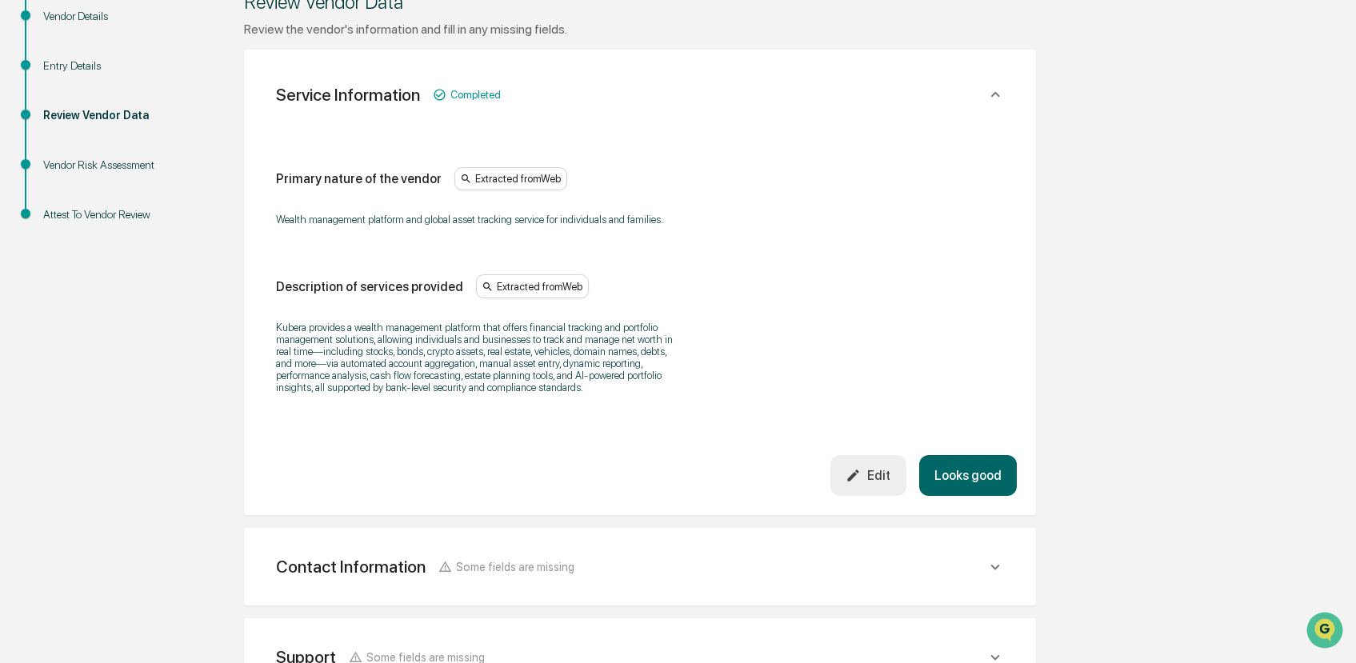
scroll to position [0, 0]
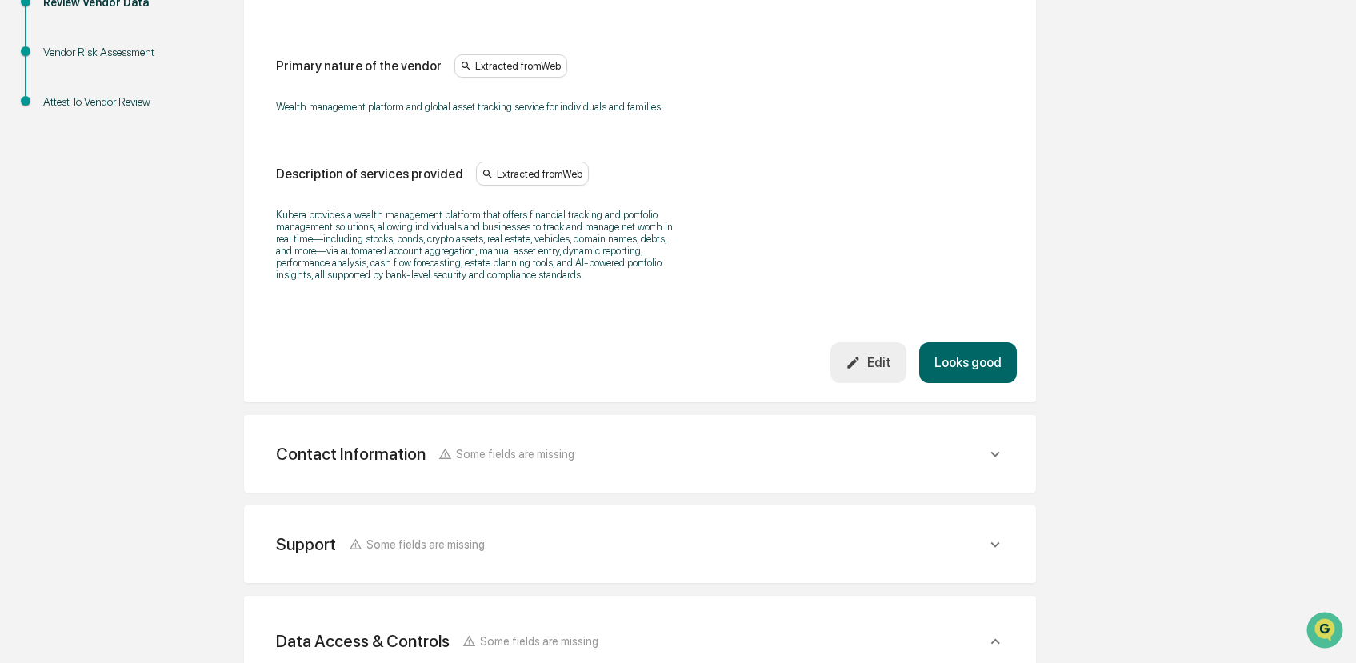
click at [879, 464] on div "Contact Information Some fields are missing" at bounding box center [631, 454] width 711 height 20
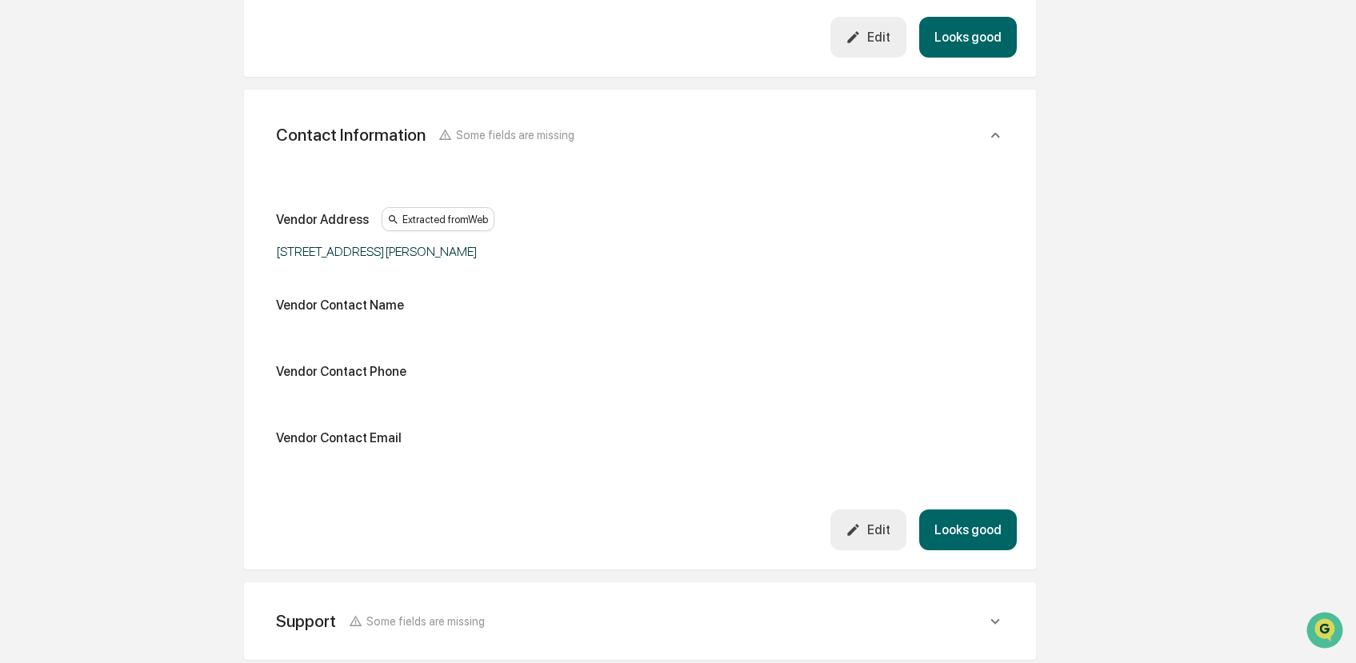
scroll to position [676, 0]
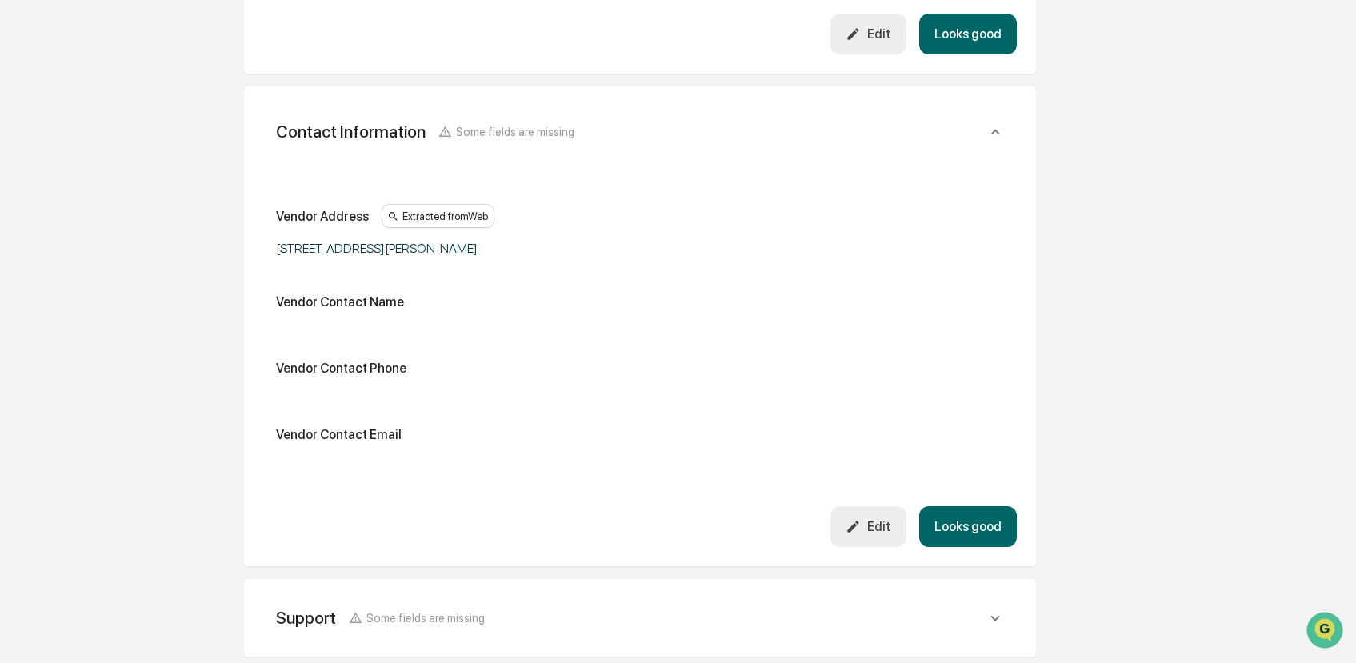
click at [855, 535] on icon "button" at bounding box center [853, 526] width 15 height 15
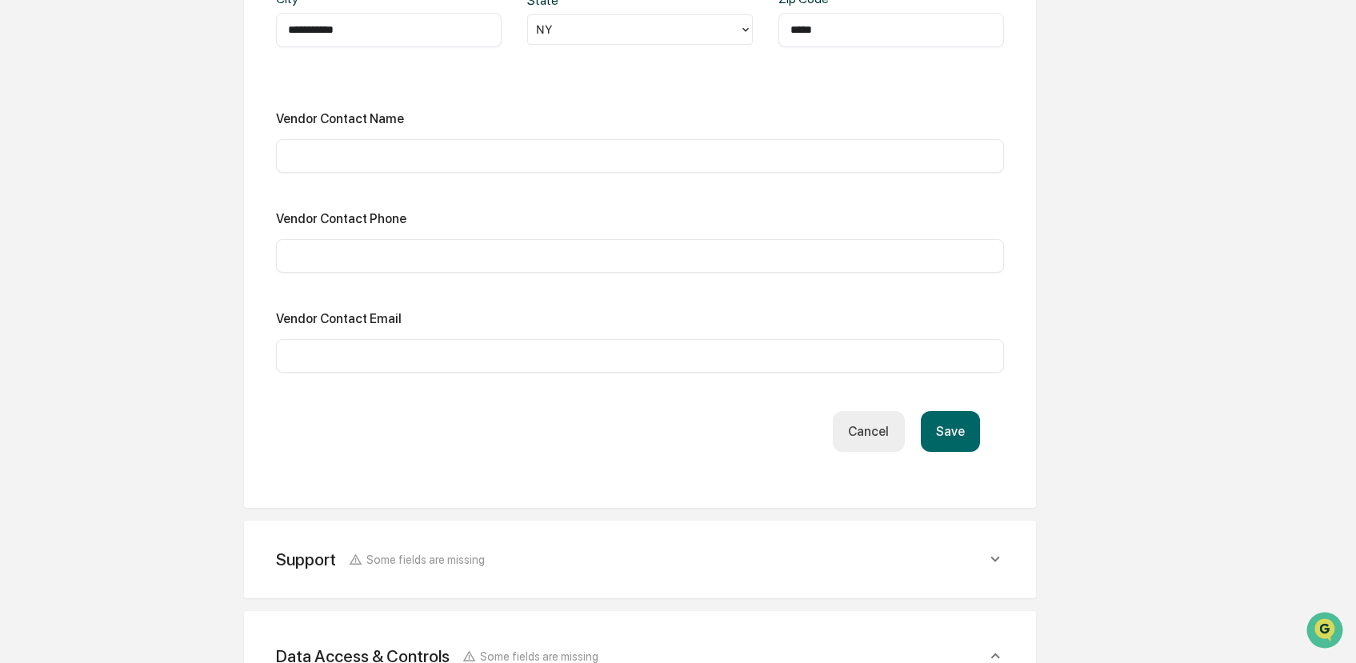
scroll to position [1101, 0]
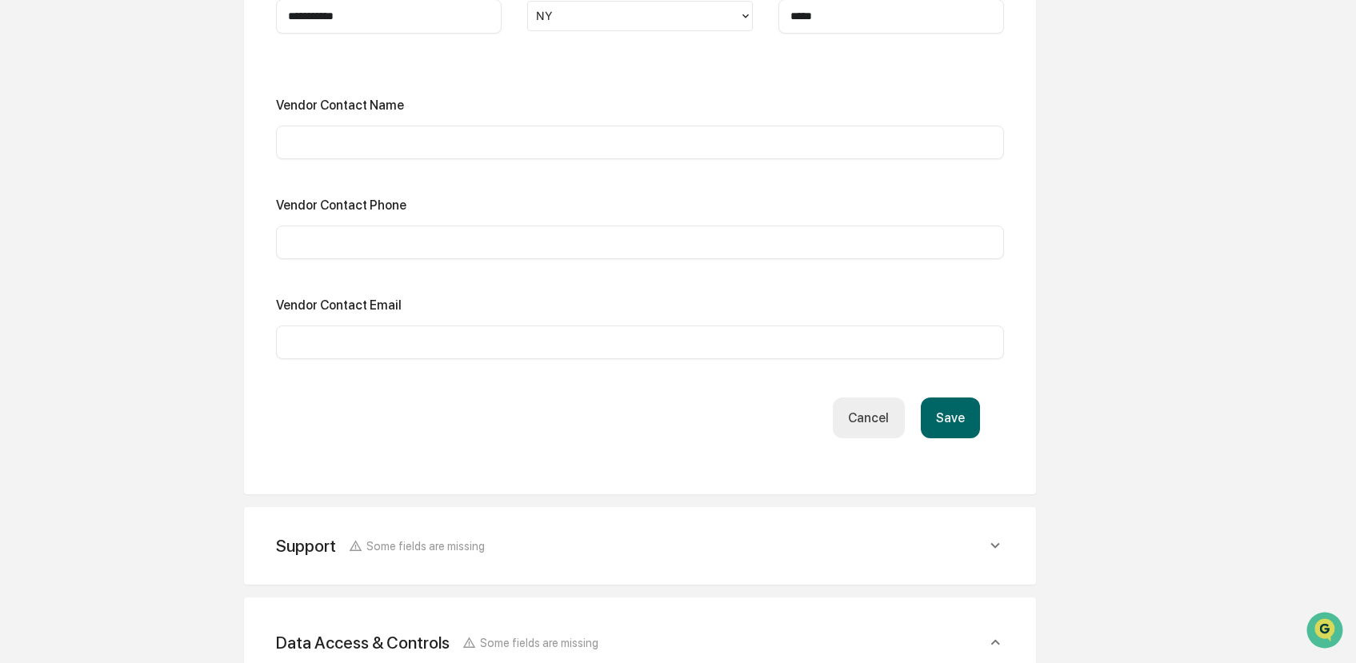
click at [580, 351] on div "​" at bounding box center [640, 343] width 728 height 34
click at [539, 351] on input "text" at bounding box center [640, 343] width 704 height 16
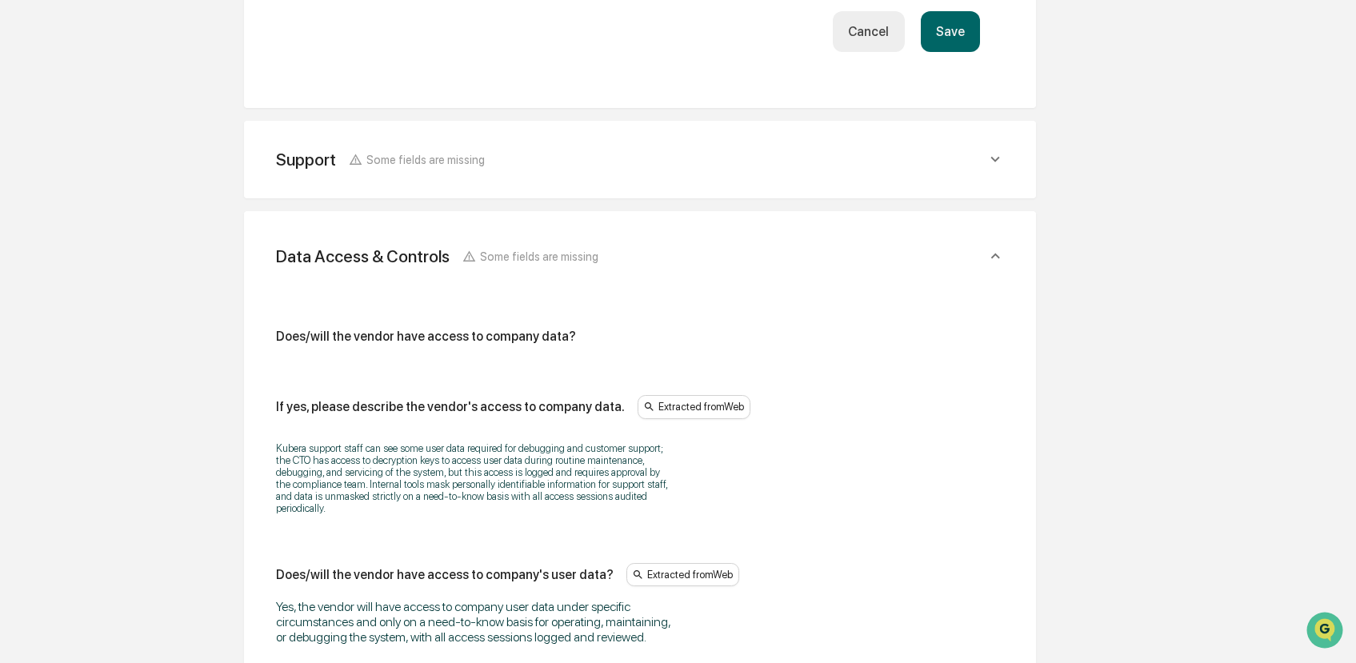
scroll to position [1489, 0]
type input "**********"
drag, startPoint x: 581, startPoint y: 353, endPoint x: 226, endPoint y: 339, distance: 355.6
click at [223, 343] on div "**********" at bounding box center [640, 554] width 880 height 3707
copy div "Does/will the vendor have access to company data?"
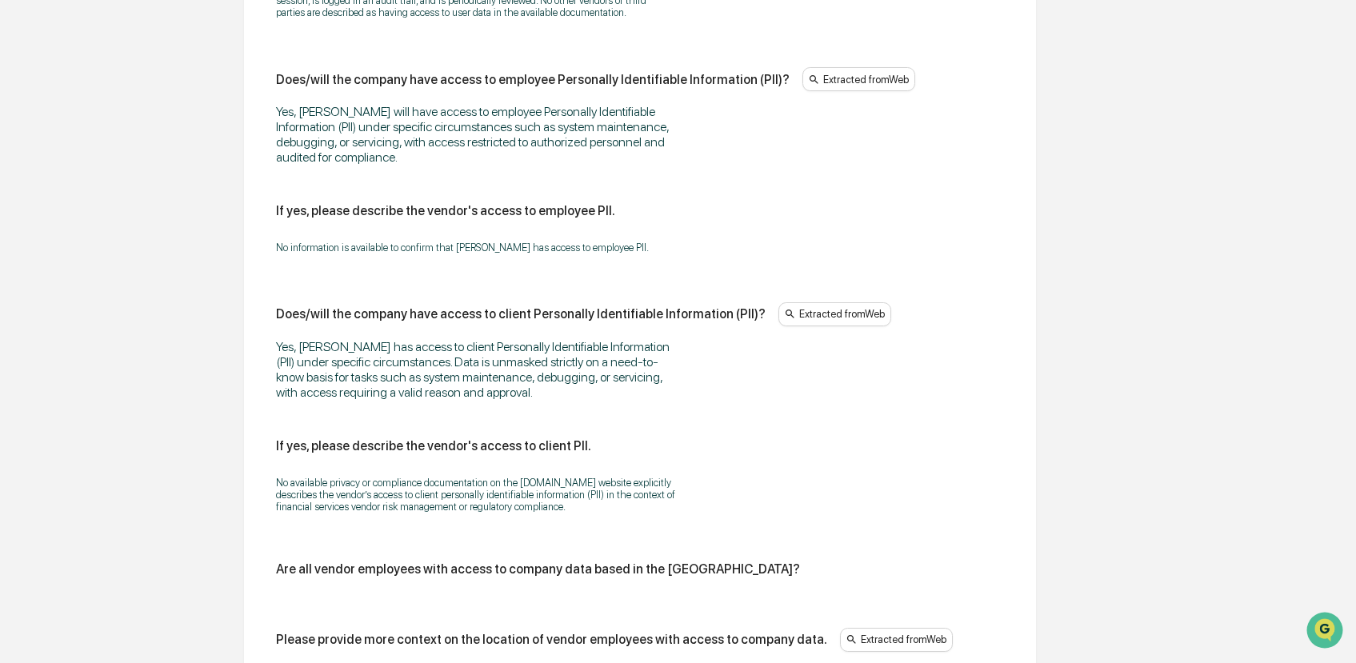
scroll to position [2227, 0]
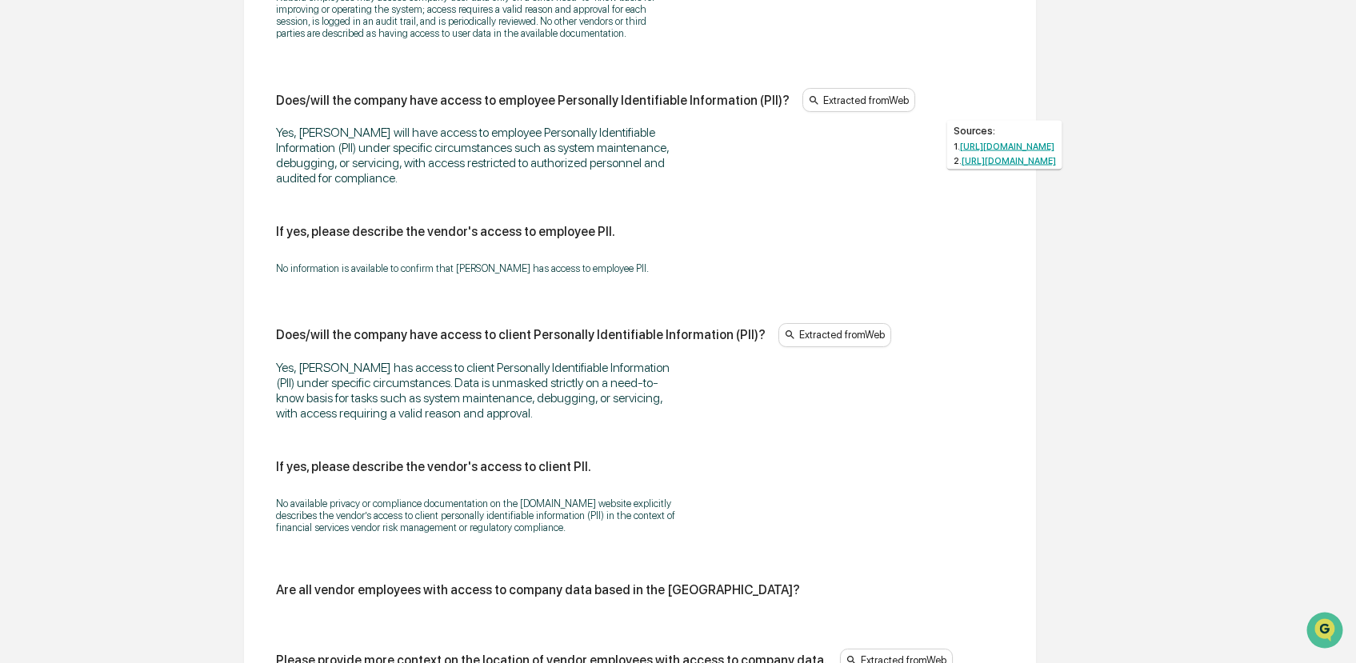
click at [853, 112] on div "Extracted from Web" at bounding box center [859, 100] width 113 height 24
click at [1028, 146] on link "https://www.kubera.com/legal" at bounding box center [1007, 146] width 94 height 10
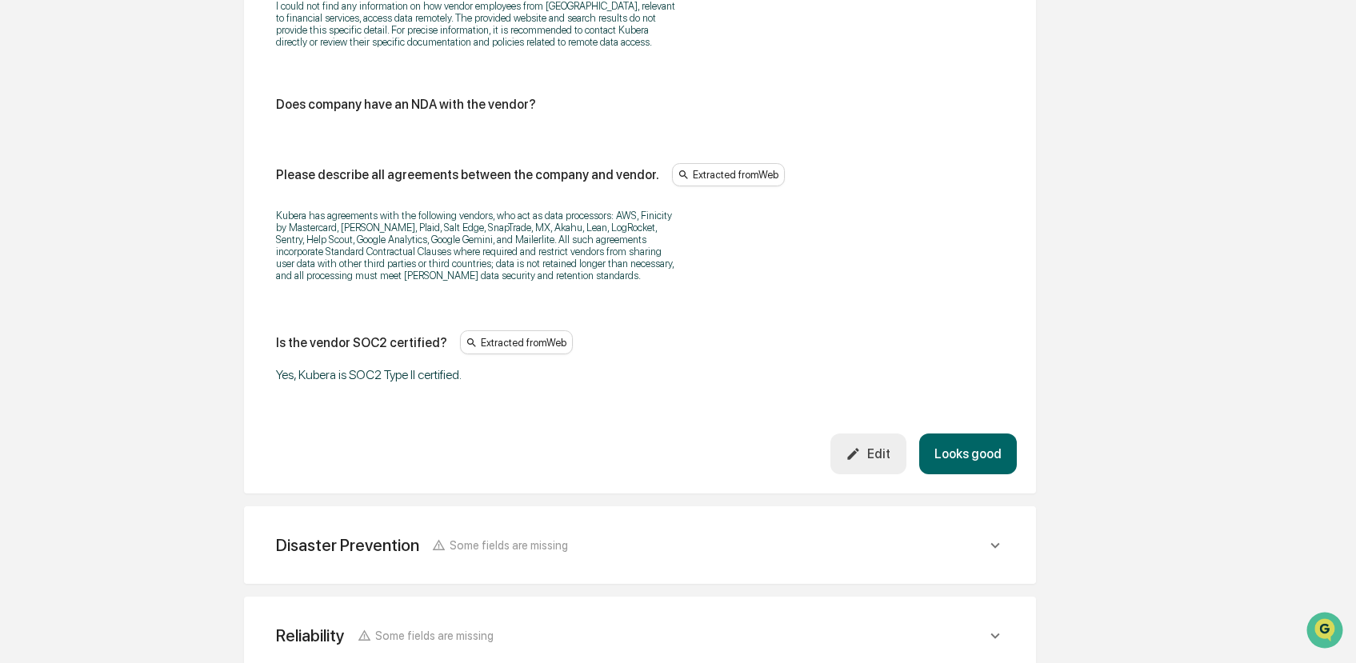
scroll to position [3224, 0]
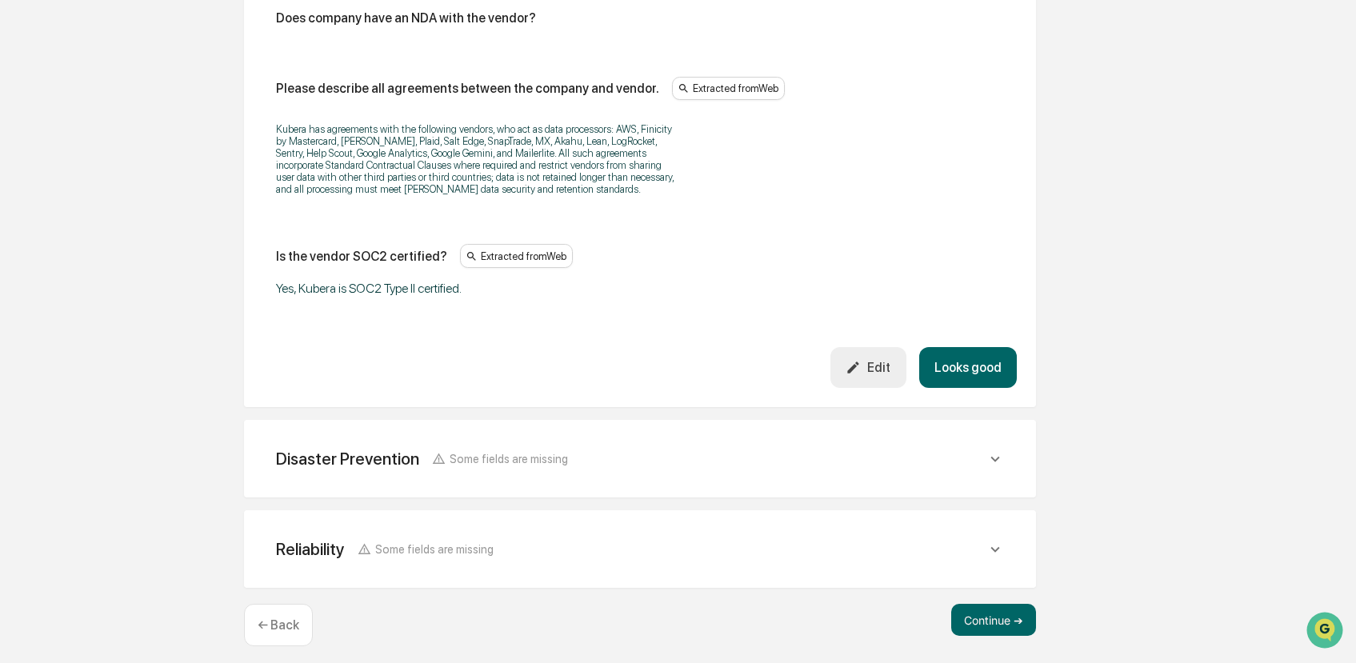
click at [871, 375] on div "Edit" at bounding box center [868, 367] width 45 height 15
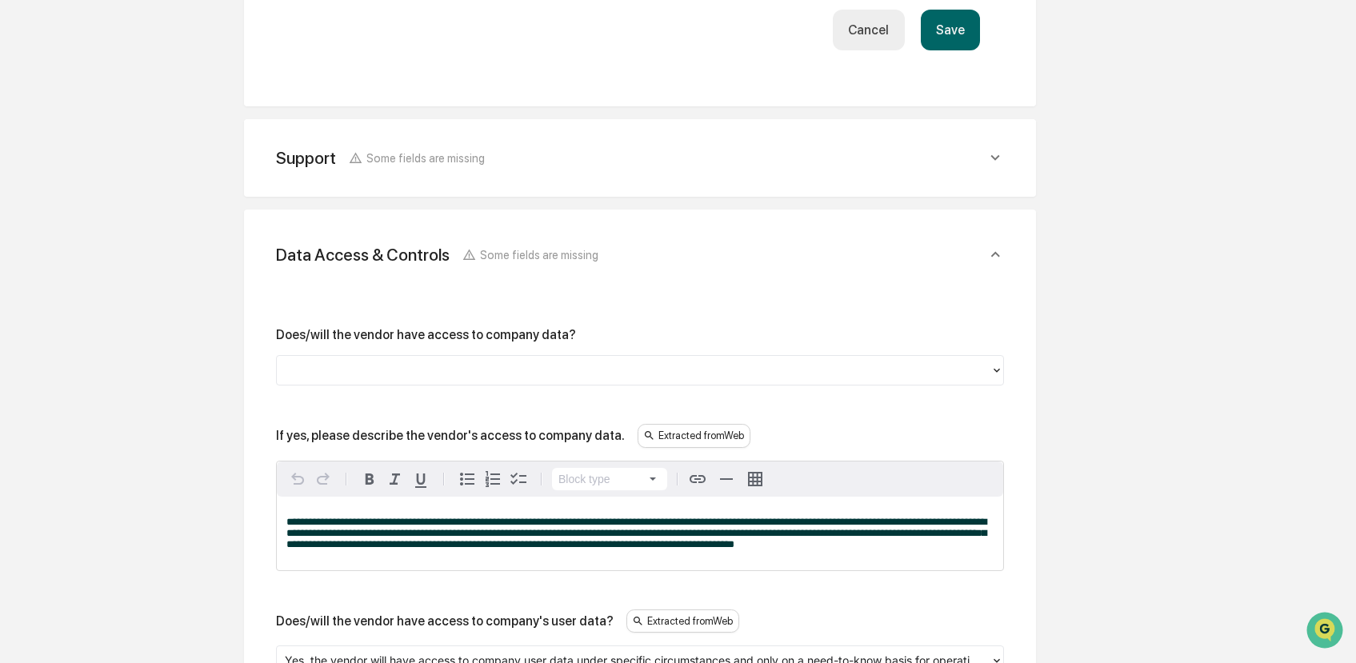
scroll to position [1505, 0]
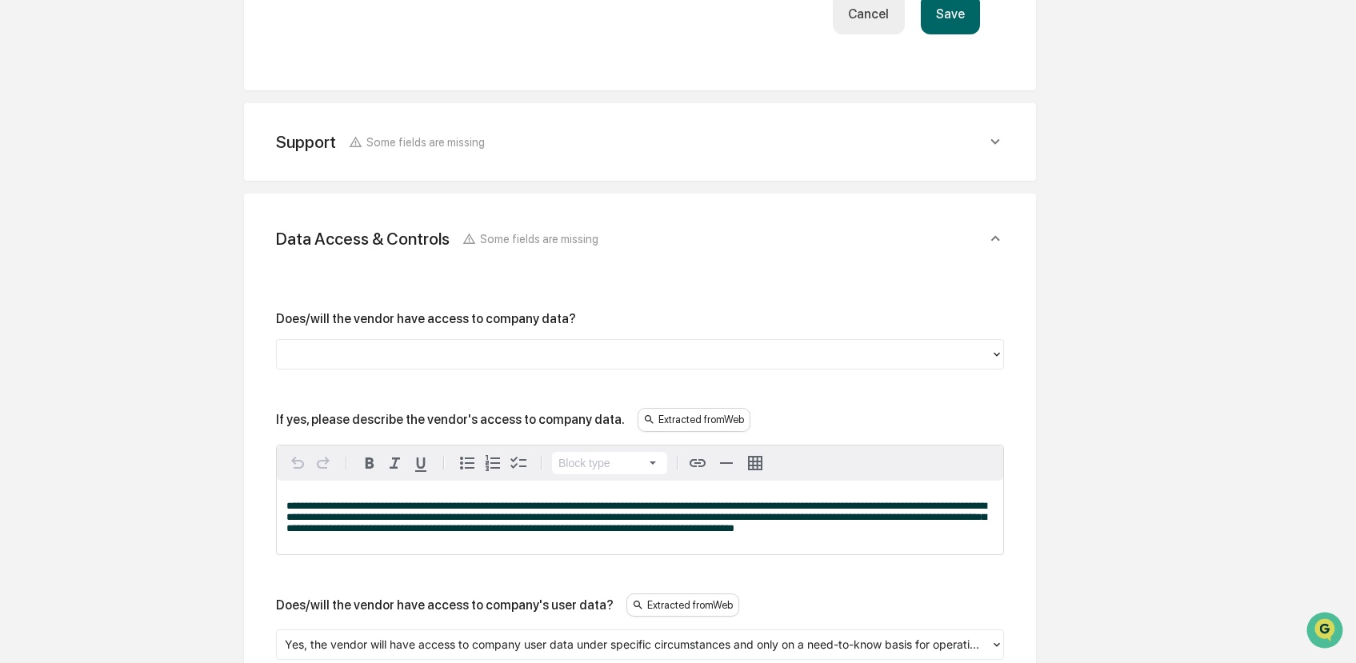
click at [539, 363] on div at bounding box center [634, 354] width 698 height 18
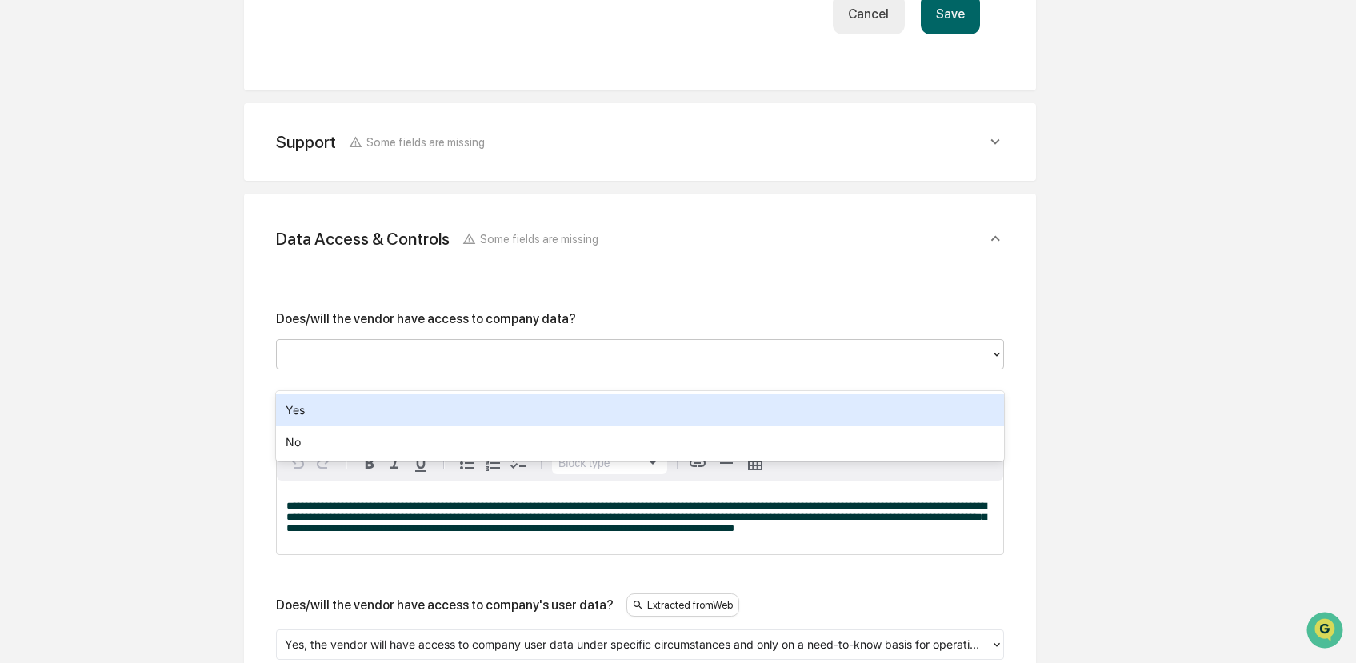
click at [523, 403] on div "Yes" at bounding box center [640, 411] width 728 height 32
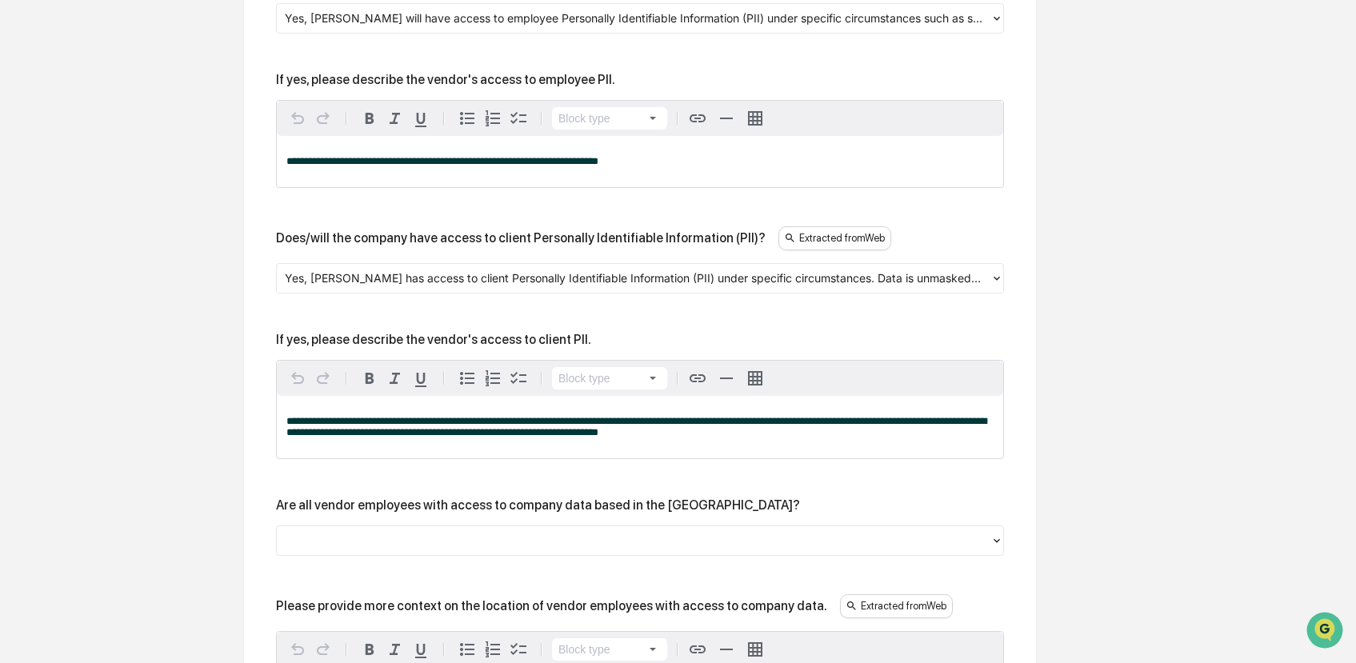
scroll to position [2414, 0]
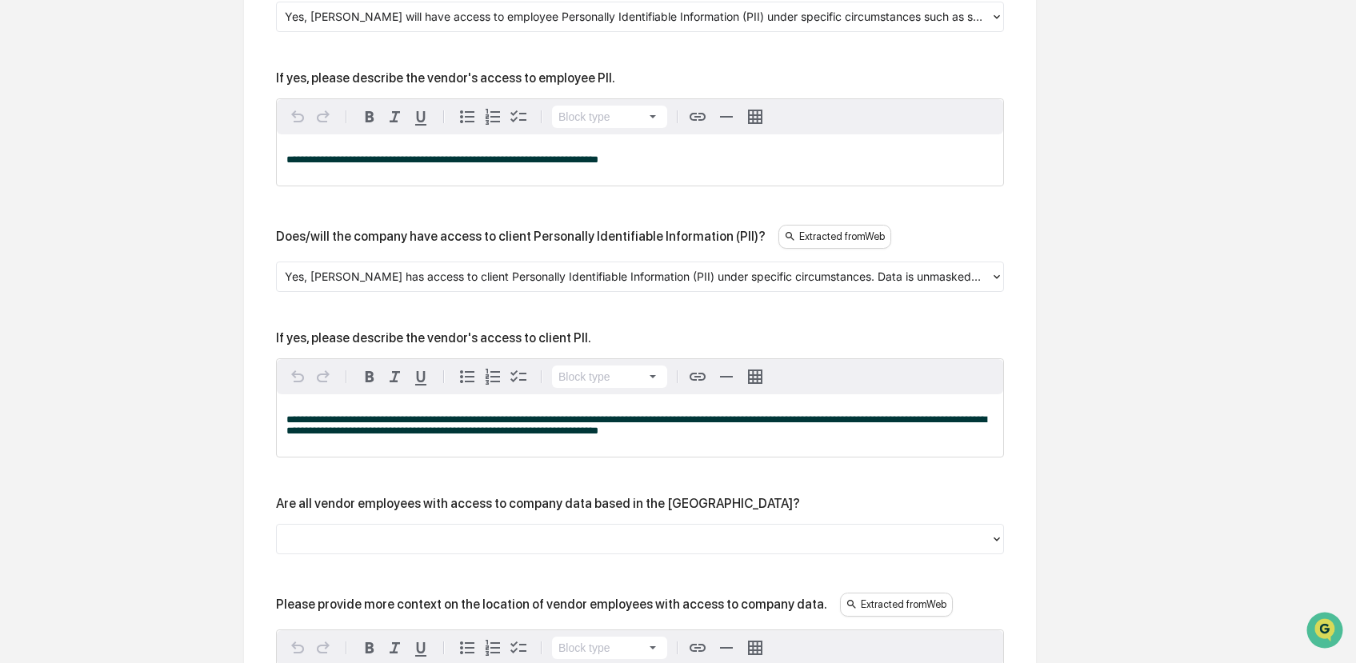
click at [684, 166] on p "**********" at bounding box center [639, 159] width 707 height 11
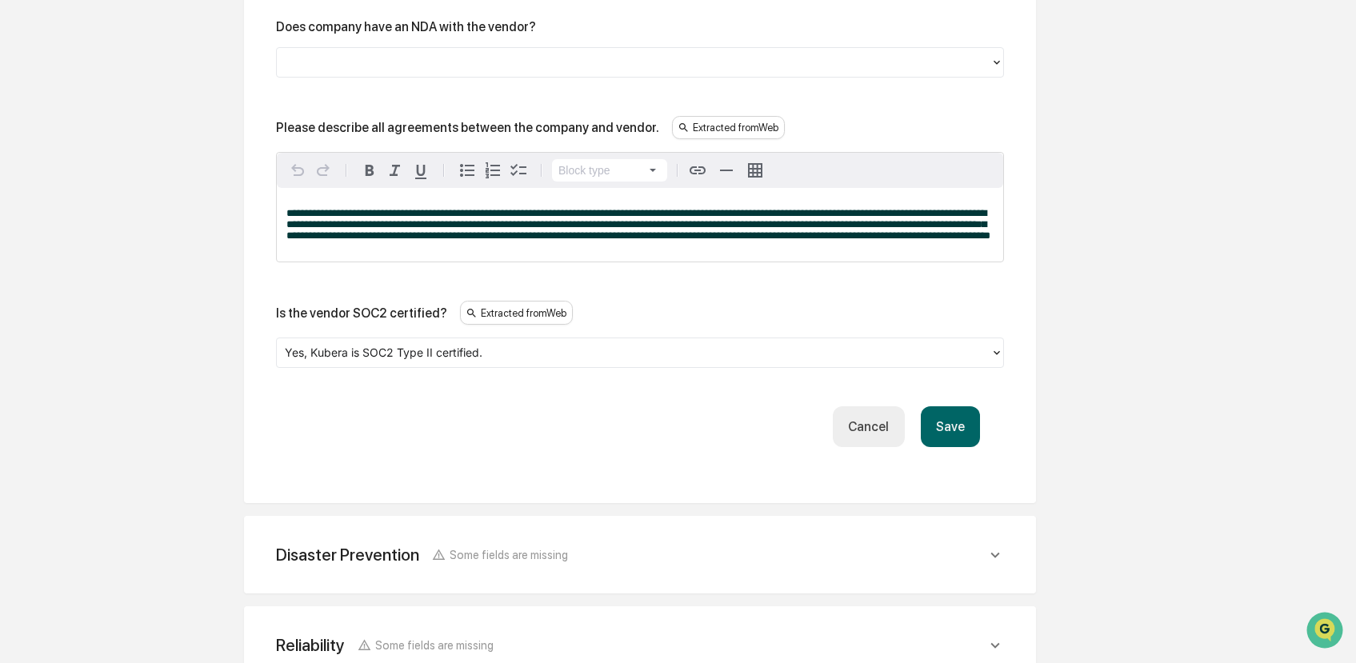
scroll to position [3627, 0]
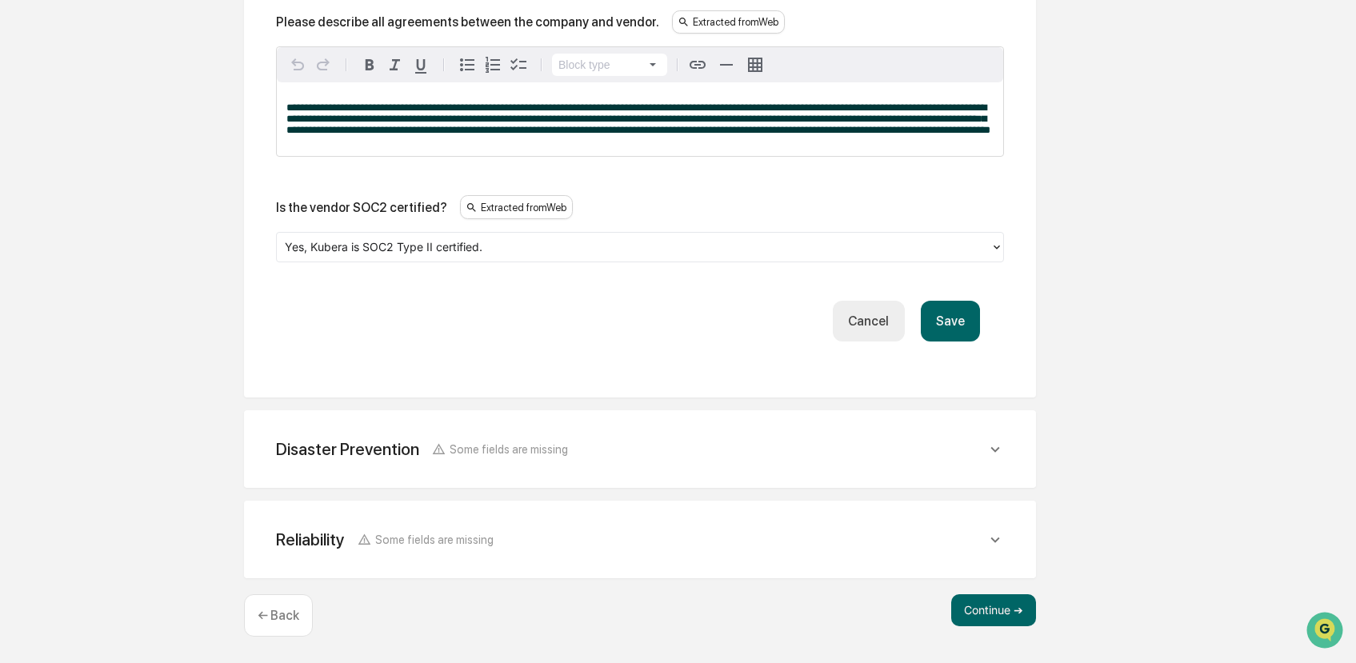
click at [932, 458] on div "Disaster Prevention Some fields are missing" at bounding box center [631, 449] width 711 height 20
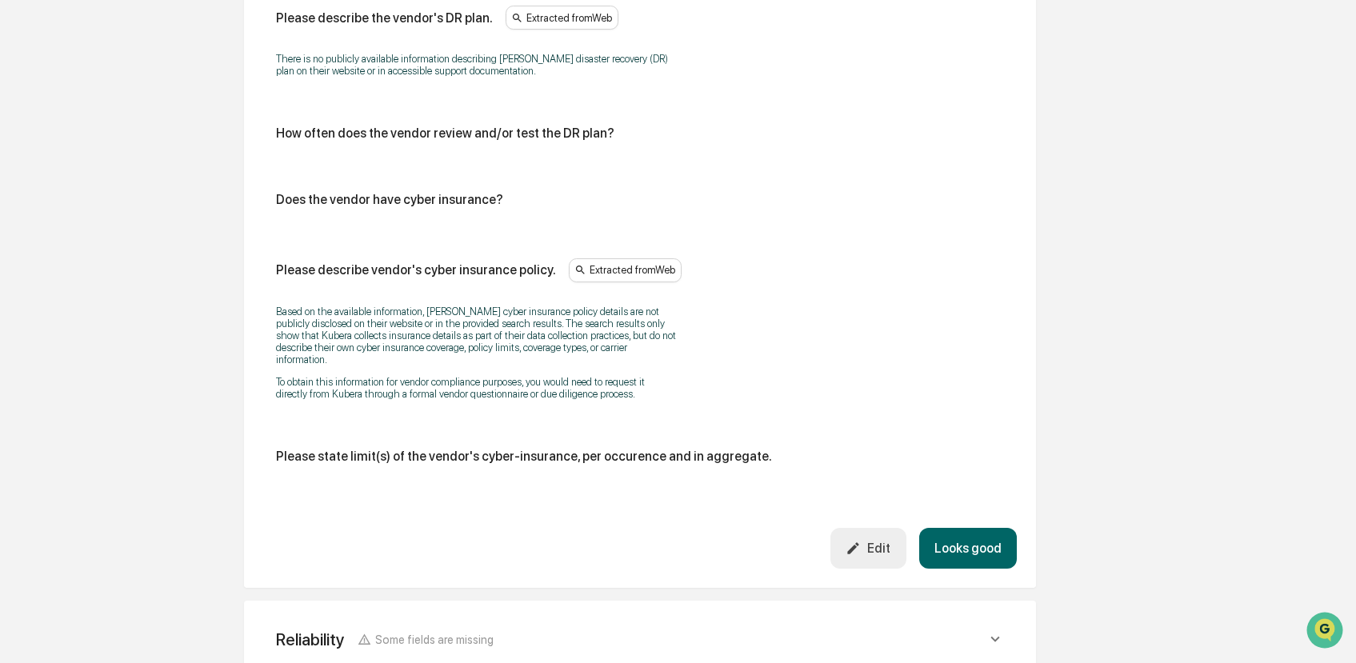
scroll to position [4110, 0]
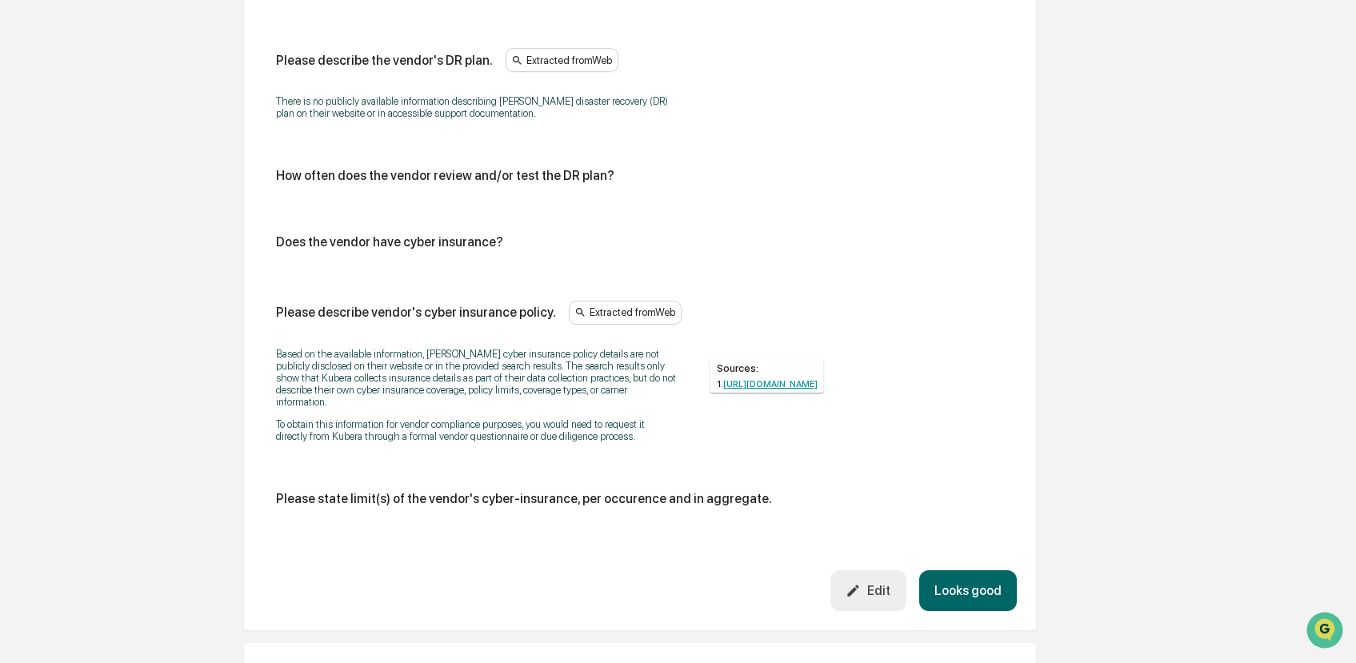
click at [643, 325] on div "Extracted from Web" at bounding box center [625, 313] width 113 height 24
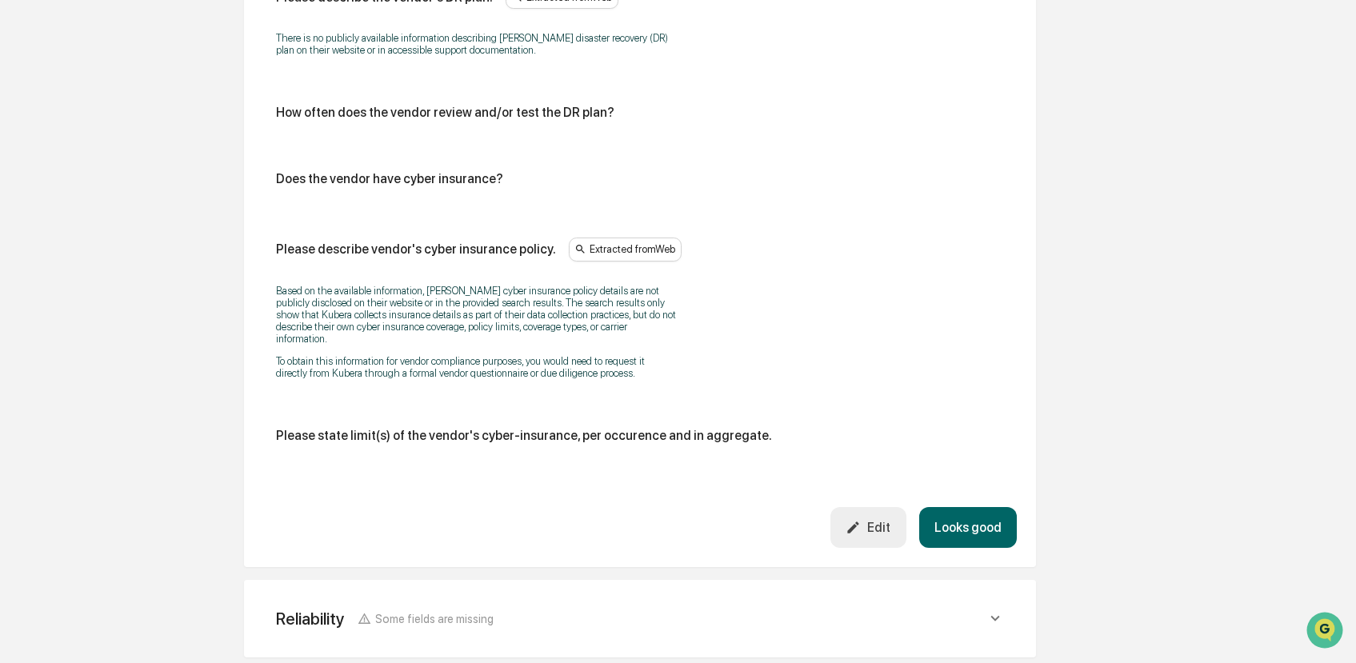
scroll to position [4182, 0]
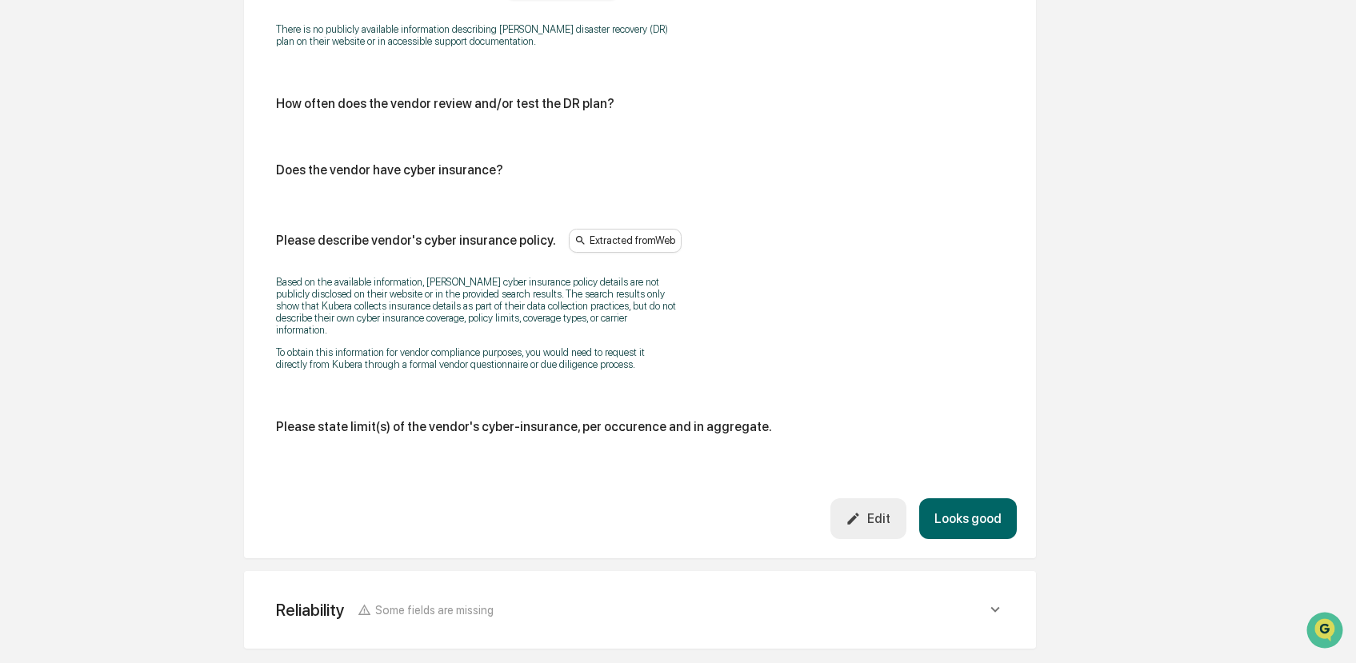
click at [874, 527] on div "Edit" at bounding box center [868, 518] width 45 height 15
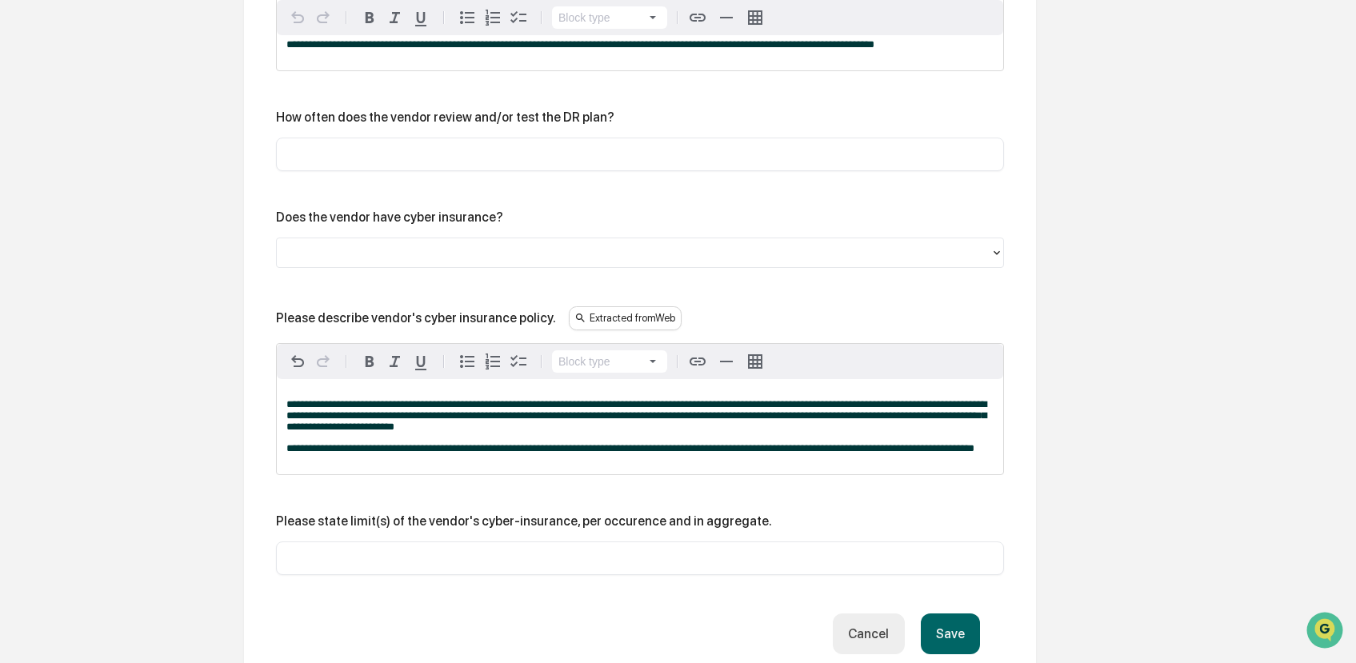
scroll to position [4257, 0]
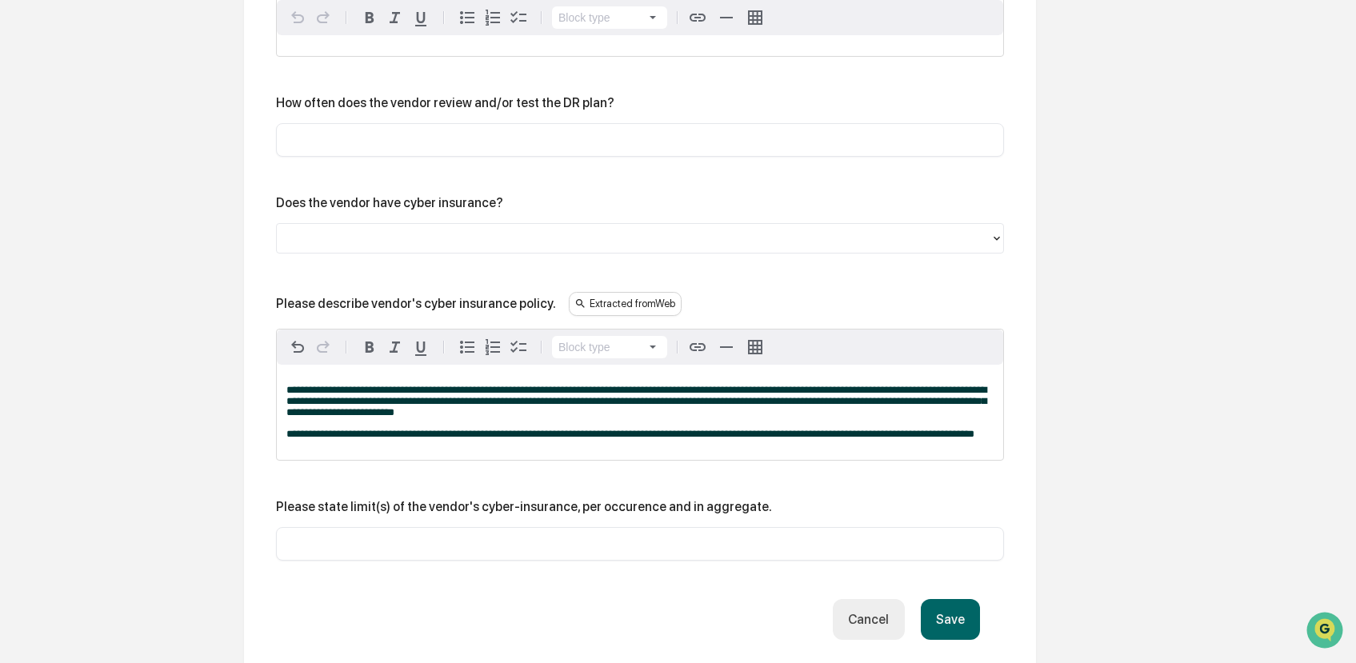
click at [680, 418] on span "**********" at bounding box center [636, 401] width 700 height 33
click at [580, 148] on input "text" at bounding box center [640, 140] width 704 height 16
paste input "**********"
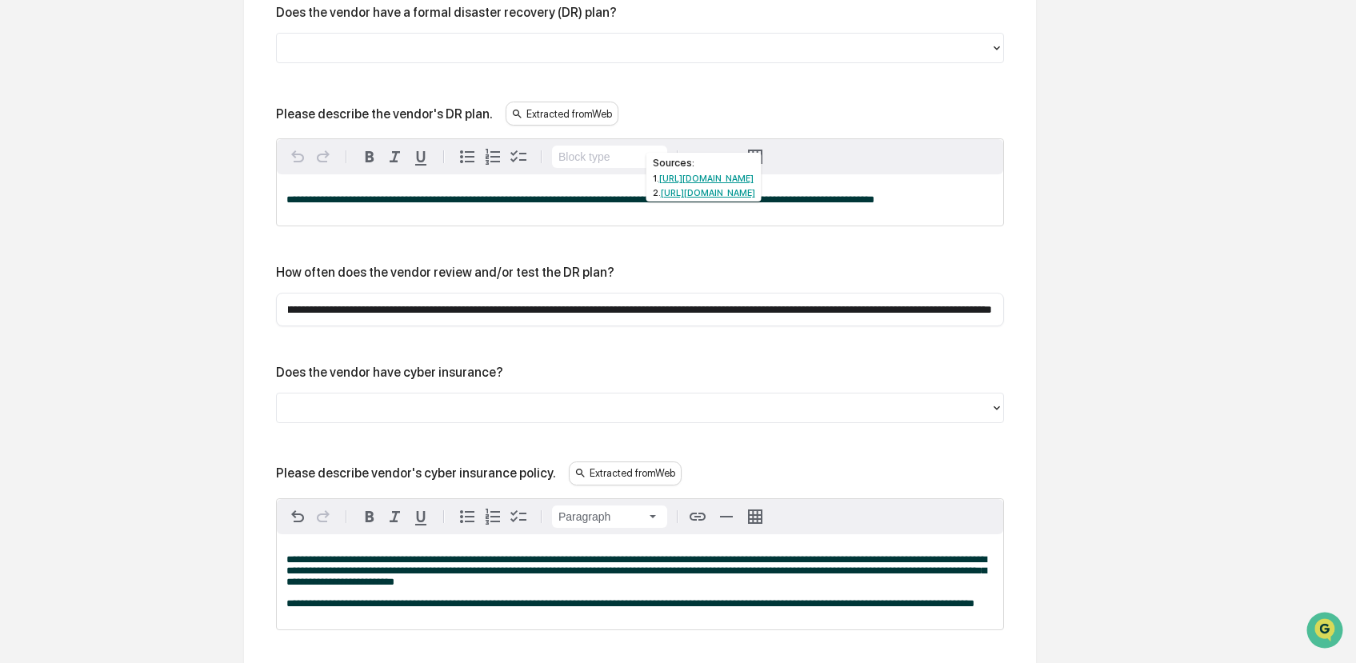
scroll to position [4013, 0]
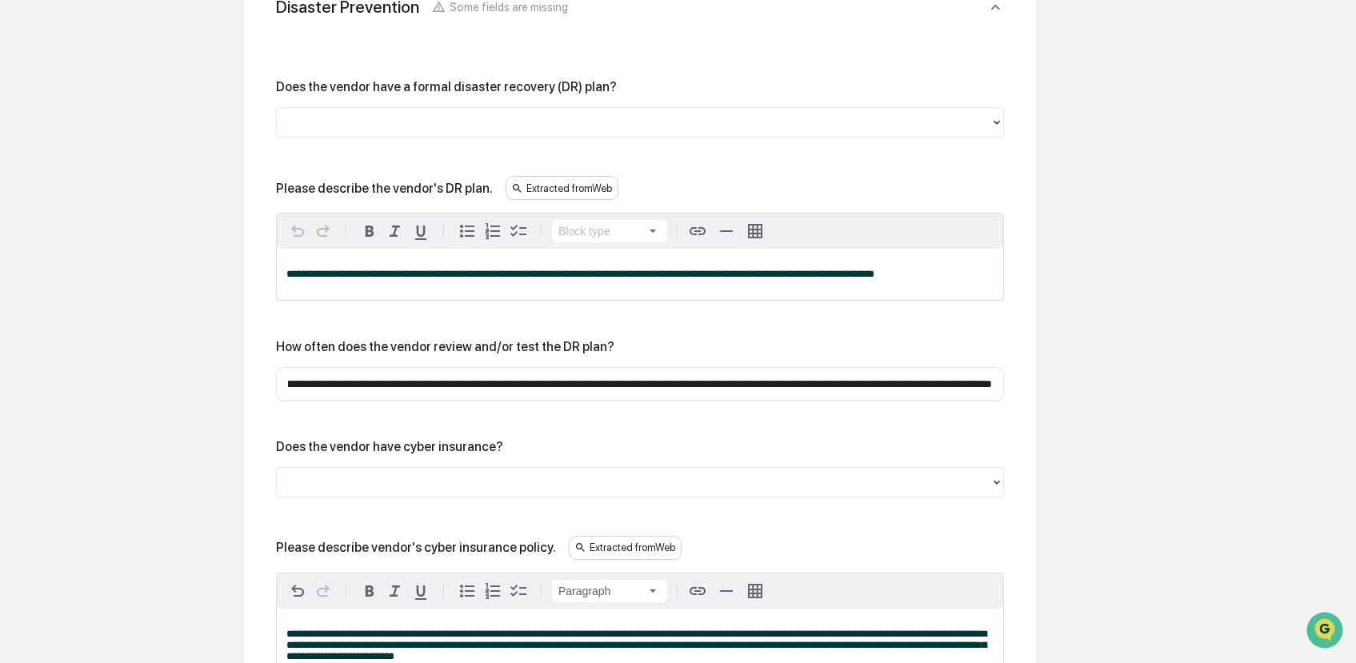
type input "**********"
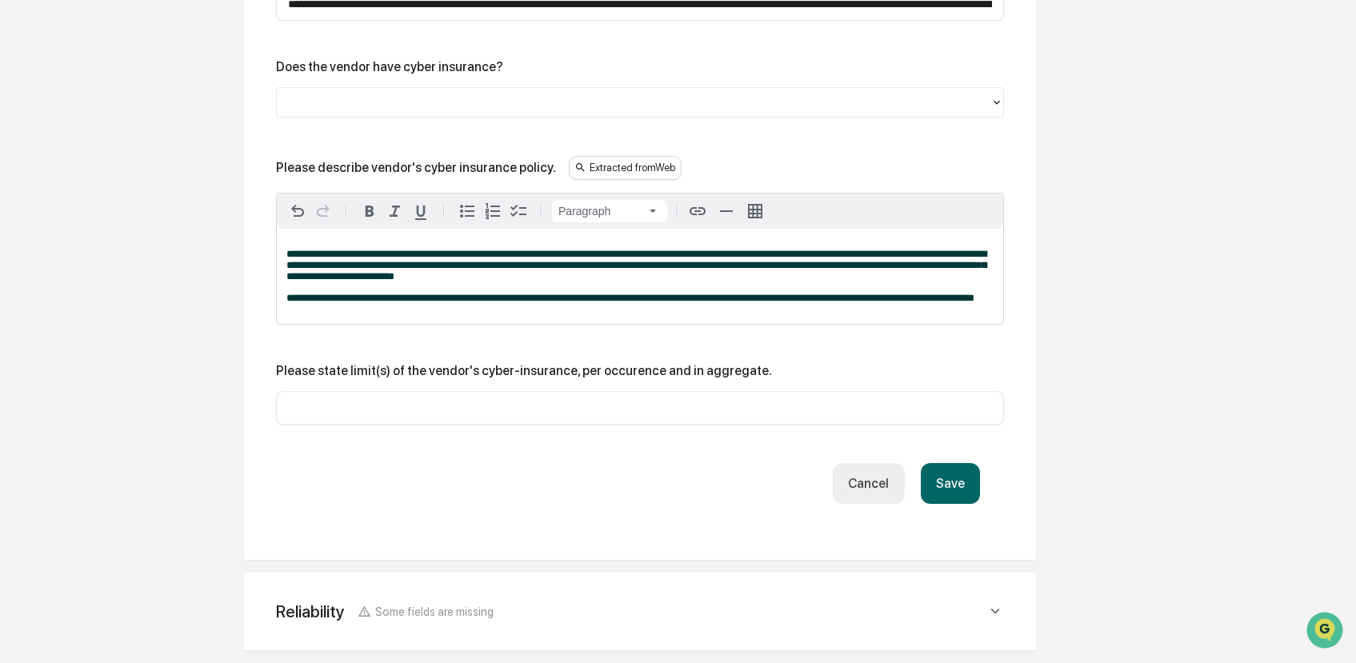
scroll to position [4430, 0]
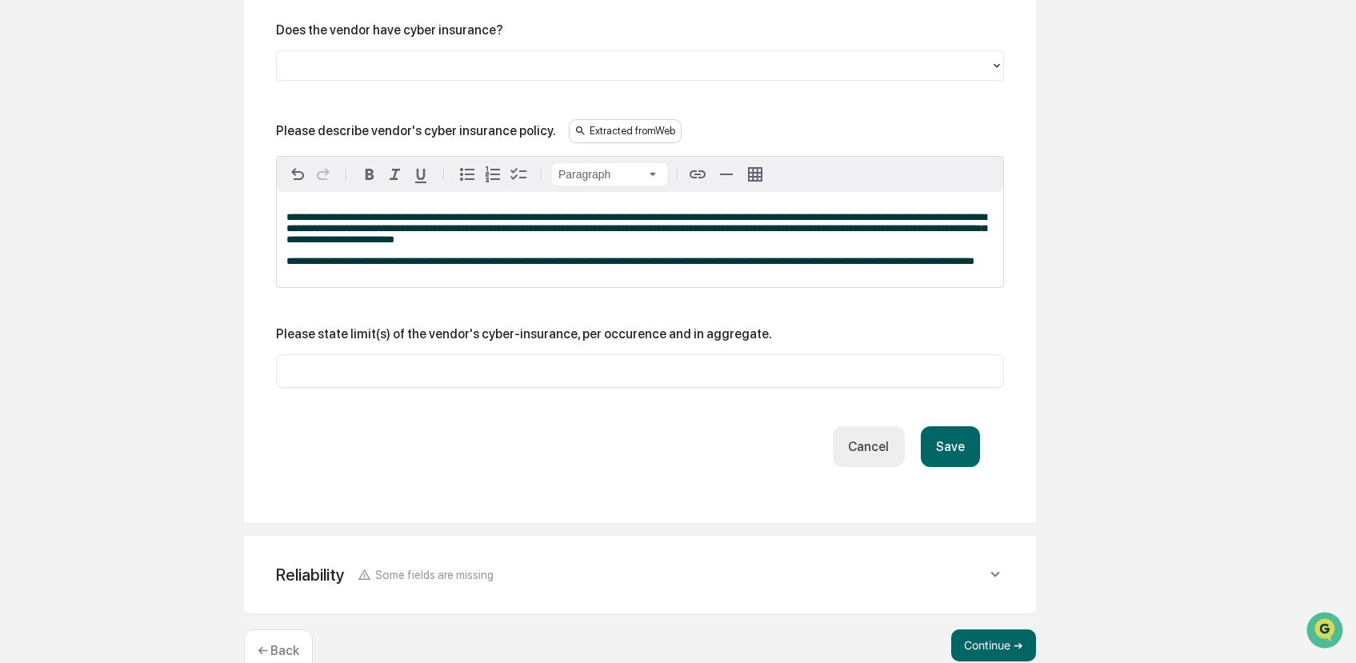
click at [958, 467] on button "Save" at bounding box center [950, 447] width 59 height 41
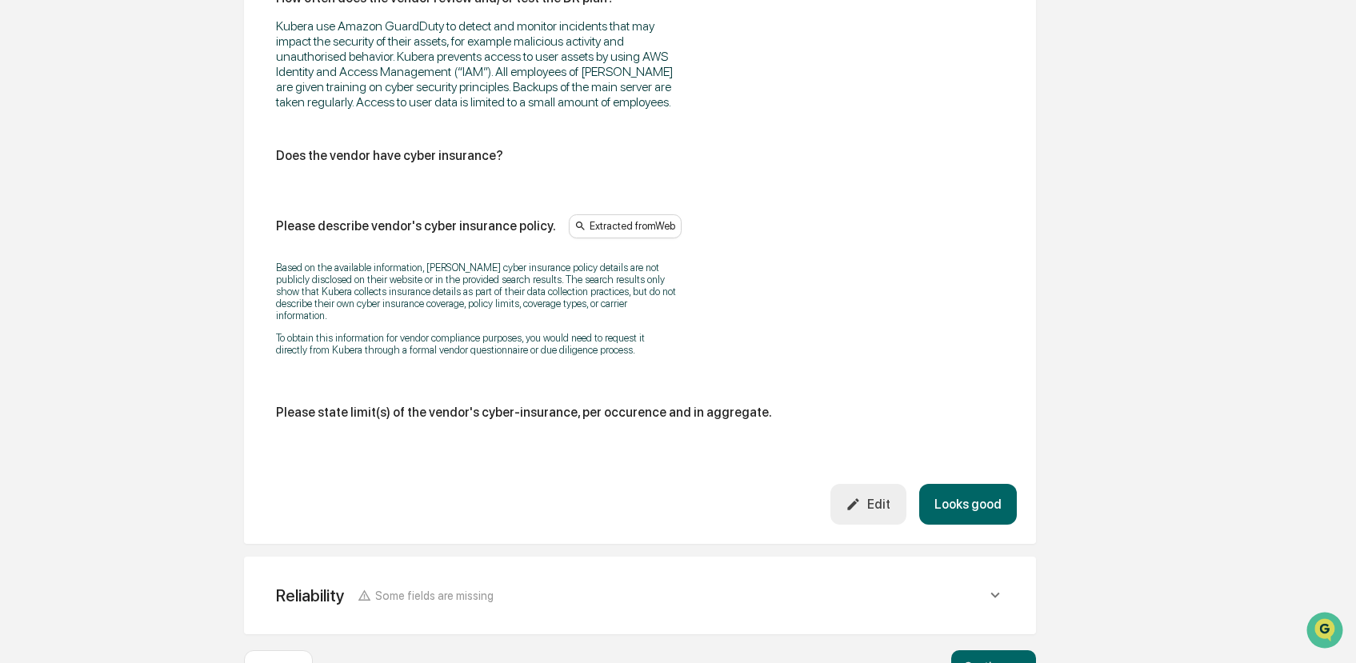
scroll to position [4433, 0]
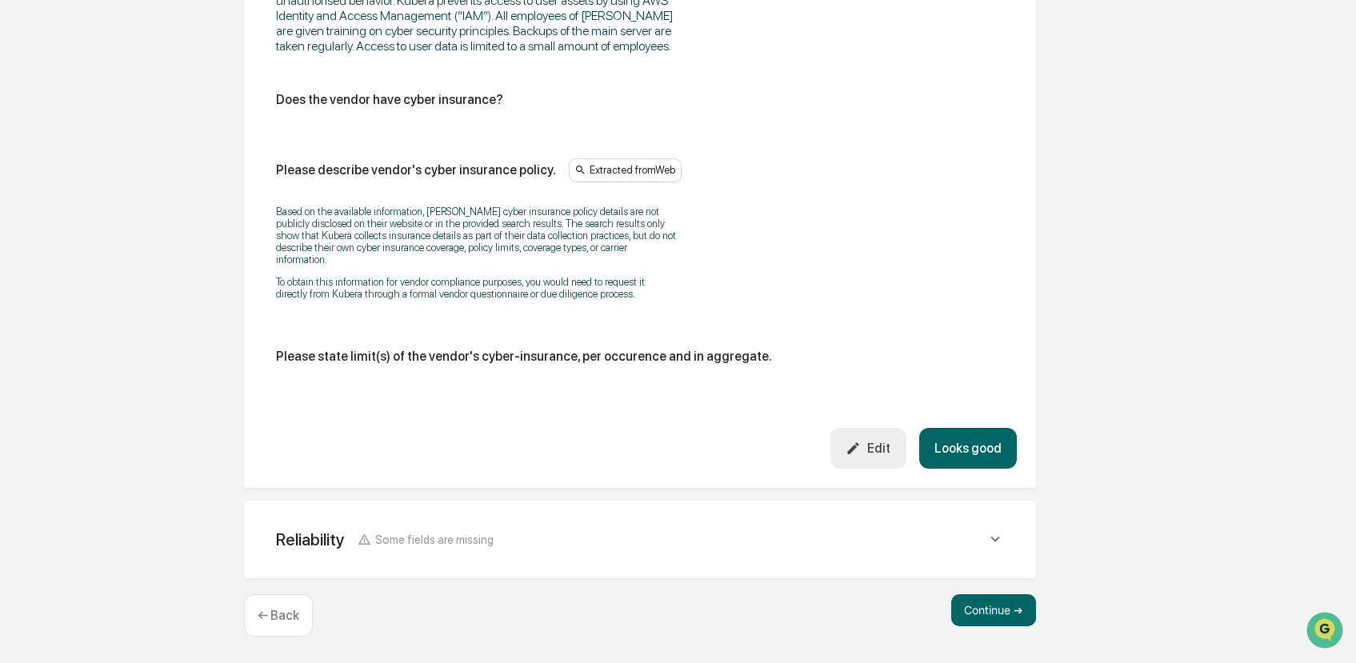
click at [978, 576] on div "Reliability Some fields are missing Does the vendor has a formal business conti…" at bounding box center [640, 540] width 792 height 78
click at [987, 622] on button "Continue ➔" at bounding box center [994, 611] width 85 height 32
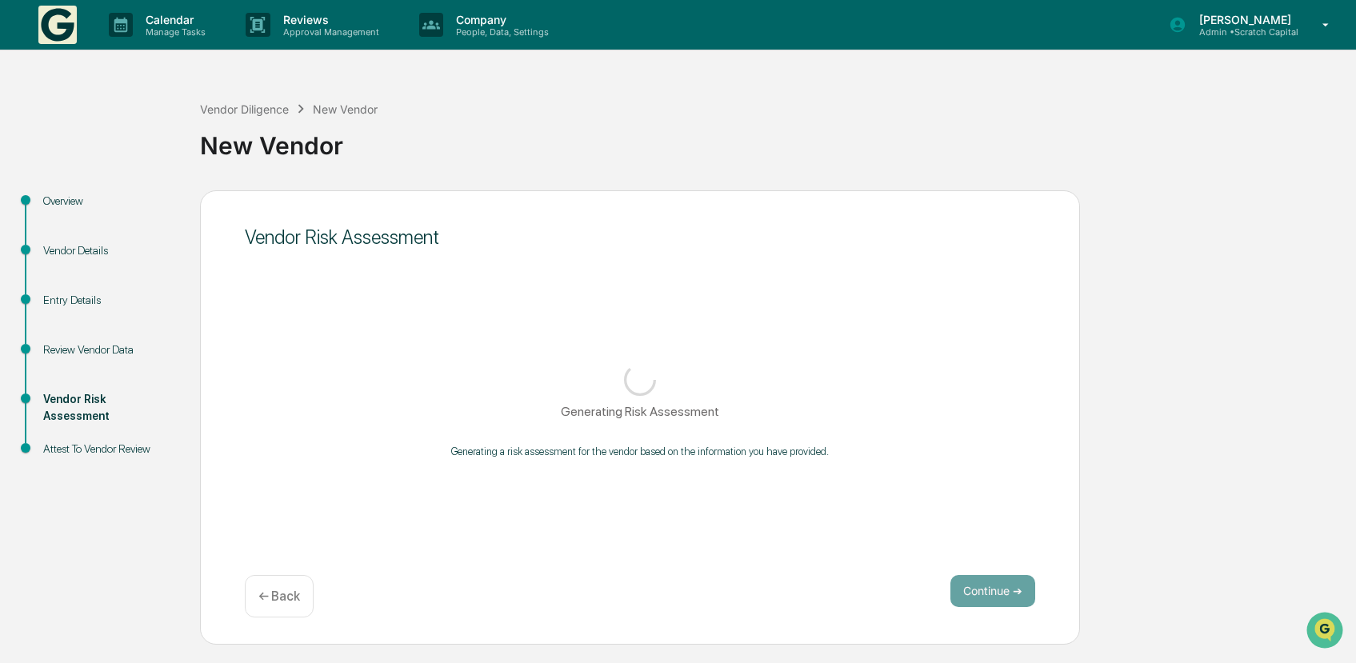
scroll to position [0, 0]
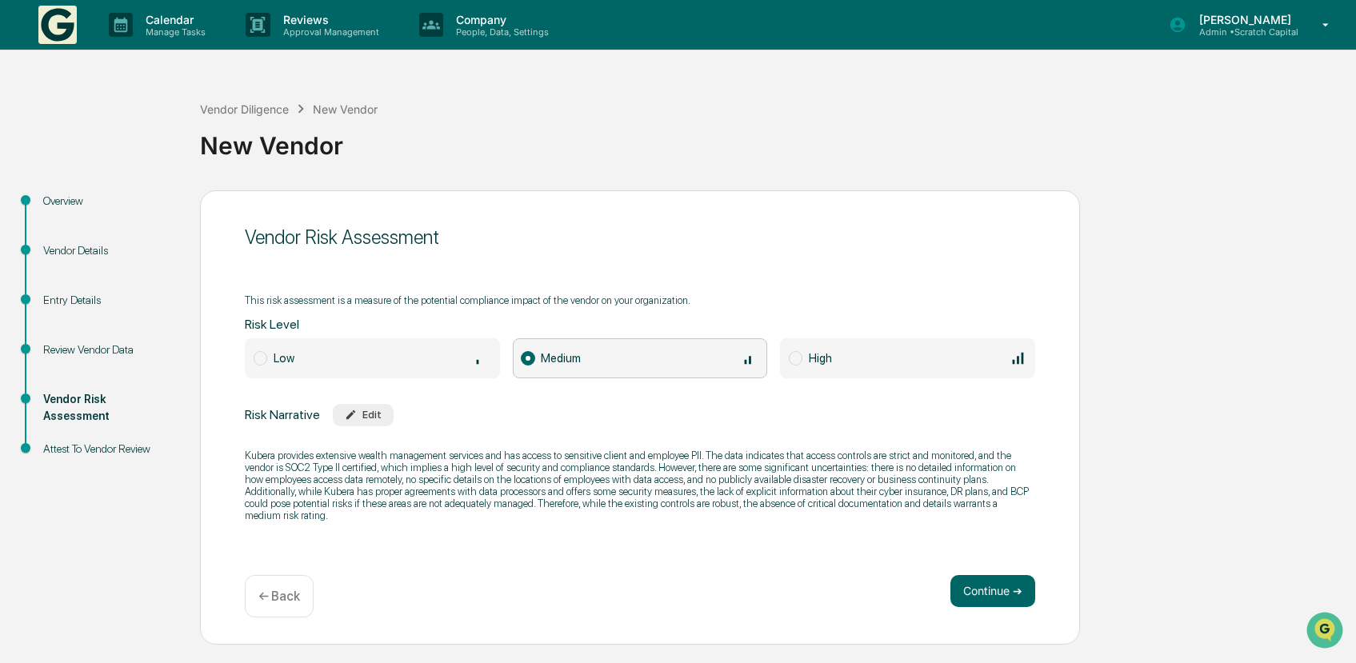
click at [289, 603] on p "← Back" at bounding box center [279, 596] width 42 height 15
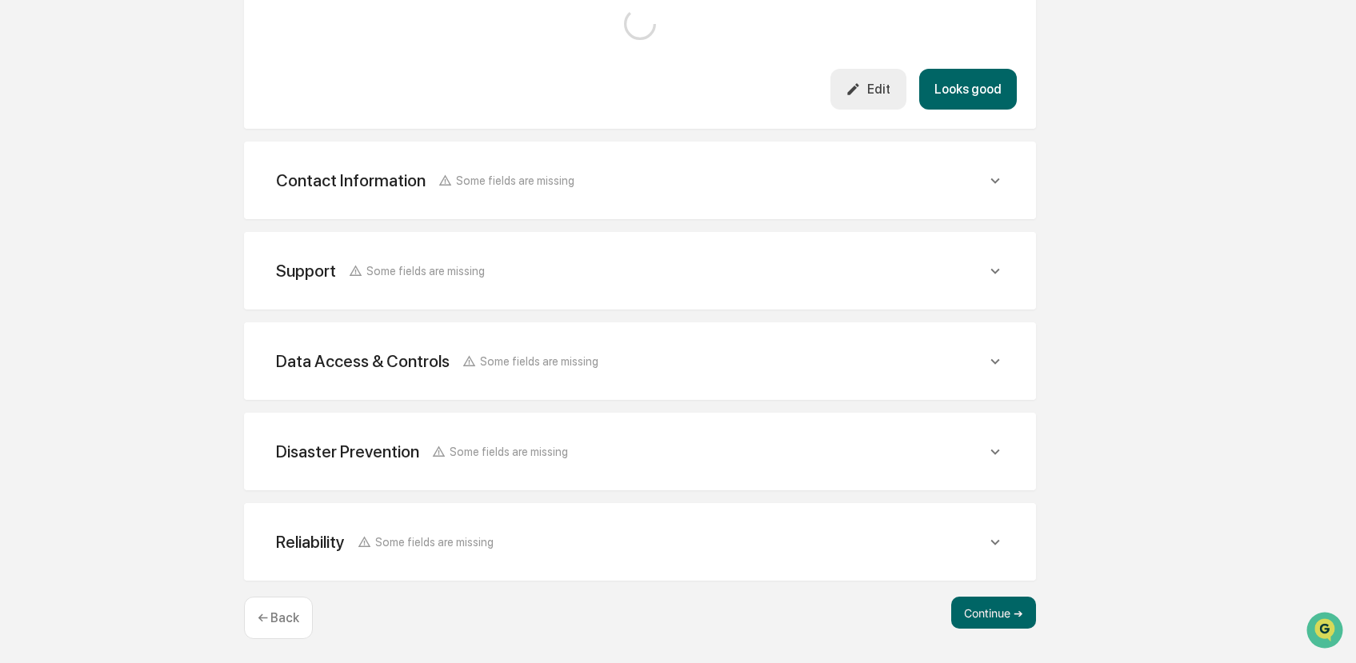
scroll to position [643, 0]
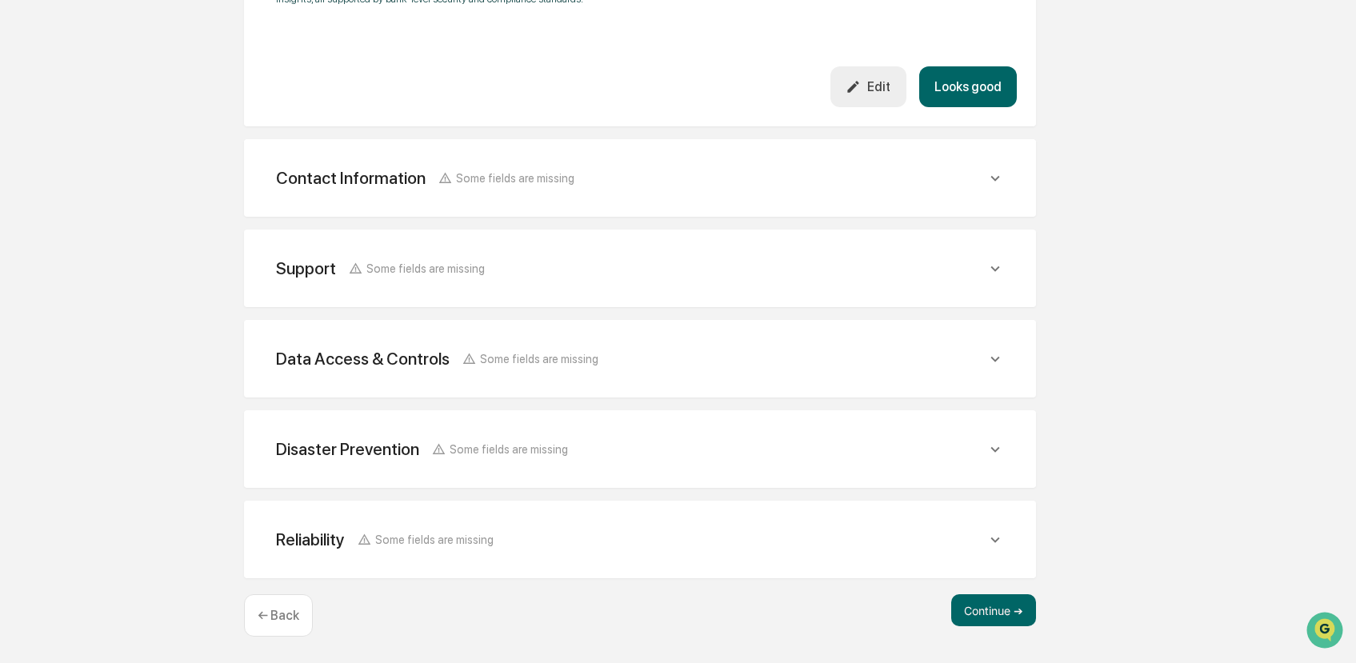
click at [631, 459] on div "Disaster Prevention Some fields are missing" at bounding box center [631, 449] width 711 height 20
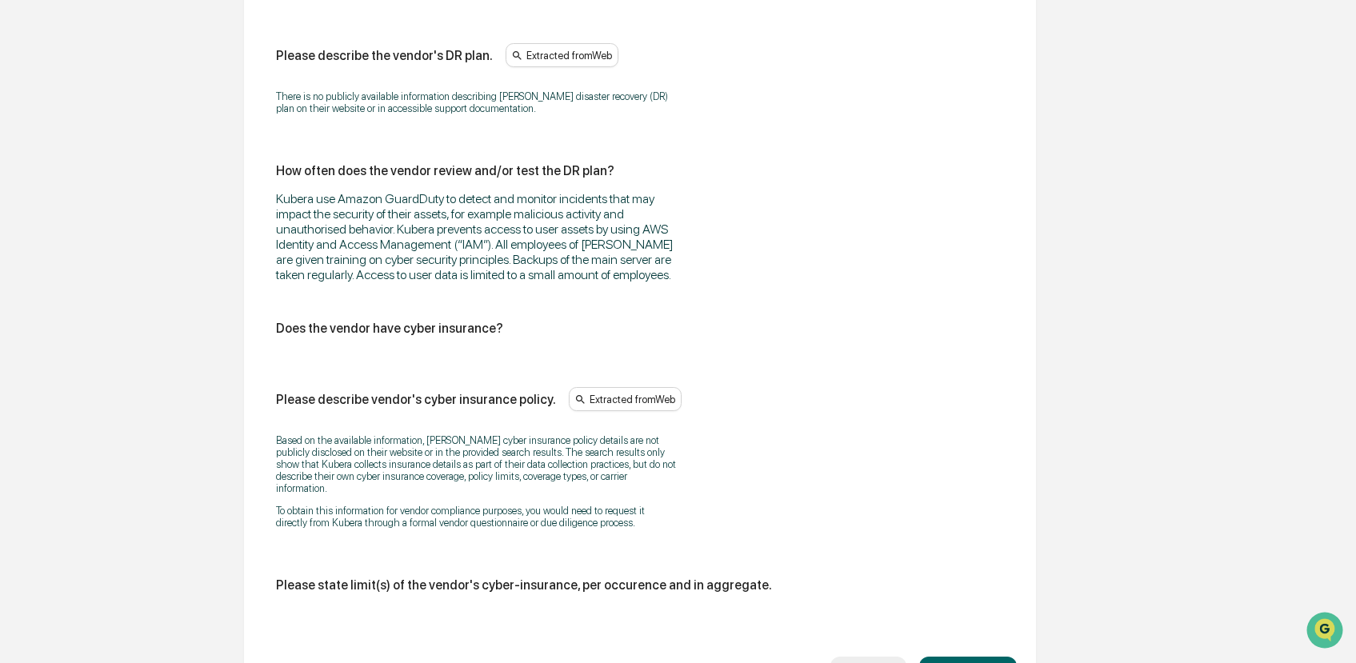
scroll to position [1176, 0]
click at [607, 494] on p "Based on the available information, Kubera's cyber insurance policy details are…" at bounding box center [476, 464] width 400 height 60
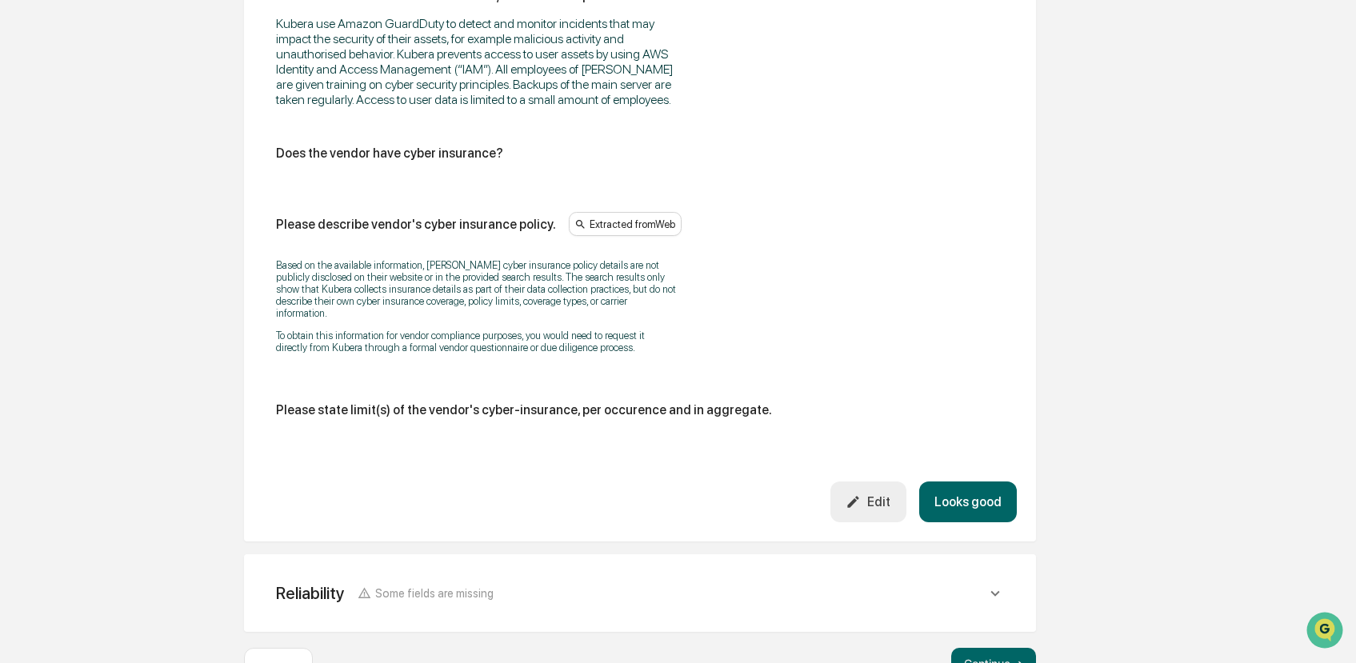
click at [871, 510] on div "Edit" at bounding box center [868, 502] width 45 height 15
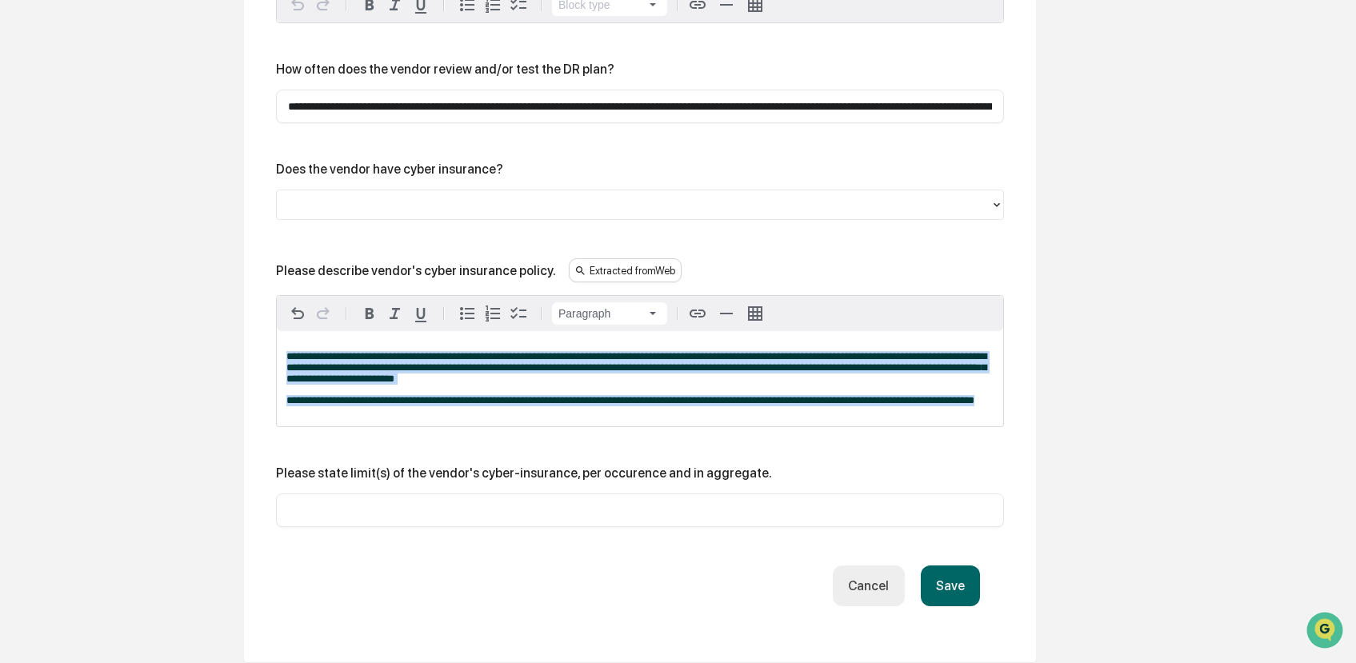
drag, startPoint x: 491, startPoint y: 437, endPoint x: 311, endPoint y: 343, distance: 203.3
click at [311, 343] on div "**********" at bounding box center [640, 361] width 727 height 130
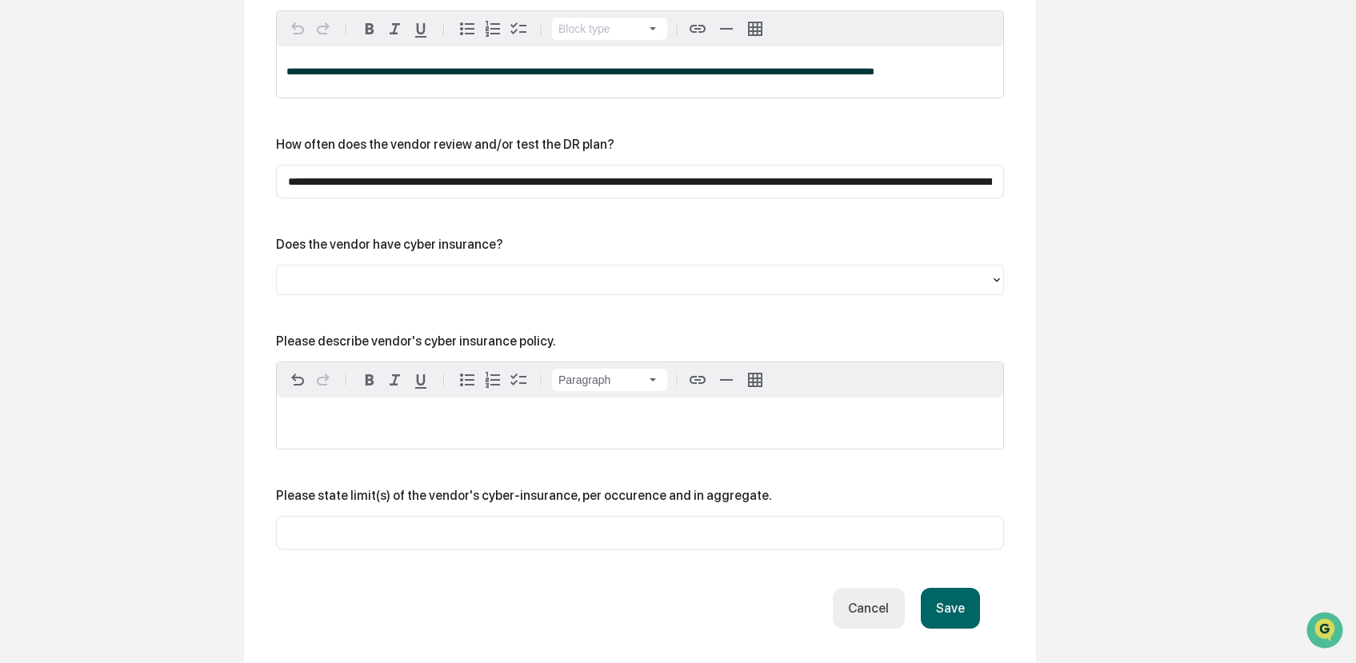
scroll to position [1270, 0]
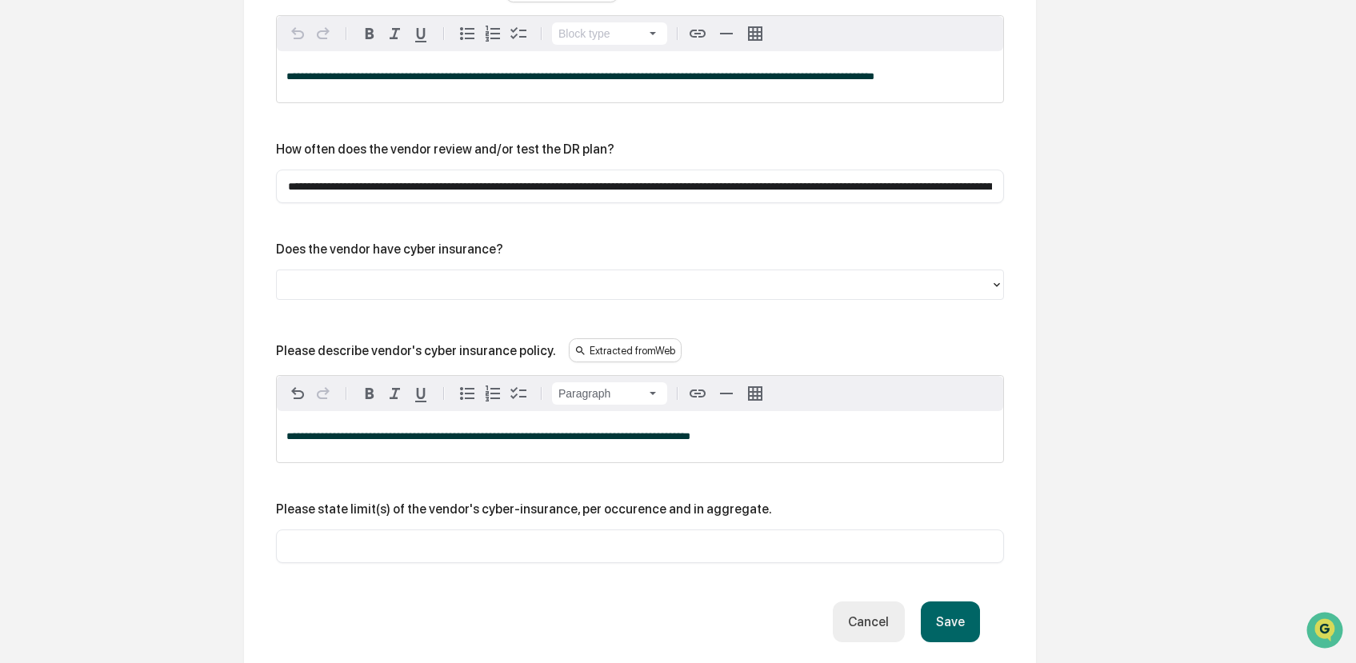
click at [928, 643] on button "Save" at bounding box center [950, 622] width 59 height 41
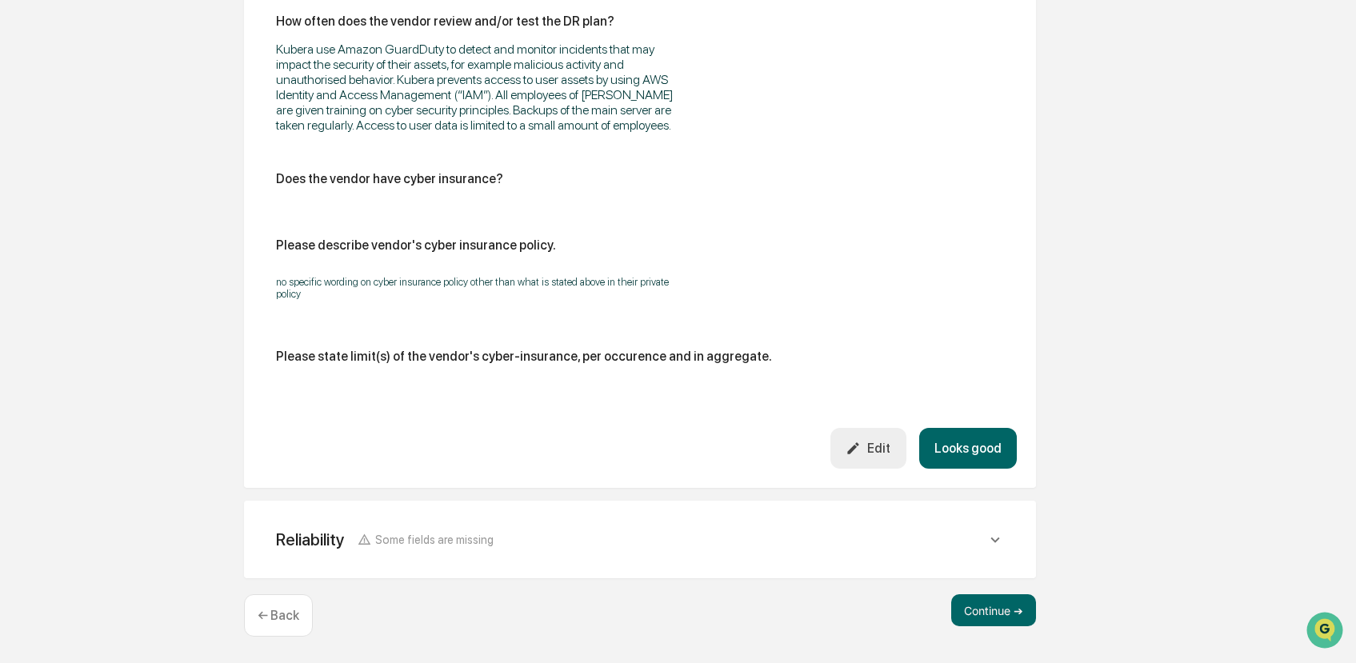
scroll to position [1359, 0]
click at [1016, 607] on button "Continue ➔" at bounding box center [994, 611] width 85 height 32
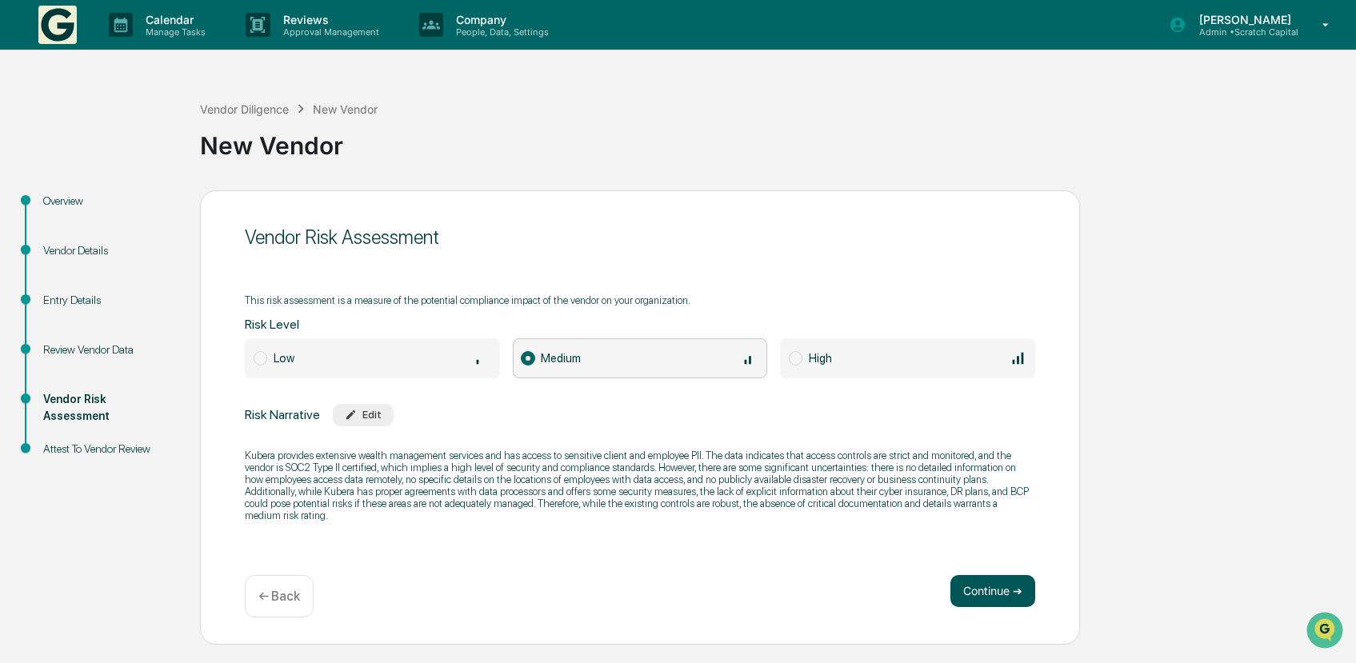
click at [996, 587] on button "Continue ➔" at bounding box center [993, 591] width 85 height 32
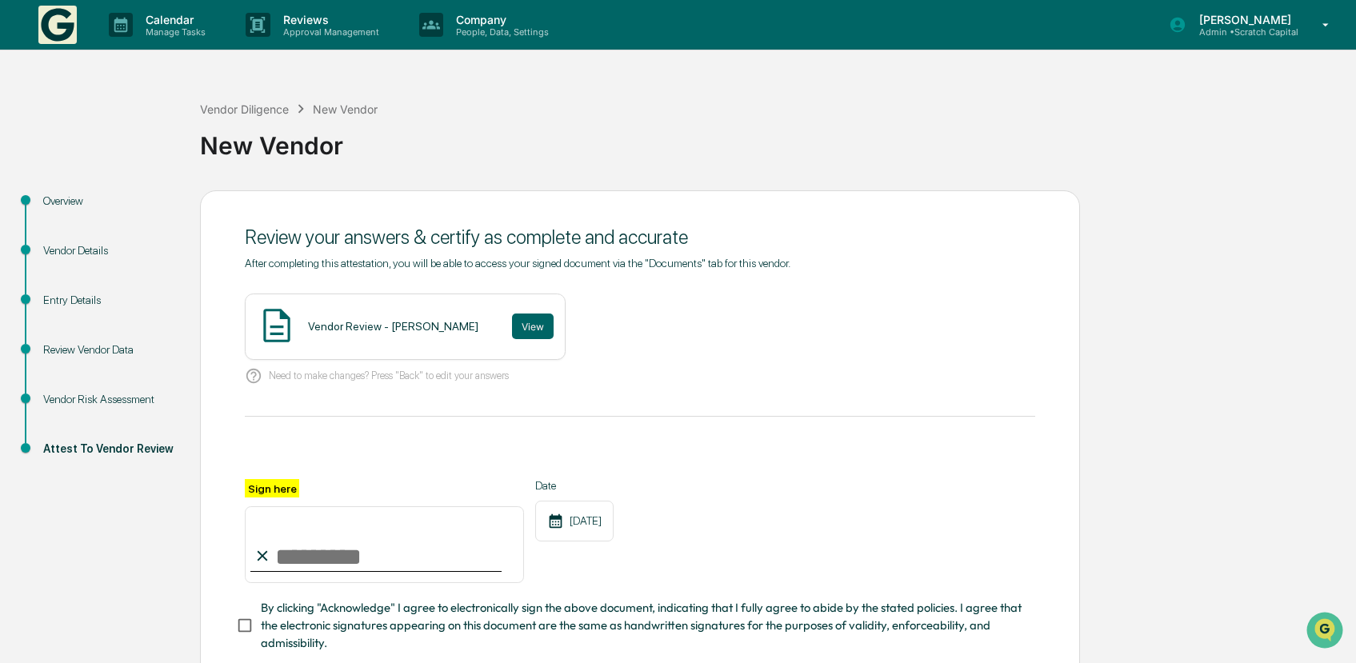
click at [358, 560] on input "Sign here" at bounding box center [384, 545] width 279 height 77
click at [523, 331] on button "View" at bounding box center [533, 327] width 42 height 26
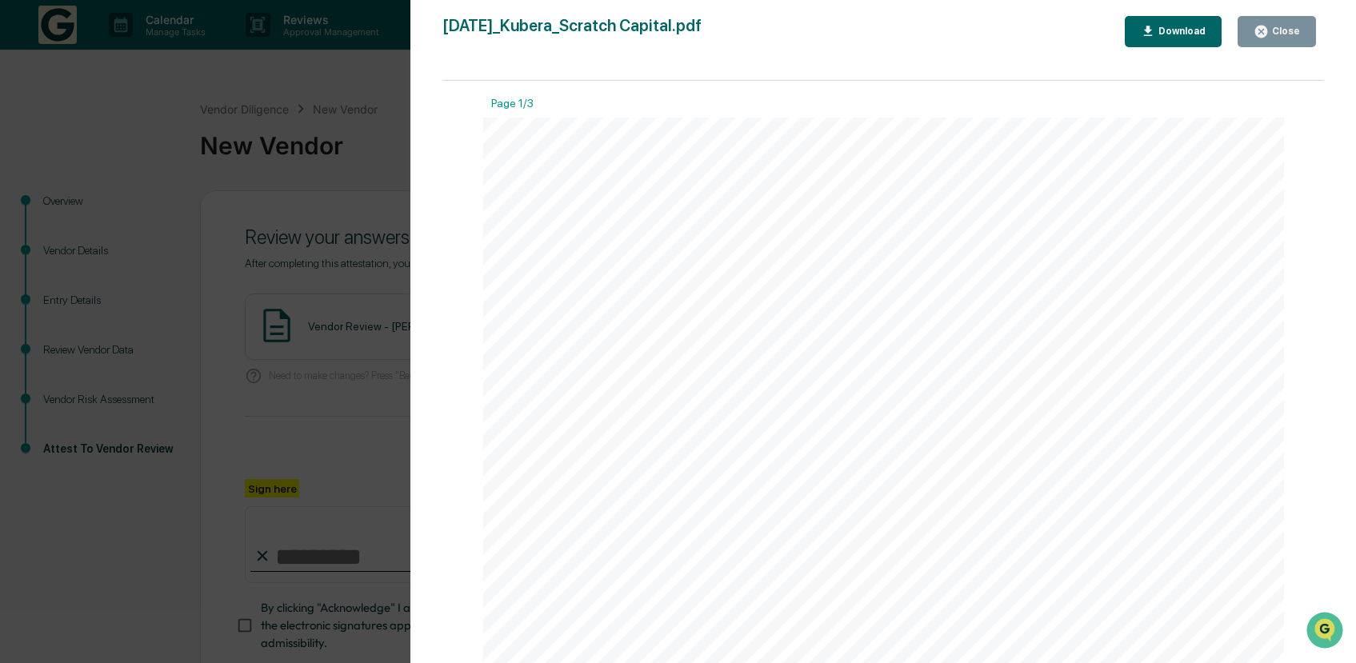
click at [1264, 31] on icon "button" at bounding box center [1261, 31] width 15 height 15
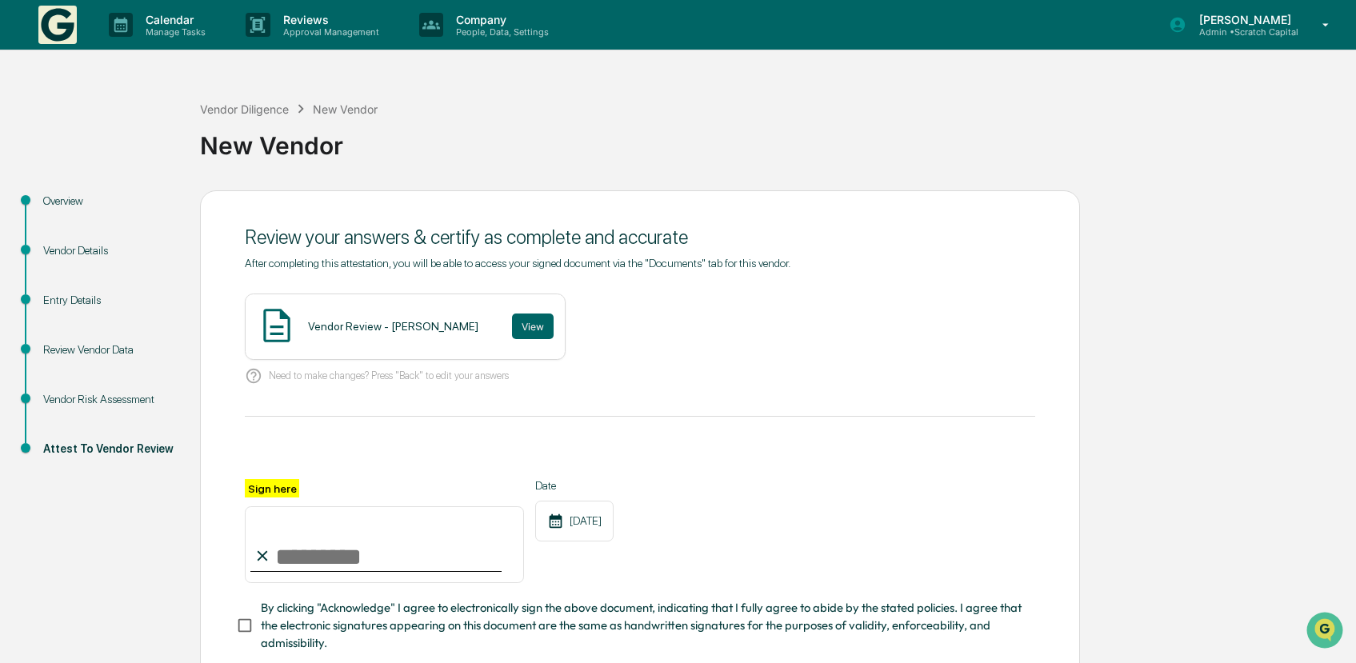
click at [381, 549] on input "Sign here" at bounding box center [384, 545] width 279 height 77
type input "**********"
click at [230, 621] on div "**********" at bounding box center [640, 476] width 880 height 572
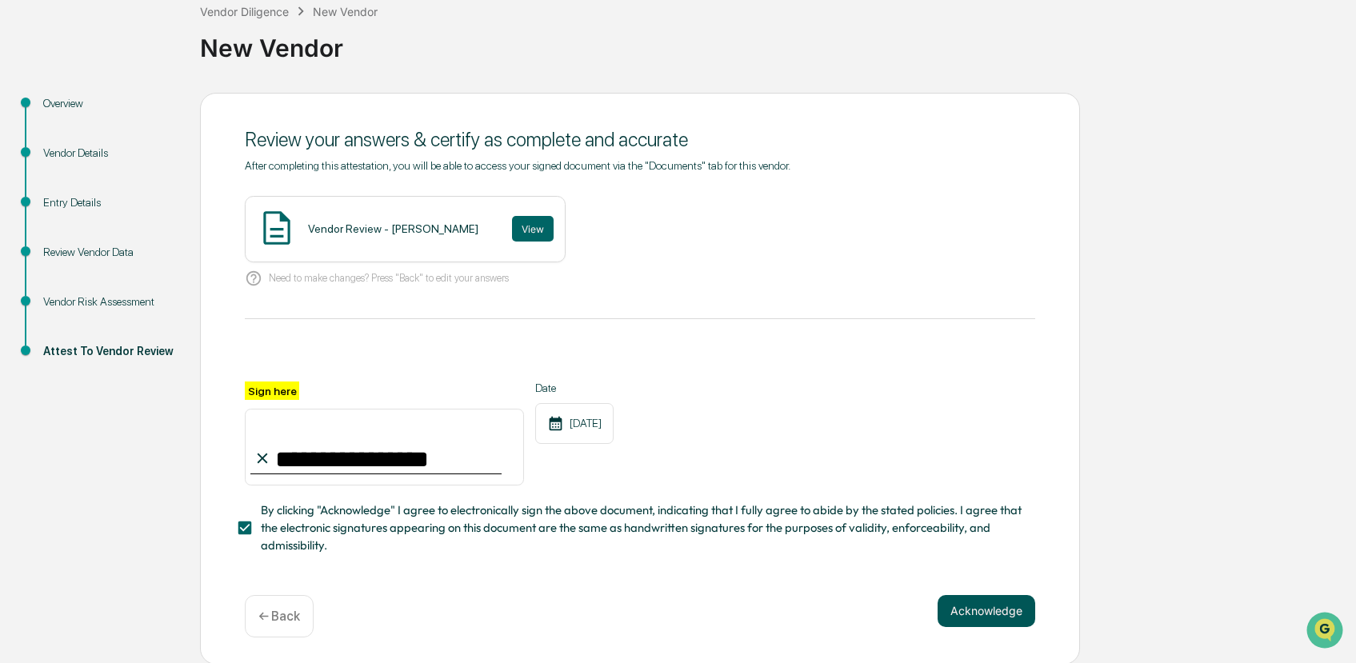
click at [972, 597] on button "Acknowledge" at bounding box center [987, 611] width 98 height 32
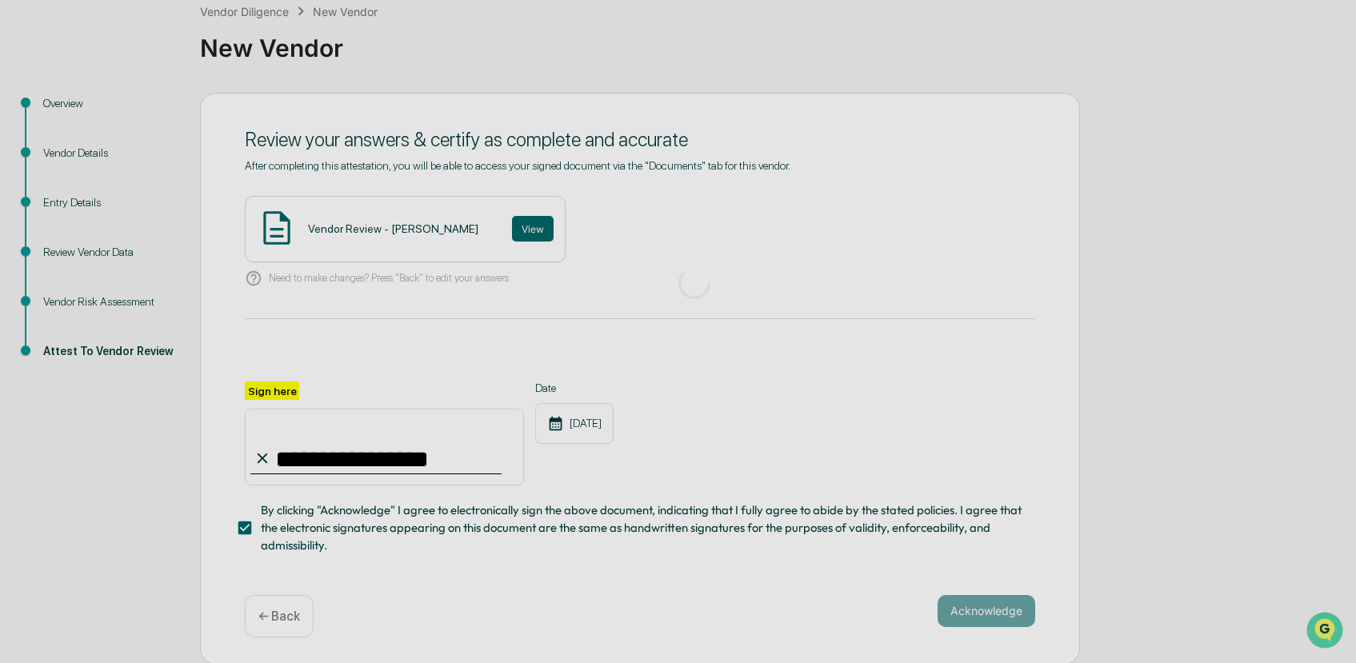
scroll to position [0, 0]
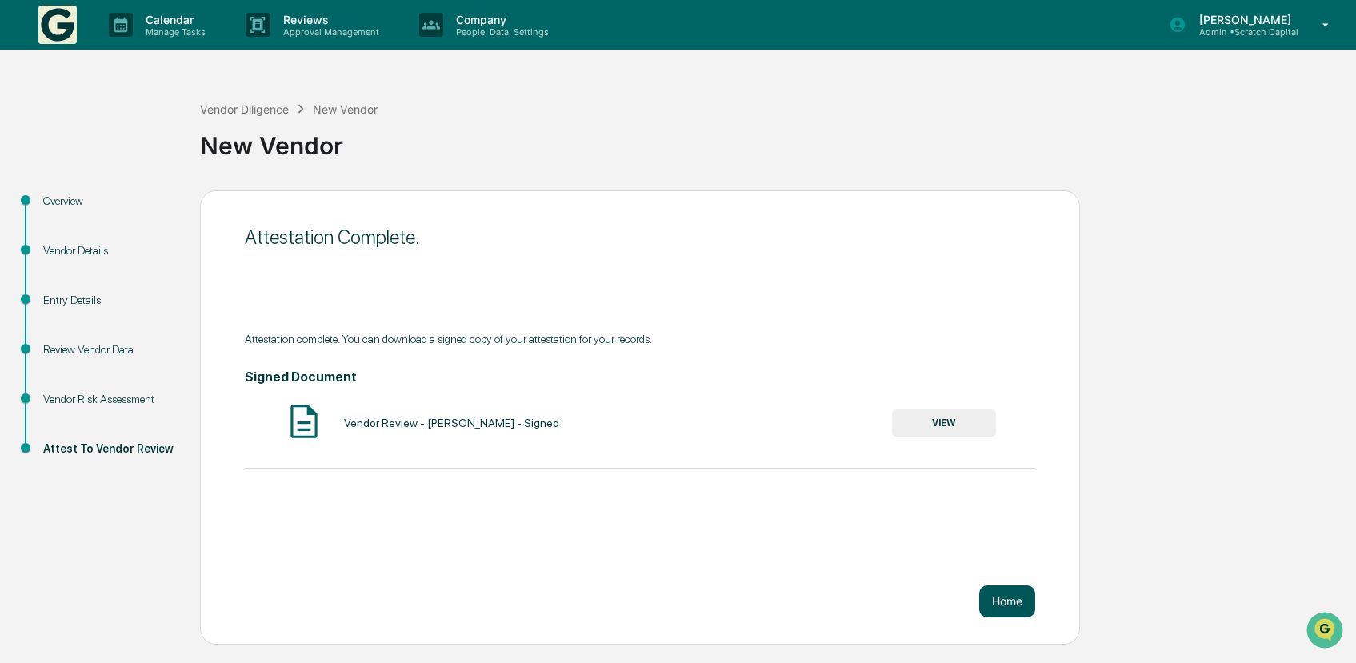
click at [1016, 603] on button "Home" at bounding box center [1008, 602] width 56 height 32
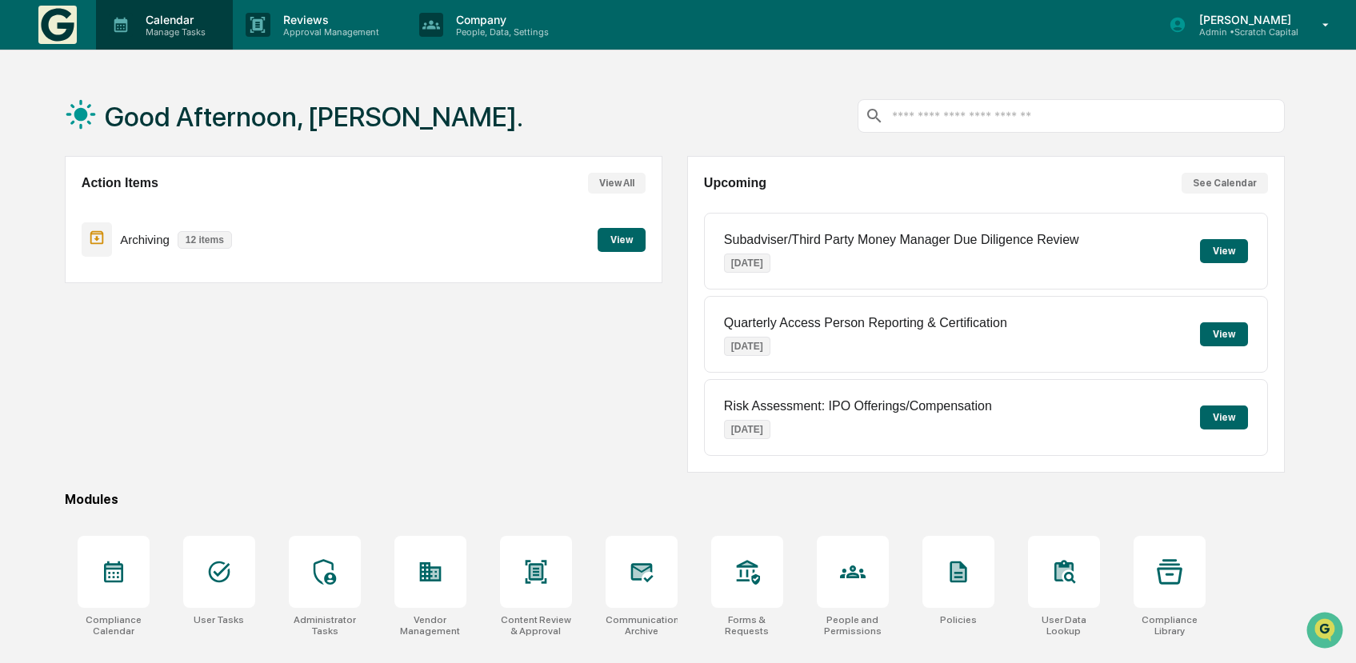
click at [197, 24] on p "Calendar" at bounding box center [173, 20] width 81 height 14
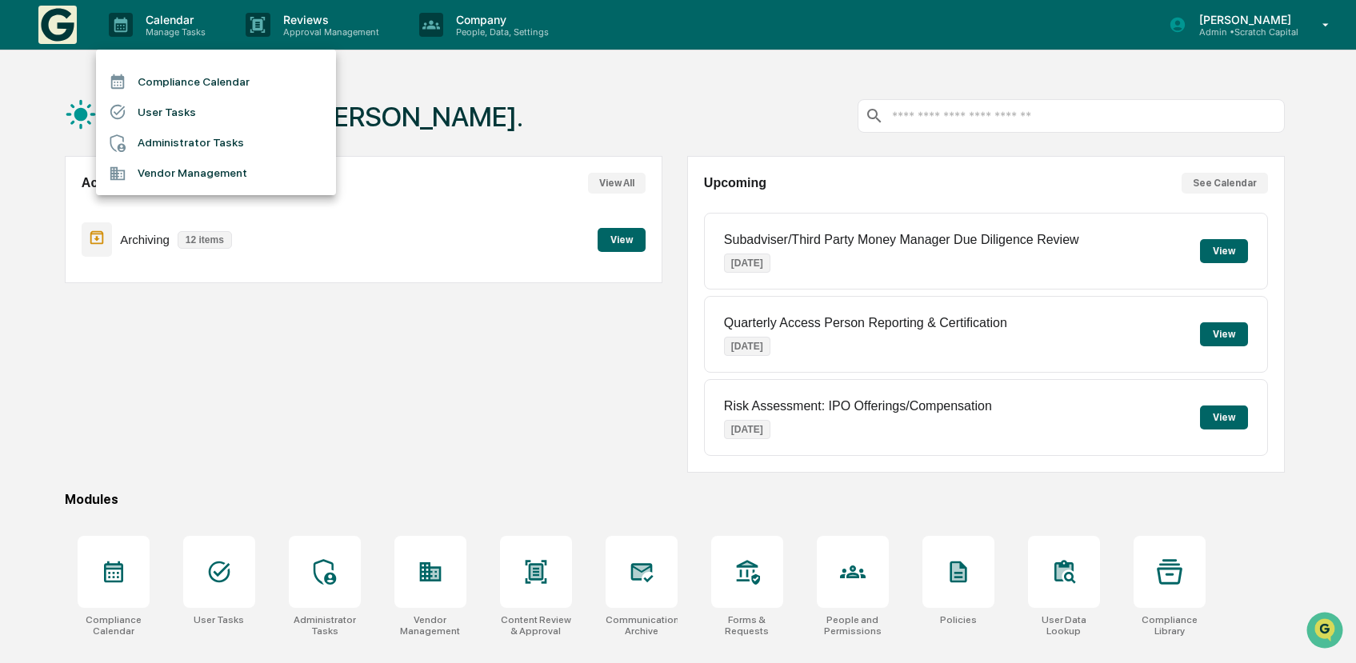
click at [216, 174] on li "Vendor Management" at bounding box center [216, 173] width 240 height 30
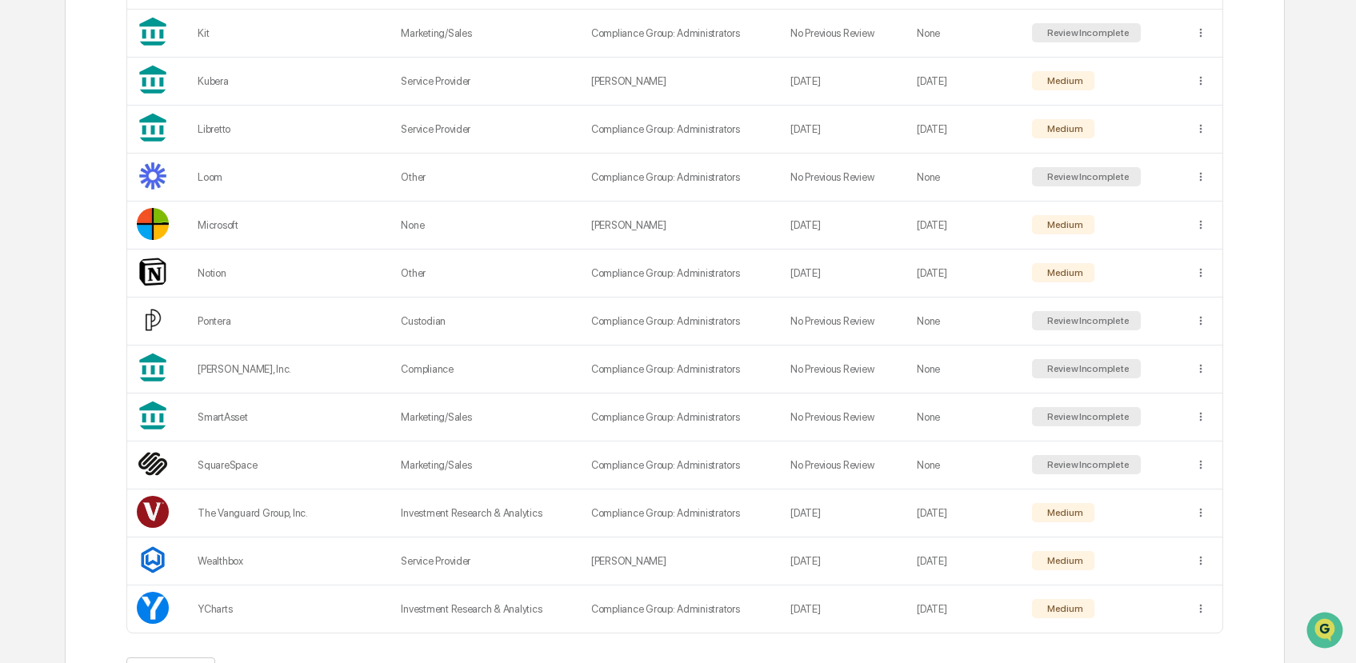
scroll to position [904, 0]
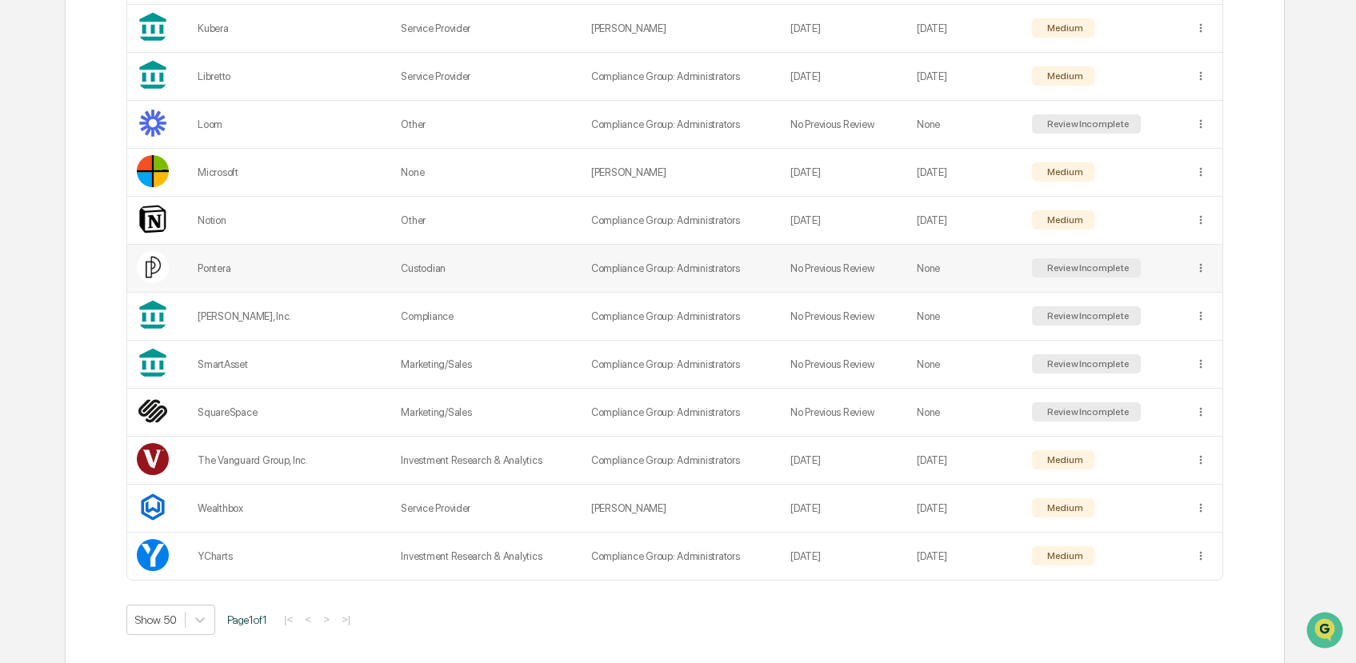
click at [391, 260] on td "Custodian" at bounding box center [486, 269] width 190 height 48
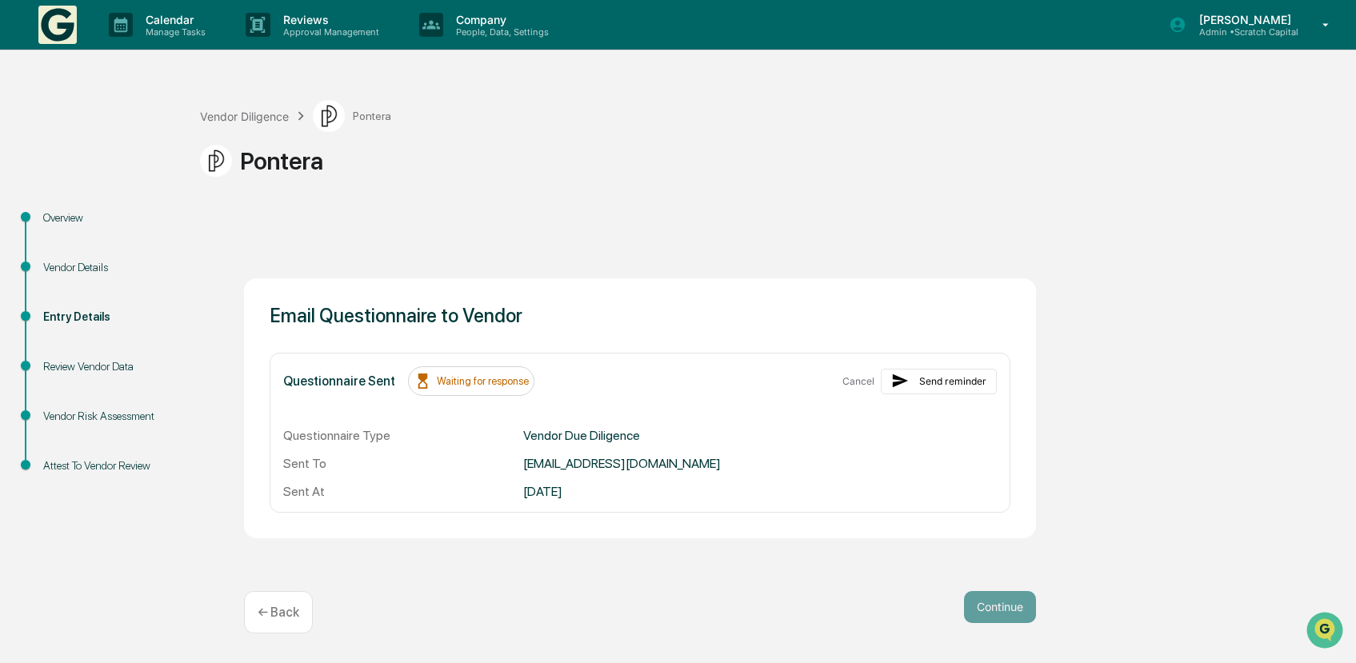
click at [102, 377] on div "Review Vendor Data" at bounding box center [108, 386] width 157 height 50
click at [106, 368] on div "Review Vendor Data" at bounding box center [108, 367] width 131 height 17
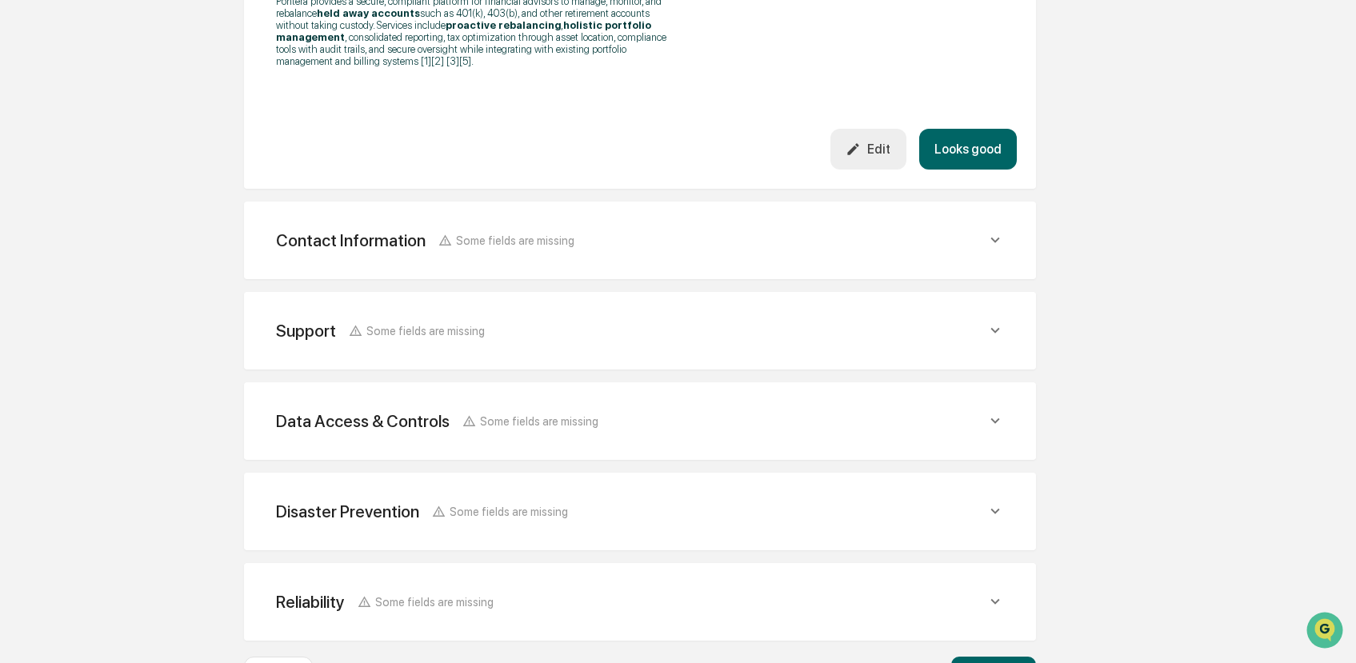
scroll to position [659, 0]
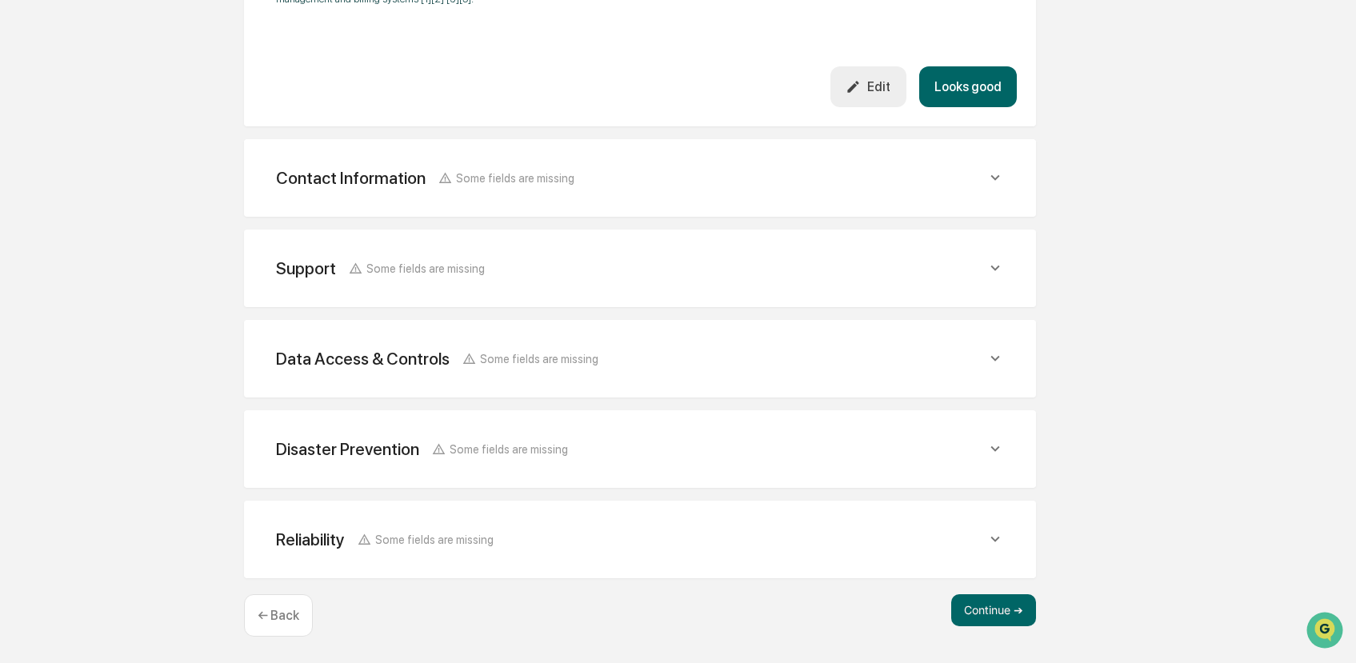
click at [603, 443] on div "Disaster Prevention Some fields are missing" at bounding box center [631, 449] width 711 height 20
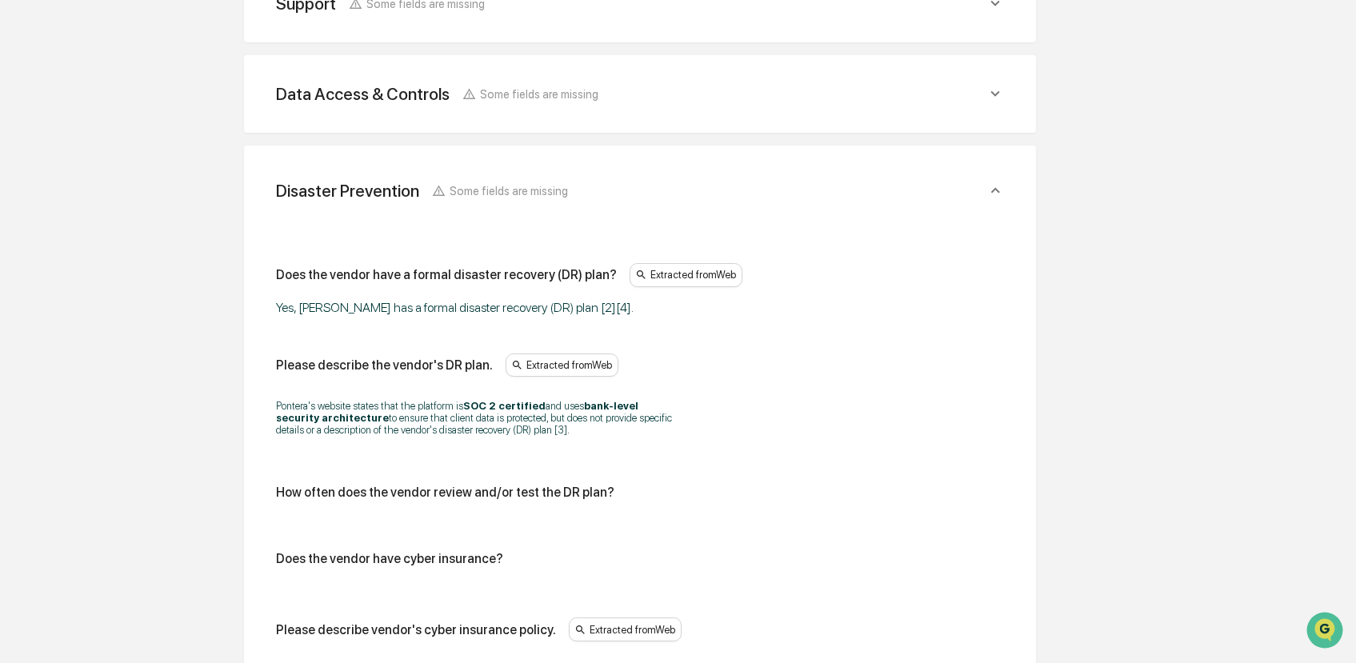
scroll to position [898, 0]
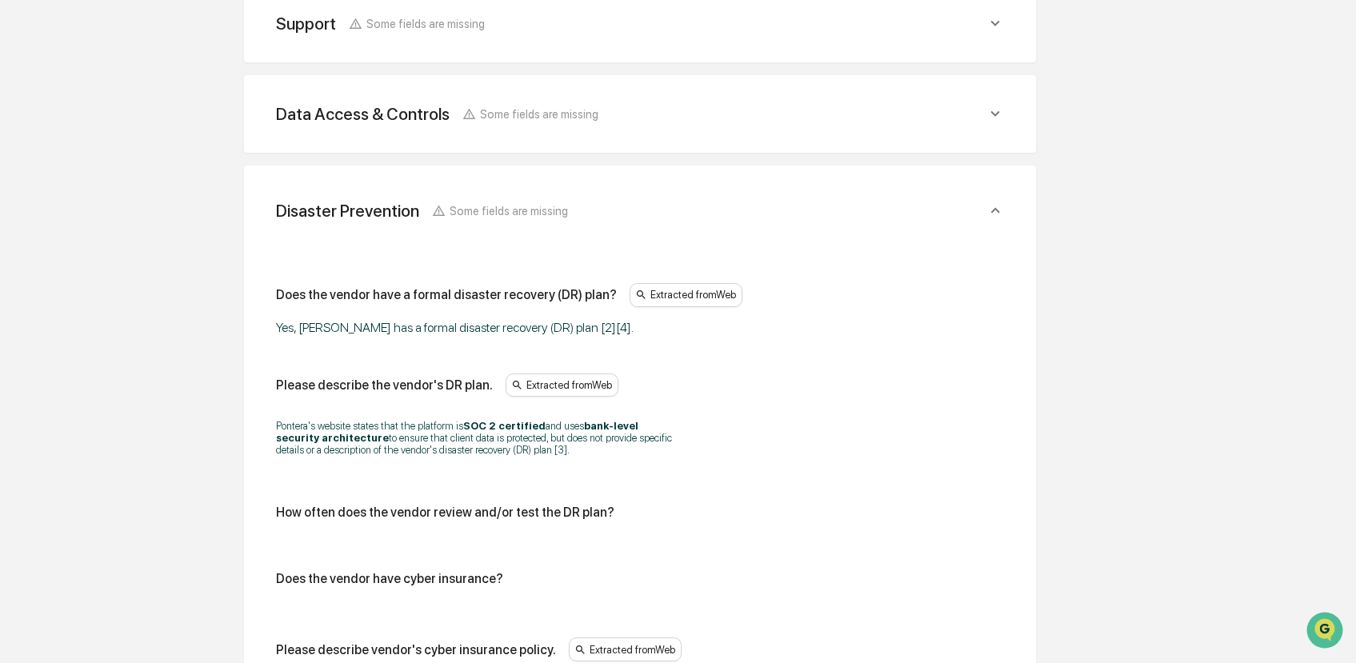
click at [639, 123] on div "Data Access & Controls Some fields are missing" at bounding box center [631, 114] width 711 height 20
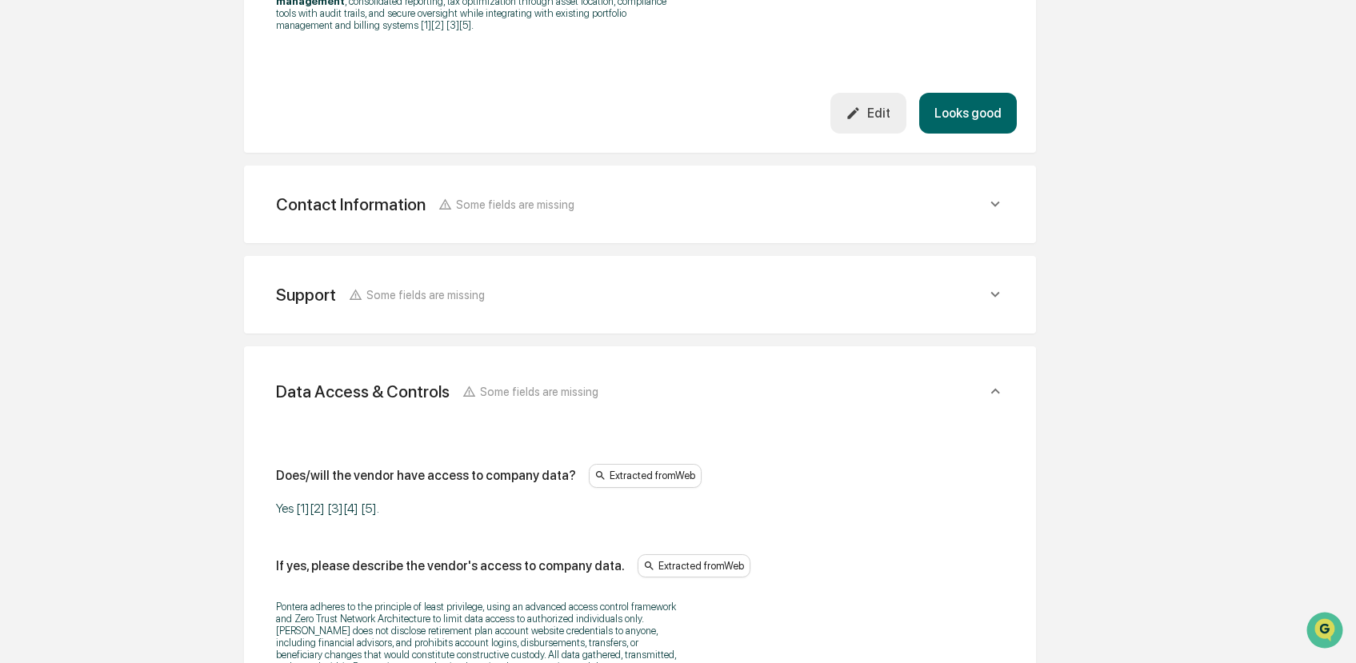
scroll to position [554, 0]
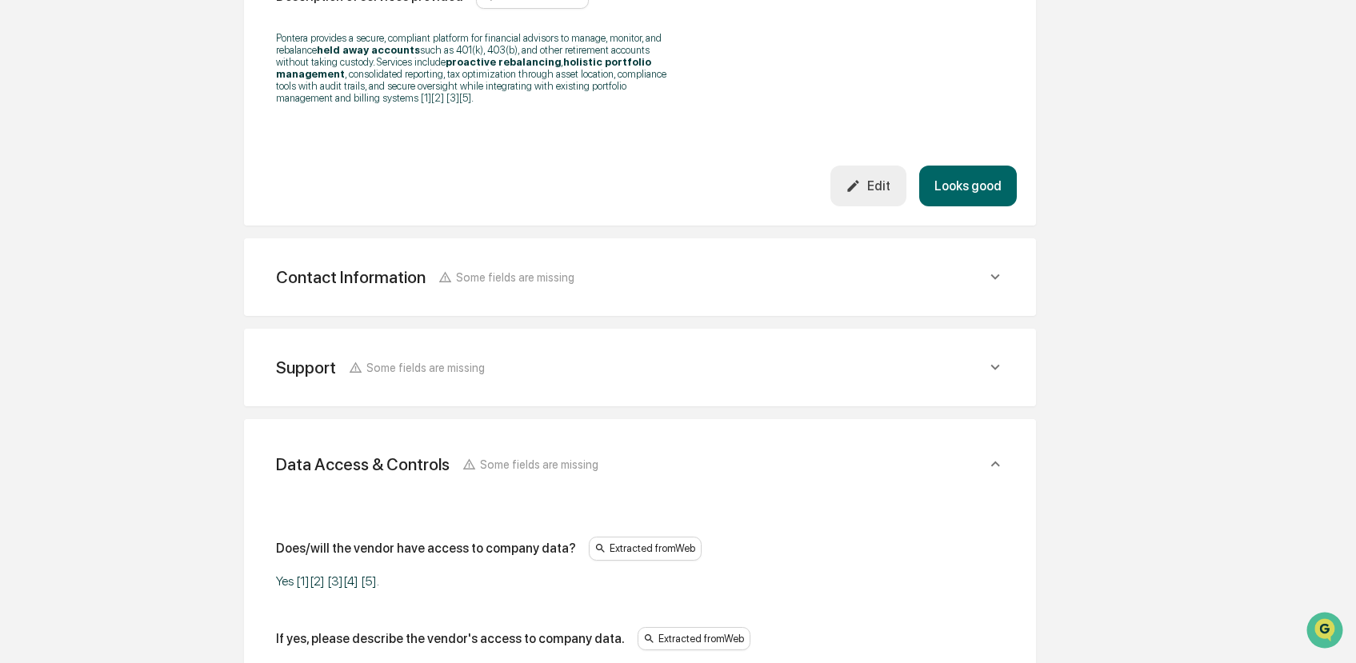
click at [503, 297] on div "Contact Information Some fields are missing" at bounding box center [640, 277] width 754 height 39
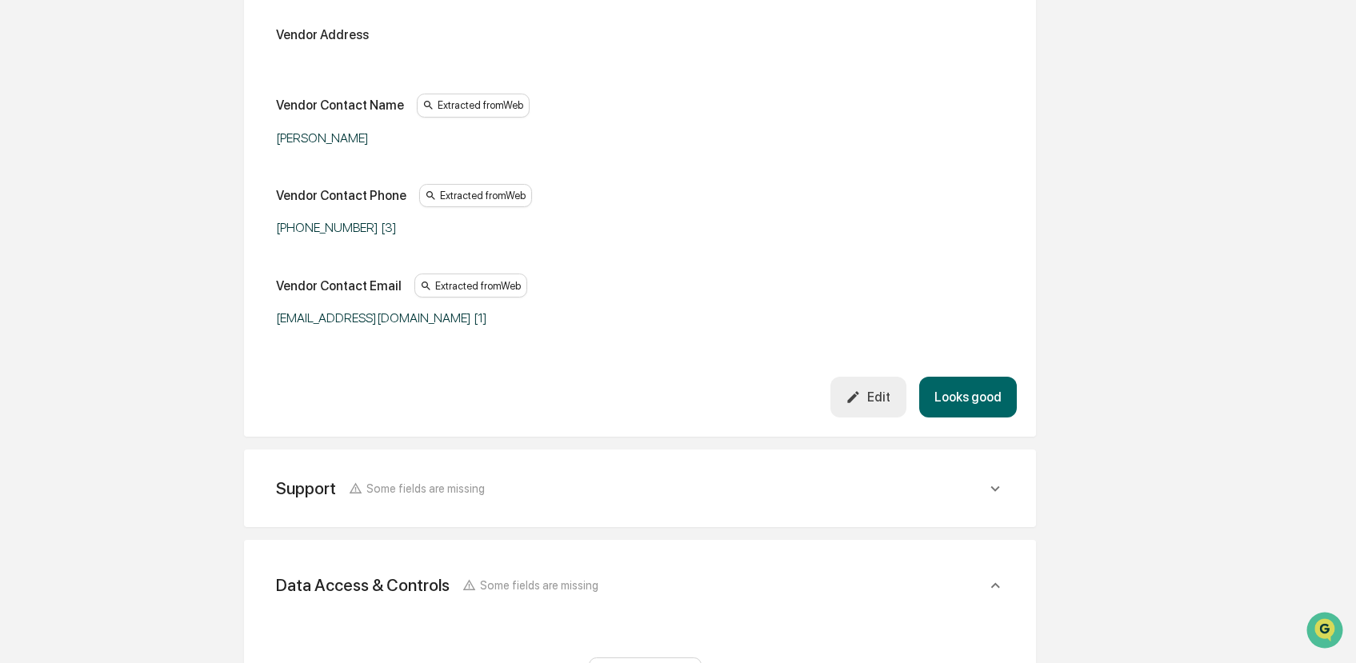
scroll to position [958, 0]
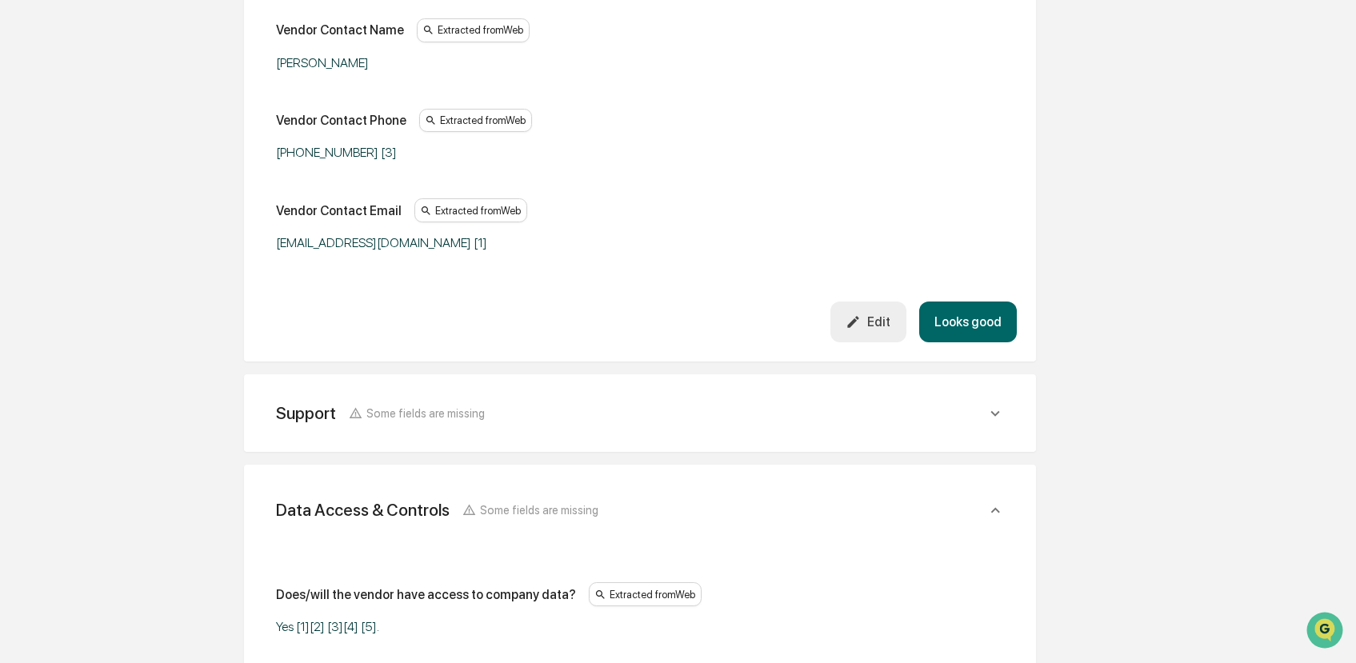
click at [482, 452] on div "Support Some fields are missing Support Phone Extracted from Web (888) 677-3339…" at bounding box center [640, 414] width 792 height 78
click at [506, 423] on div "Support Some fields are missing" at bounding box center [631, 413] width 711 height 20
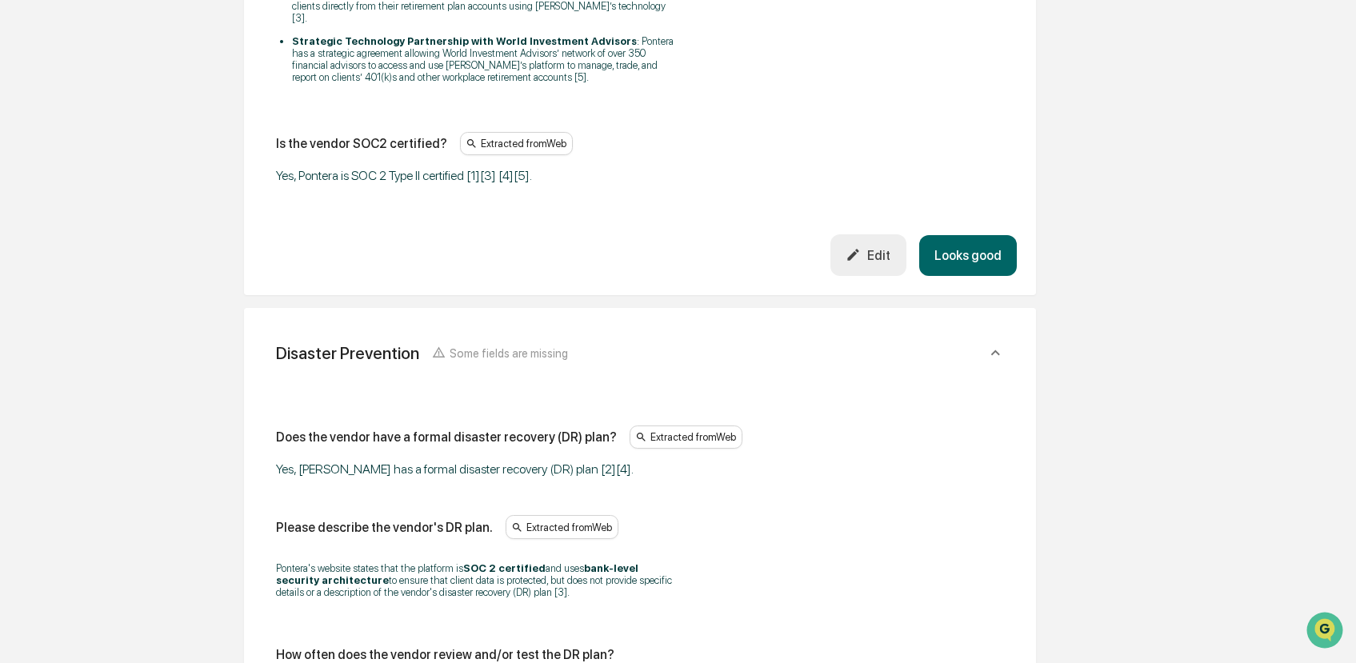
scroll to position [4284, 0]
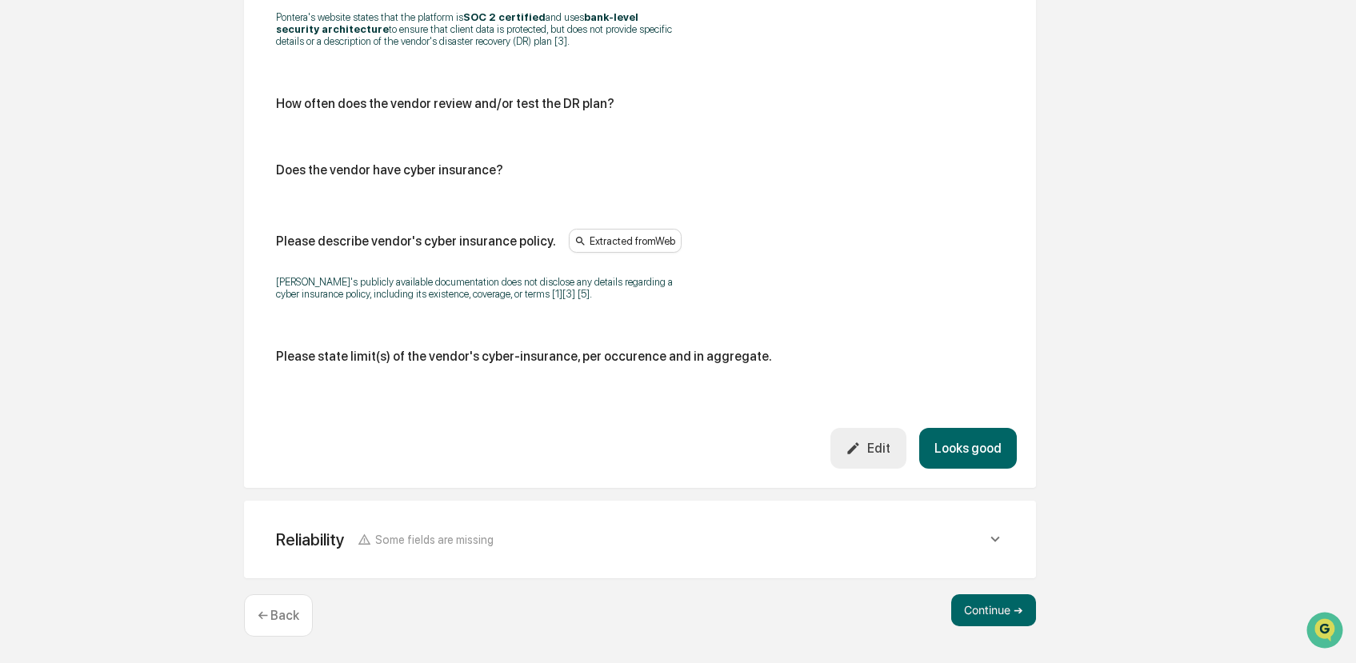
click at [964, 558] on div "Reliability Some fields are missing" at bounding box center [640, 539] width 754 height 39
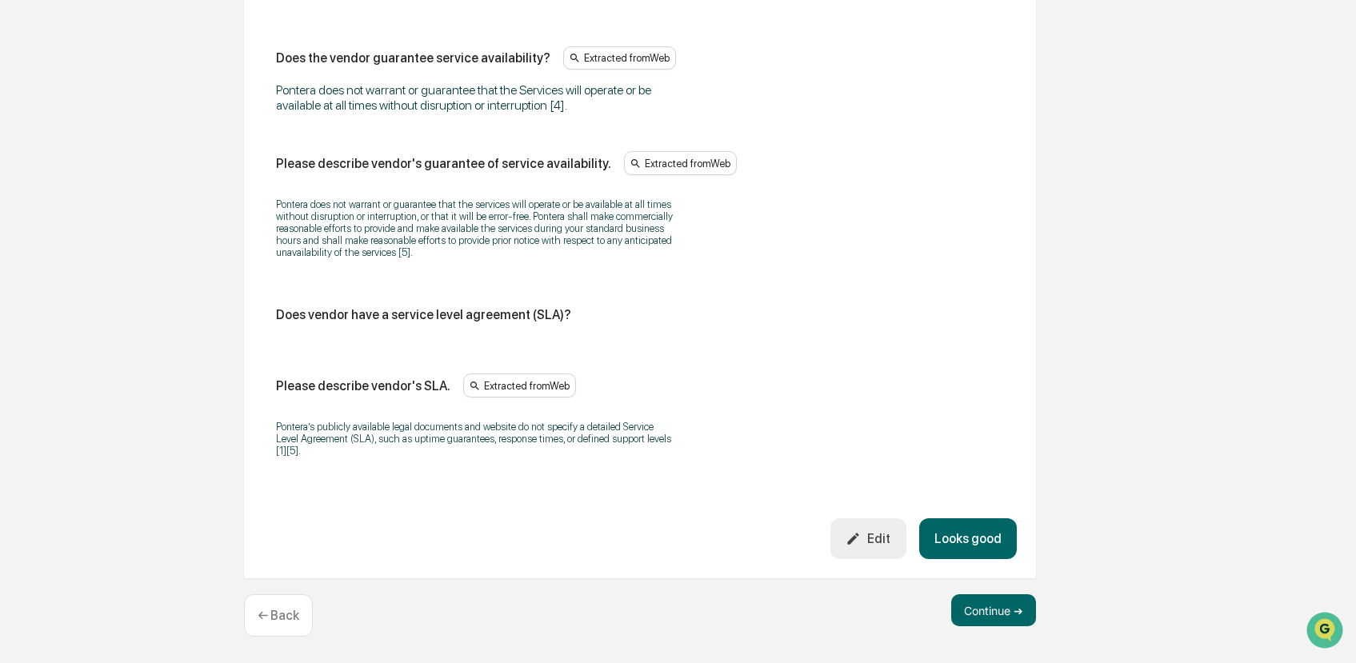
scroll to position [5195, 0]
click at [996, 616] on button "Continue ➔" at bounding box center [994, 611] width 85 height 32
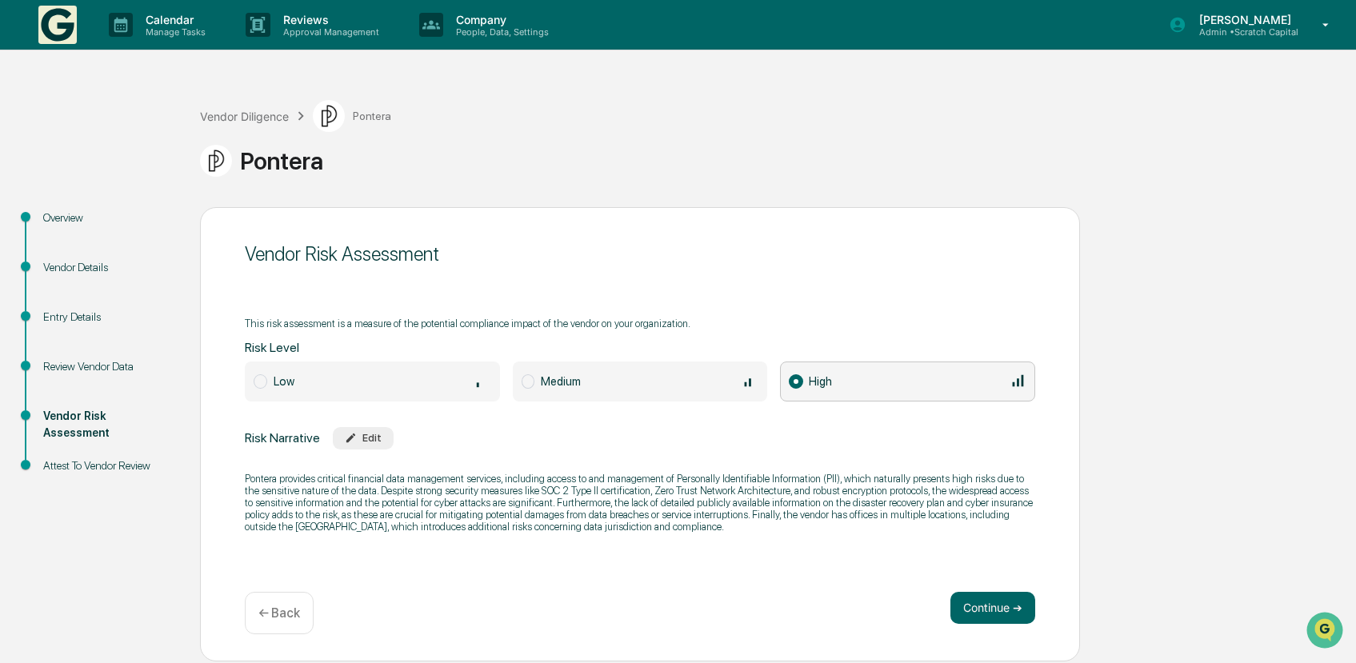
click at [663, 391] on span "Medium" at bounding box center [640, 382] width 255 height 40
click at [300, 604] on div "← Back" at bounding box center [279, 613] width 69 height 42
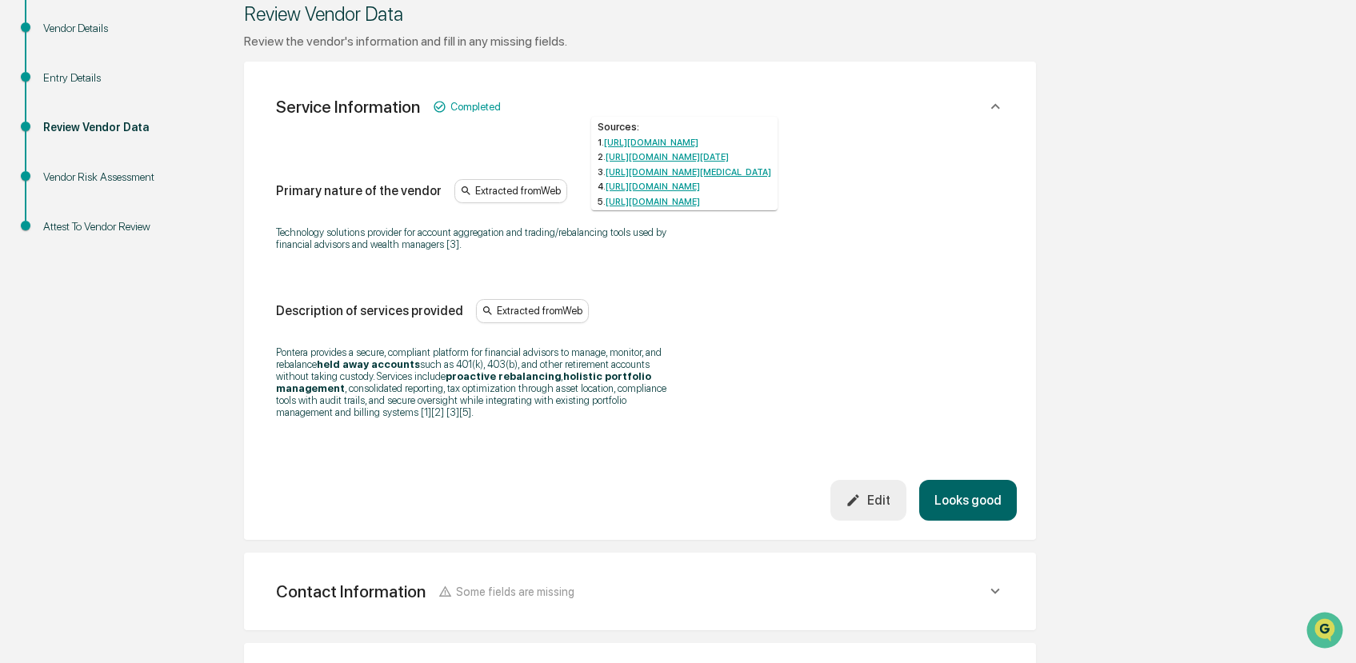
scroll to position [659, 0]
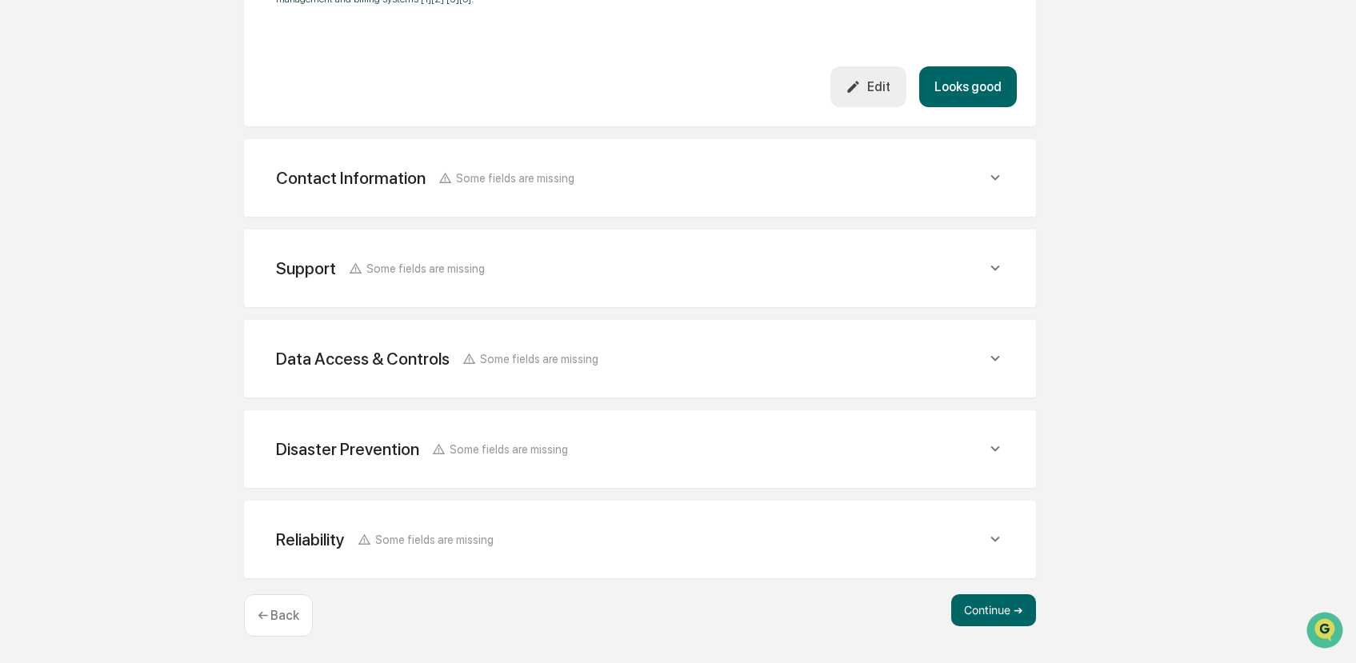
click at [601, 209] on div "Contact Information Some fields are missing Vendor Address Vendor Contact Name …" at bounding box center [640, 178] width 792 height 78
click at [560, 286] on div "Support Some fields are missing" at bounding box center [640, 268] width 754 height 39
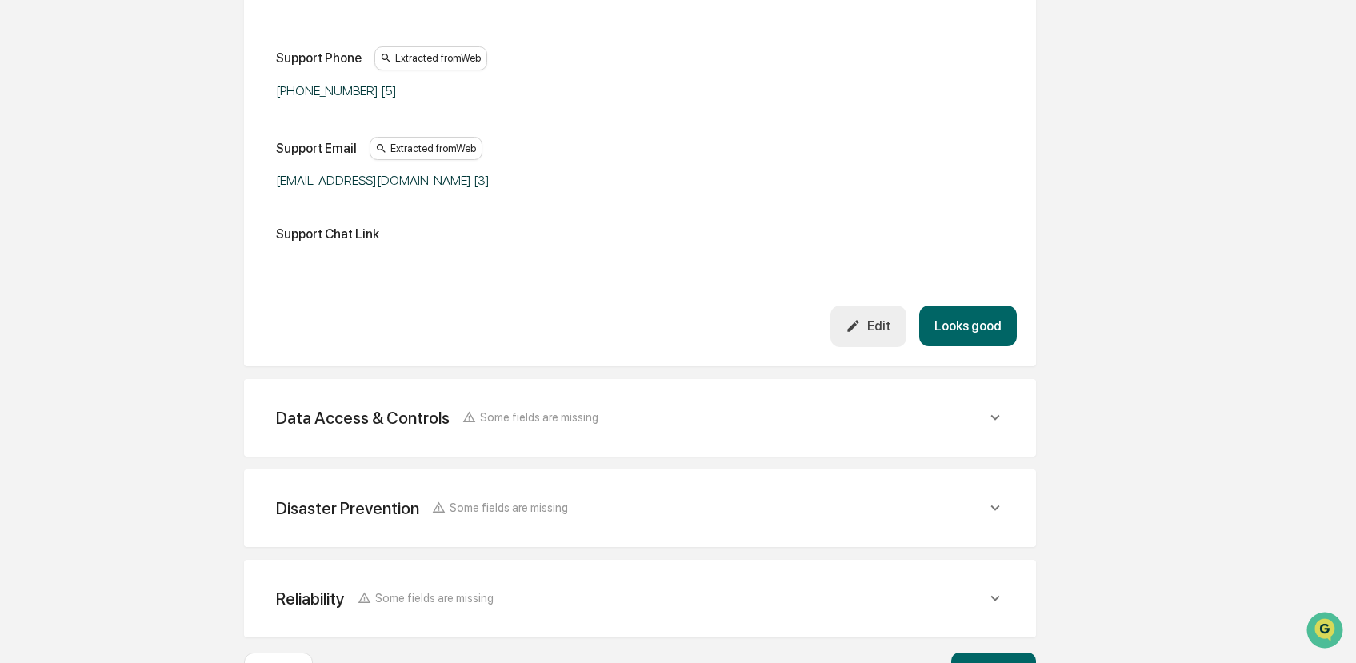
scroll to position [956, 0]
click at [524, 422] on span "Some fields are missing" at bounding box center [539, 415] width 118 height 14
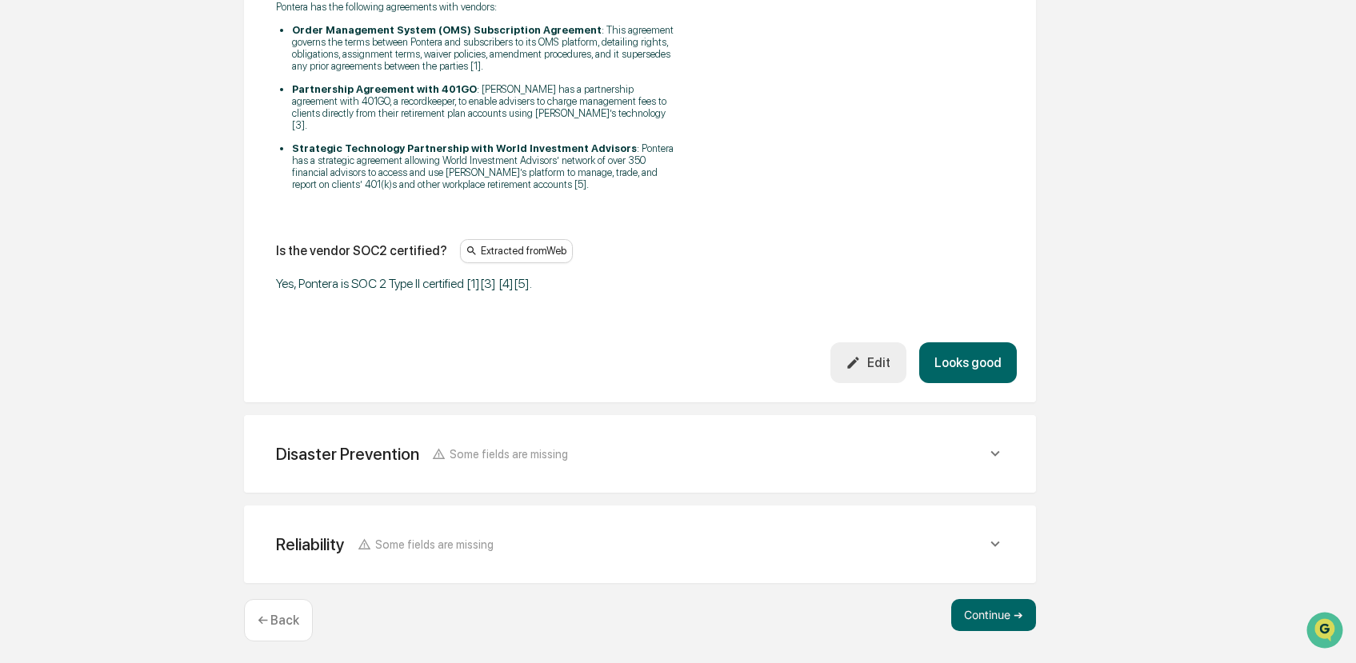
scroll to position [3184, 0]
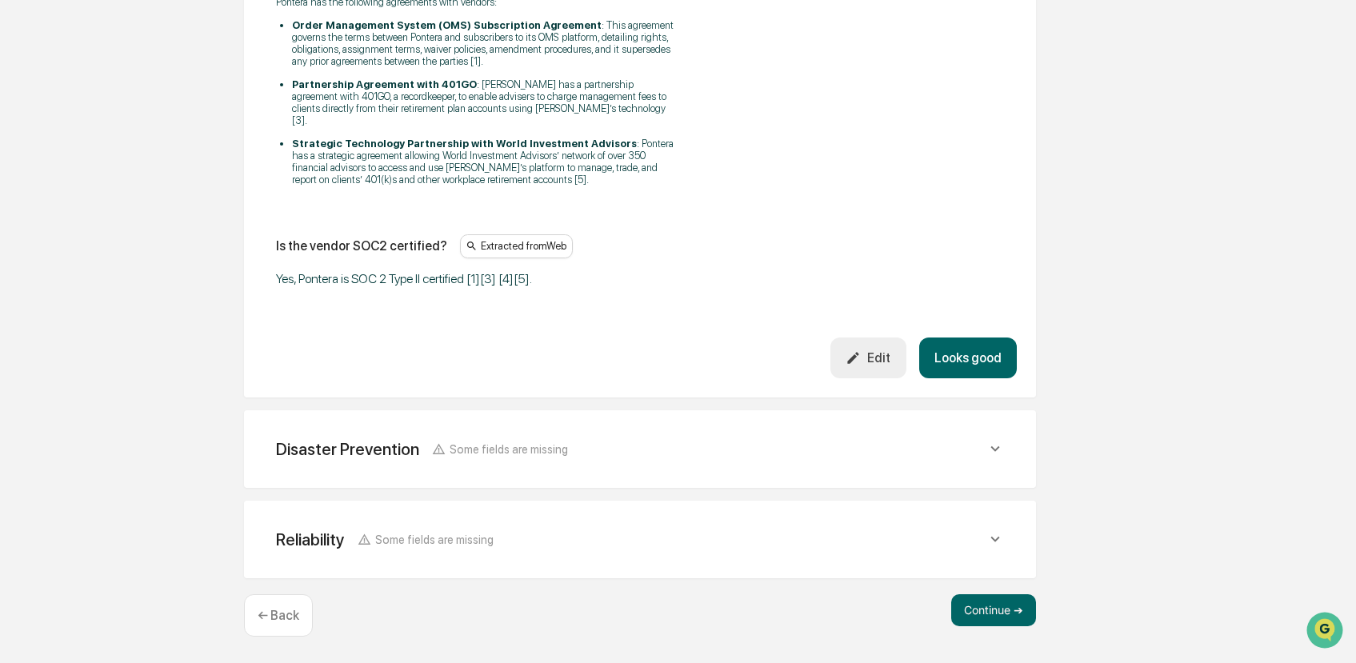
click at [495, 439] on div "Disaster Prevention Some fields are missing" at bounding box center [640, 449] width 754 height 39
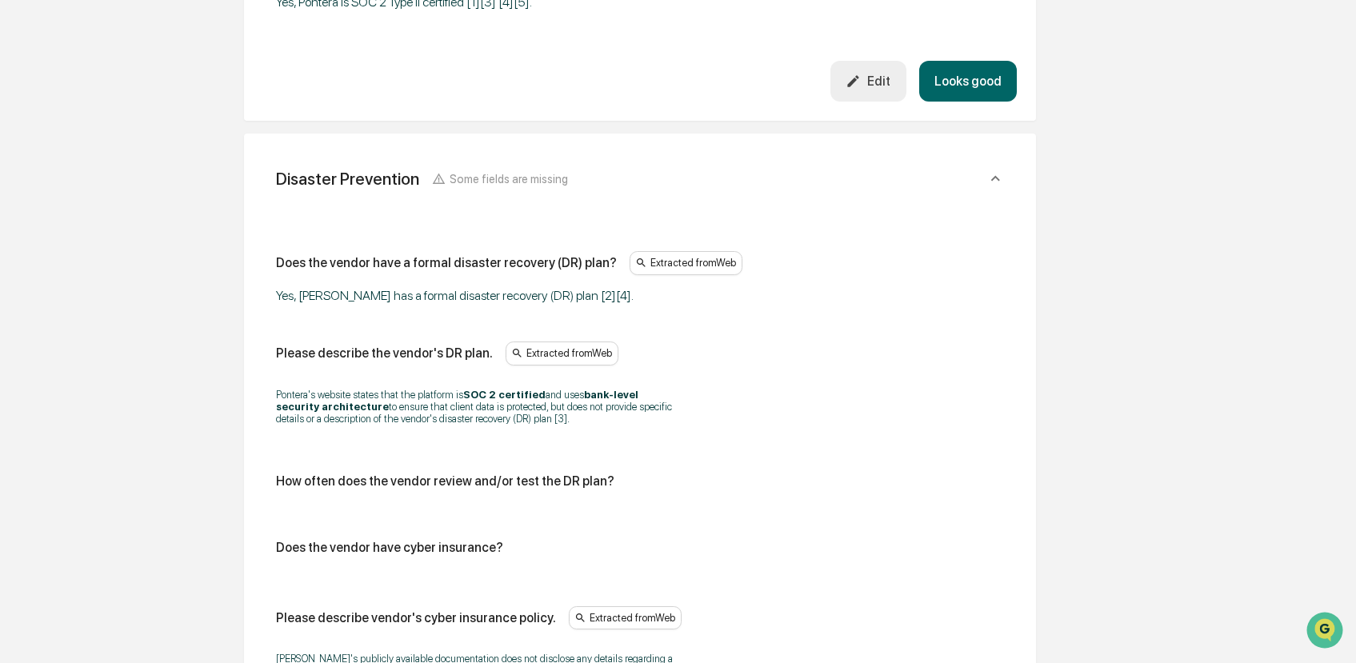
scroll to position [3836, 0]
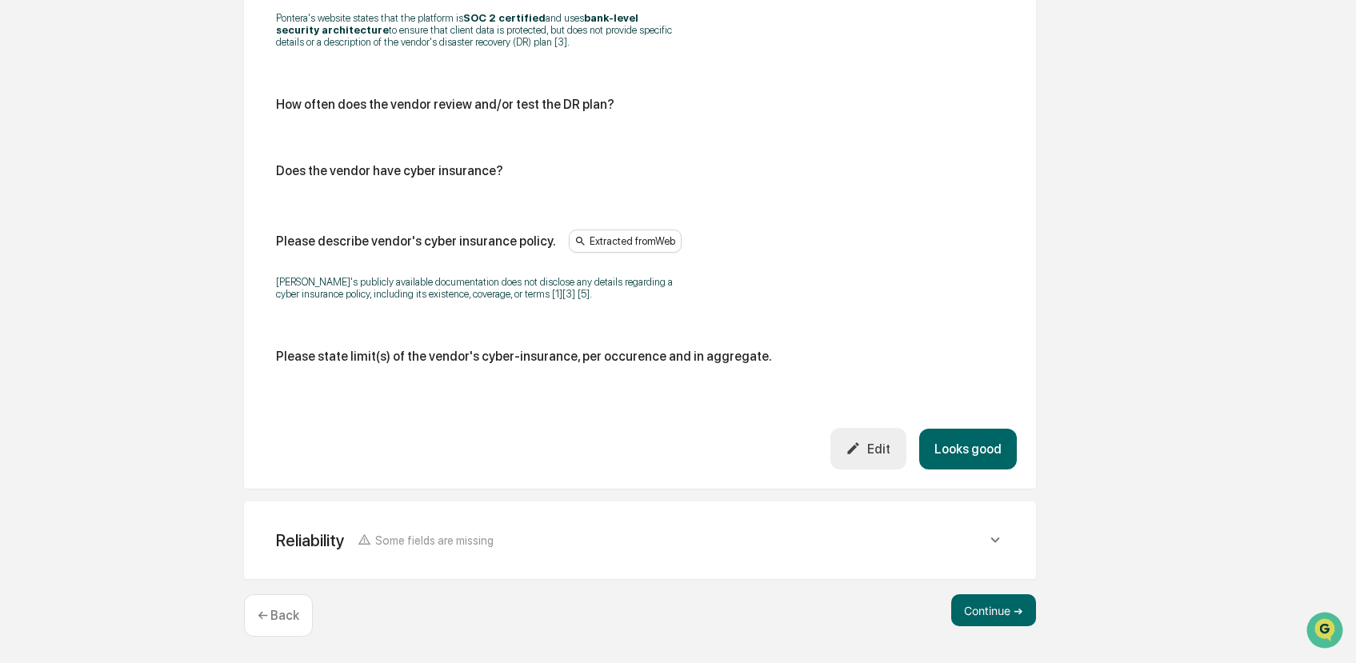
click at [418, 566] on div "Reliability Some fields are missing Does the vendor has a formal business conti…" at bounding box center [640, 541] width 792 height 78
click at [434, 543] on span "Some fields are missing" at bounding box center [434, 541] width 118 height 14
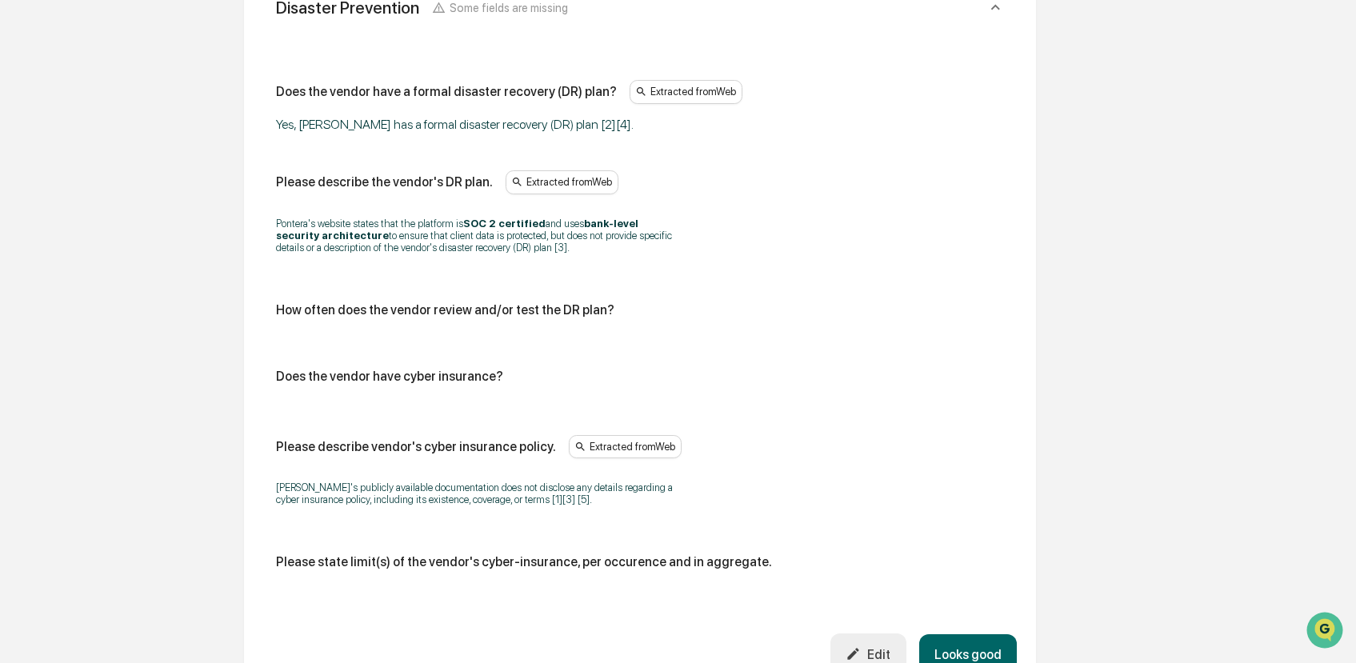
scroll to position [3606, 0]
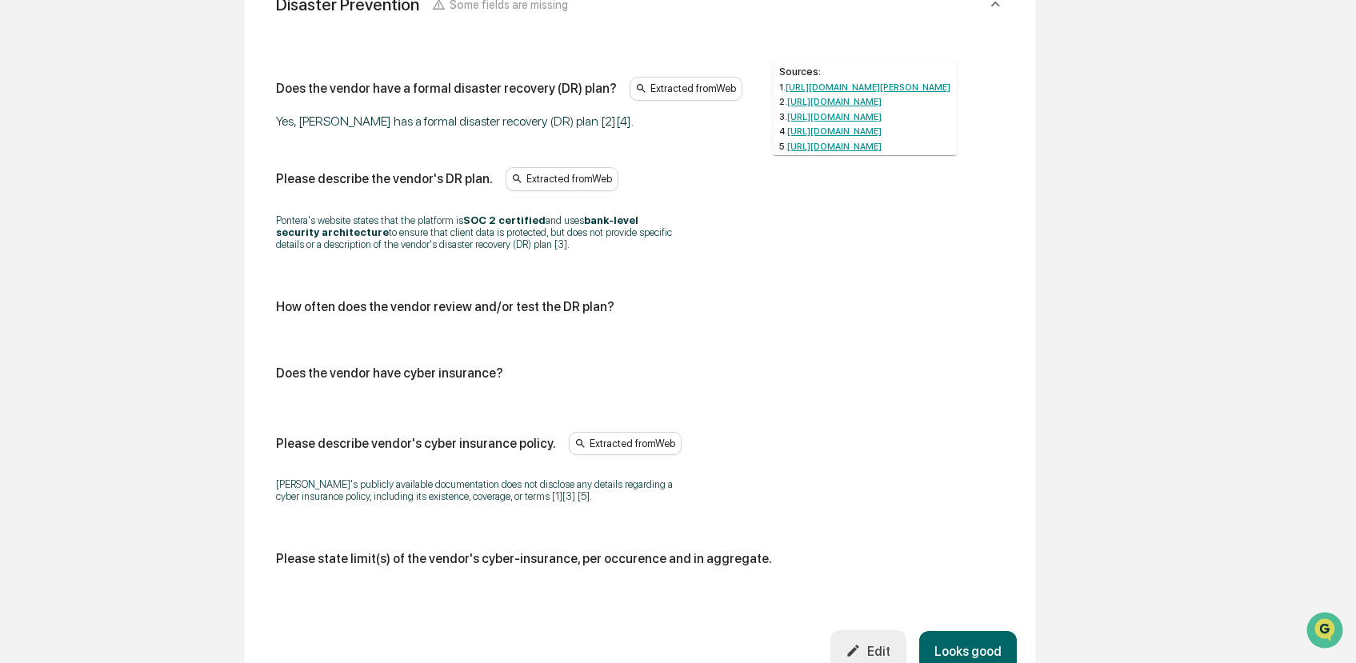
click at [838, 137] on link "https://pontera.com/security" at bounding box center [834, 131] width 94 height 10
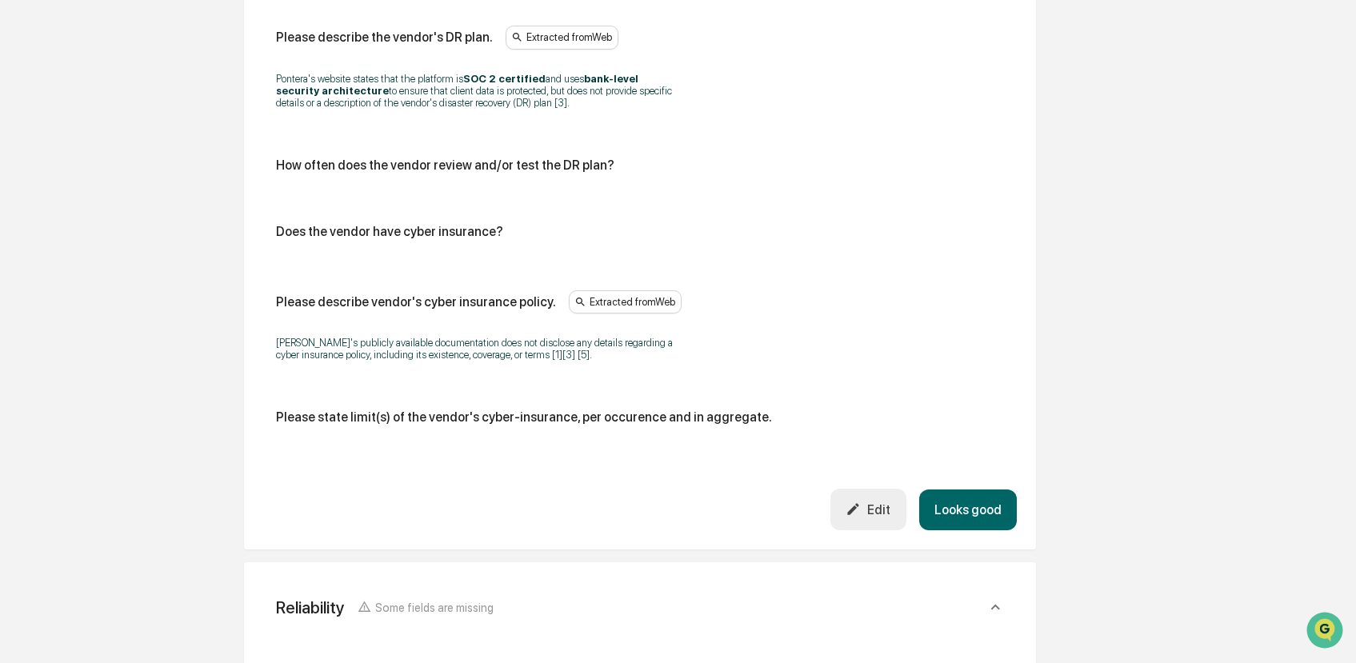
scroll to position [3750, 0]
click at [877, 527] on button "Edit" at bounding box center [869, 507] width 76 height 41
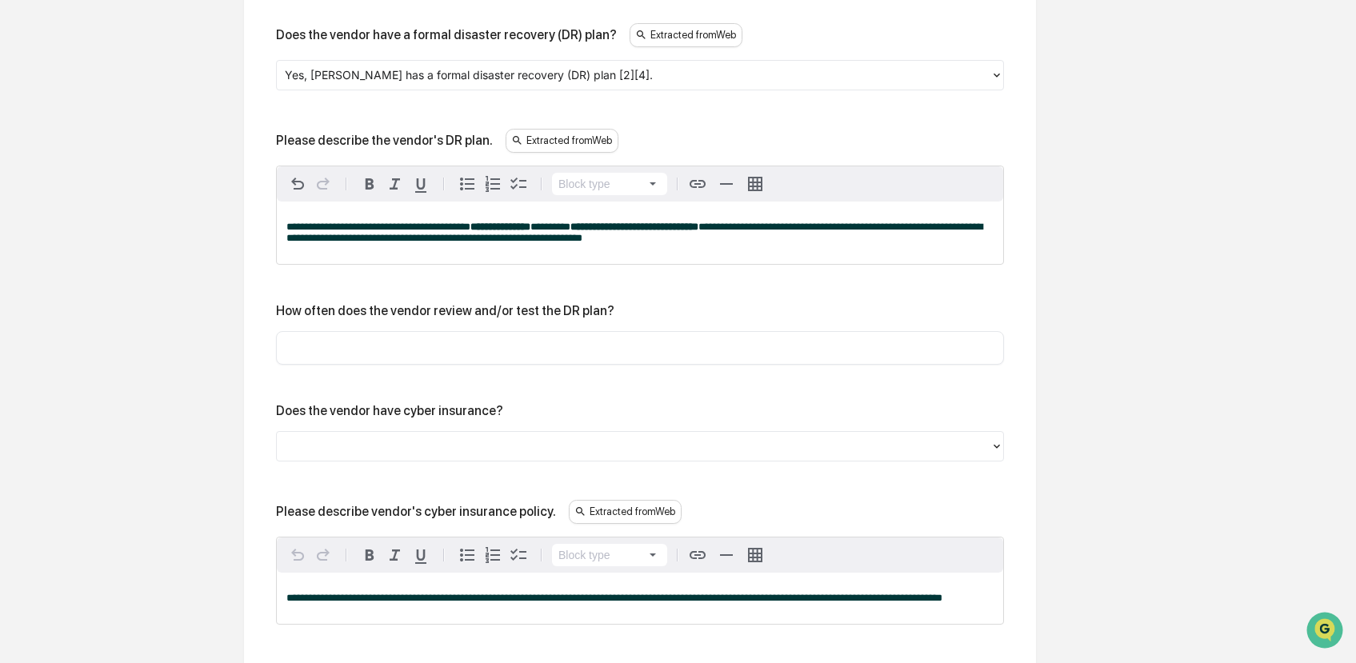
scroll to position [3656, 0]
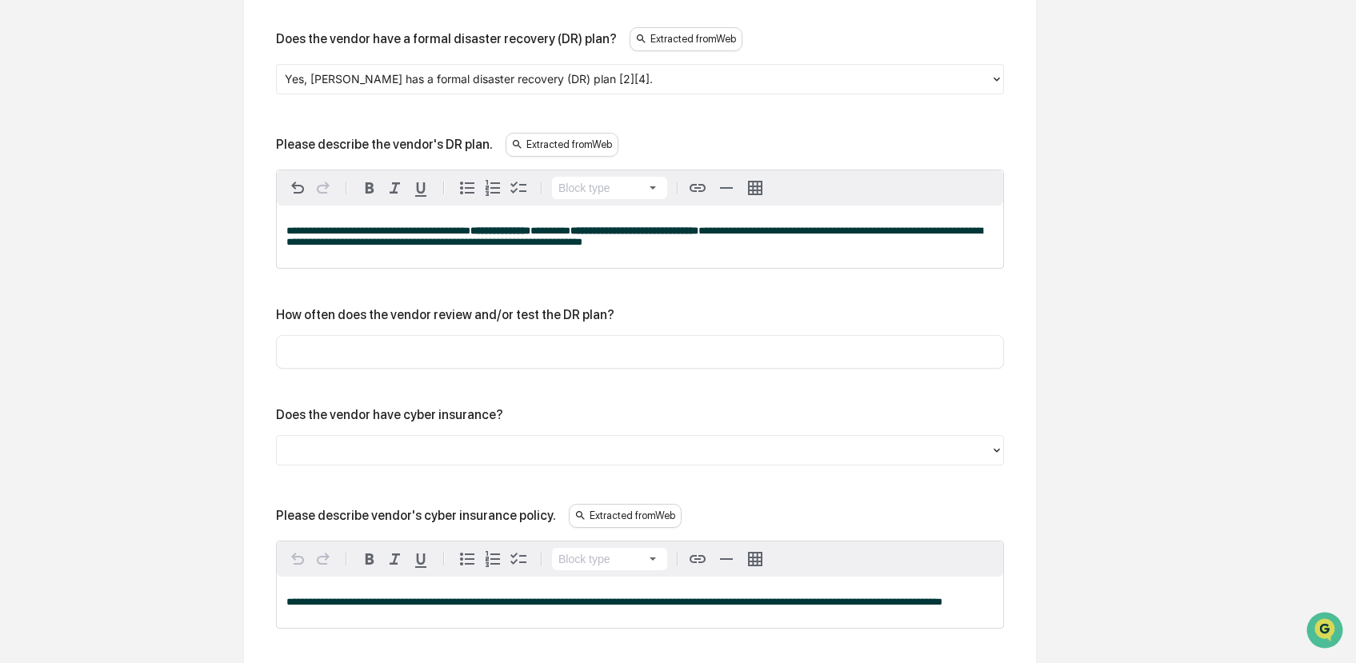
click at [794, 248] on p "**********" at bounding box center [639, 237] width 707 height 22
drag, startPoint x: 794, startPoint y: 274, endPoint x: 270, endPoint y: 274, distance: 523.4
click at [270, 274] on div "**********" at bounding box center [640, 413] width 754 height 864
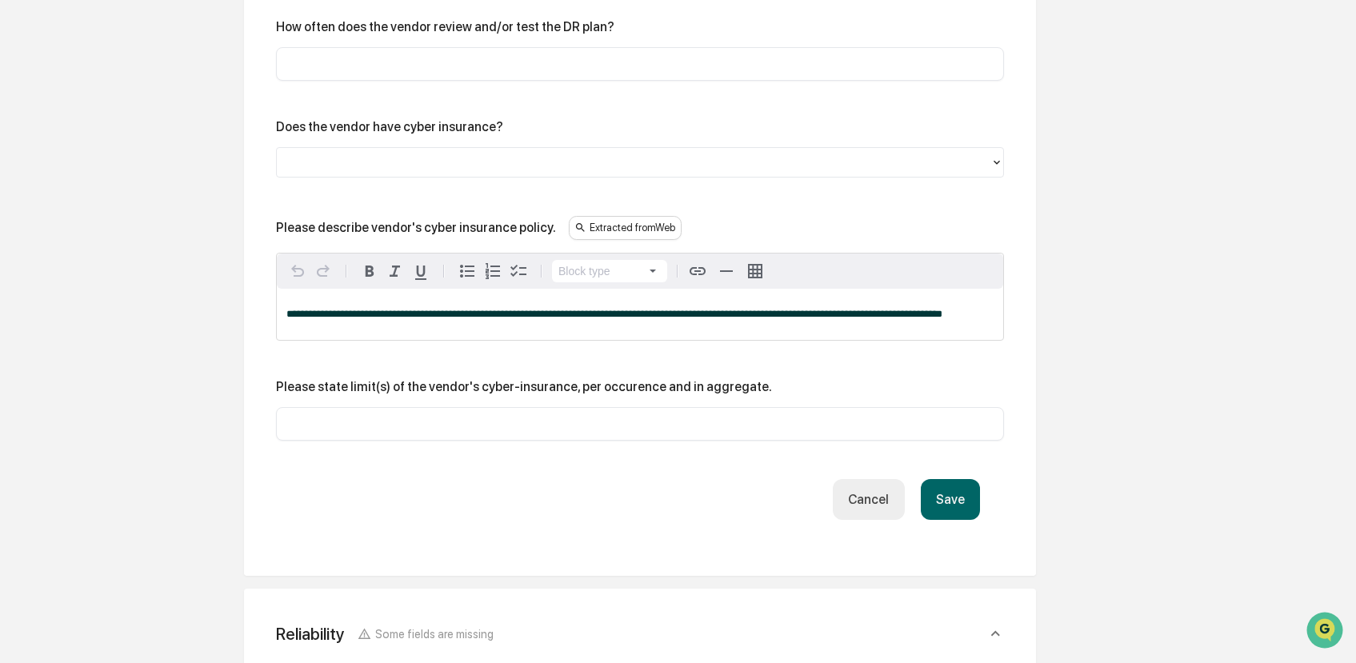
scroll to position [4291, 0]
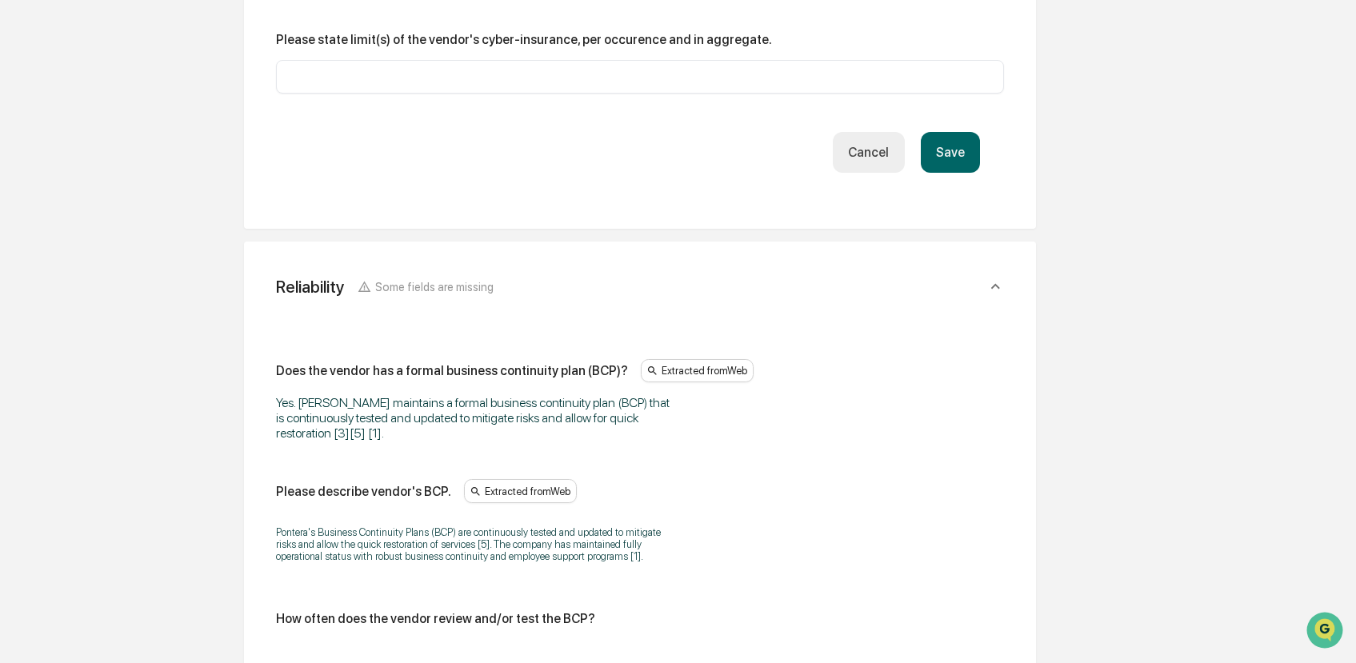
click at [959, 173] on button "Save" at bounding box center [950, 152] width 59 height 41
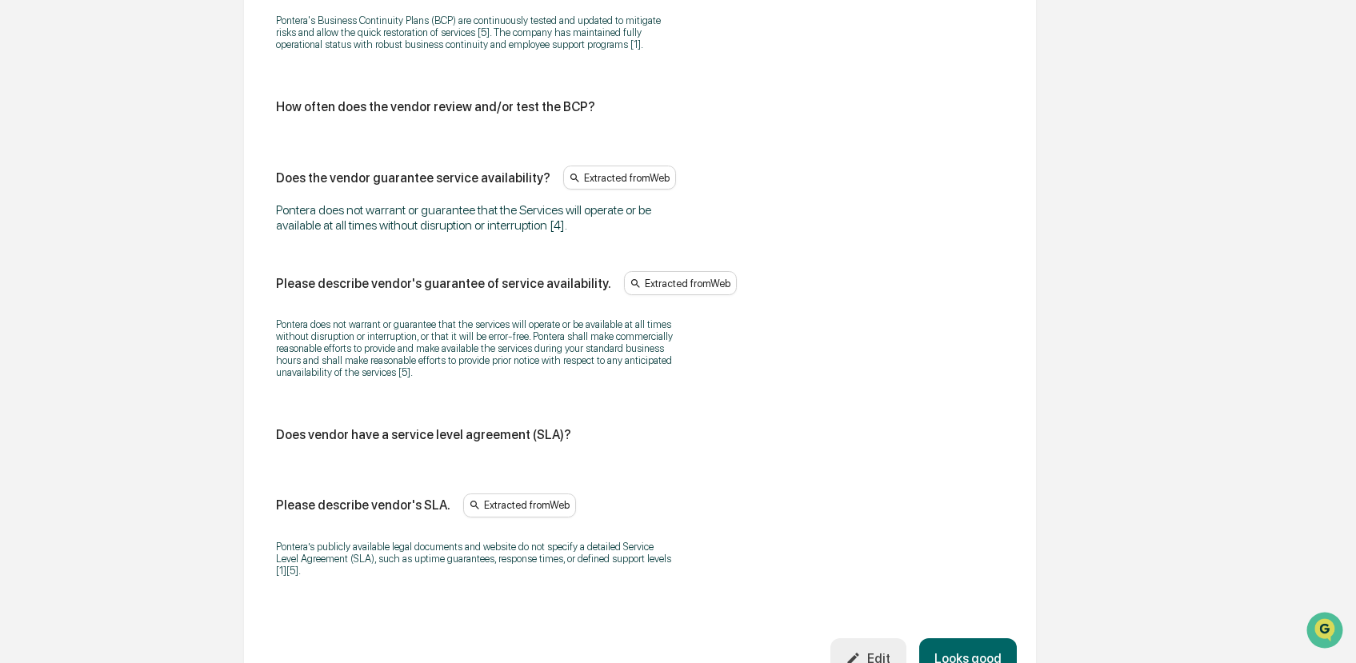
scroll to position [4740, 0]
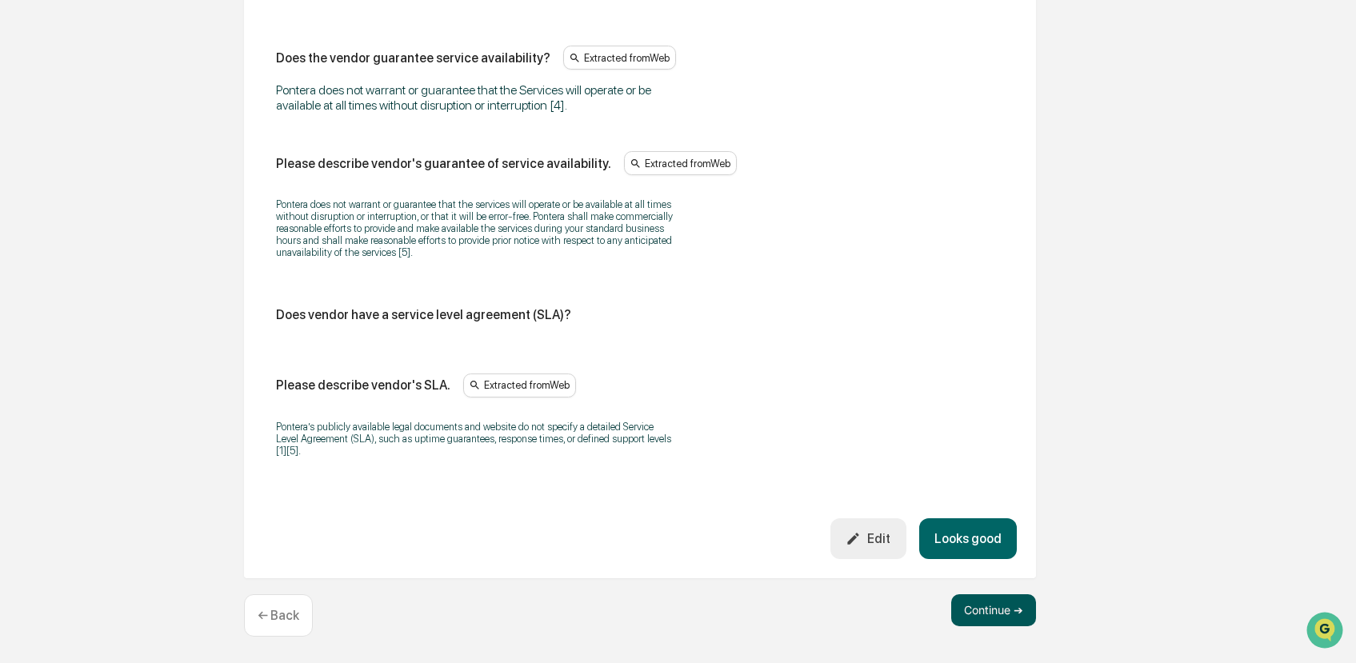
click at [976, 604] on button "Continue ➔" at bounding box center [994, 611] width 85 height 32
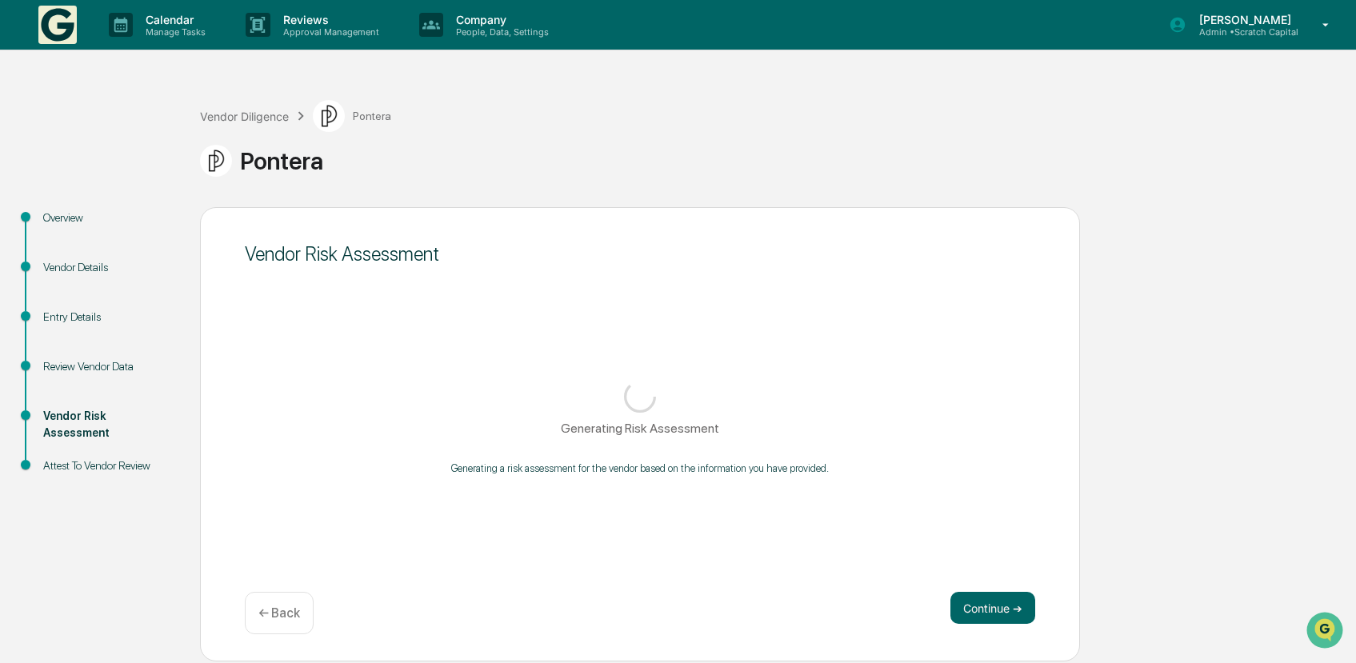
scroll to position [0, 0]
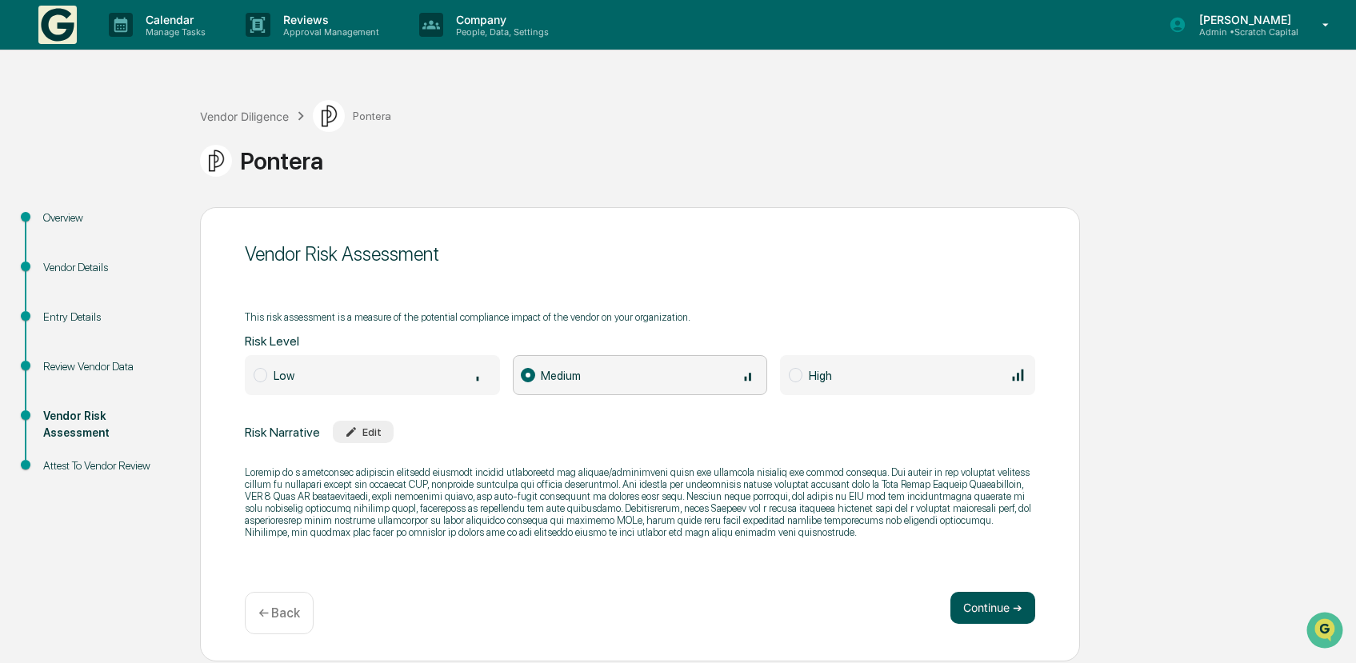
click at [995, 604] on button "Continue ➔" at bounding box center [993, 608] width 85 height 32
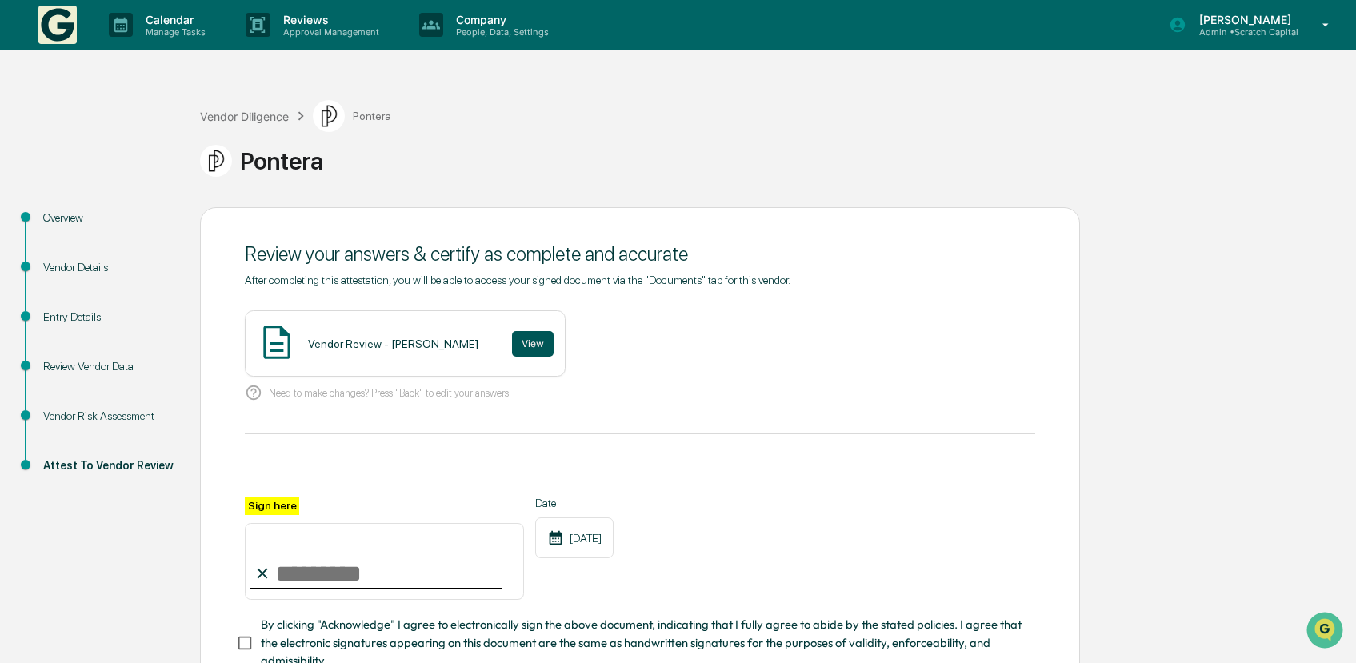
click at [525, 350] on button "View" at bounding box center [533, 344] width 42 height 26
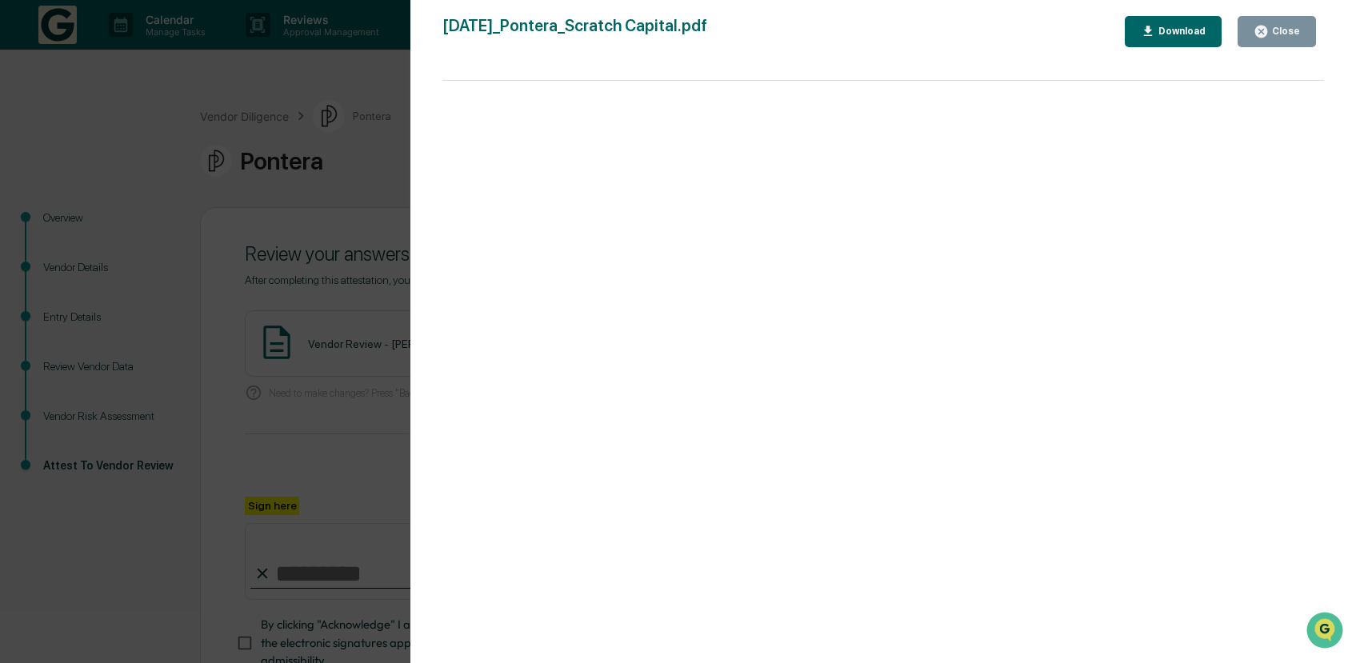
click at [1278, 27] on div "Close" at bounding box center [1284, 31] width 31 height 11
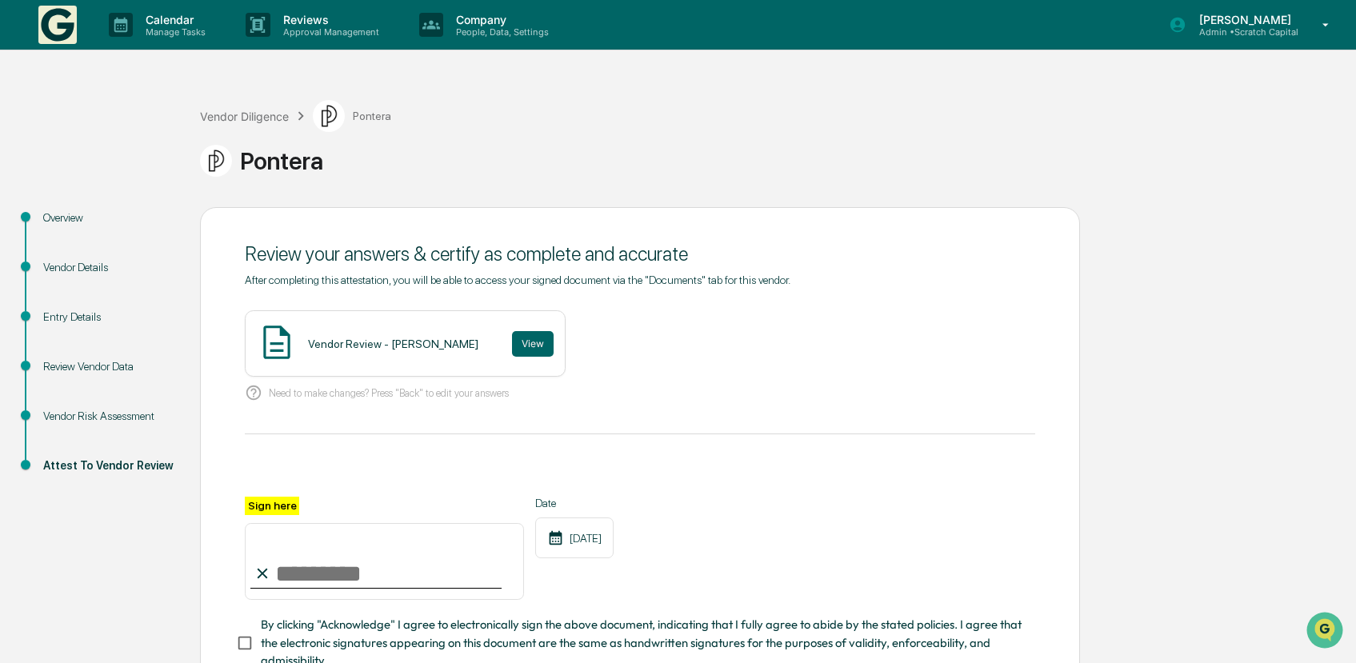
click at [426, 599] on div "Sign here Date 10/15/2025 By clicking "Acknowledge" I agree to electronically s…" at bounding box center [640, 584] width 791 height 174
click at [374, 587] on div at bounding box center [375, 588] width 251 height 2
click at [387, 569] on input "Sign here" at bounding box center [384, 561] width 279 height 77
type input "**********"
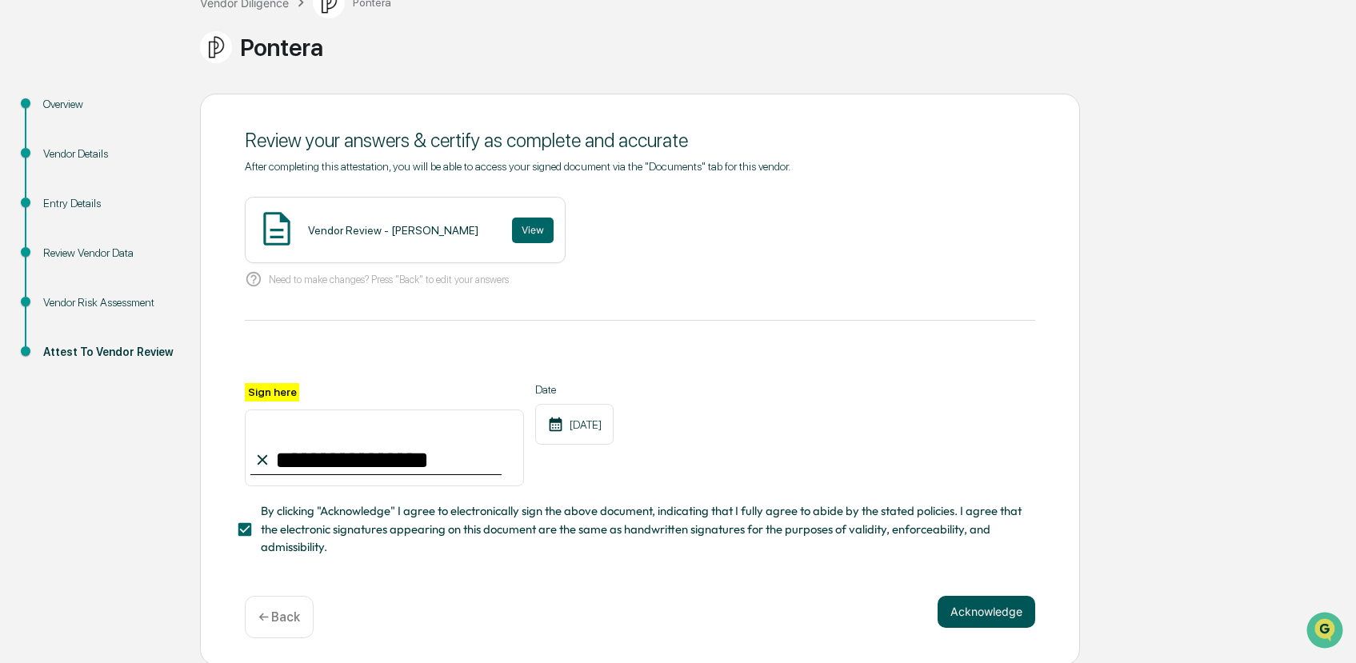
click at [997, 617] on button "Acknowledge" at bounding box center [987, 612] width 98 height 32
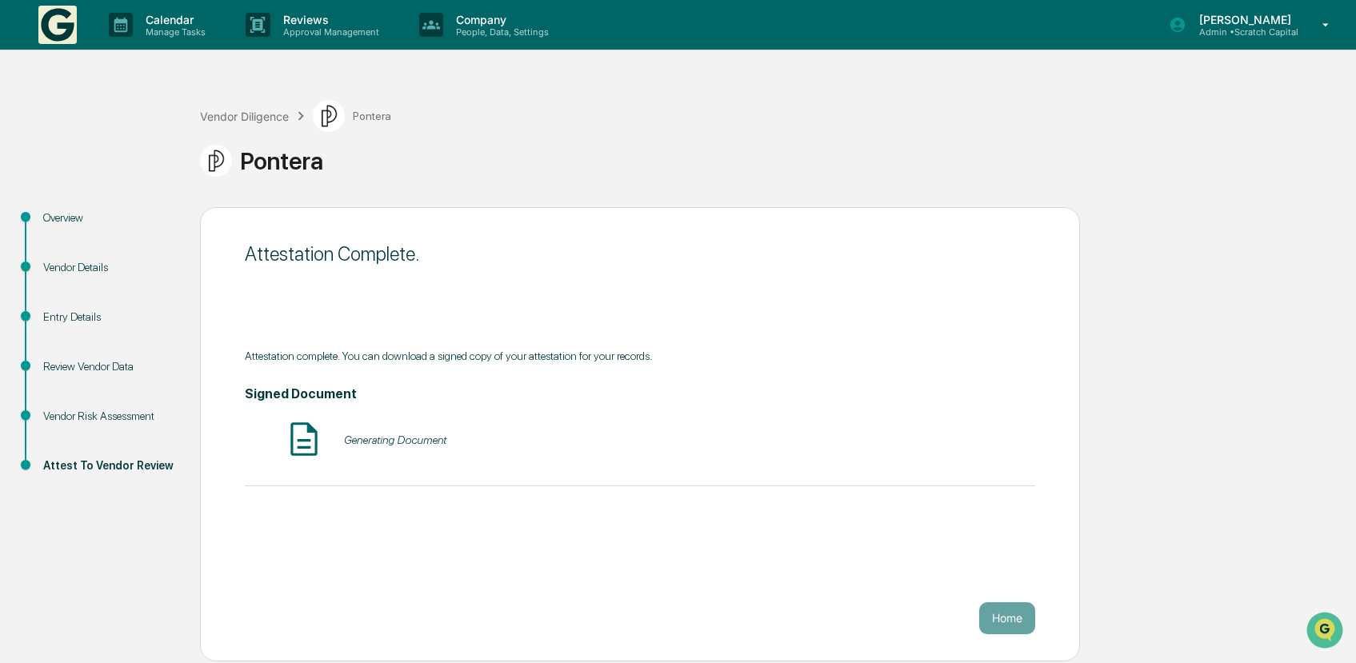
scroll to position [0, 0]
click at [259, 111] on div "Vendor Diligence" at bounding box center [244, 117] width 89 height 14
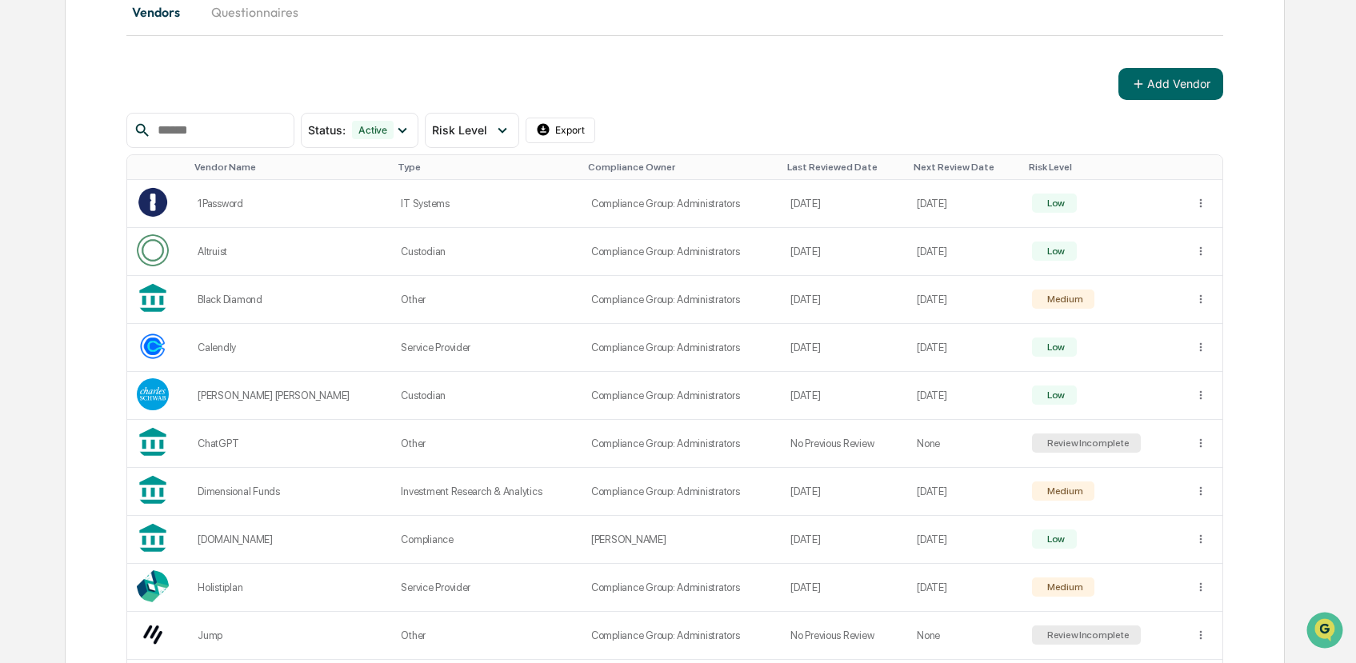
scroll to position [904, 0]
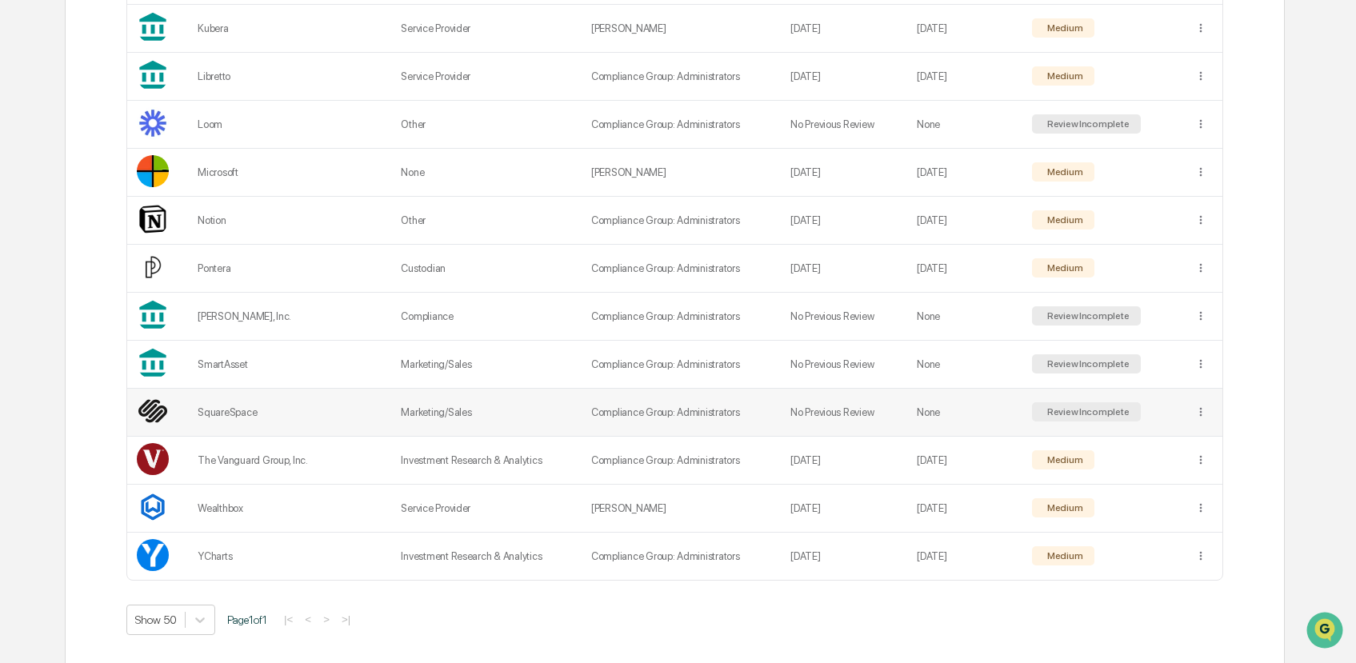
click at [419, 396] on td "Marketing/Sales" at bounding box center [486, 413] width 190 height 48
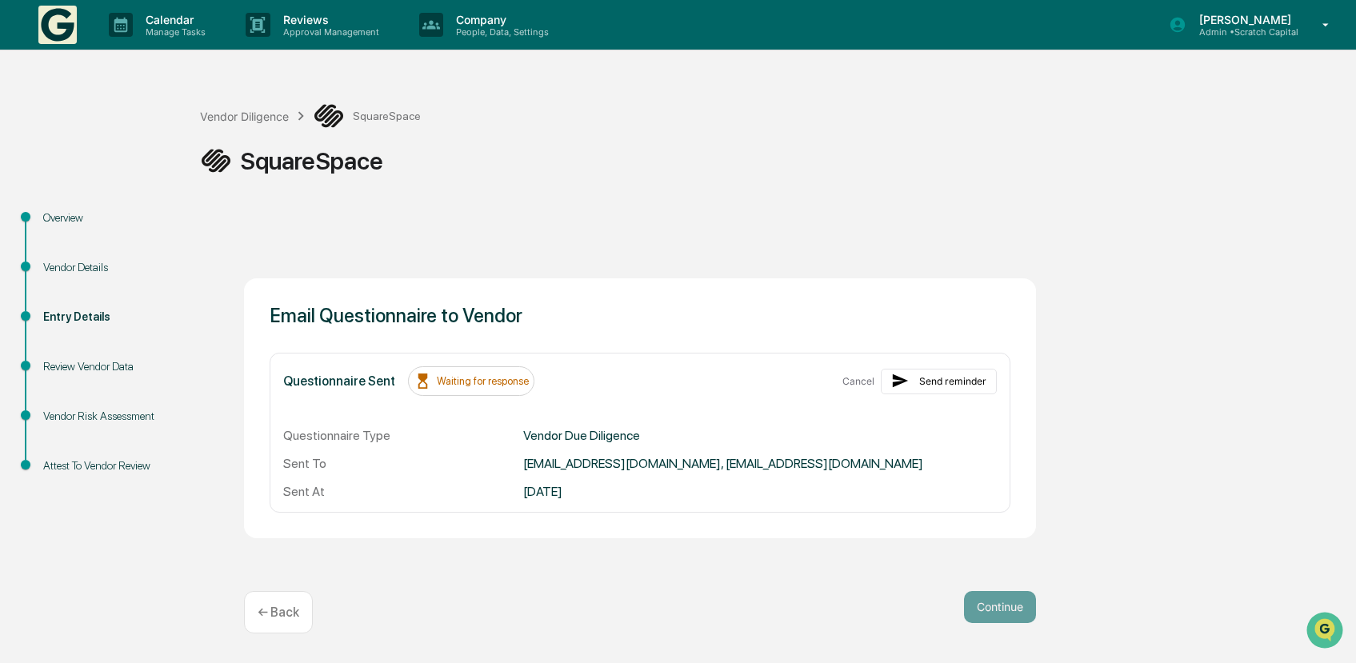
click at [92, 362] on div "Review Vendor Data" at bounding box center [108, 367] width 131 height 17
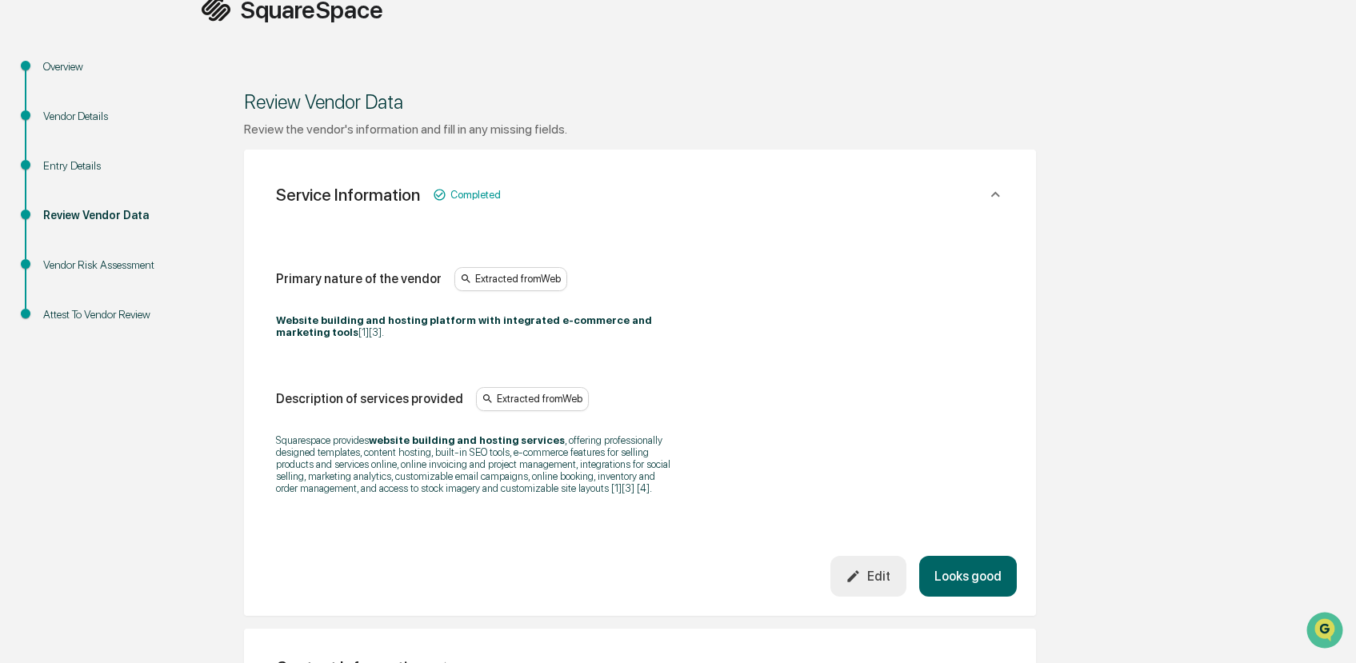
scroll to position [628, 0]
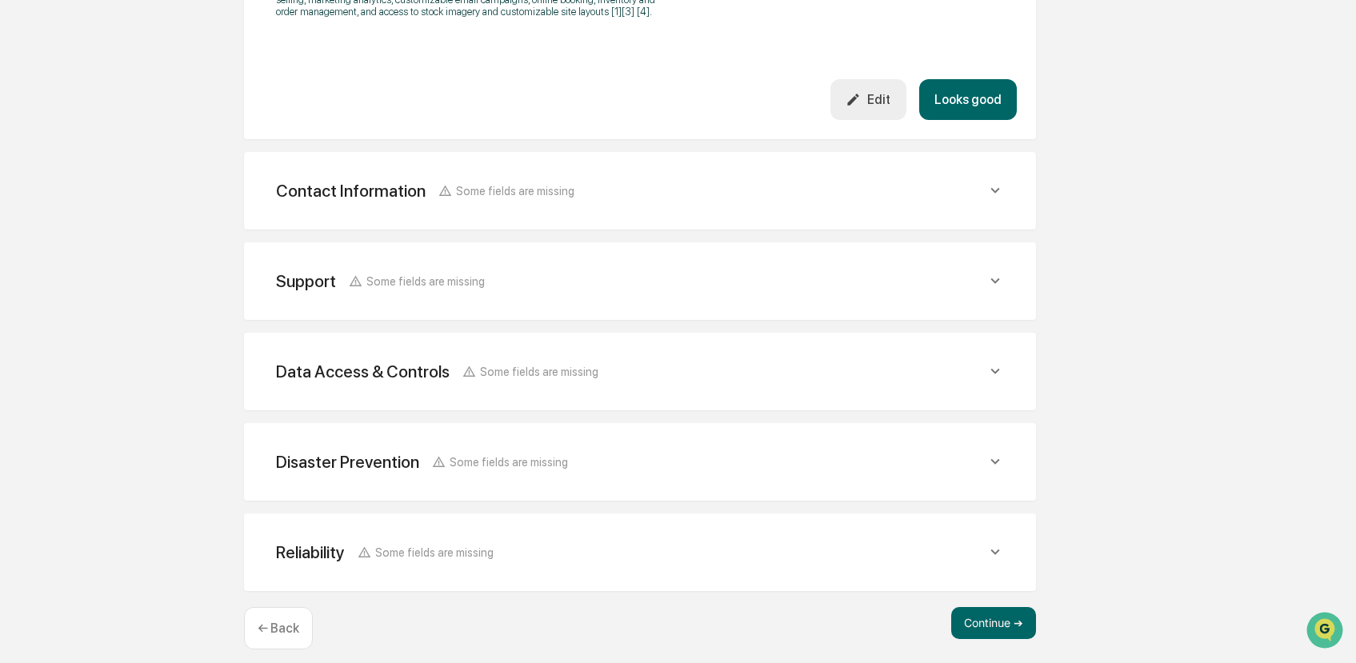
click at [843, 201] on div "Contact Information Some fields are missing" at bounding box center [631, 191] width 711 height 20
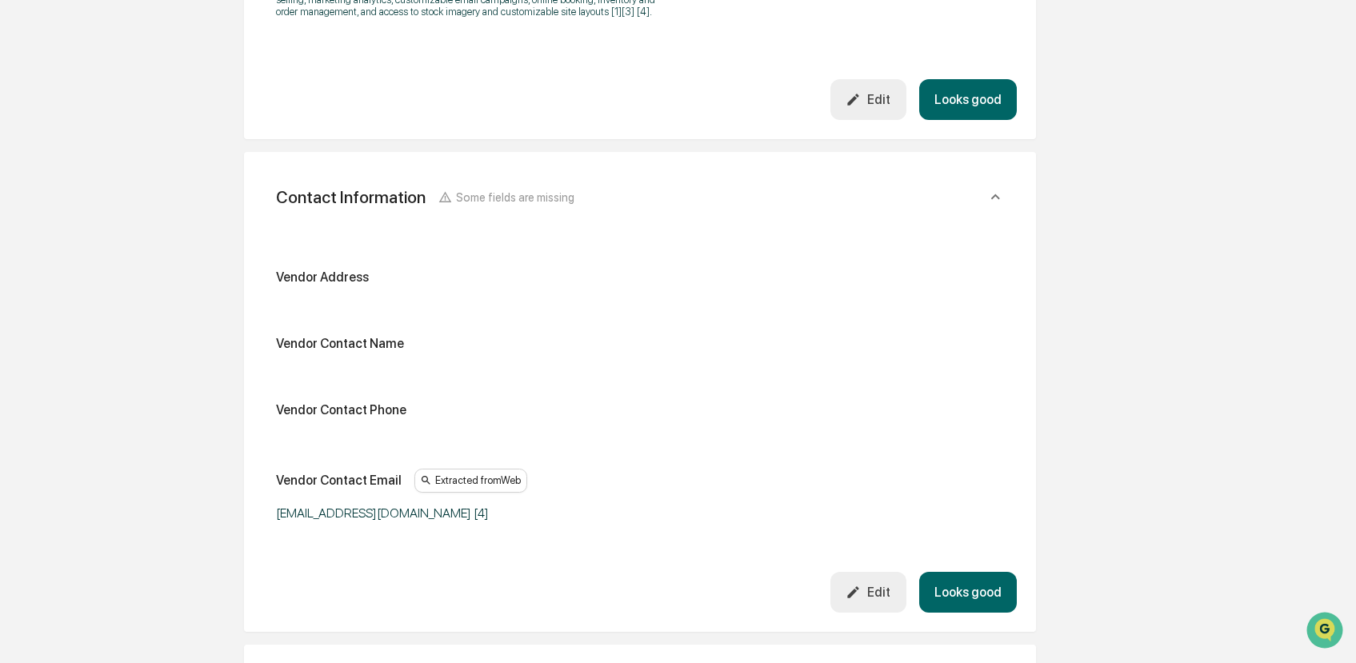
click at [843, 203] on div "Contact Information Some fields are missing" at bounding box center [631, 197] width 711 height 20
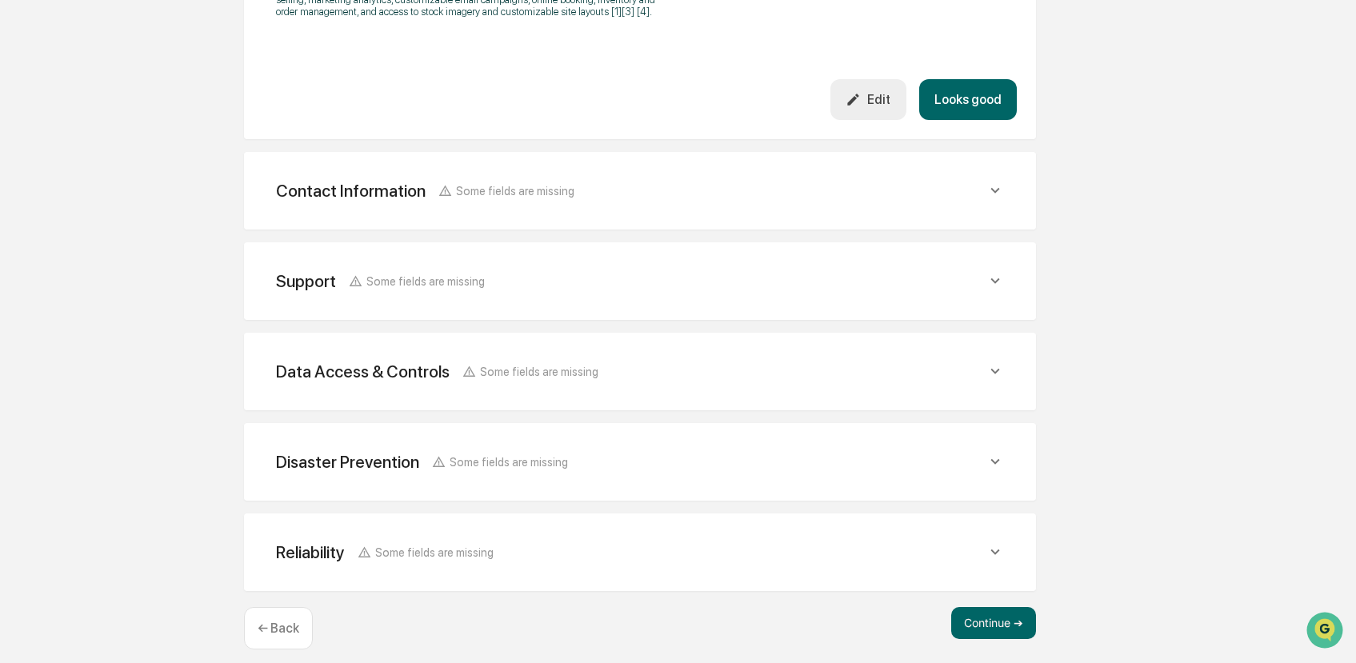
click at [779, 291] on div "Support Some fields are missing" at bounding box center [631, 281] width 711 height 20
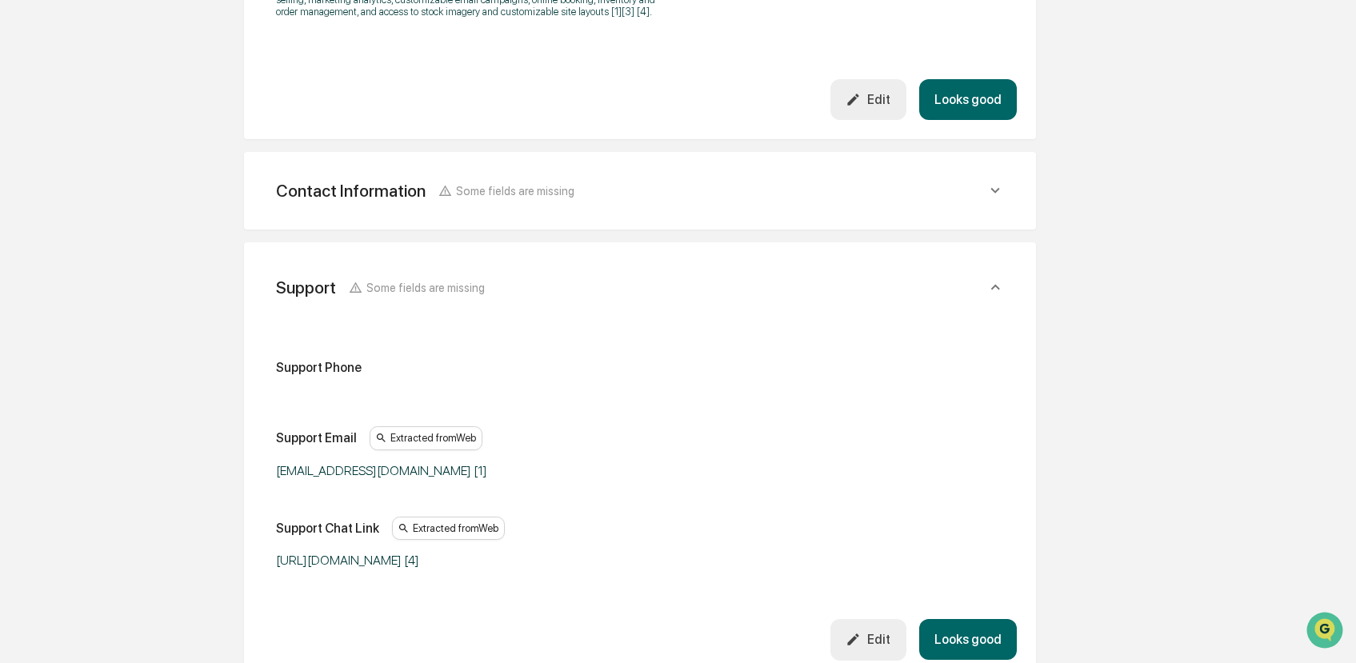
click at [779, 294] on div "Support Some fields are missing" at bounding box center [631, 288] width 711 height 20
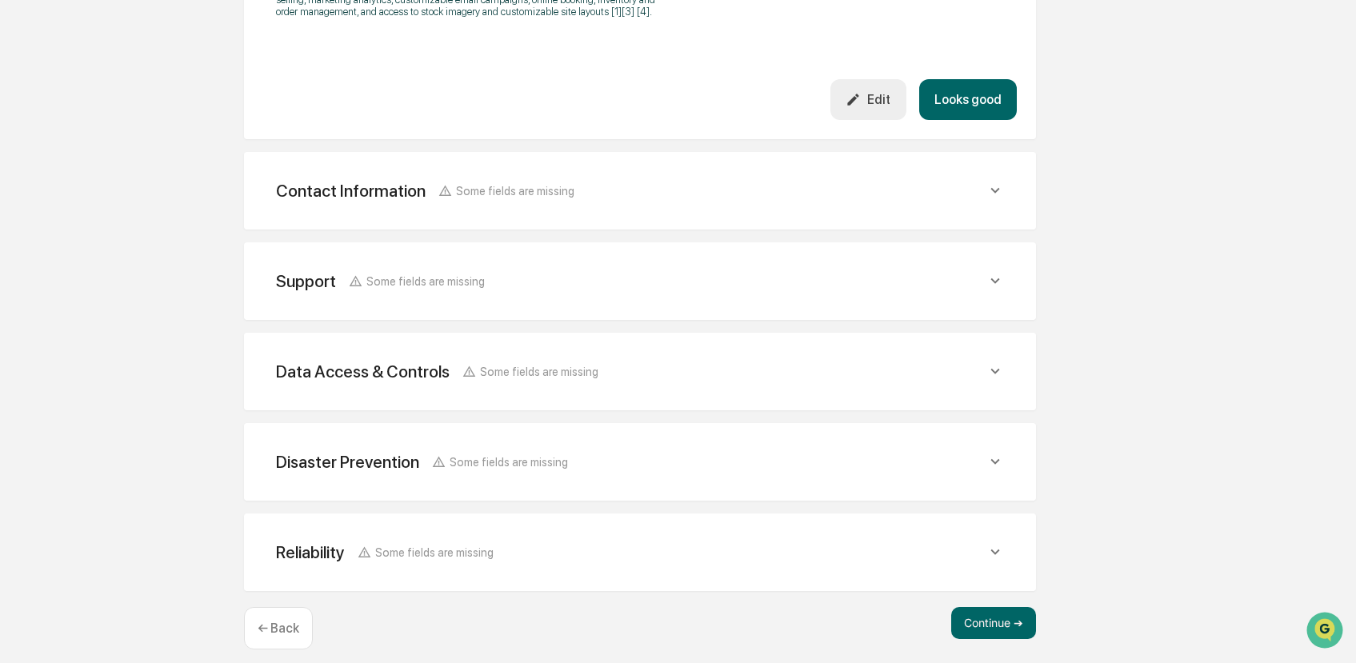
click at [744, 367] on div "Data Access & Controls Some fields are missing" at bounding box center [640, 371] width 754 height 39
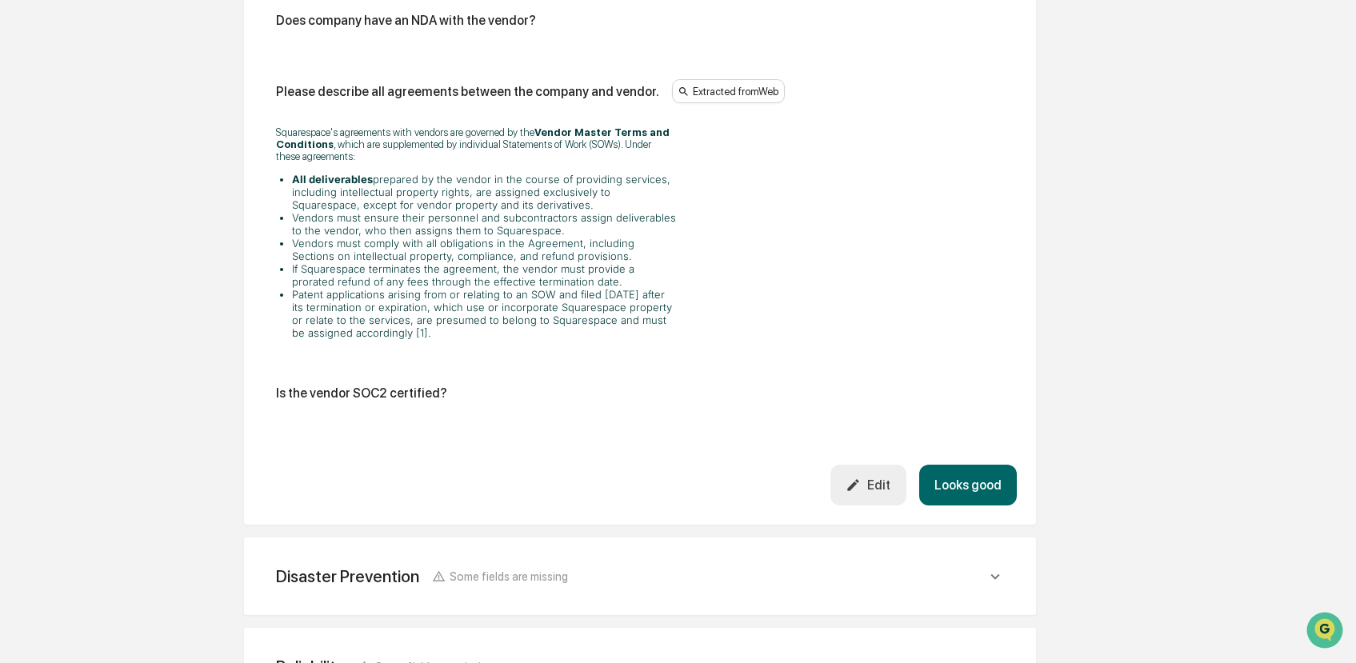
scroll to position [2533, 0]
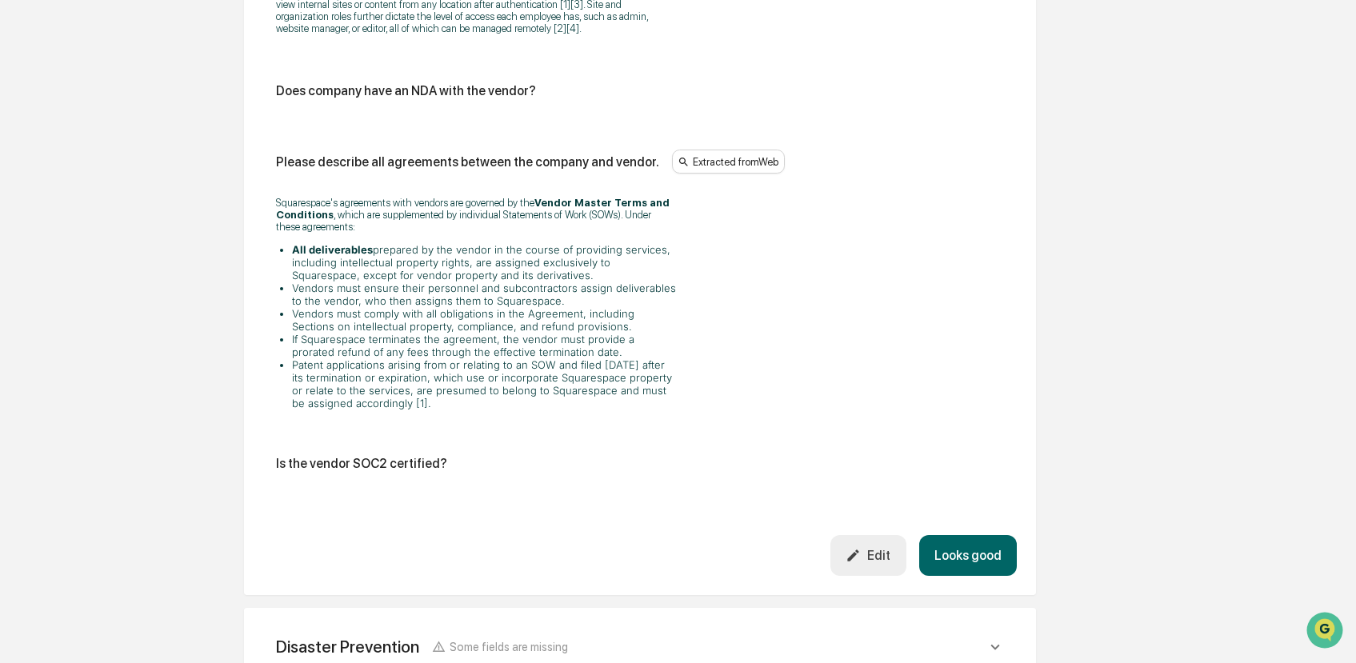
click at [858, 563] on icon "button" at bounding box center [853, 555] width 15 height 15
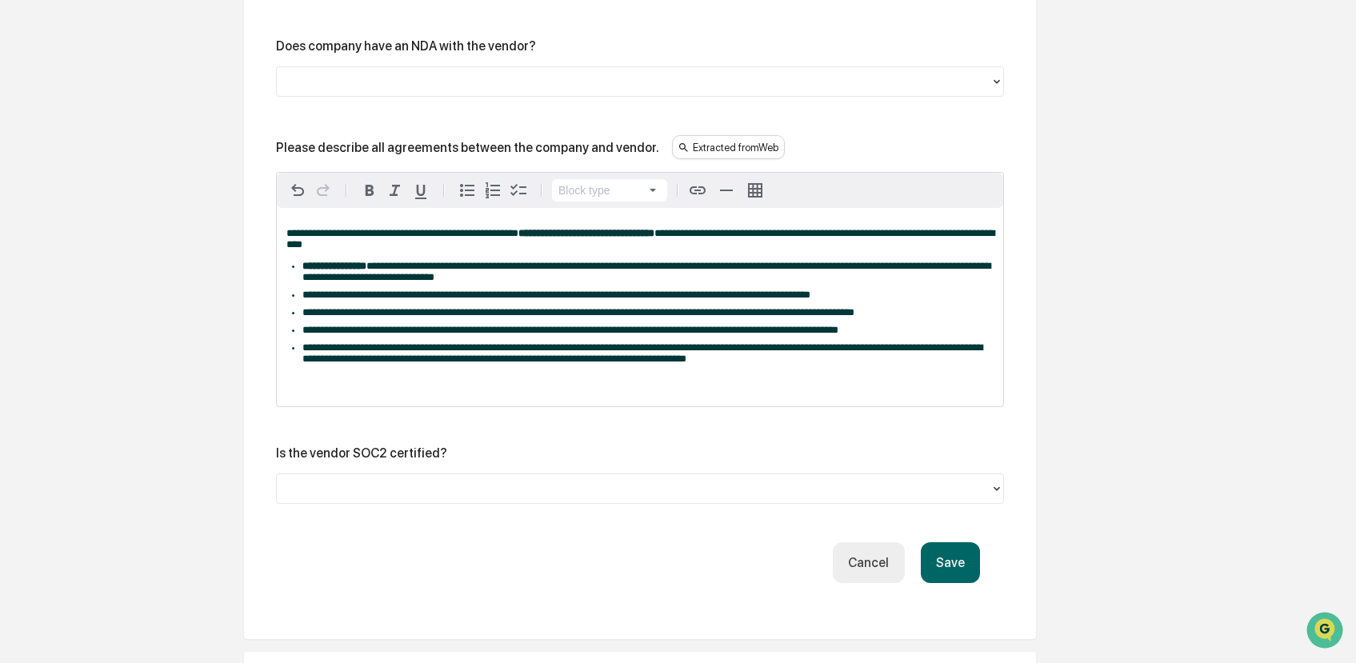
scroll to position [3063, 0]
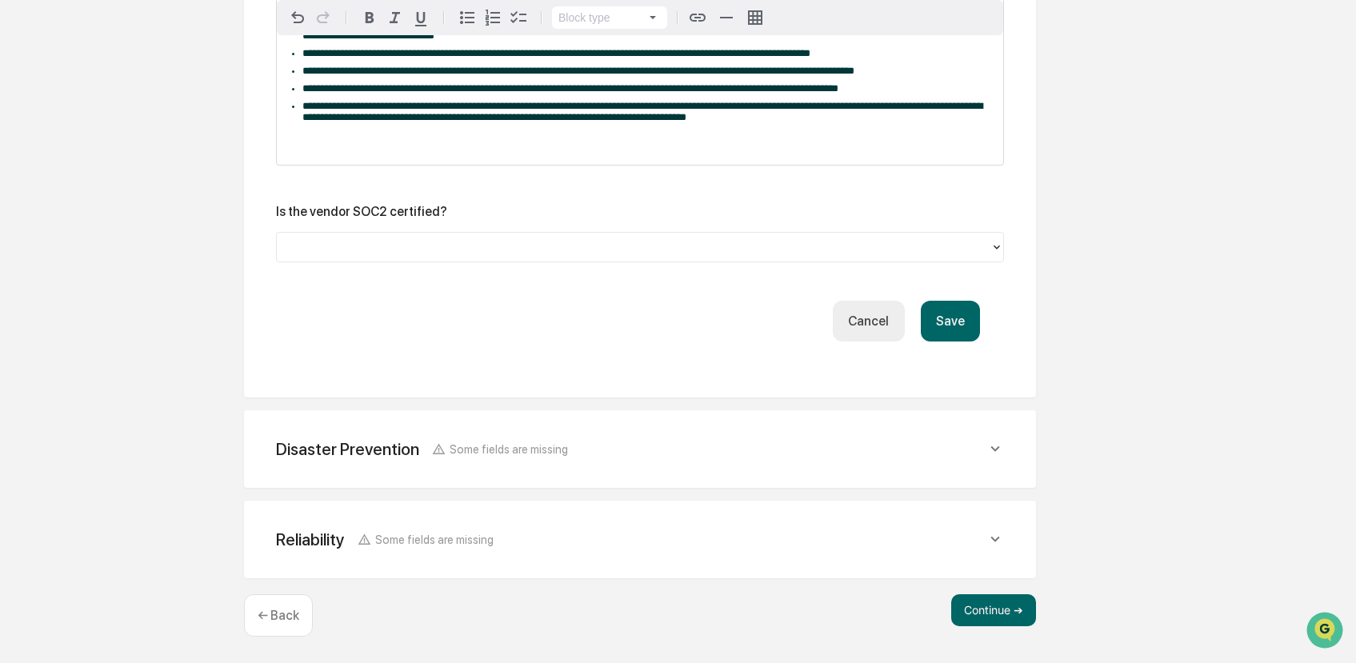
click at [755, 250] on div at bounding box center [634, 247] width 698 height 18
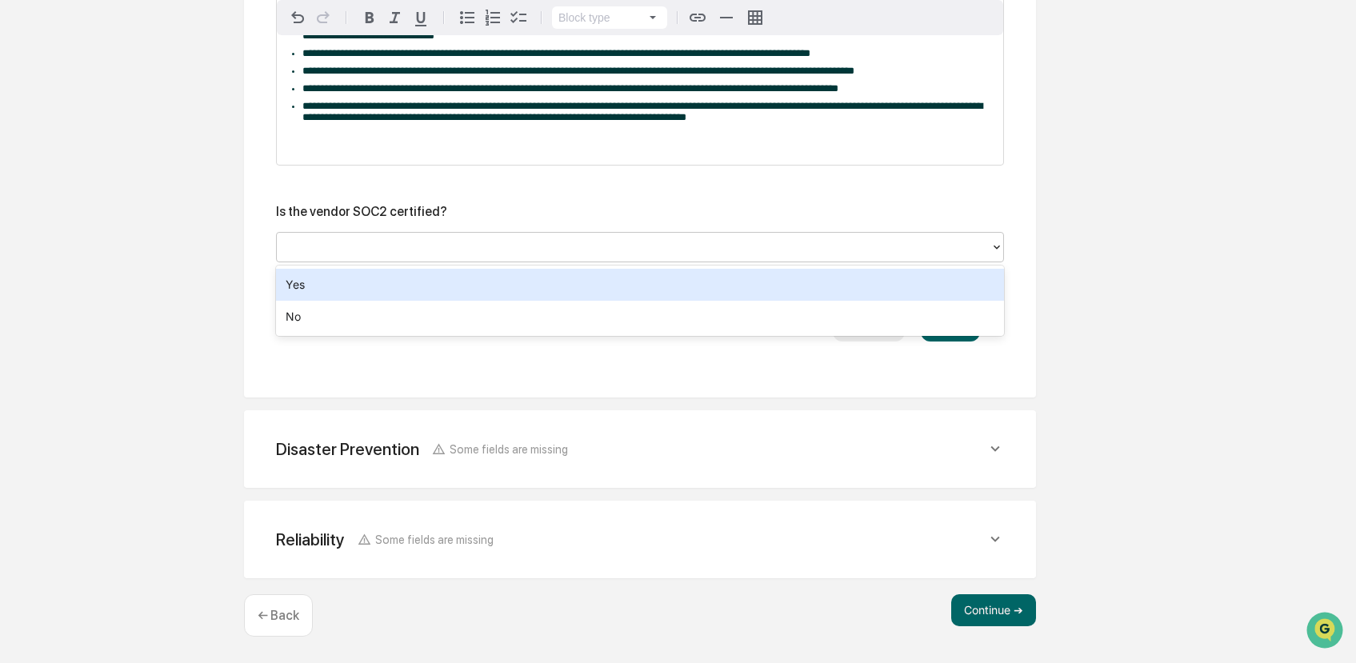
click at [516, 293] on div "Yes" at bounding box center [640, 285] width 728 height 32
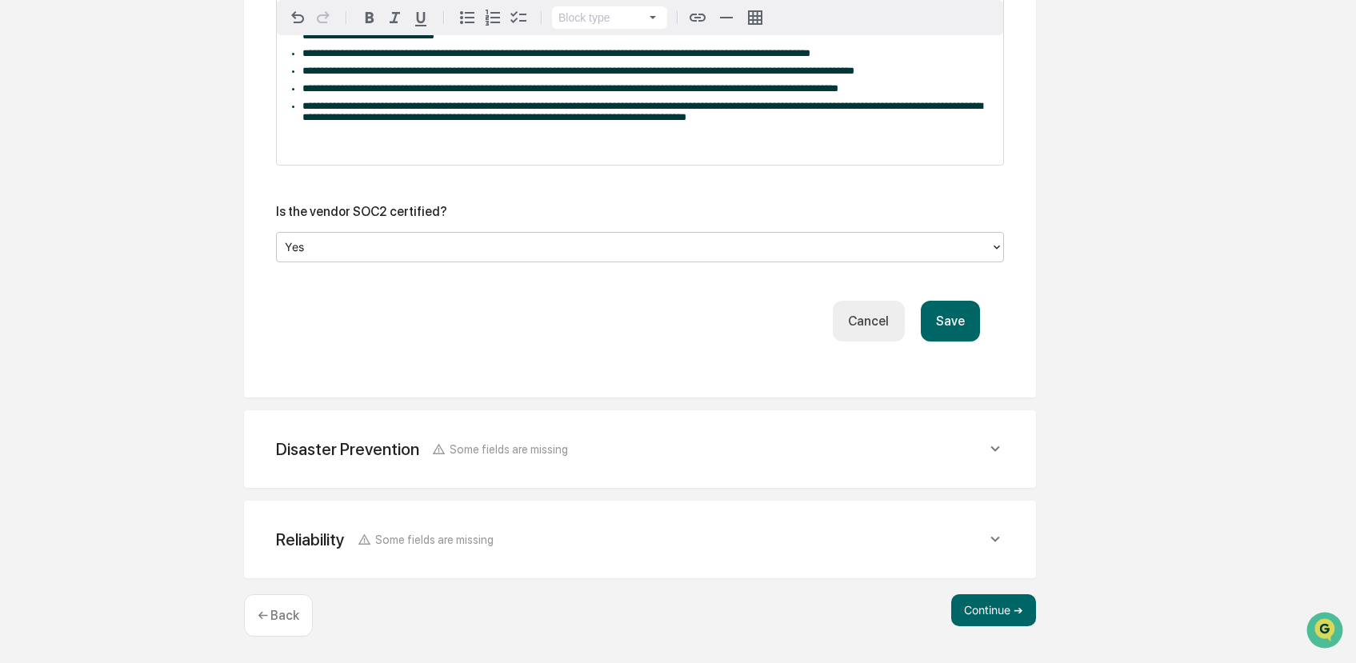
click at [970, 336] on button "Save" at bounding box center [950, 321] width 59 height 41
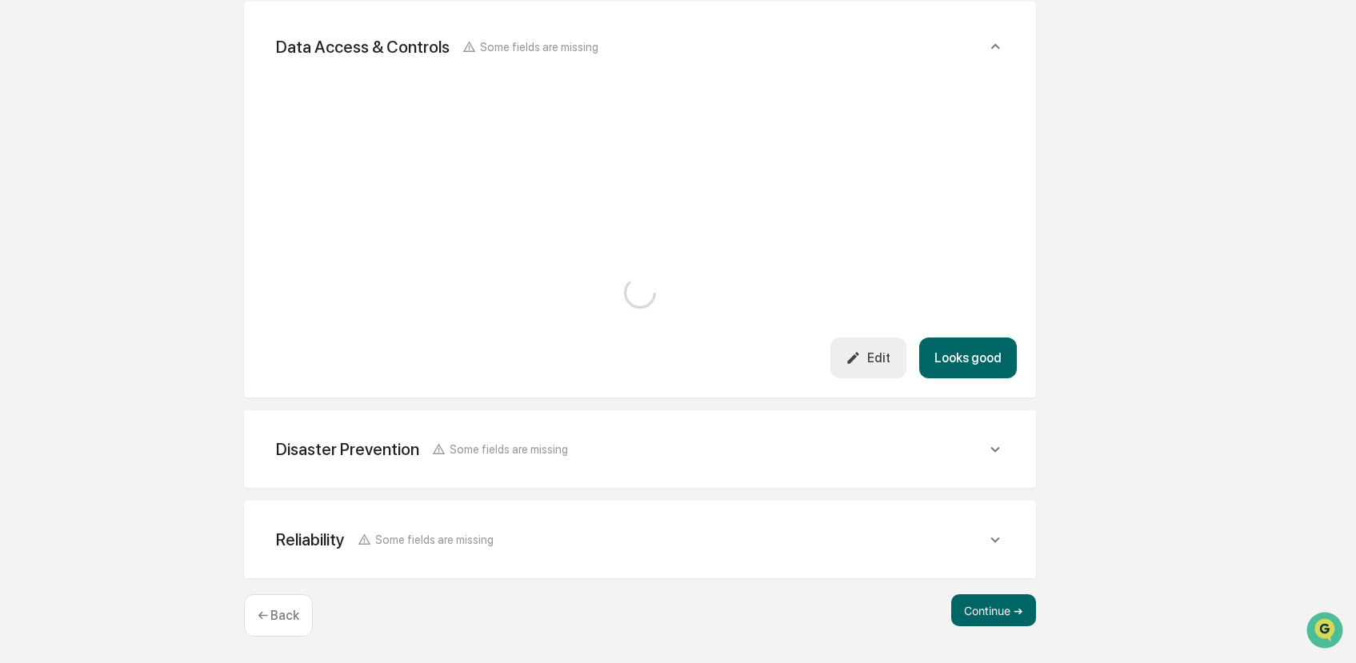
scroll to position [2787, 0]
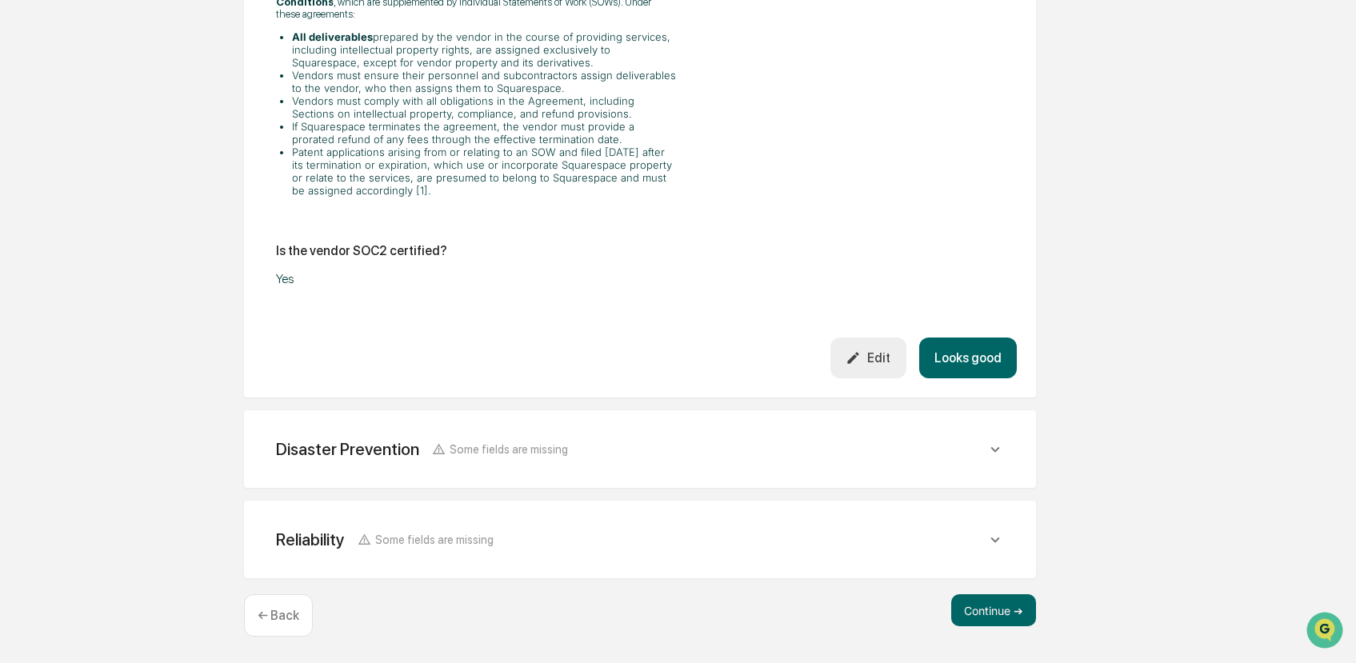
click at [984, 482] on div "Disaster Prevention Some fields are missing Does the vendor have a formal disas…" at bounding box center [640, 450] width 792 height 78
click at [1002, 451] on icon at bounding box center [996, 450] width 18 height 18
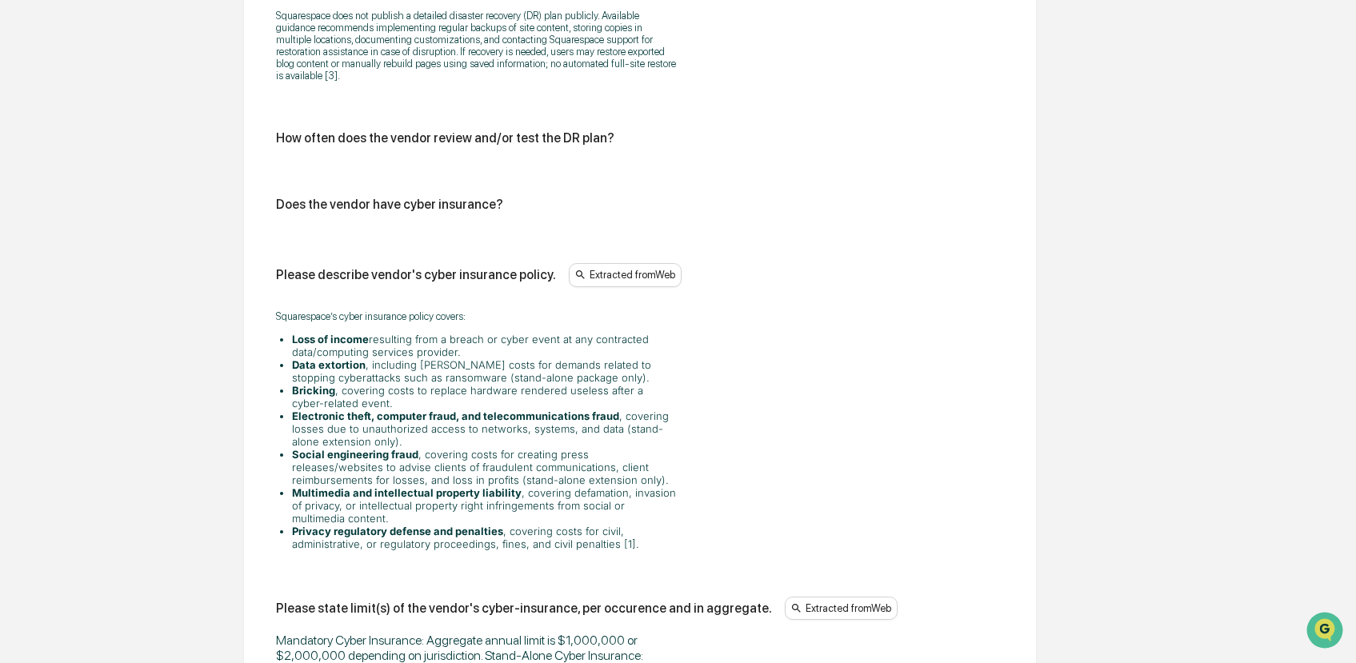
scroll to position [3780, 0]
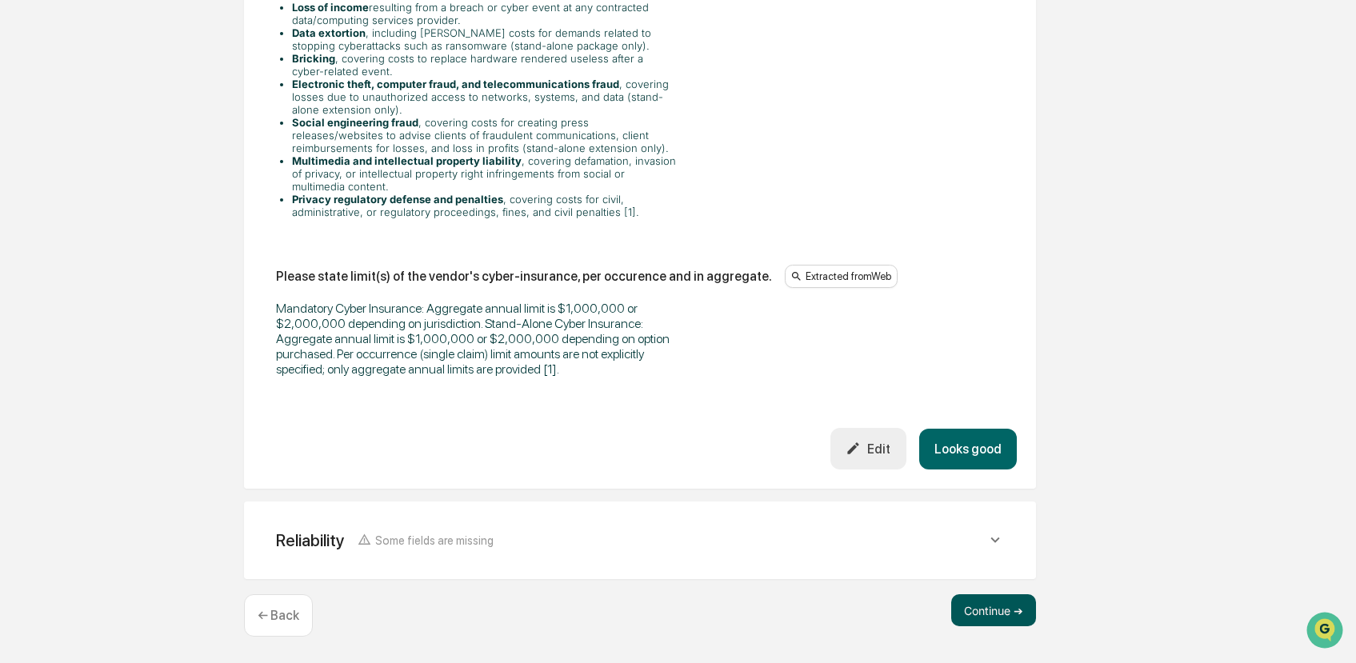
click at [999, 608] on button "Continue ➔" at bounding box center [994, 611] width 85 height 32
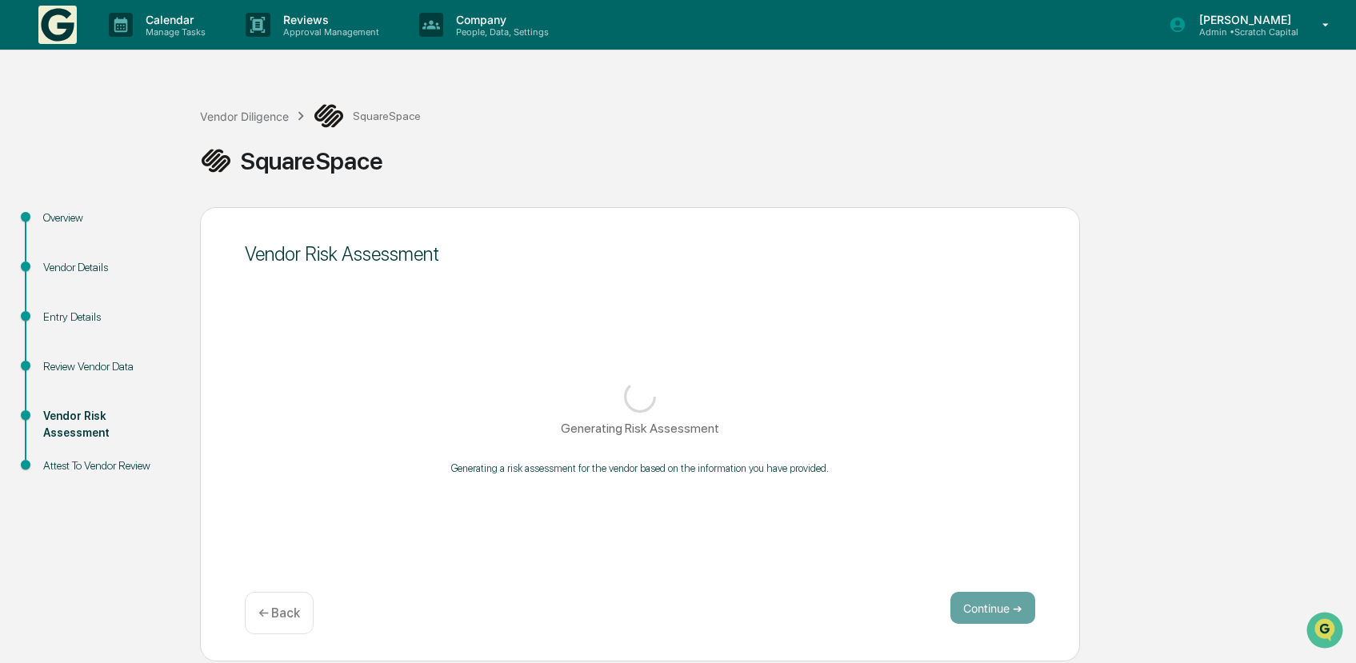
scroll to position [0, 0]
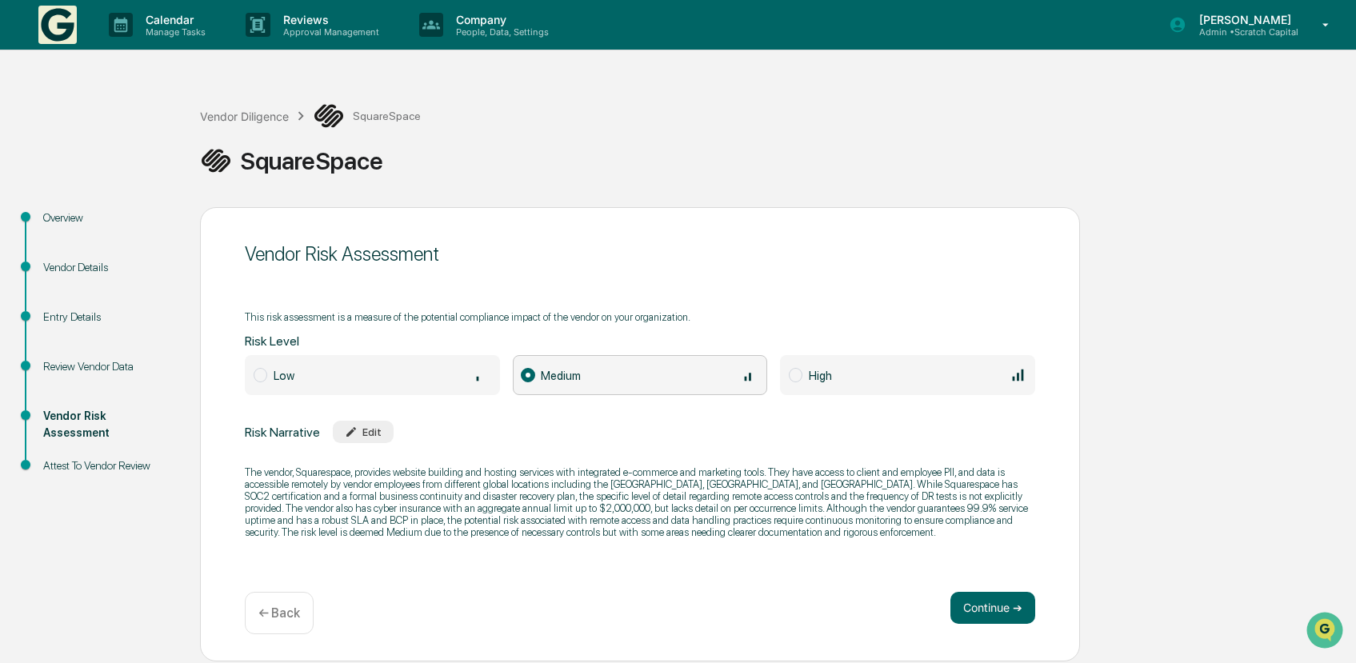
click at [999, 608] on button "Continue ➔" at bounding box center [993, 608] width 85 height 32
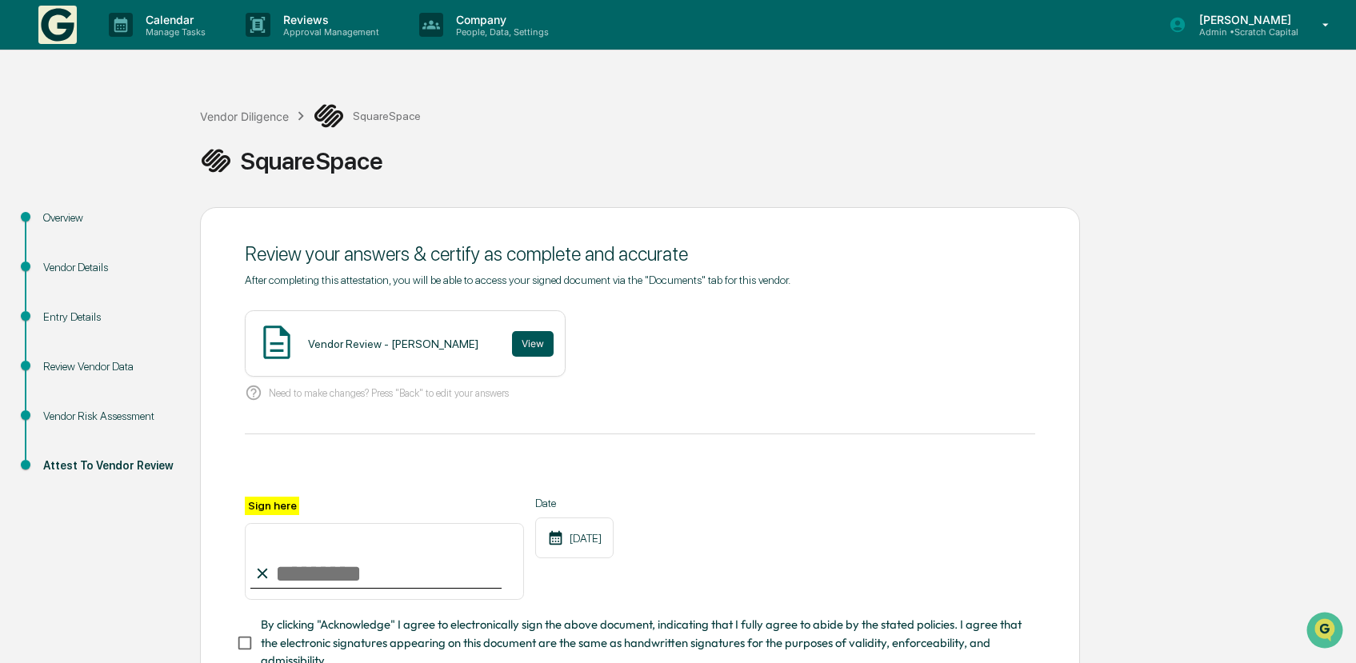
click at [523, 355] on button "View" at bounding box center [533, 344] width 42 height 26
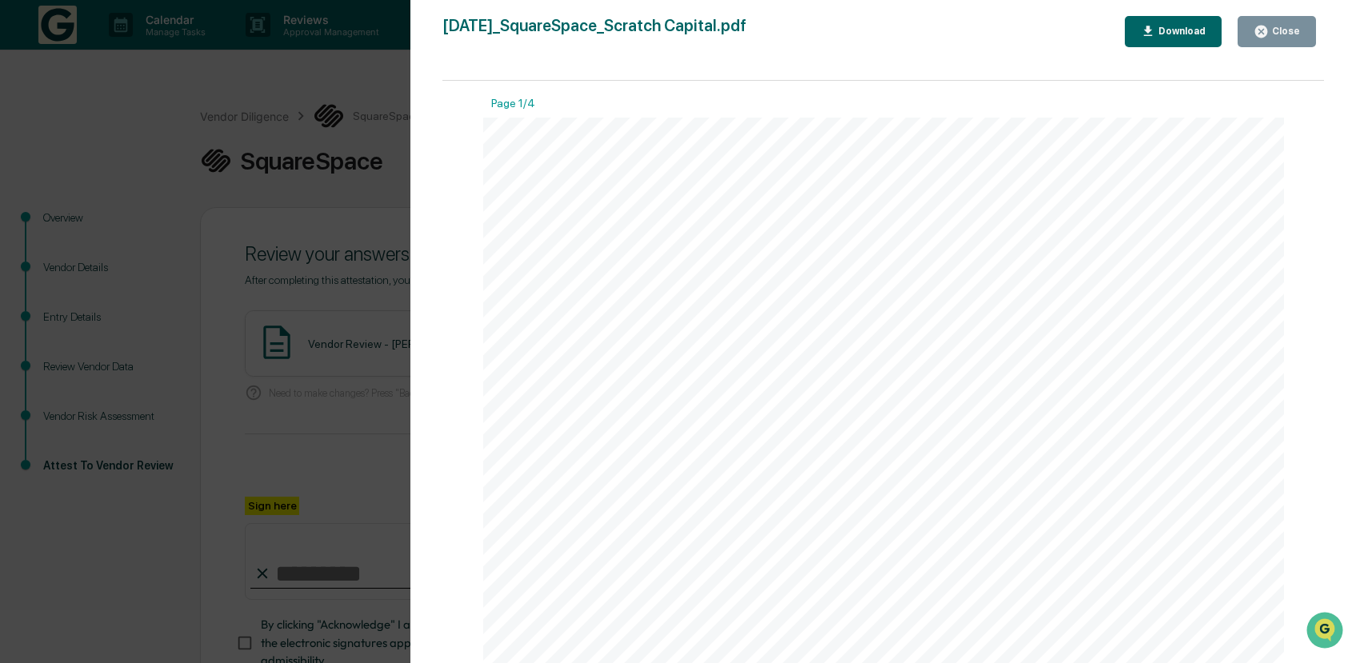
click at [1268, 38] on icon "button" at bounding box center [1261, 31] width 15 height 15
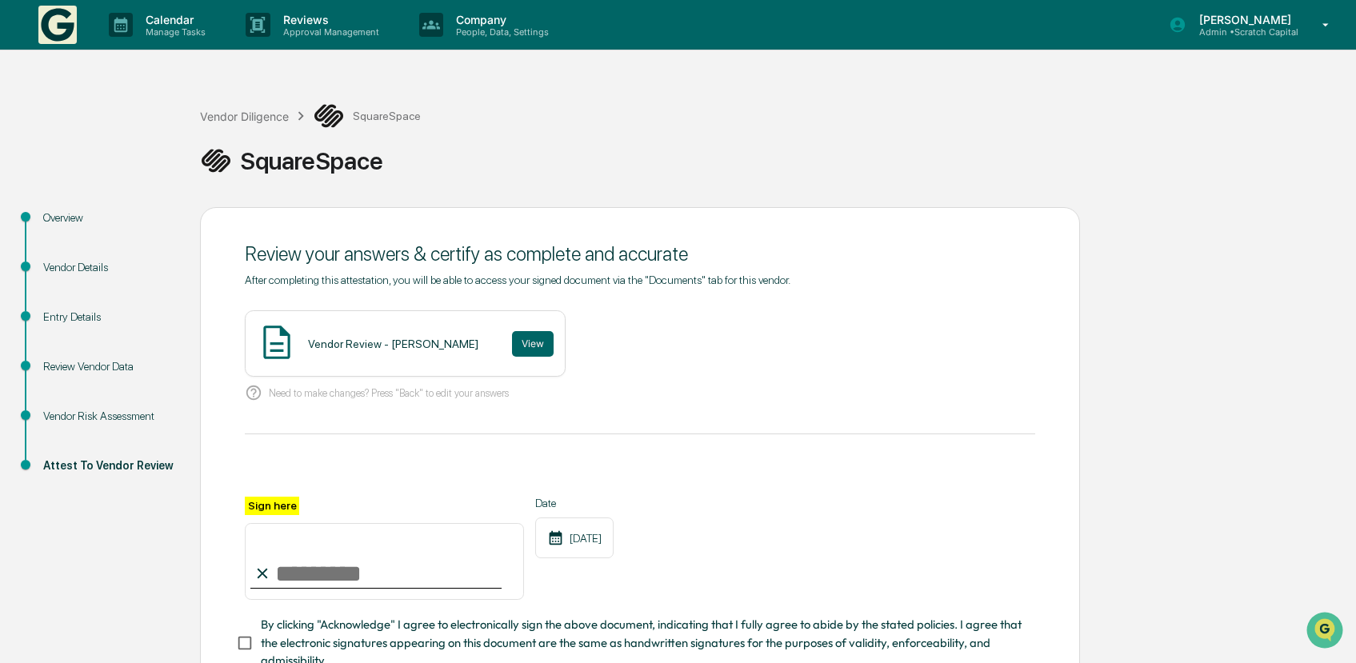
click at [403, 579] on input "Sign here" at bounding box center [384, 561] width 279 height 77
type input "**********"
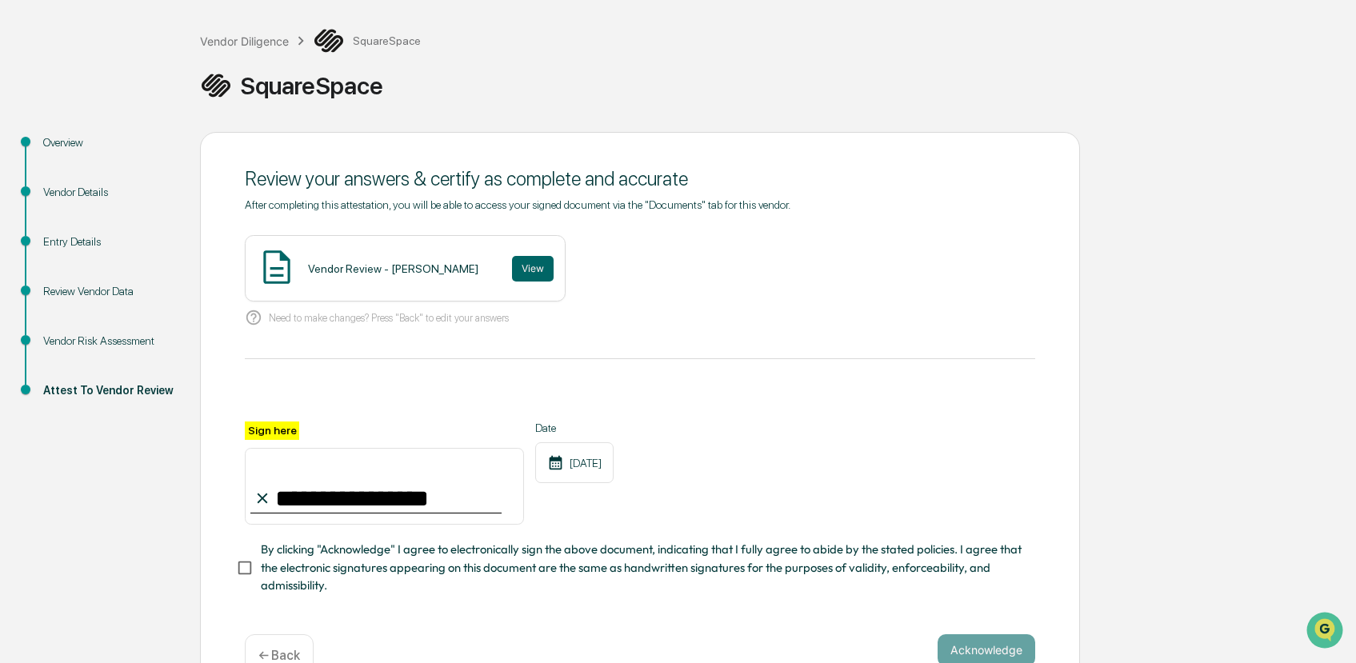
scroll to position [114, 0]
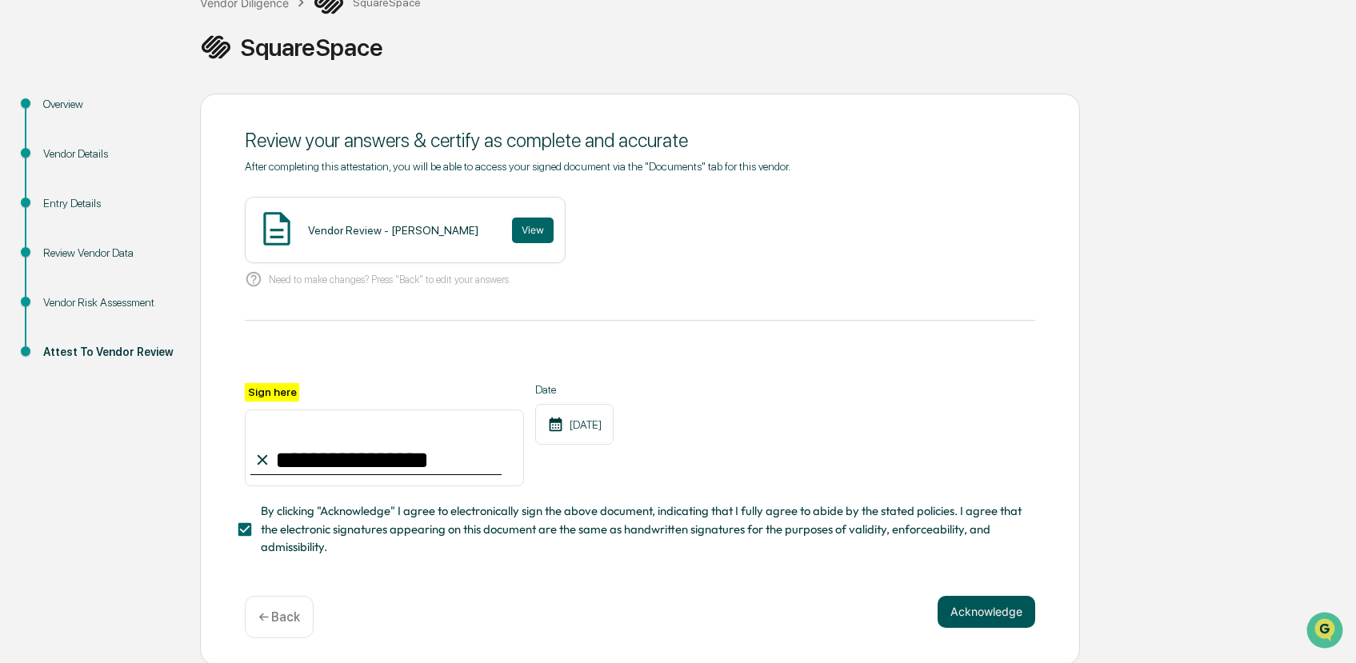
click at [967, 607] on button "Acknowledge" at bounding box center [987, 612] width 98 height 32
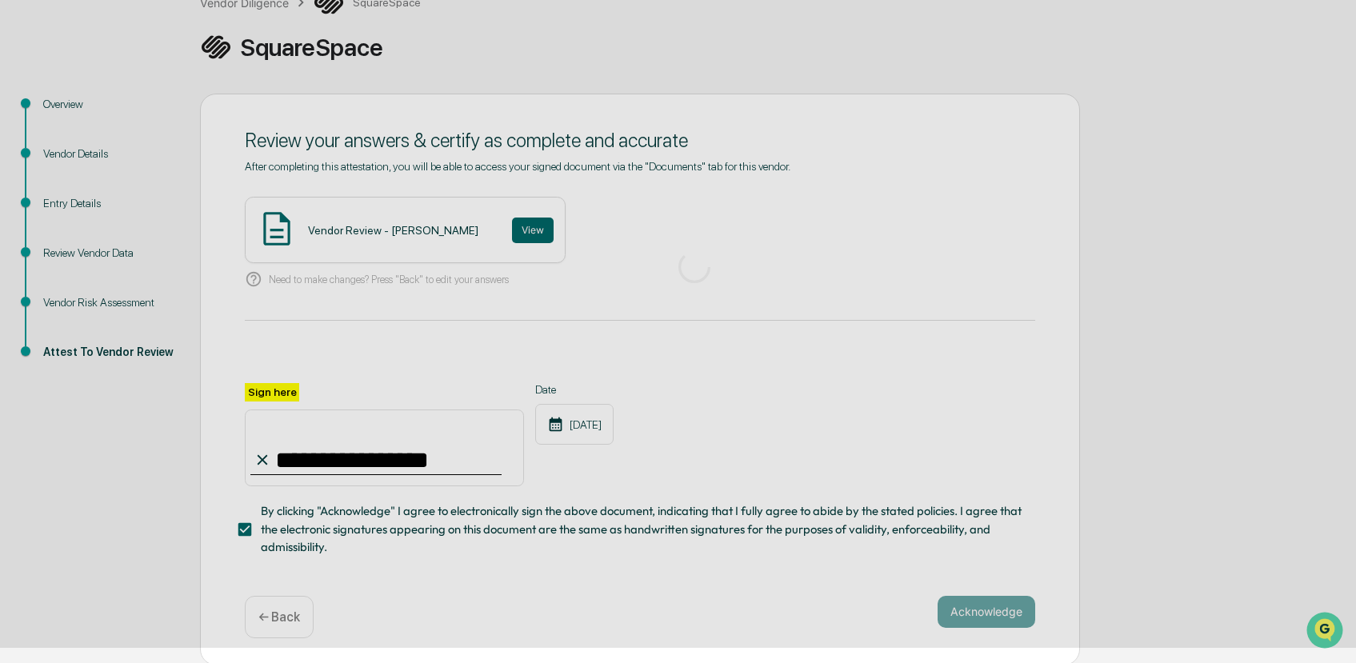
scroll to position [0, 0]
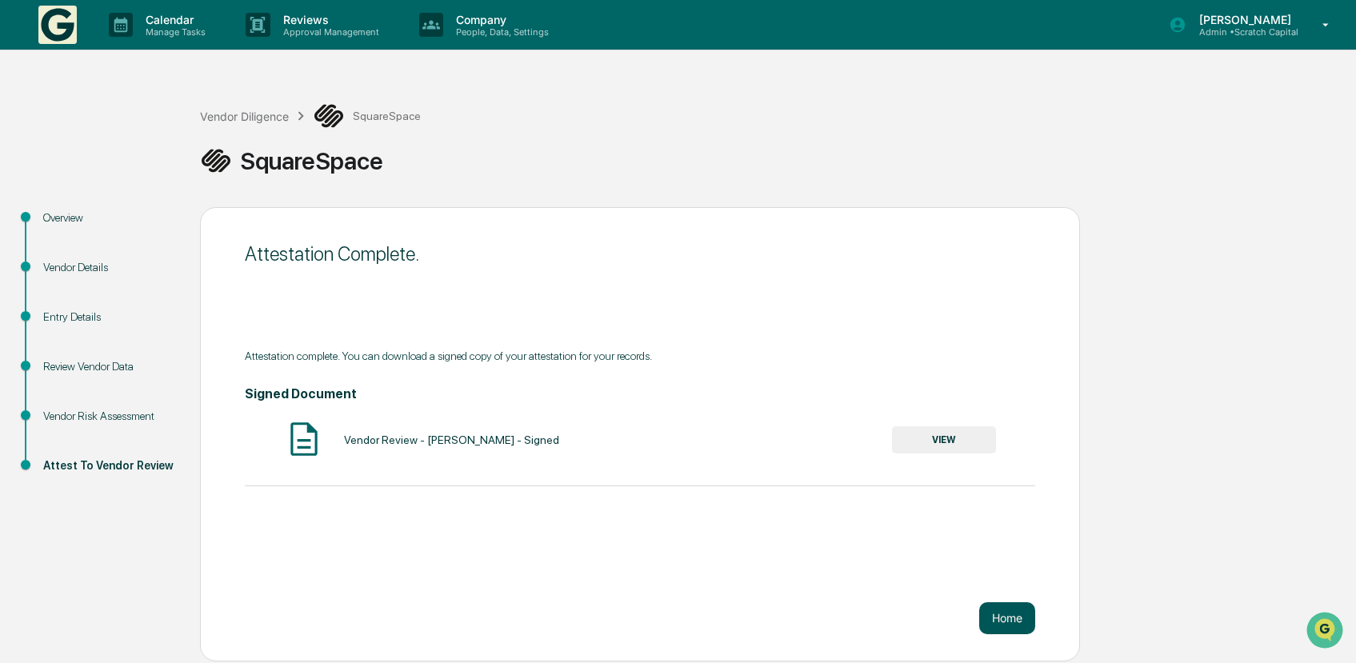
click at [1017, 623] on button "Home" at bounding box center [1008, 619] width 56 height 32
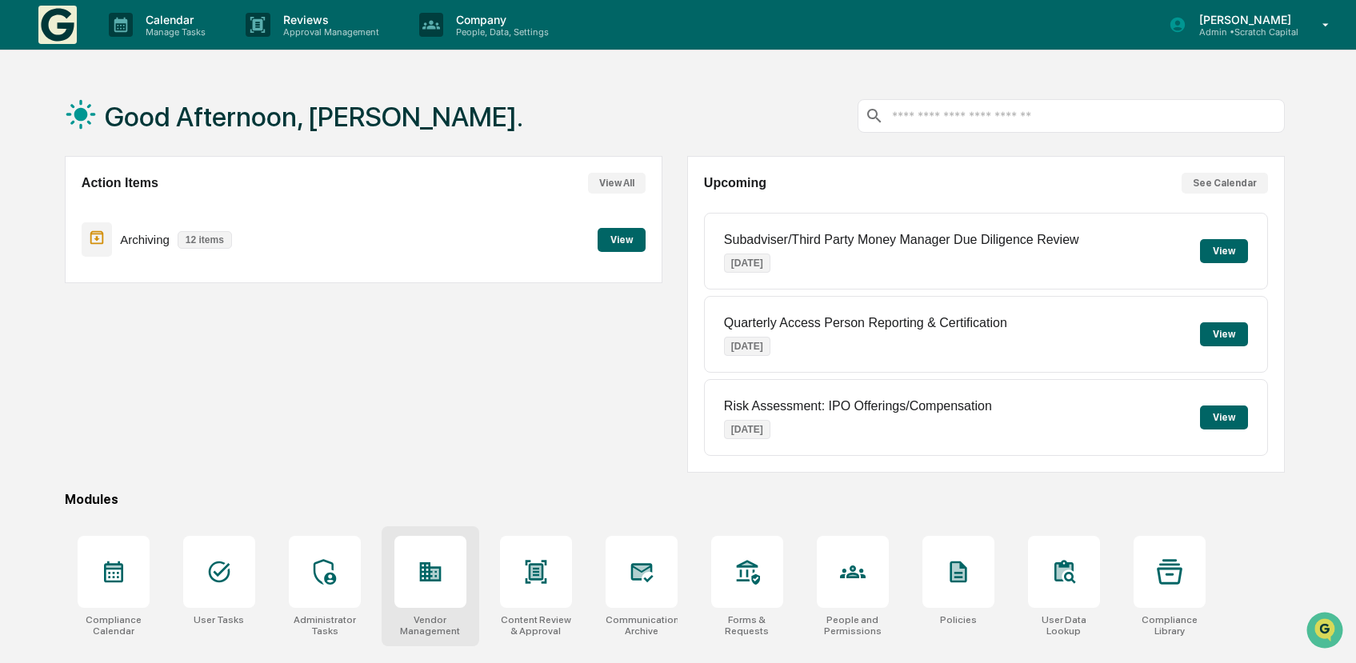
click at [408, 579] on div at bounding box center [431, 572] width 72 height 72
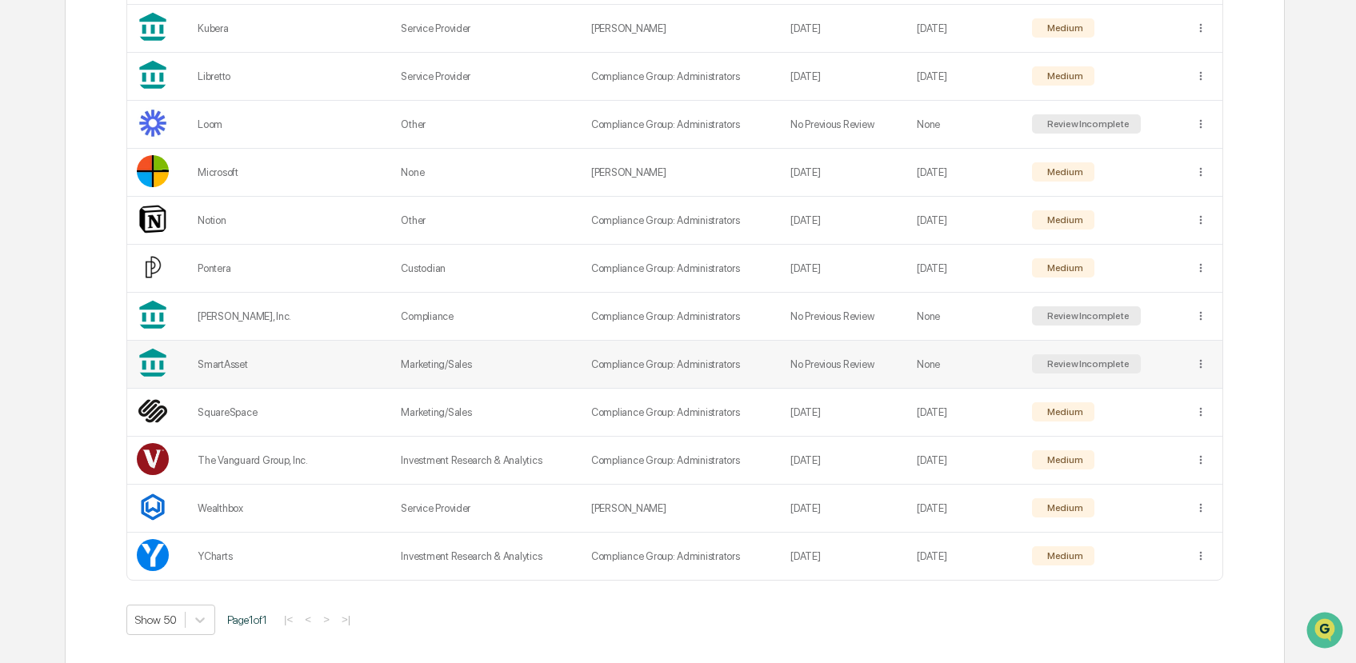
click at [439, 351] on td "Marketing/Sales" at bounding box center [486, 365] width 190 height 48
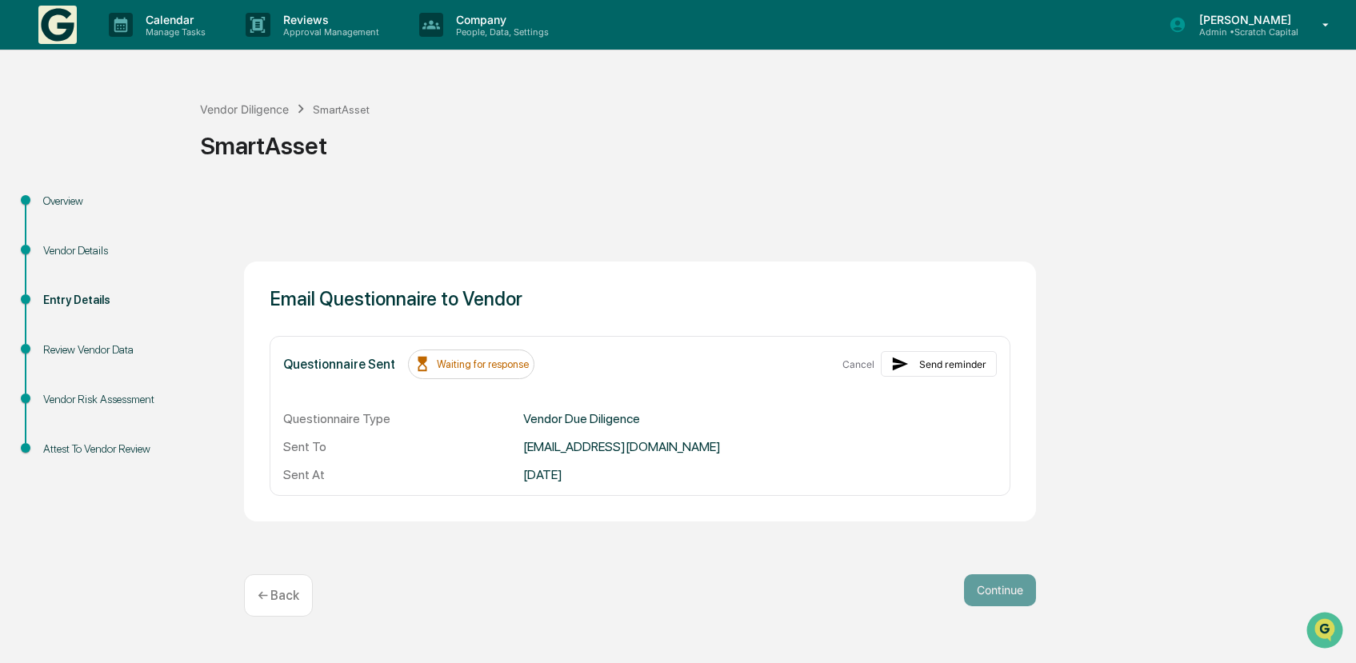
click at [106, 351] on div "Review Vendor Data" at bounding box center [108, 350] width 131 height 17
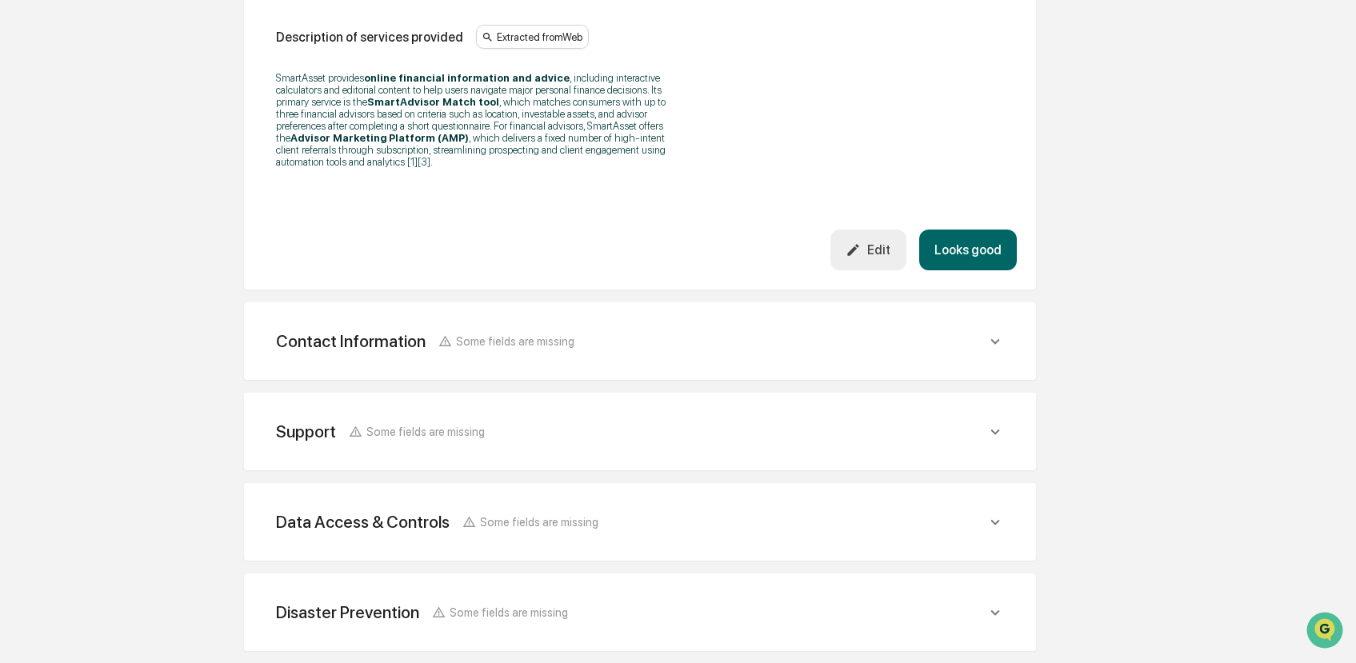
scroll to position [486, 0]
click at [924, 359] on div "Contact Information Some fields are missing" at bounding box center [640, 339] width 754 height 39
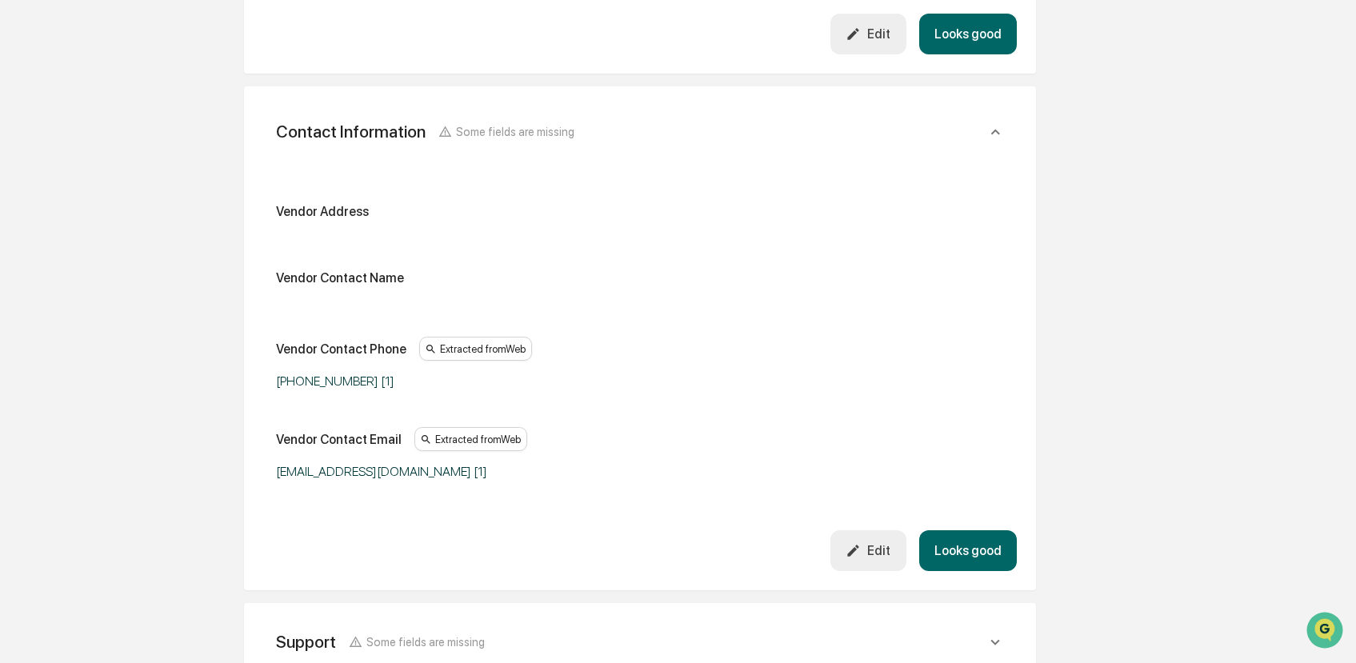
scroll to position [948, 0]
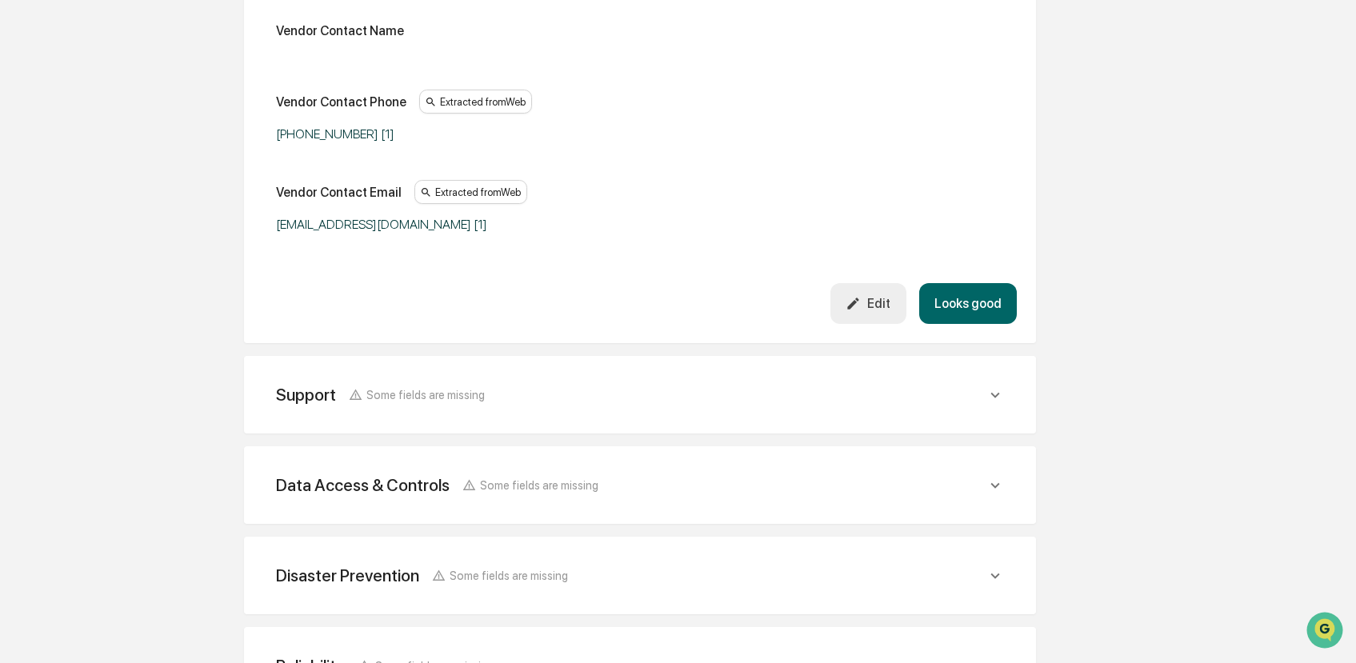
click at [876, 405] on div "Support Some fields are missing" at bounding box center [631, 395] width 711 height 20
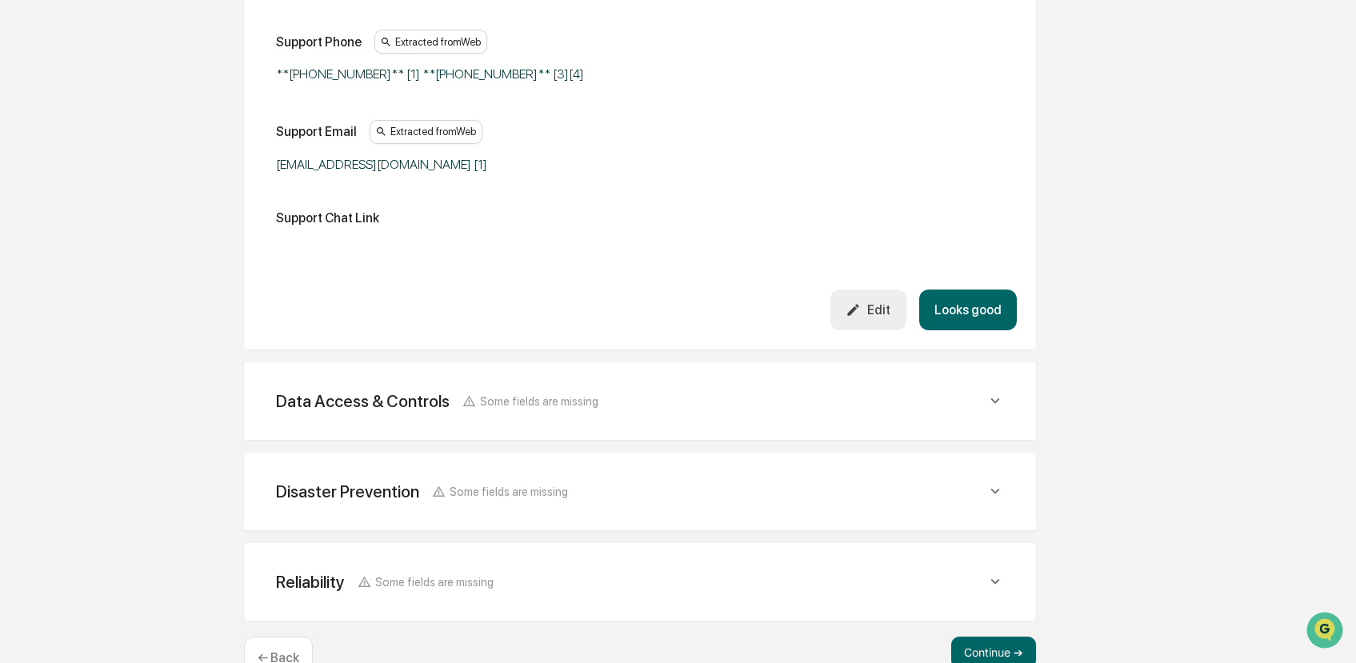
scroll to position [1412, 0]
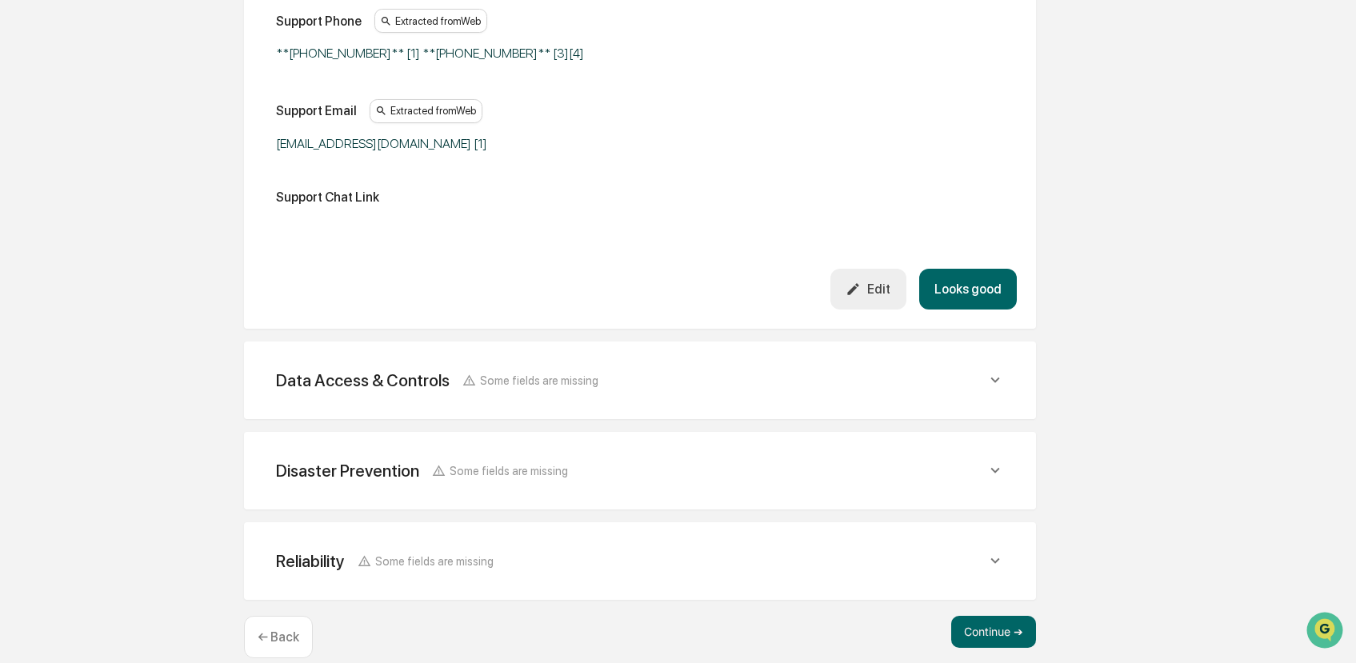
click at [855, 418] on div "Data Access & Controls Some fields are missing Does/will the vendor have access…" at bounding box center [640, 381] width 792 height 78
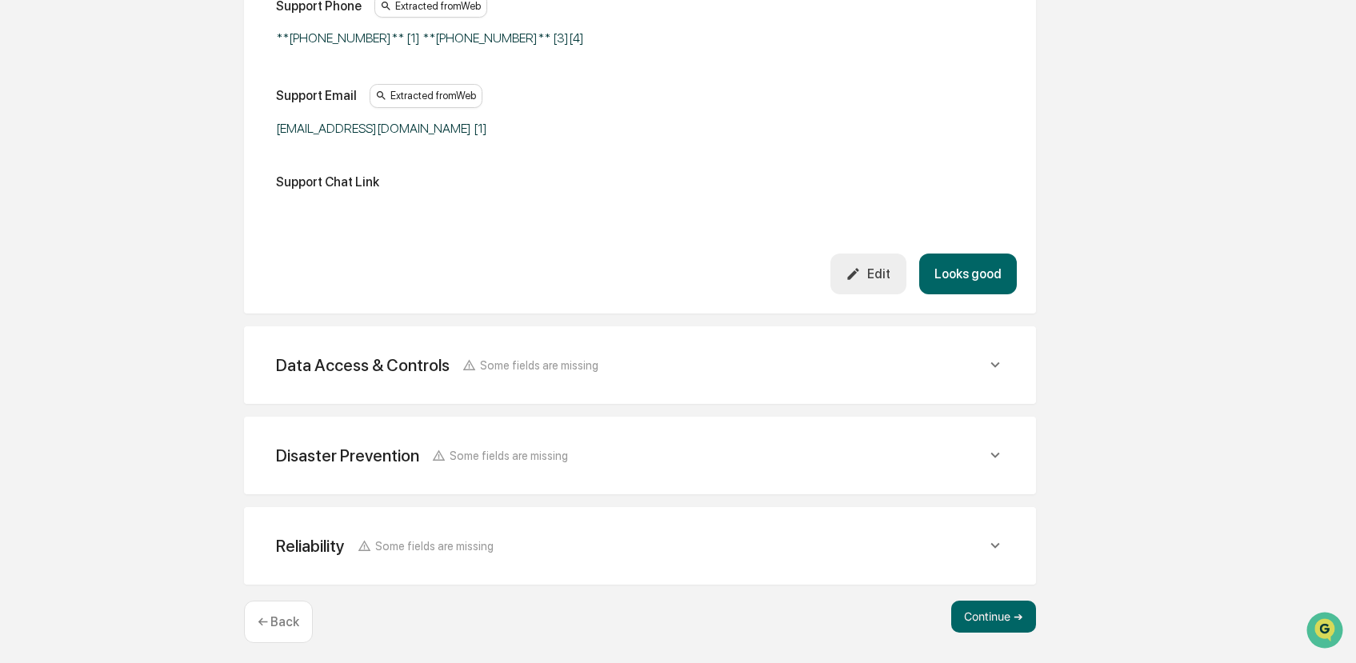
click at [878, 383] on div "Data Access & Controls Some fields are missing" at bounding box center [640, 365] width 754 height 39
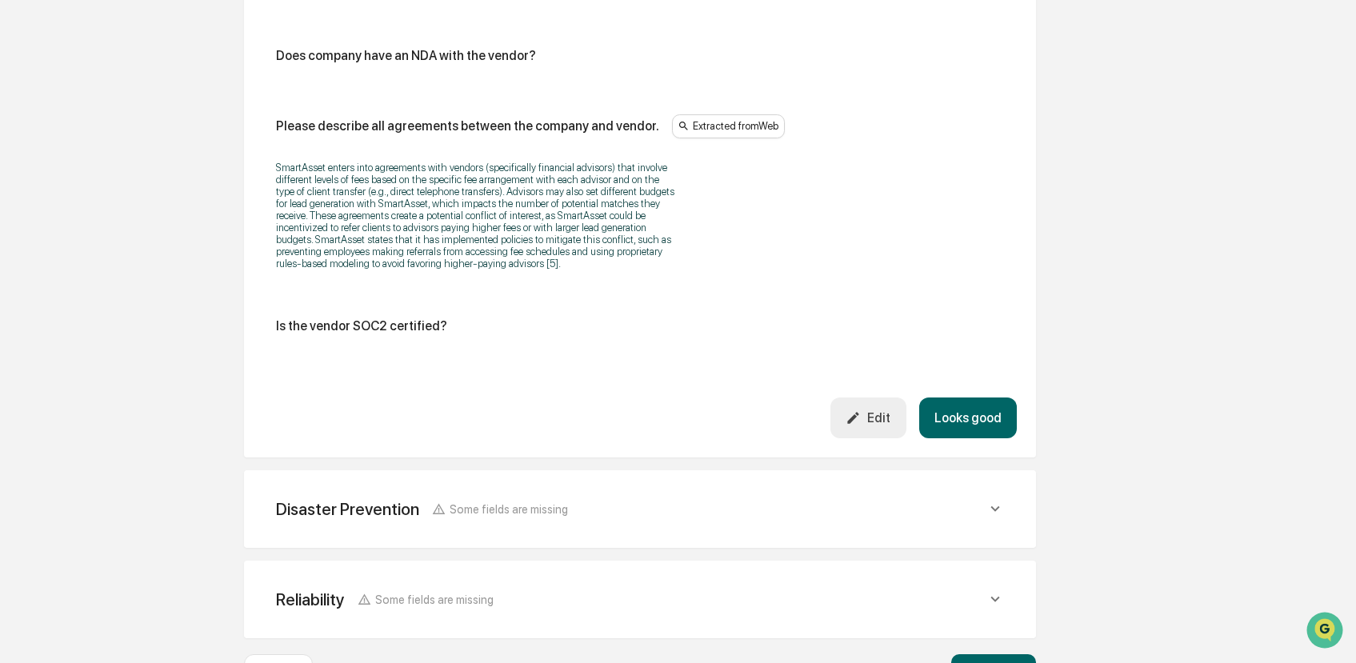
scroll to position [3184, 0]
